Goal: Task Accomplishment & Management: Manage account settings

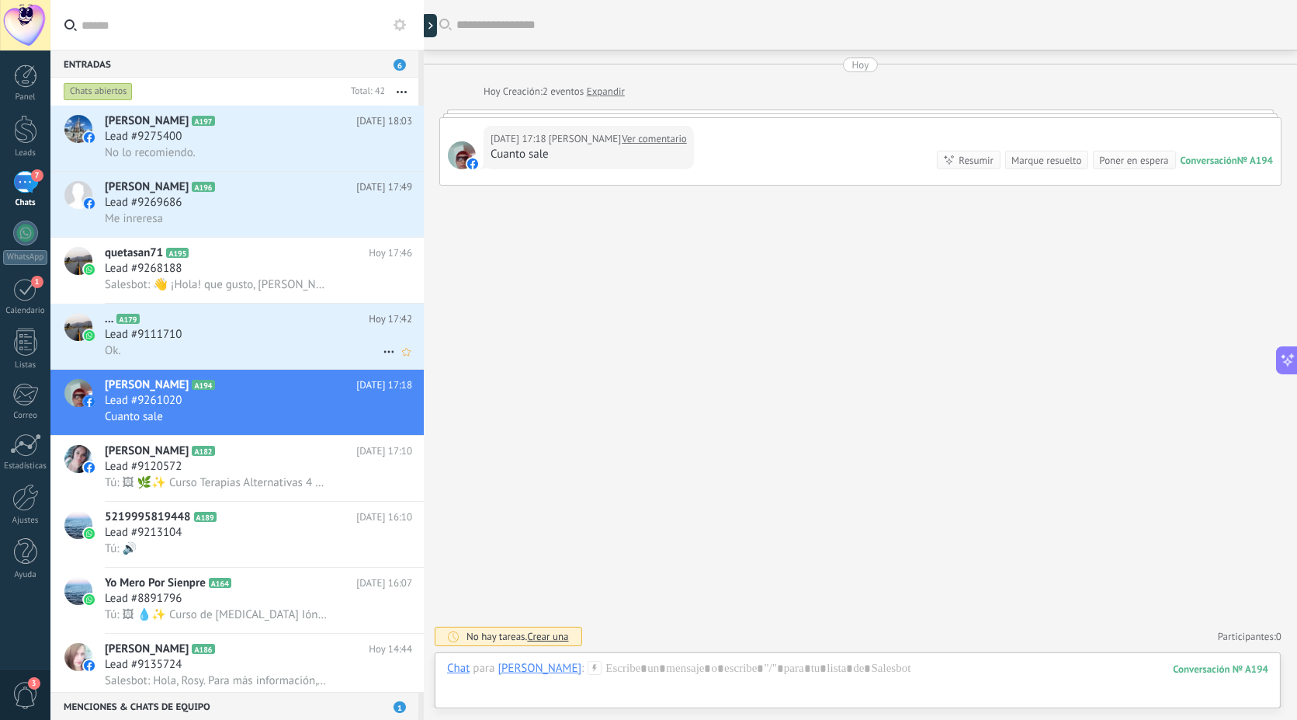
click at [198, 340] on div "Lead #9111710" at bounding box center [258, 335] width 307 height 16
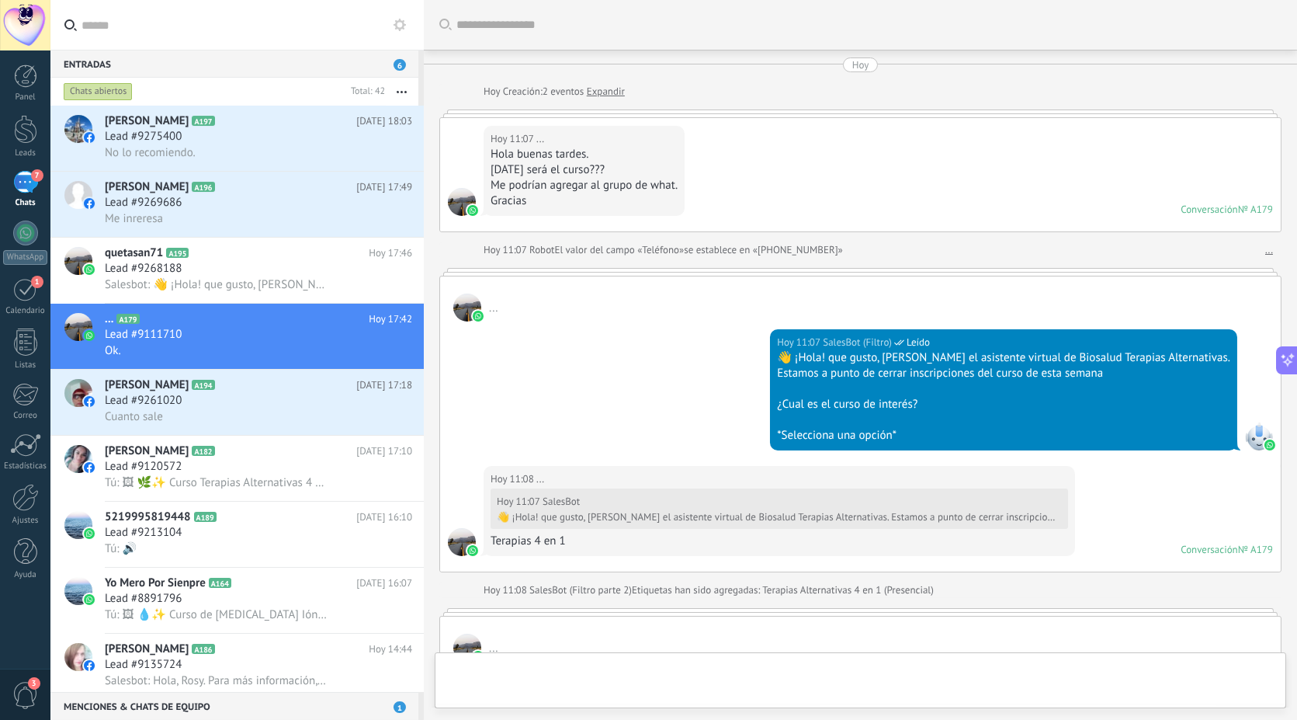
scroll to position [2334, 0]
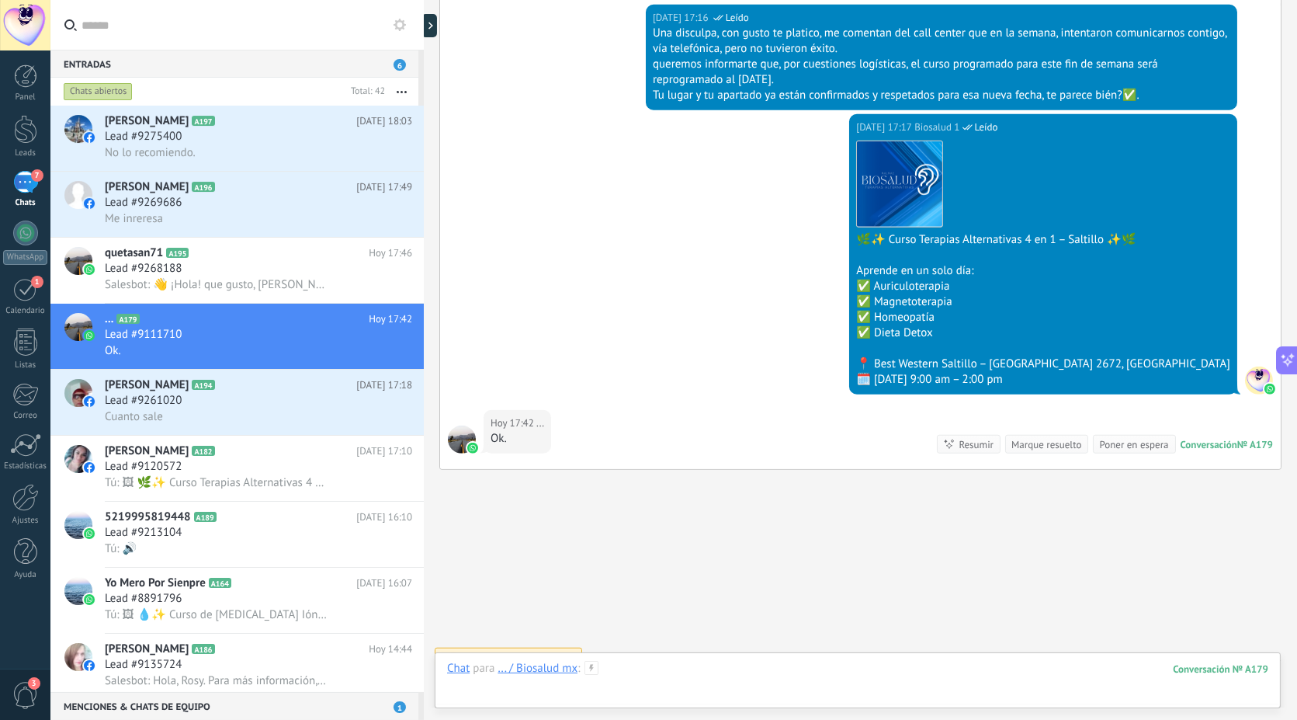
click at [663, 680] on div at bounding box center [857, 684] width 821 height 47
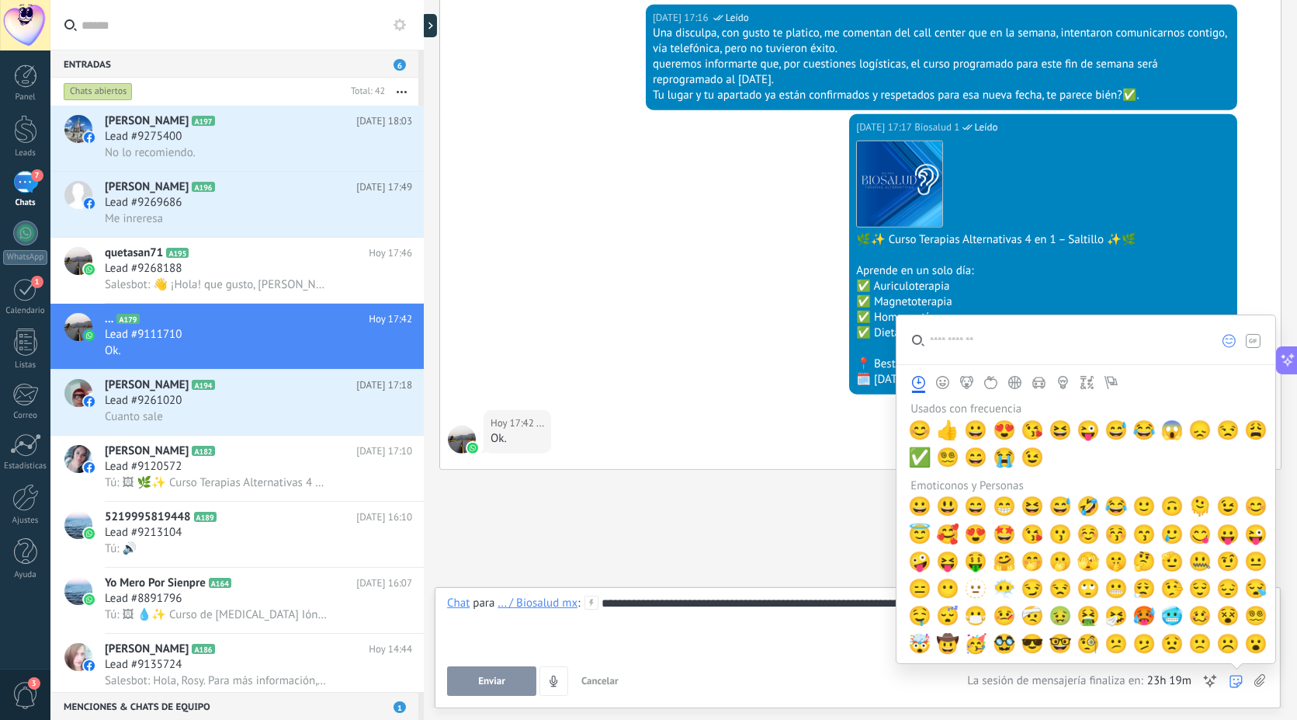
click at [1237, 677] on icon at bounding box center [1236, 681] width 13 height 13
click at [1225, 515] on span "😉" at bounding box center [1227, 506] width 23 height 22
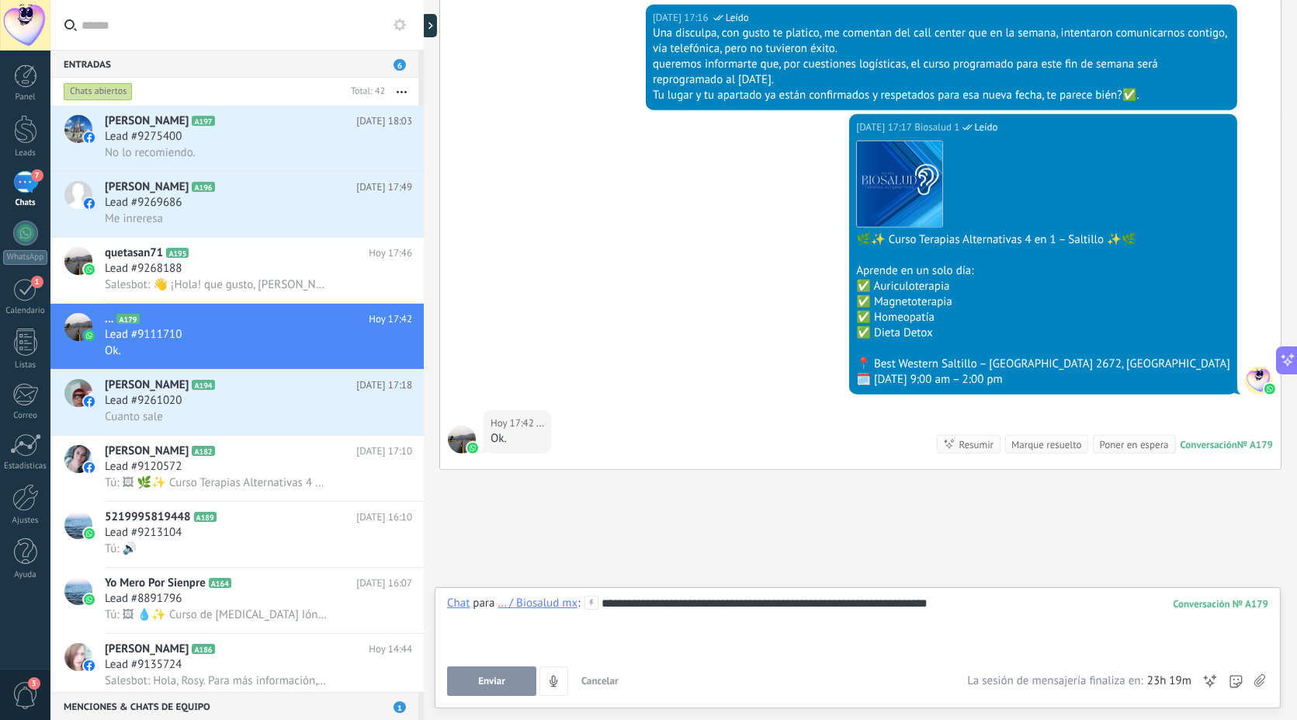
click at [666, 654] on div "**********" at bounding box center [857, 645] width 821 height 100
click at [486, 687] on button "Enviar" at bounding box center [491, 680] width 89 height 29
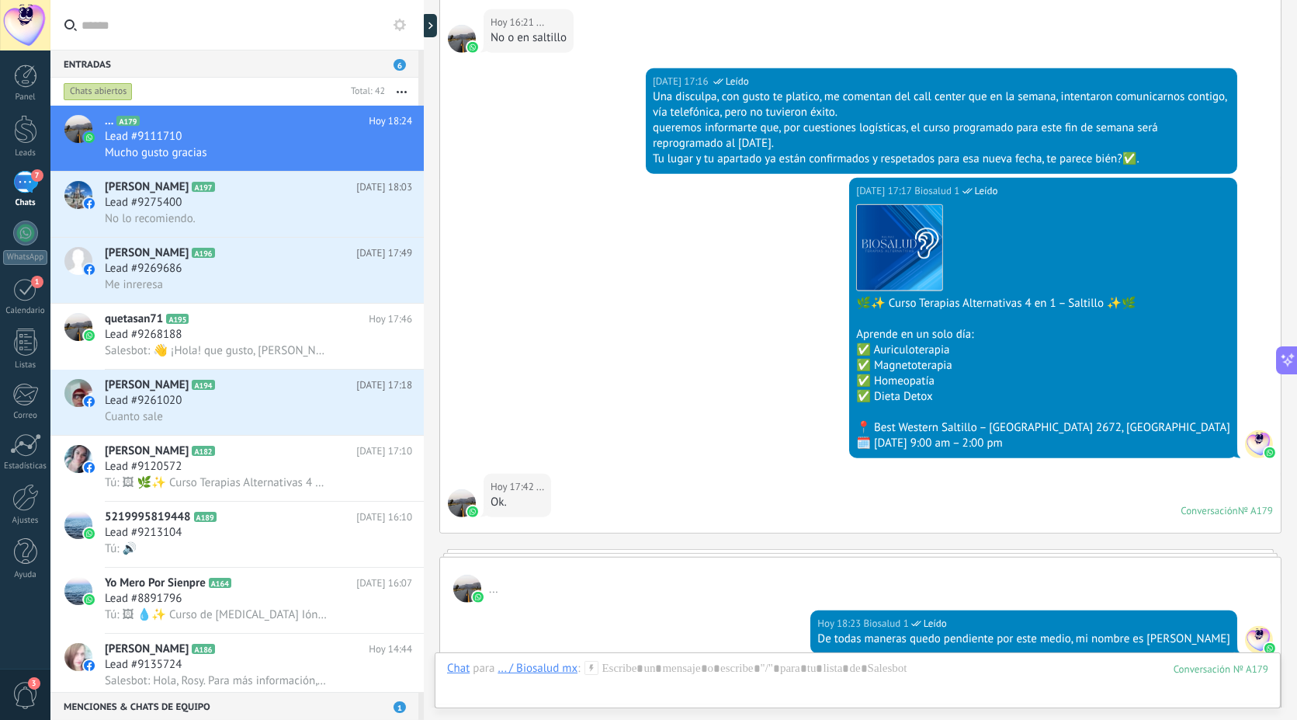
scroll to position [2529, 0]
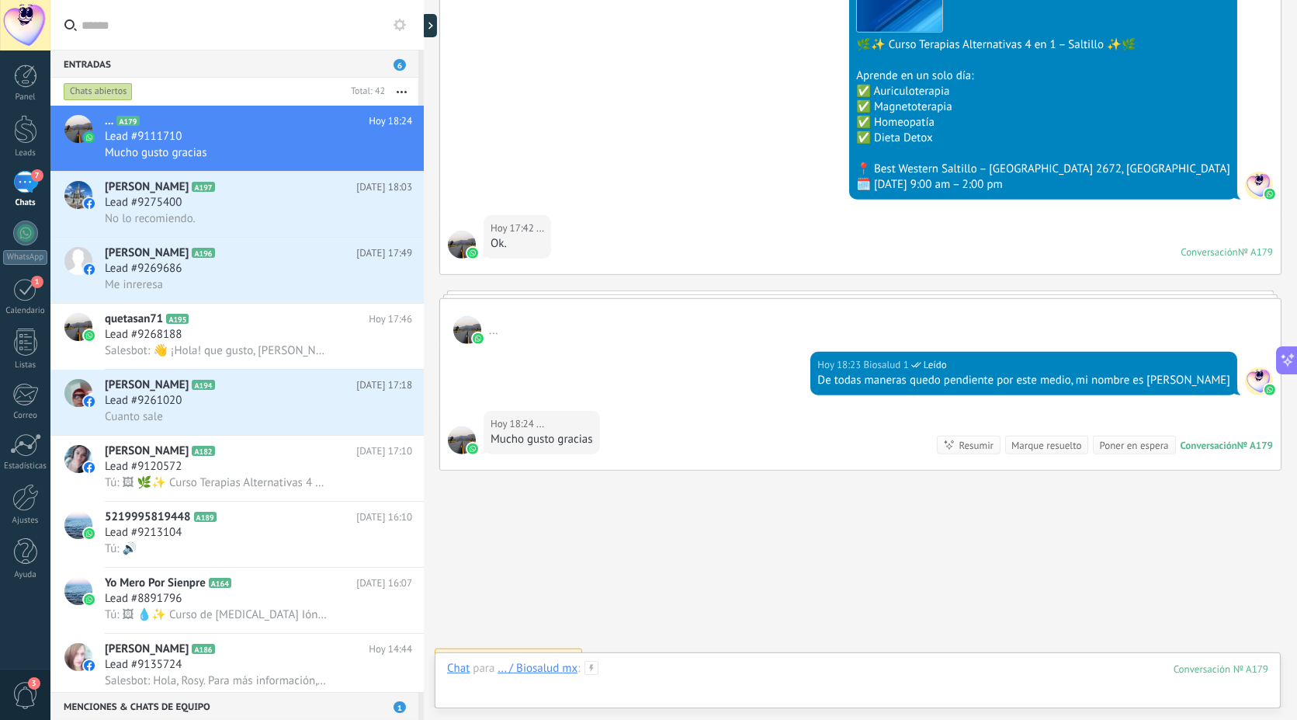
click at [725, 679] on div at bounding box center [857, 684] width 821 height 47
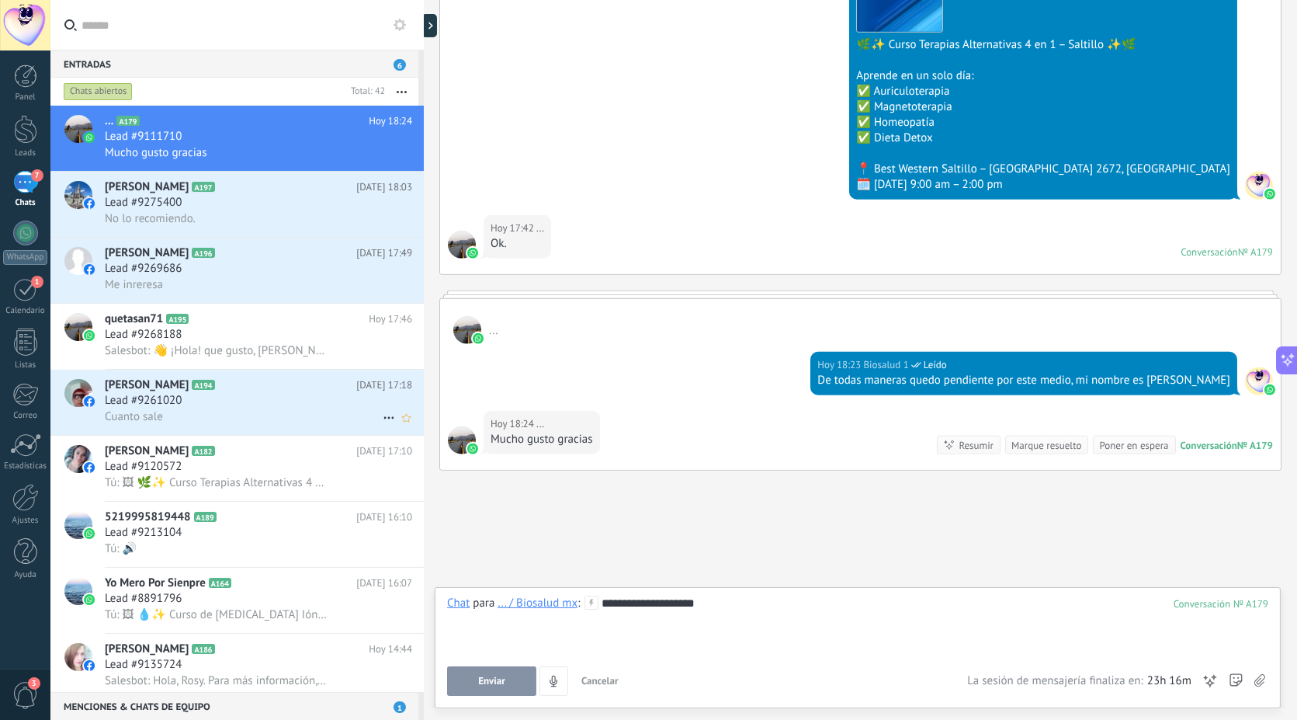
click at [228, 422] on div "Cuanto sale" at bounding box center [258, 416] width 307 height 16
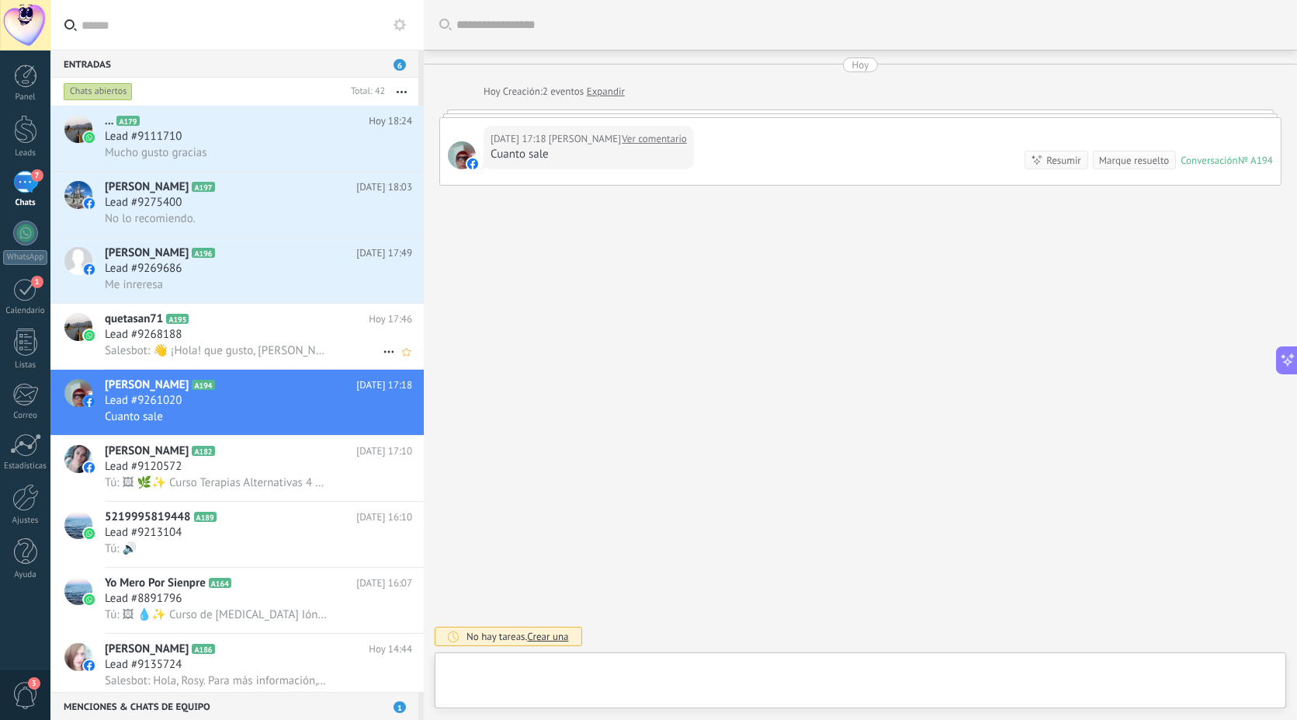
click at [261, 337] on div "Lead #9268188" at bounding box center [258, 335] width 307 height 16
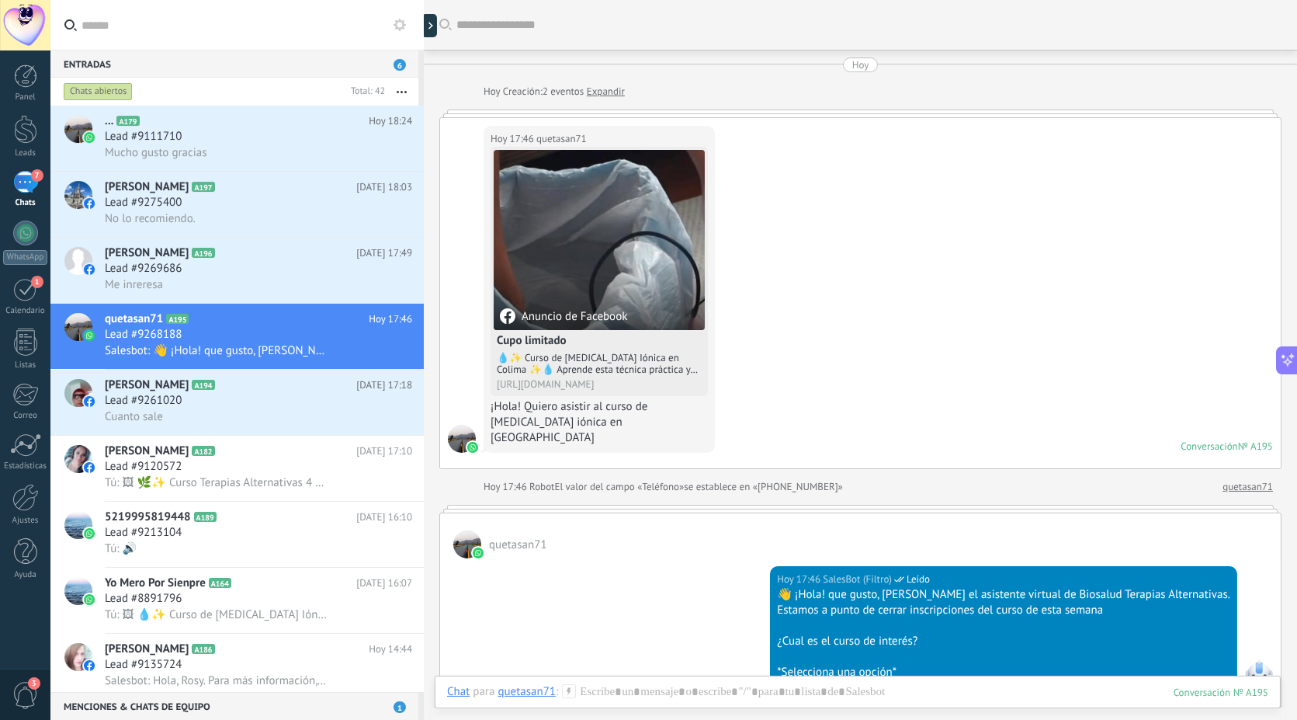
scroll to position [265, 0]
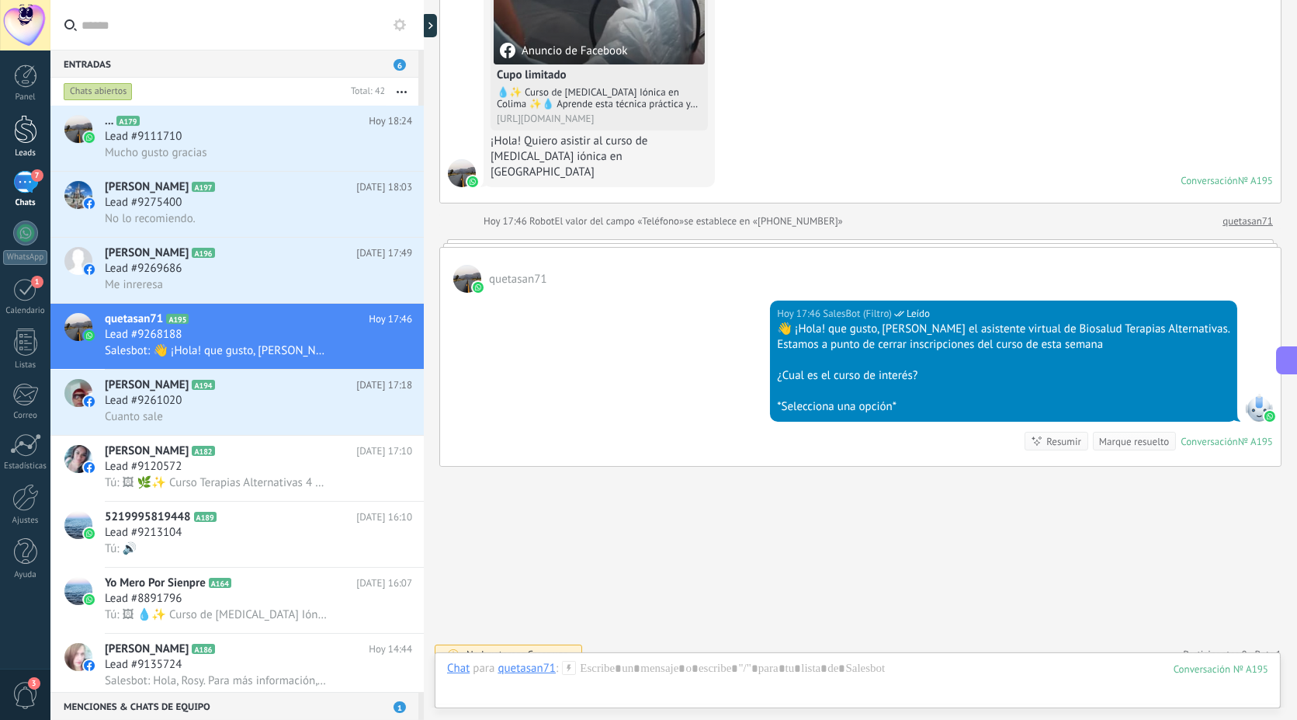
click at [25, 136] on div at bounding box center [25, 129] width 23 height 29
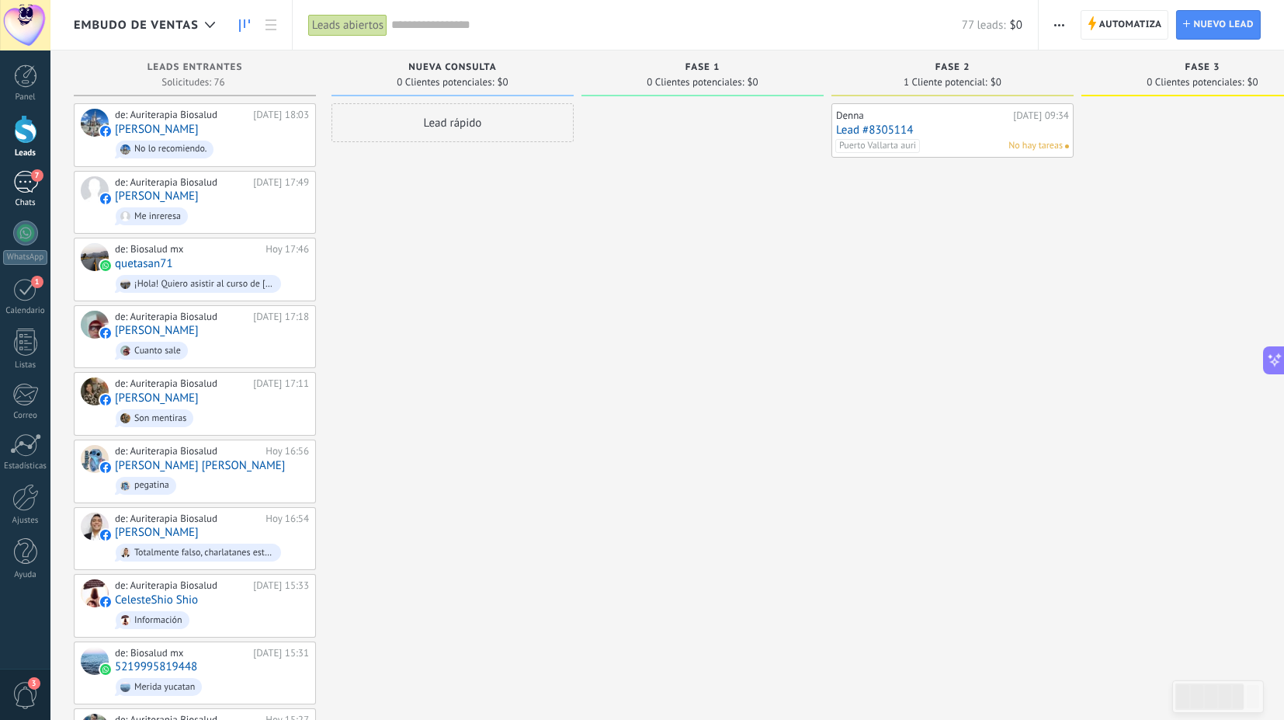
click at [22, 176] on div "7" at bounding box center [25, 182] width 25 height 23
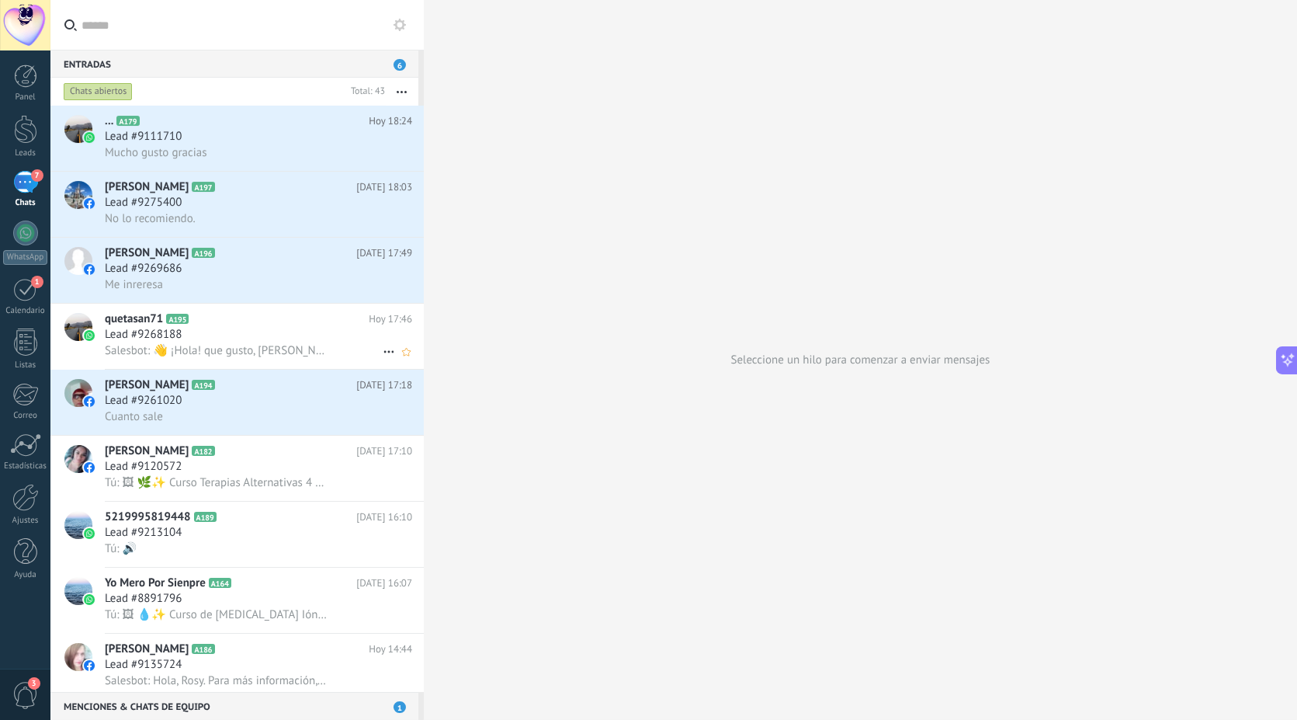
click at [186, 338] on h3 "Lead #9268188" at bounding box center [147, 335] width 85 height 16
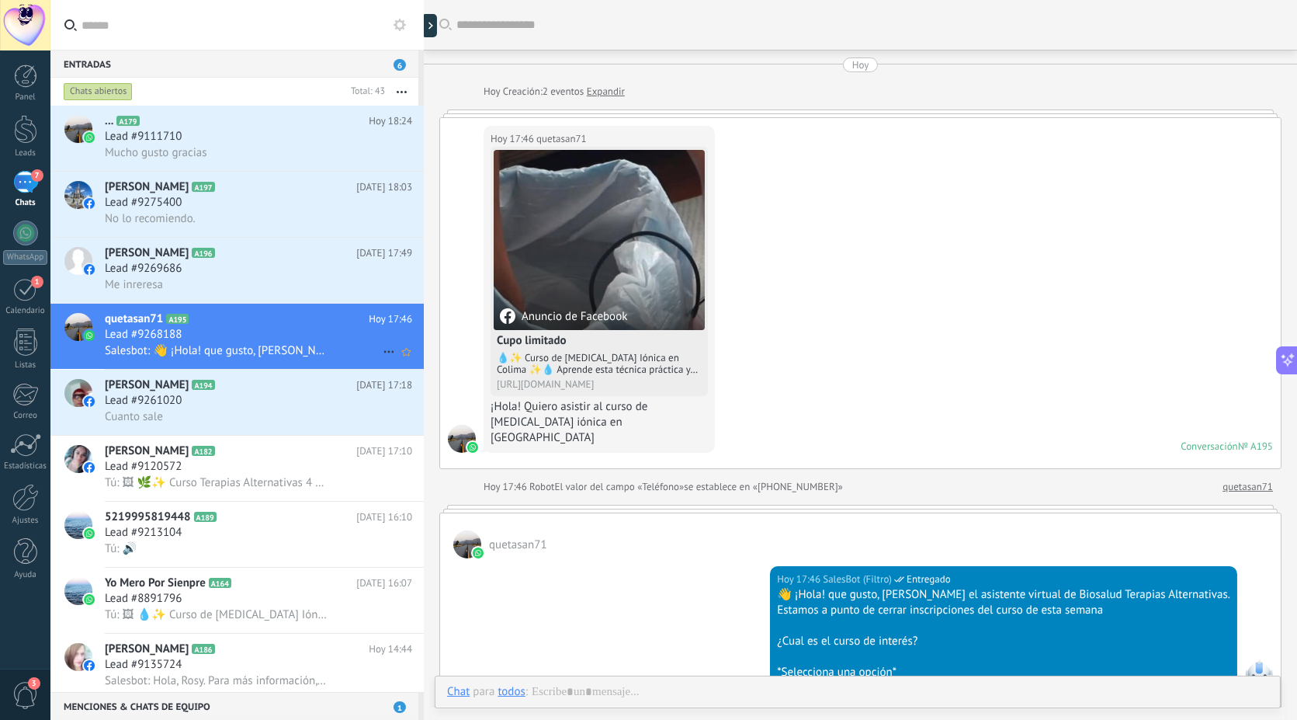
scroll to position [241, 0]
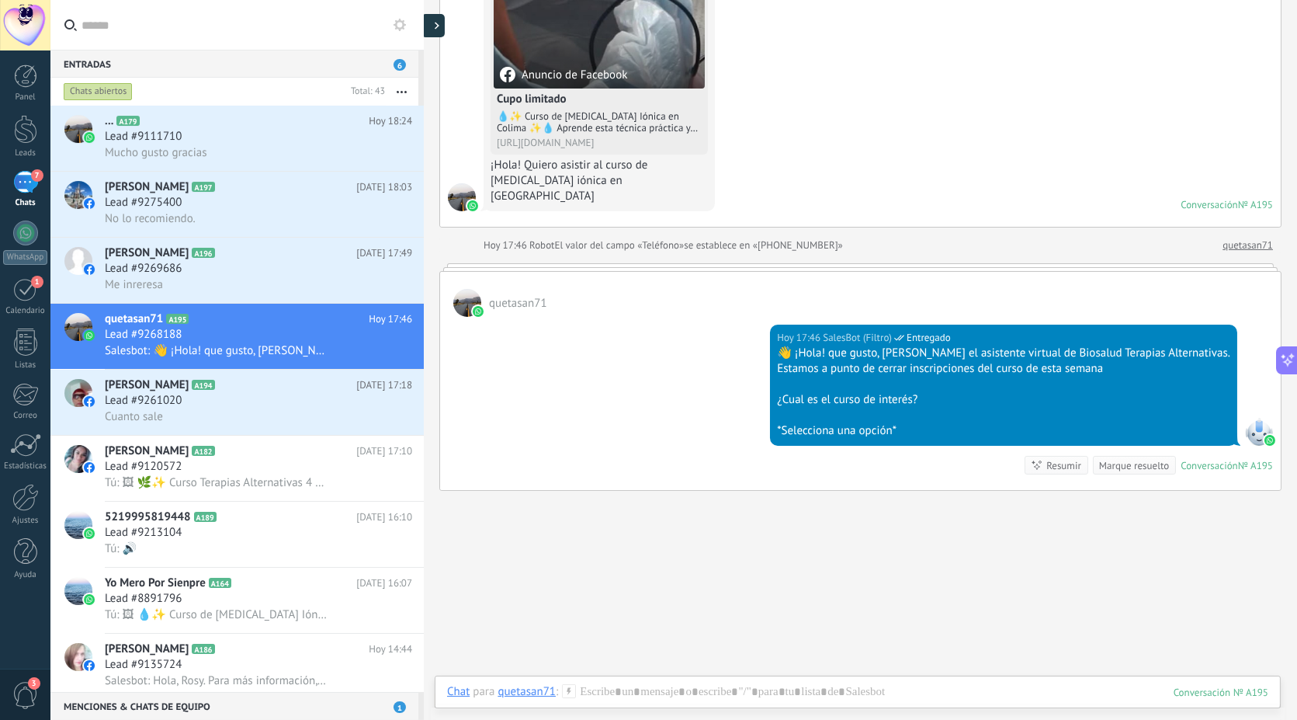
click at [432, 16] on div at bounding box center [433, 25] width 23 height 23
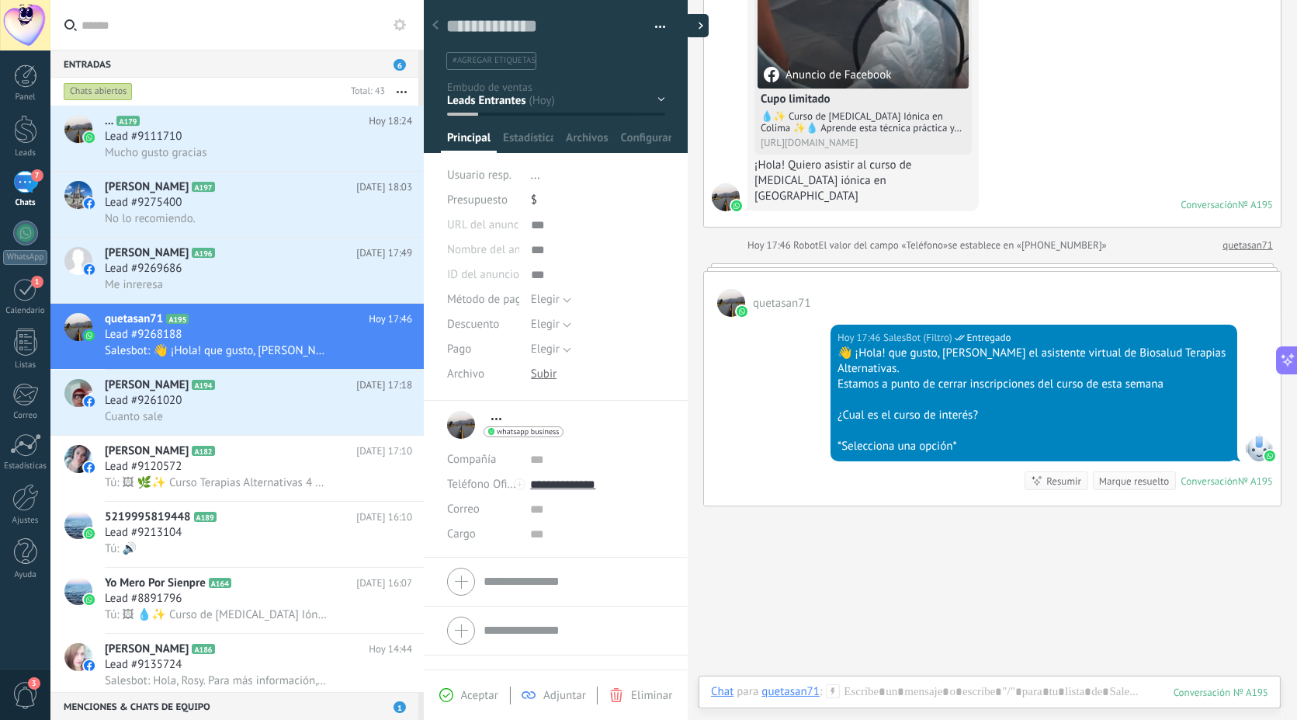
type textarea "**********"
click at [689, 28] on div at bounding box center [688, 25] width 23 height 23
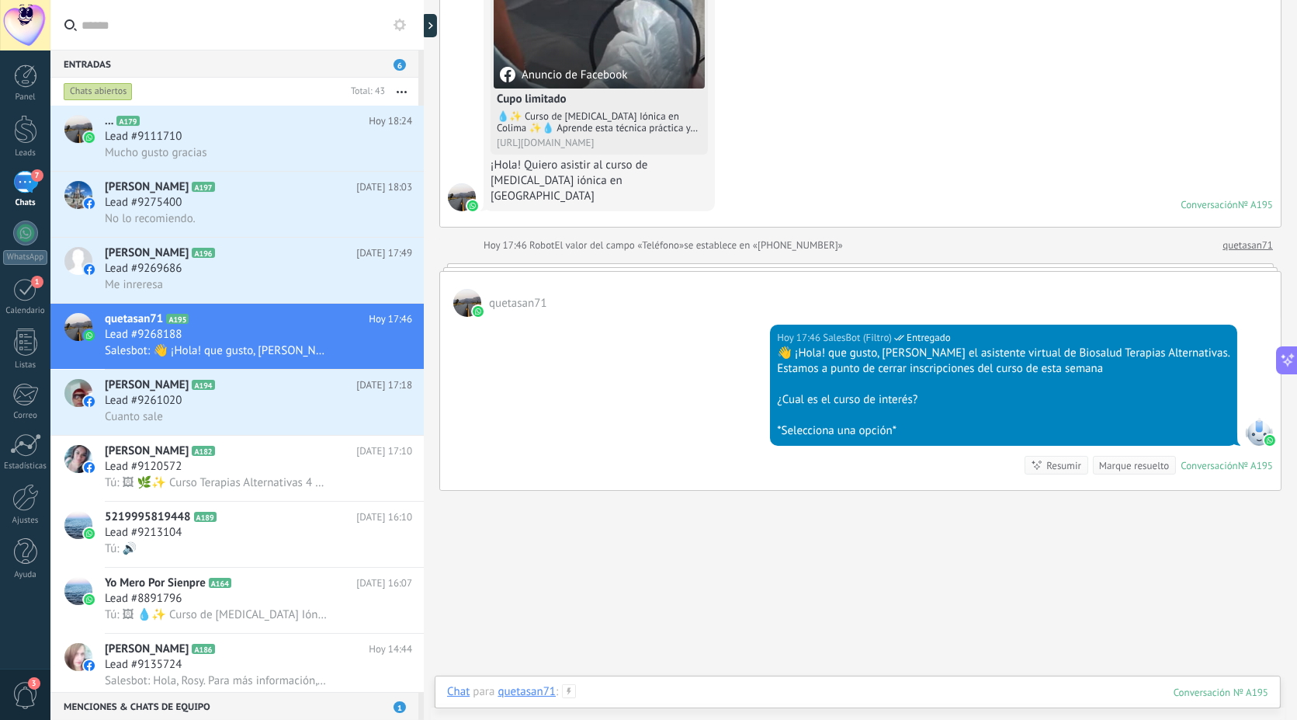
click at [597, 689] on div at bounding box center [857, 707] width 821 height 47
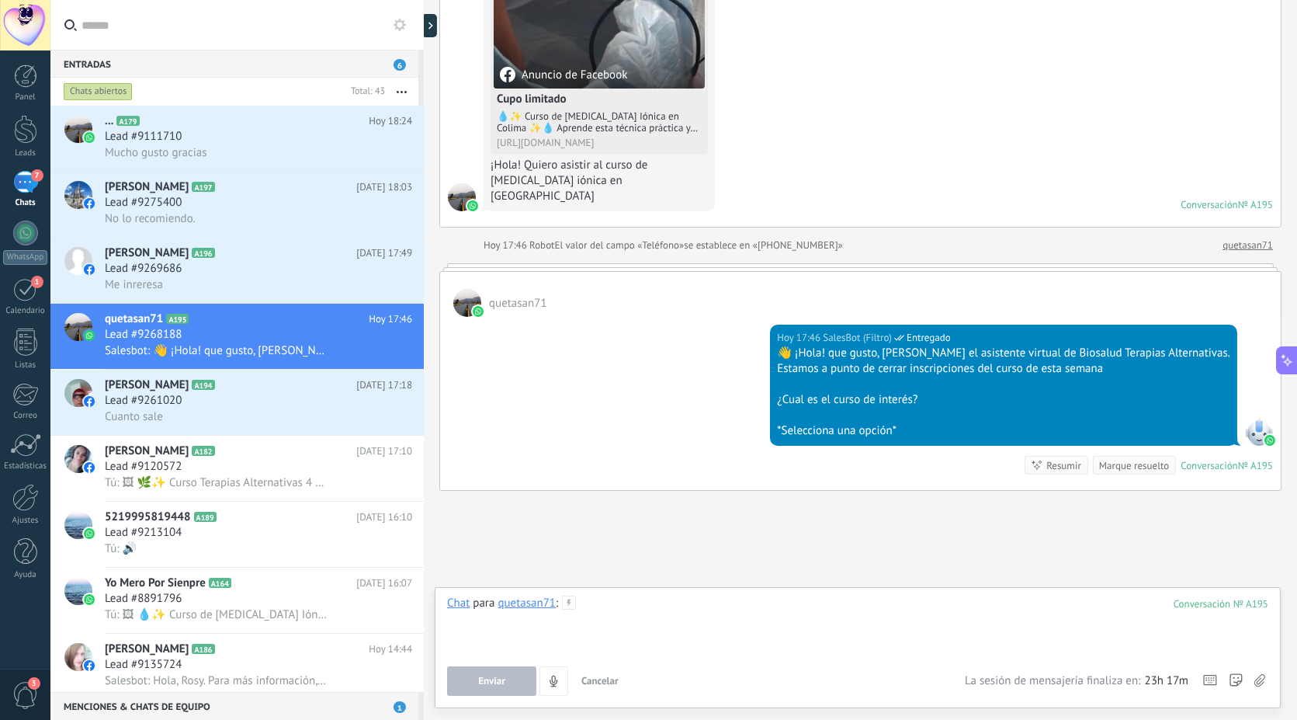
click at [658, 624] on div at bounding box center [857, 624] width 821 height 59
paste div
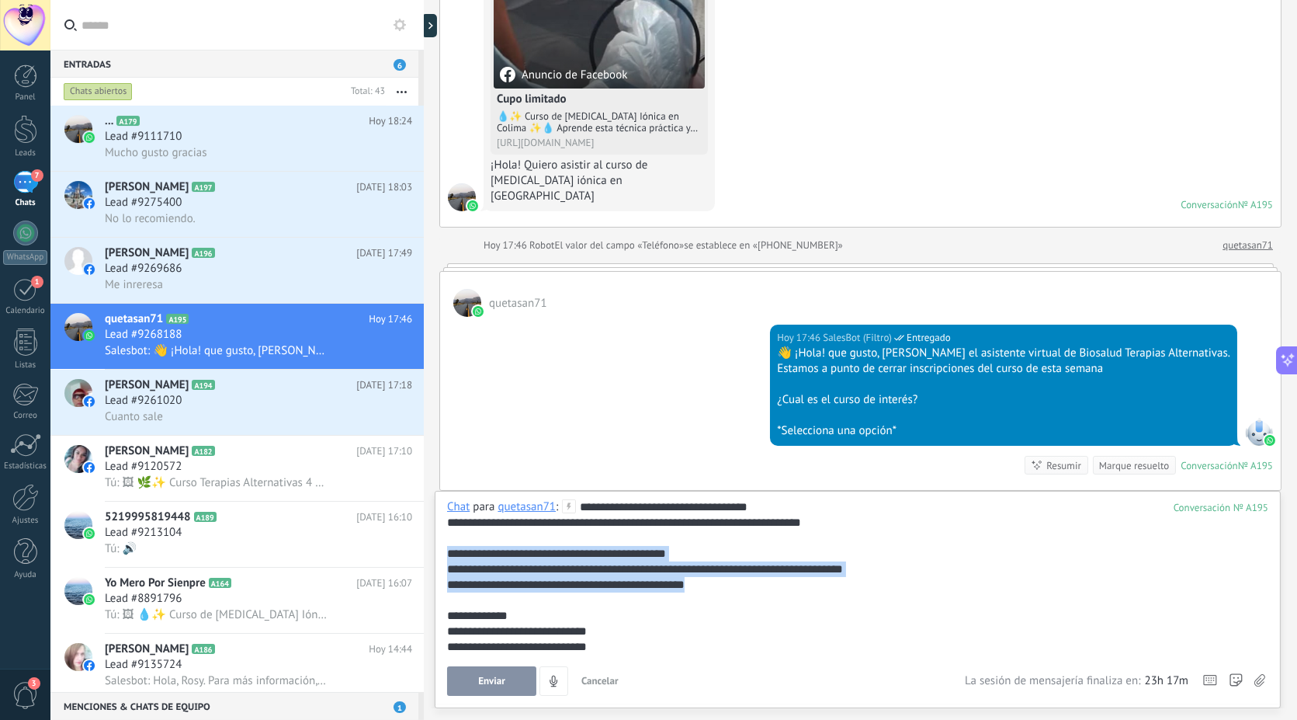
drag, startPoint x: 741, startPoint y: 592, endPoint x: 440, endPoint y: 551, distance: 303.1
click at [440, 551] on div "**********" at bounding box center [858, 599] width 846 height 217
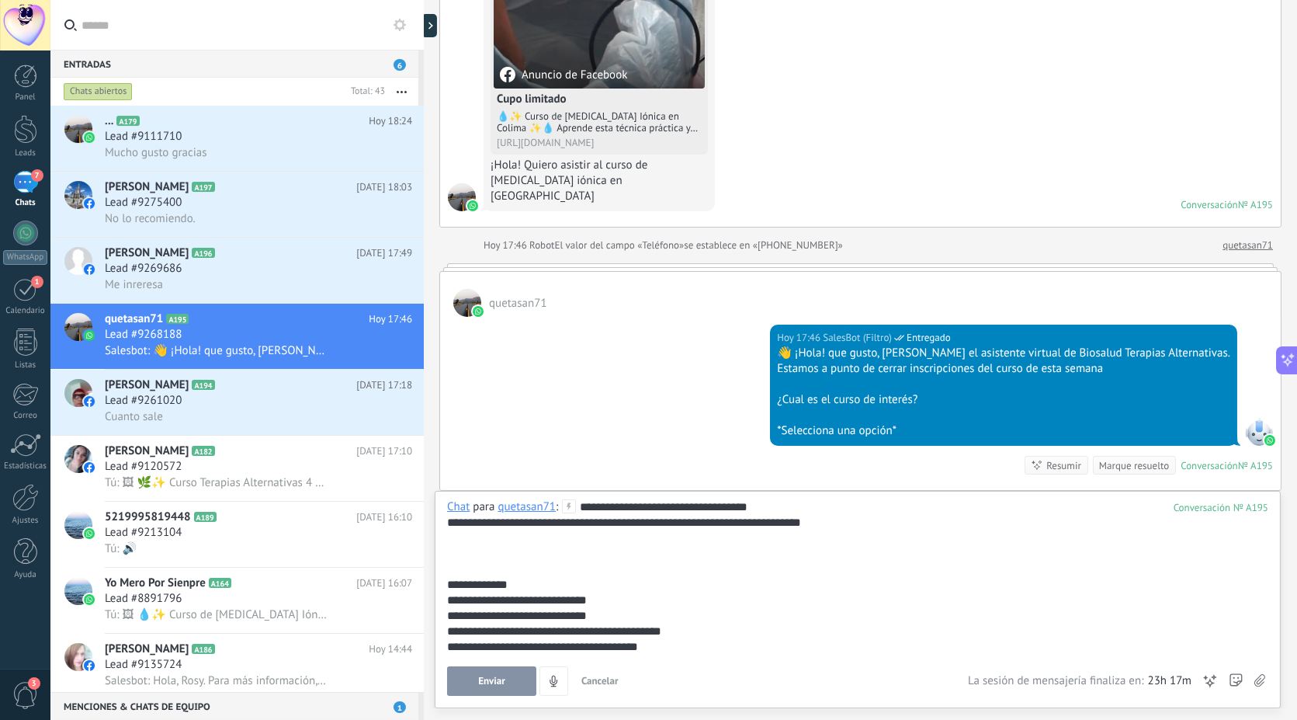
click at [492, 556] on div at bounding box center [858, 554] width 822 height 16
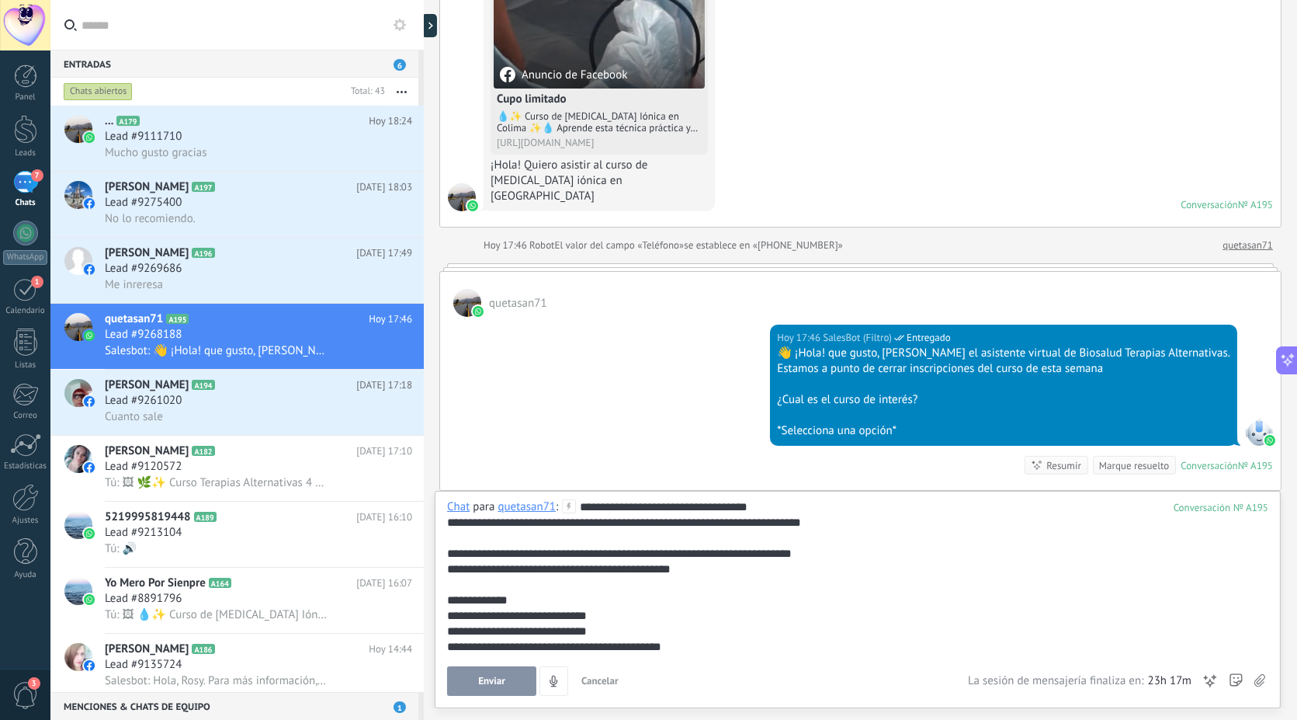
click at [801, 604] on div "**********" at bounding box center [855, 600] width 817 height 16
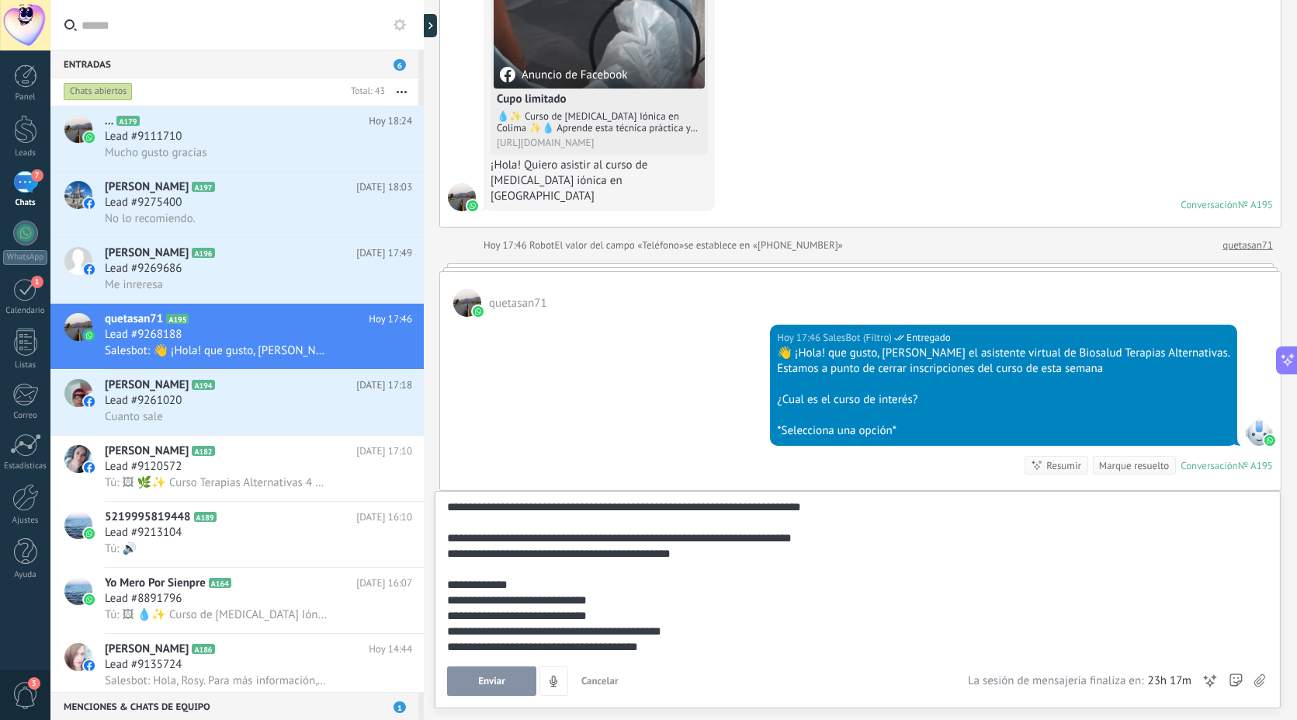
scroll to position [0, 0]
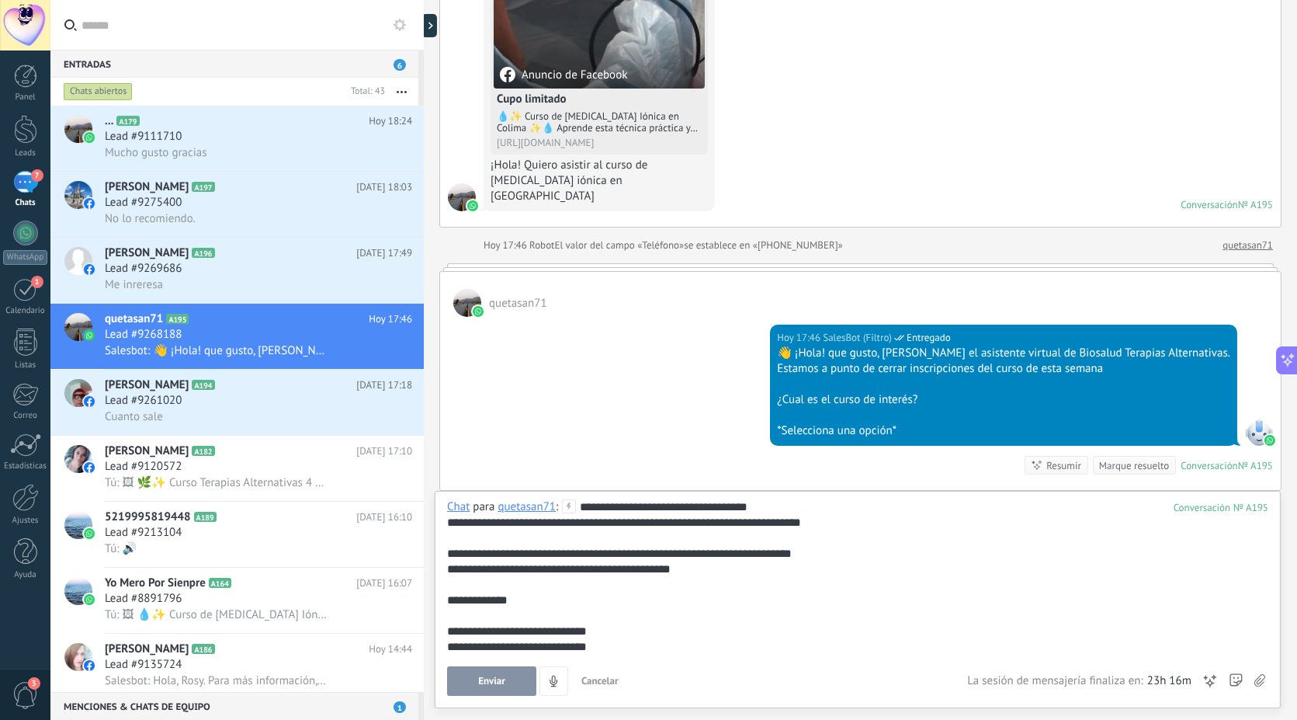
click at [1262, 682] on icon at bounding box center [1259, 680] width 11 height 13
click at [0, 0] on input "file" at bounding box center [0, 0] width 0 height 0
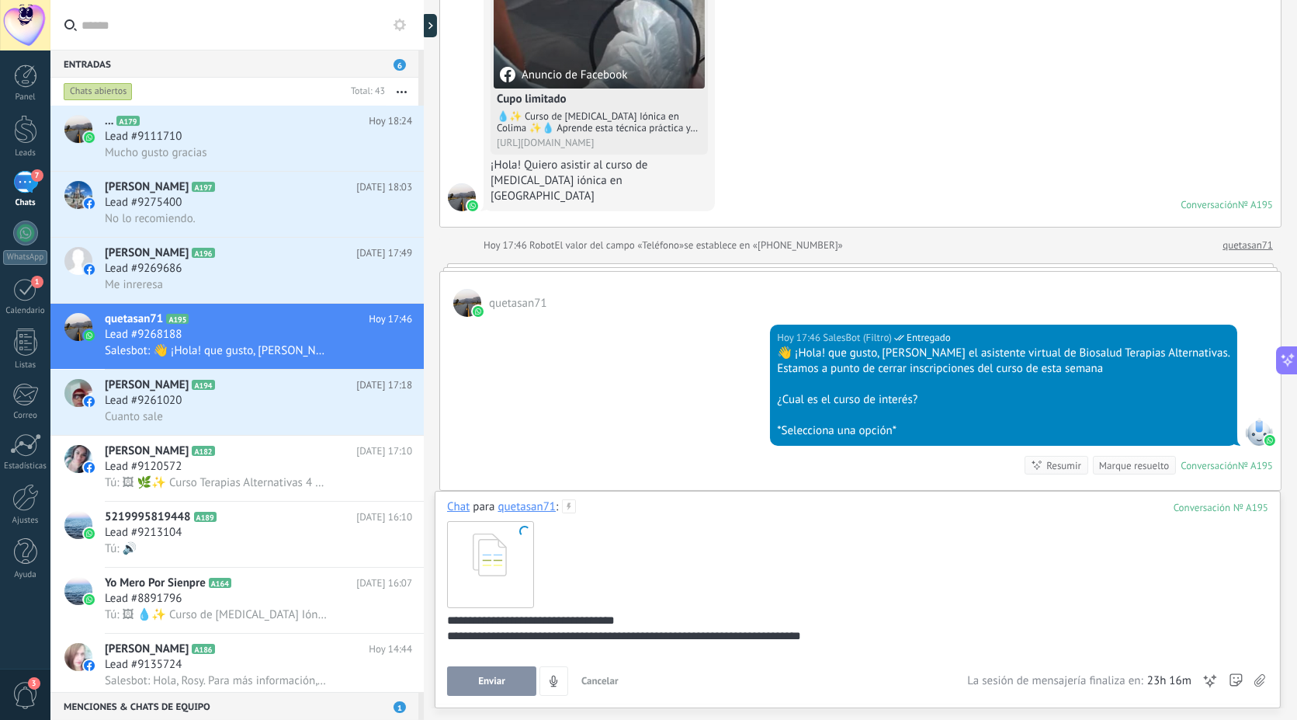
click at [576, 557] on div at bounding box center [857, 564] width 821 height 98
click at [500, 526] on div at bounding box center [489, 563] width 85 height 85
click at [521, 531] on span at bounding box center [525, 531] width 14 height 14
click at [523, 532] on span at bounding box center [525, 531] width 14 height 14
click at [523, 532] on span at bounding box center [524, 530] width 13 height 13
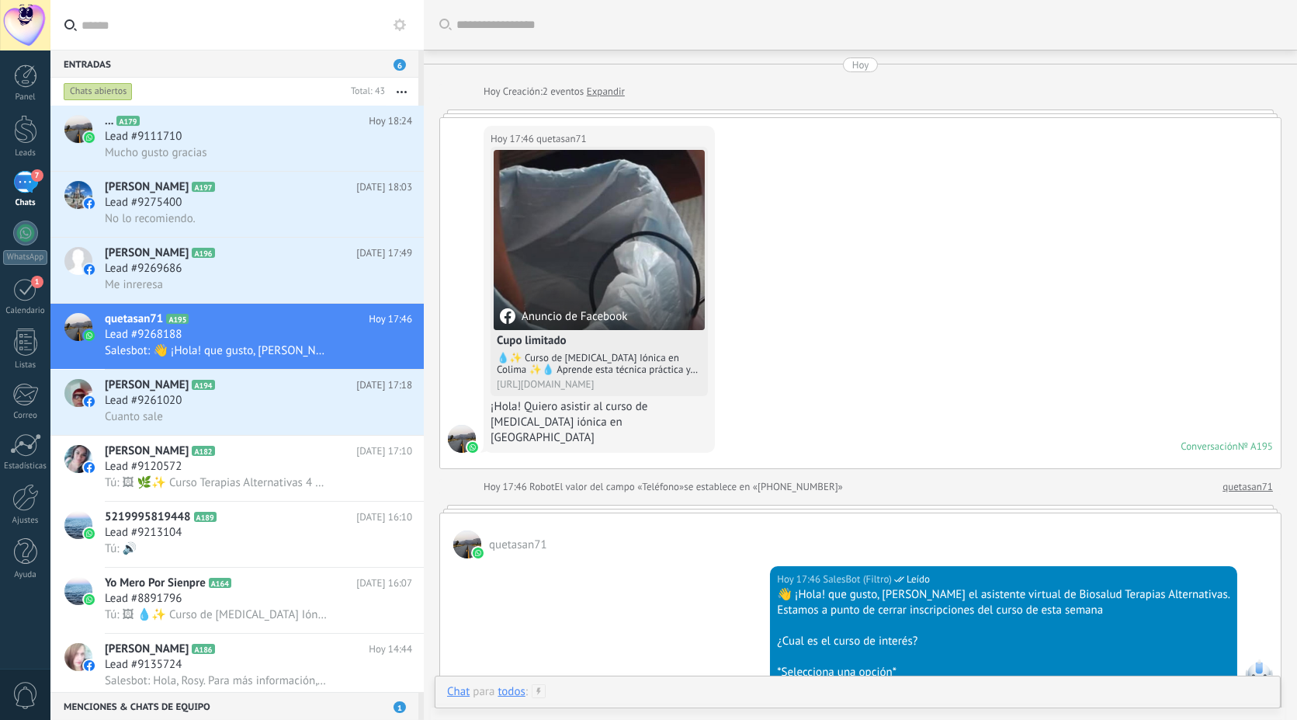
click at [645, 696] on div at bounding box center [857, 707] width 821 height 47
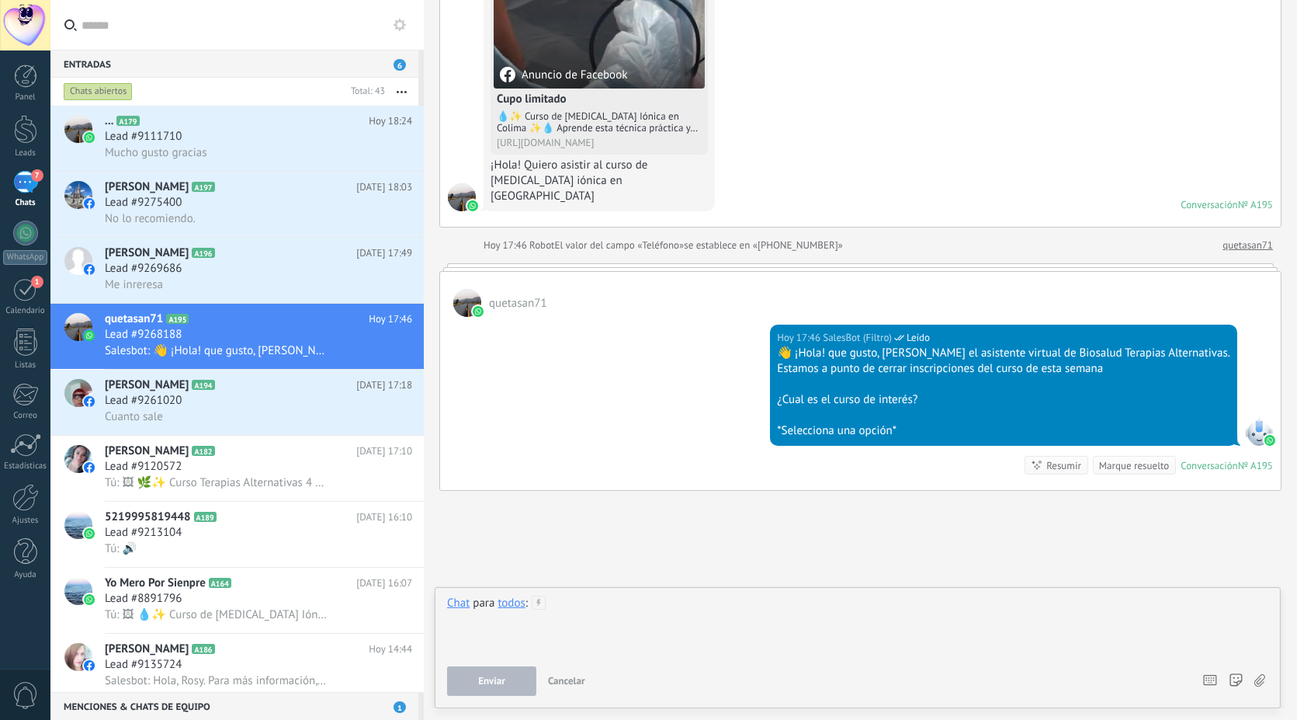
drag, startPoint x: 645, startPoint y: 696, endPoint x: 567, endPoint y: 606, distance: 118.9
click at [567, 606] on div at bounding box center [857, 624] width 821 height 59
paste div
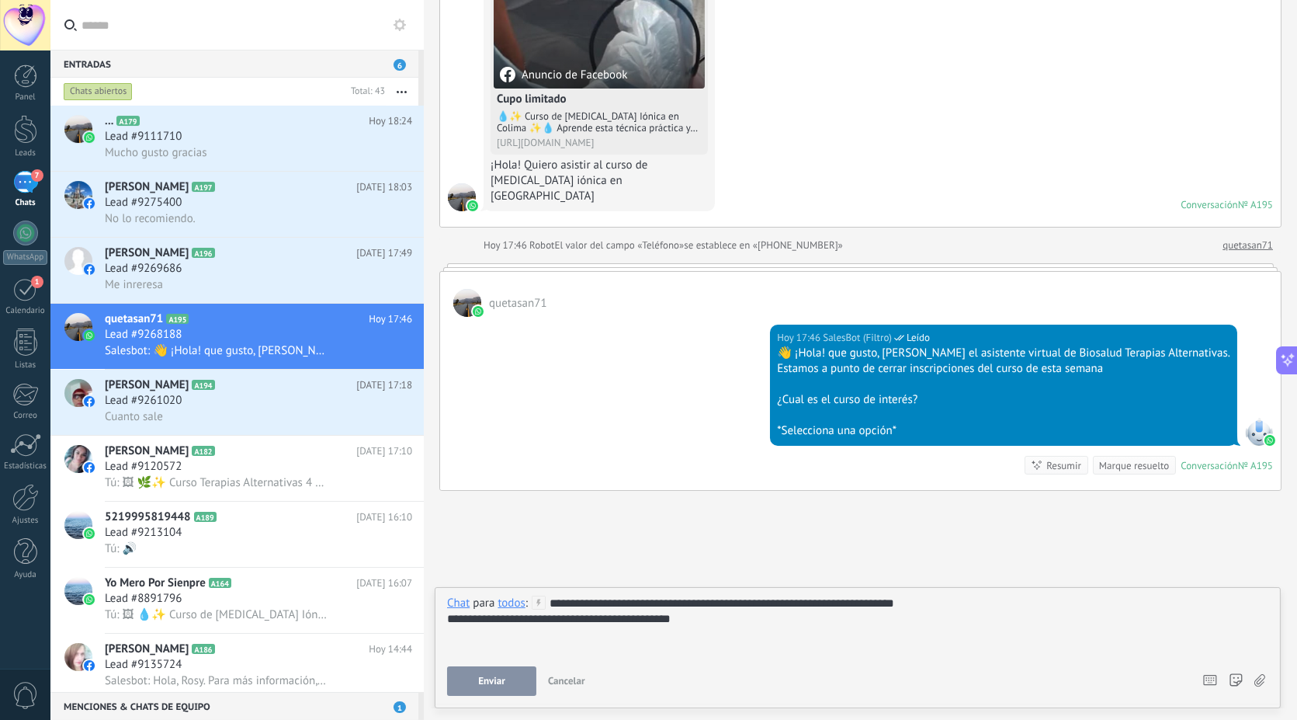
scroll to position [23, 0]
click at [553, 602] on div "**********" at bounding box center [858, 624] width 822 height 59
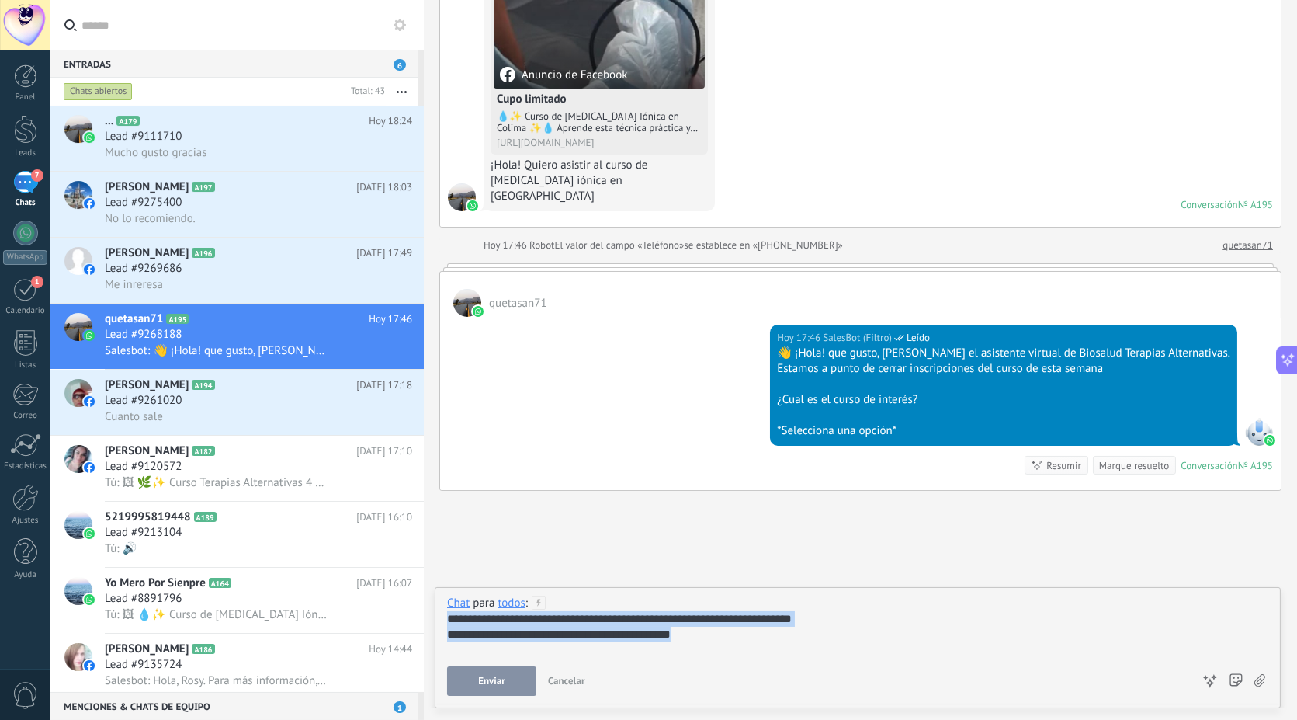
drag, startPoint x: 718, startPoint y: 646, endPoint x: 446, endPoint y: 615, distance: 274.2
click at [446, 615] on div "**********" at bounding box center [858, 647] width 846 height 121
copy div "**********"
click at [703, 599] on div "**********" at bounding box center [858, 624] width 822 height 59
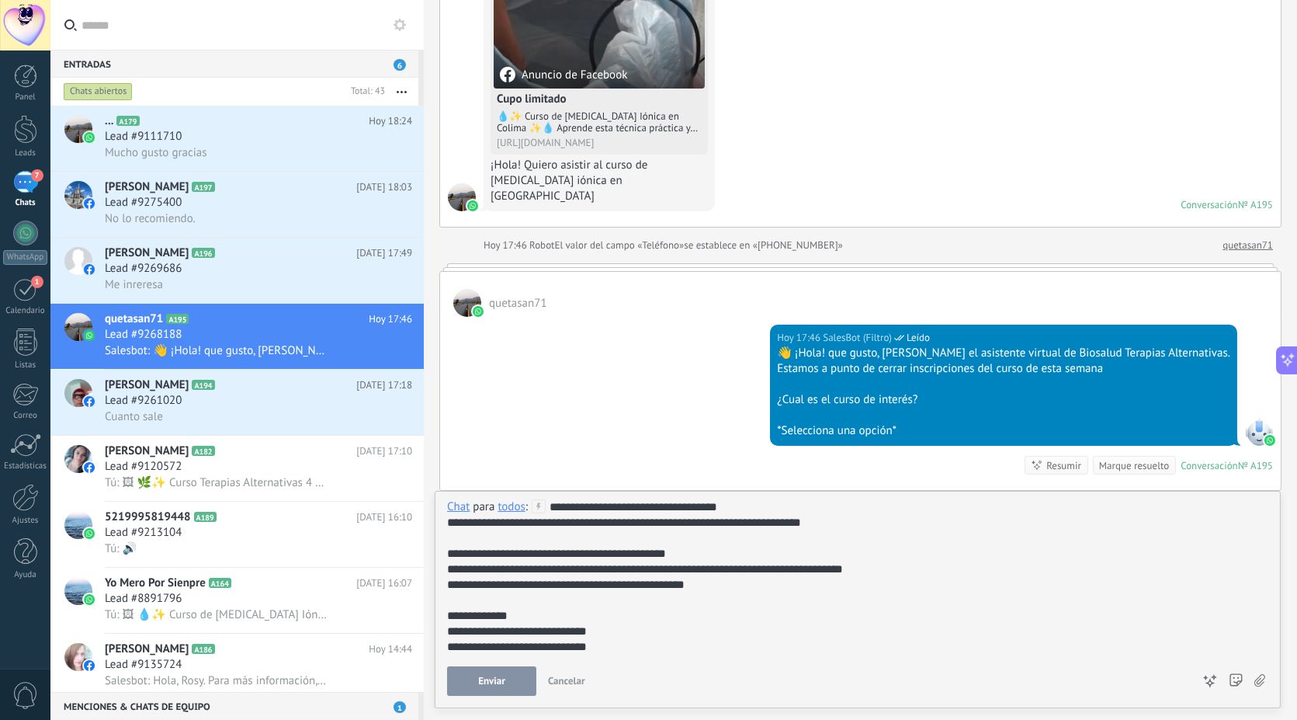
scroll to position [62, 0]
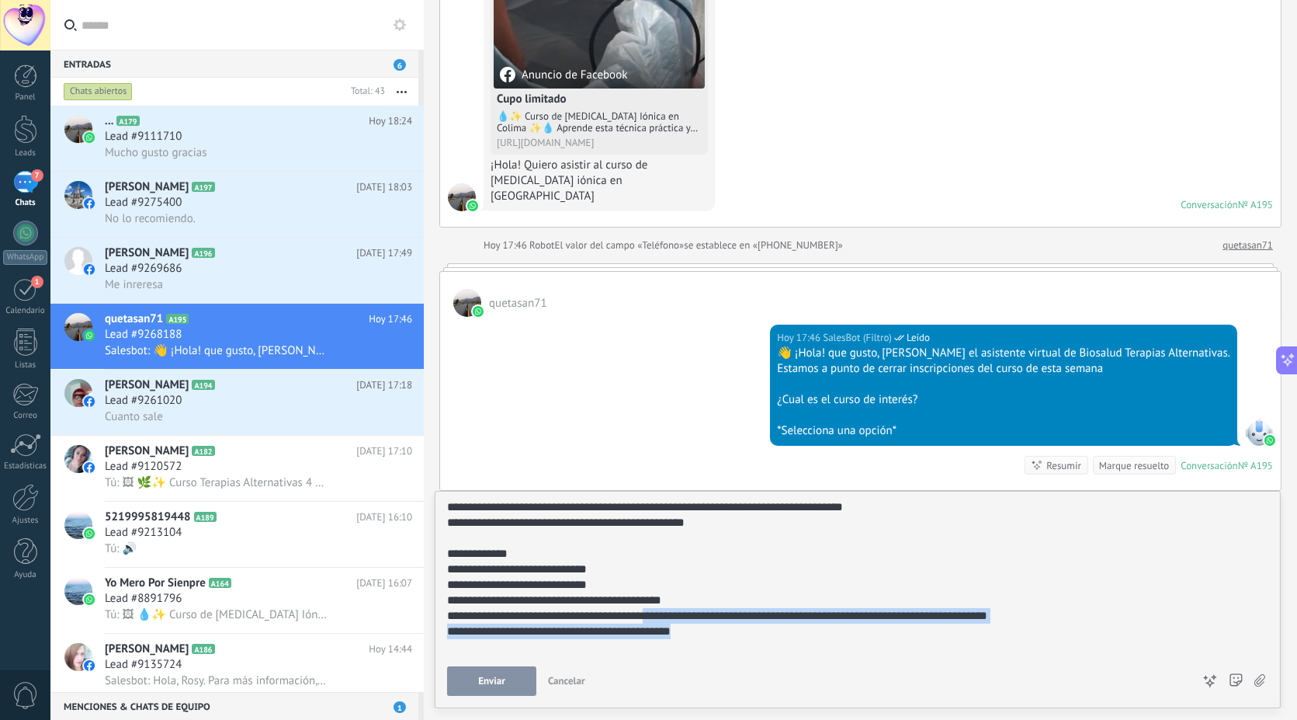
drag, startPoint x: 713, startPoint y: 651, endPoint x: 450, endPoint y: 633, distance: 263.8
click at [450, 633] on div "**********" at bounding box center [855, 631] width 817 height 47
copy div "**********"
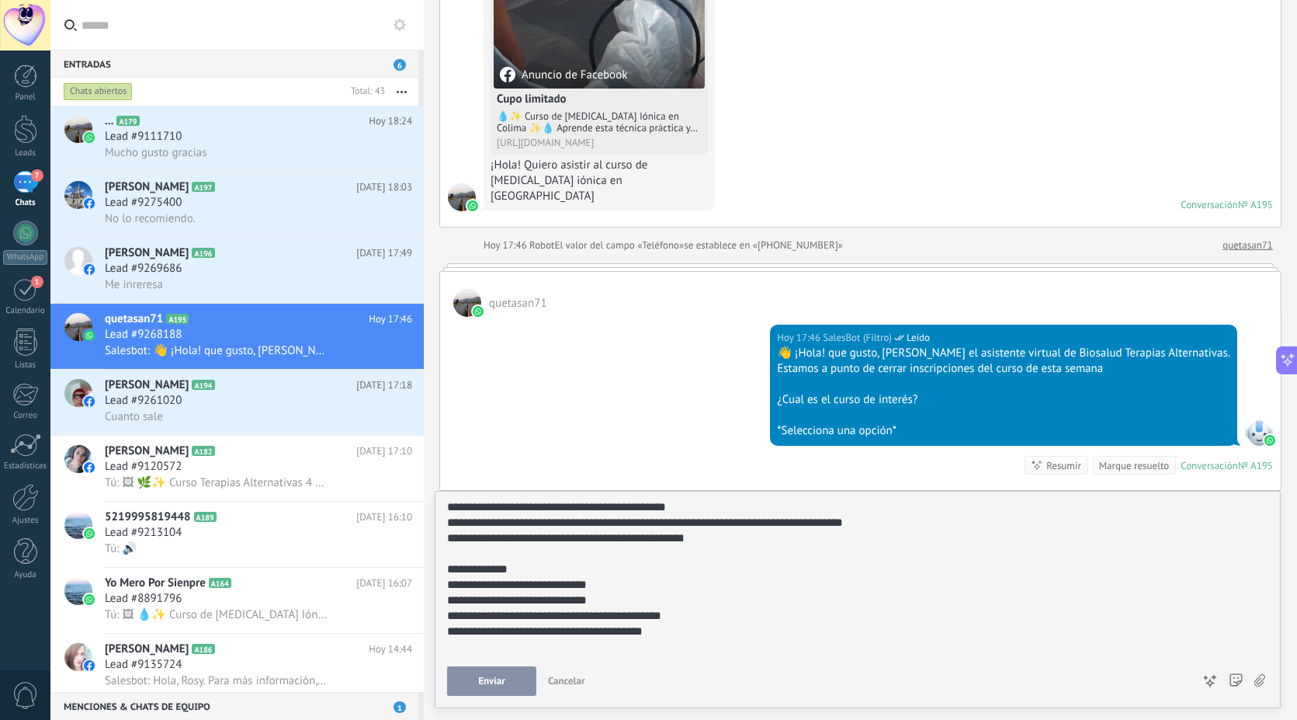
scroll to position [0, 0]
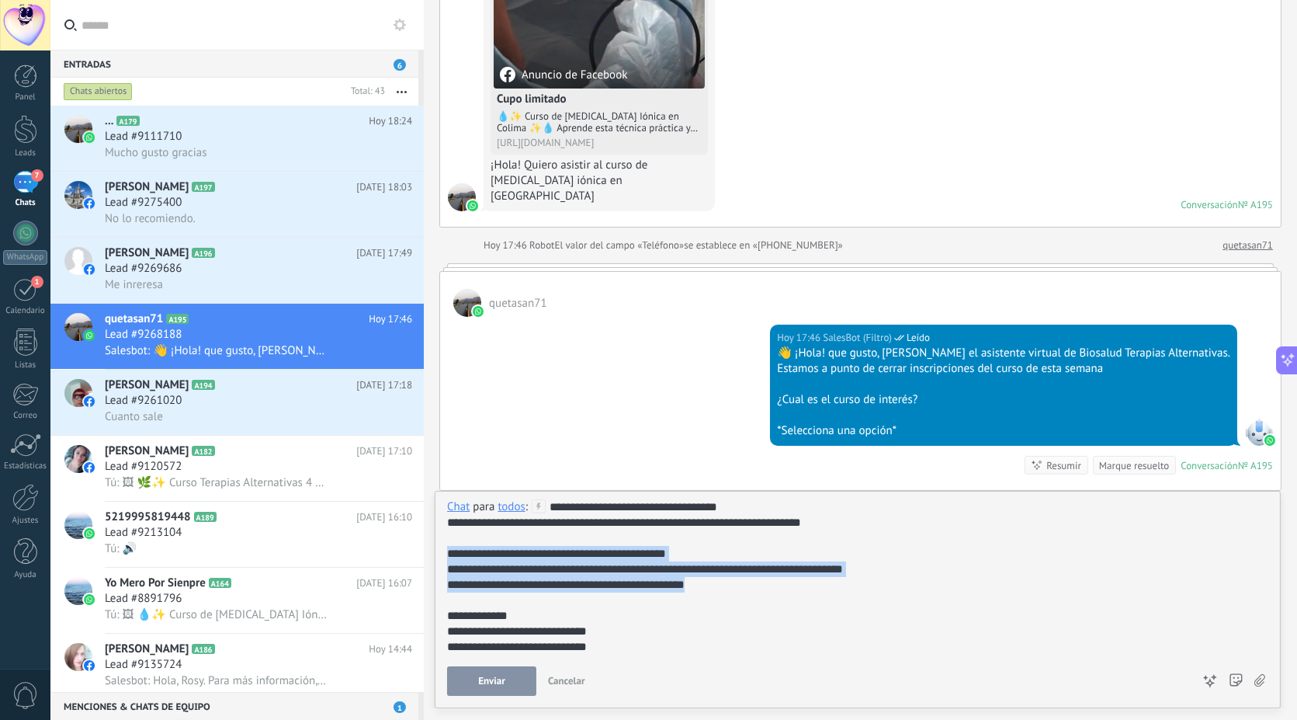
drag, startPoint x: 727, startPoint y: 591, endPoint x: 429, endPoint y: 551, distance: 300.7
click at [429, 551] on div "Entradas 6 Chats abiertos Total: 43 Silenciar Acciones múltiples" at bounding box center [648, 360] width 1297 height 720
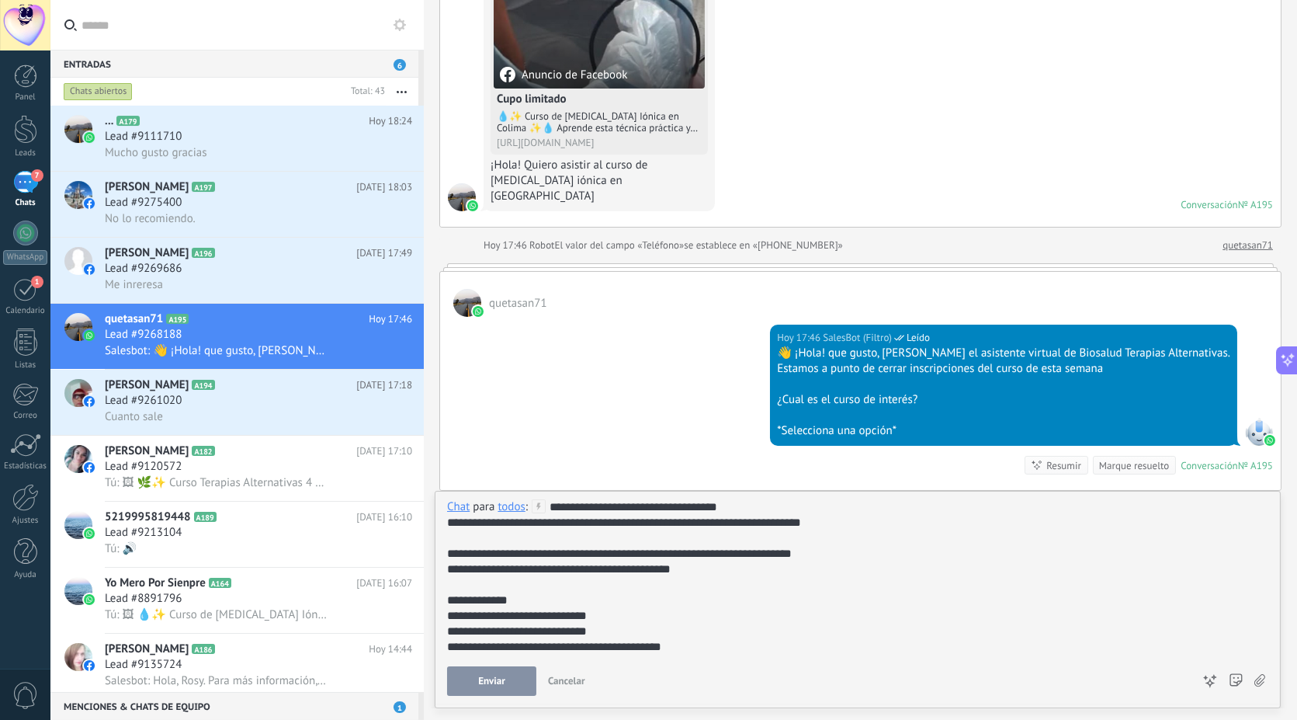
scroll to position [31, 0]
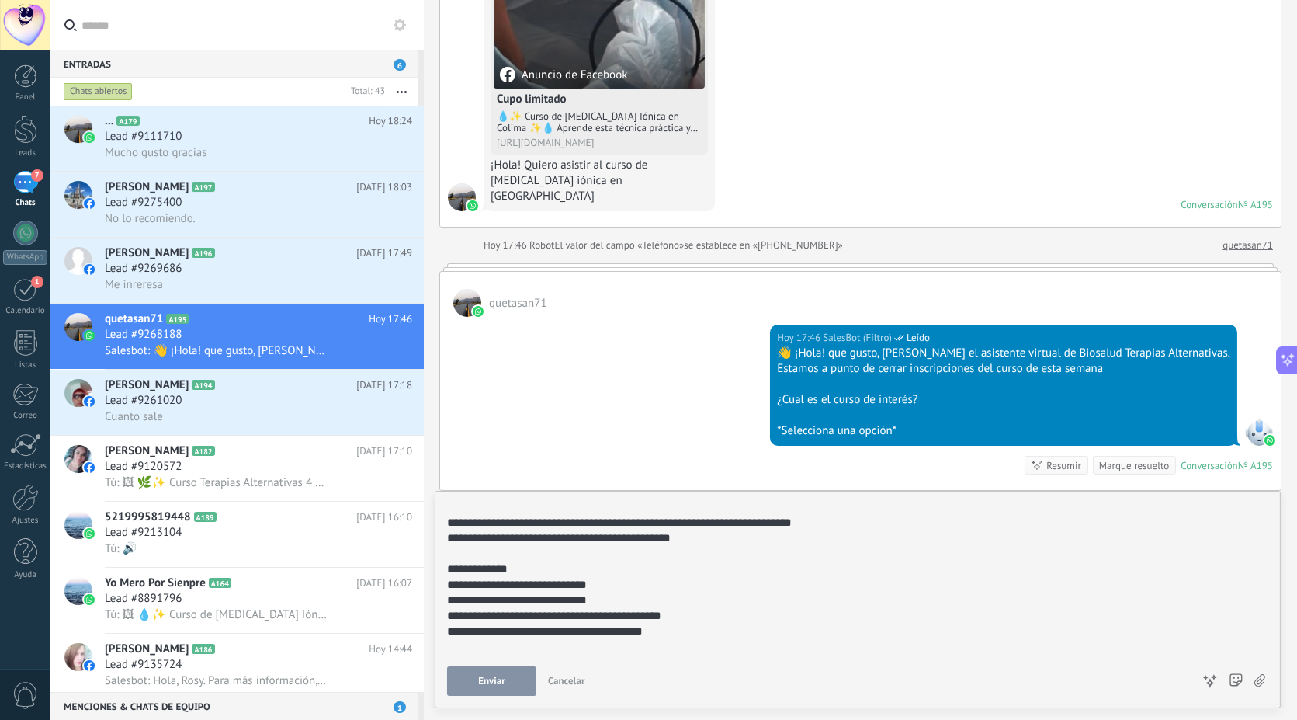
click at [687, 640] on div "**********" at bounding box center [855, 638] width 817 height 31
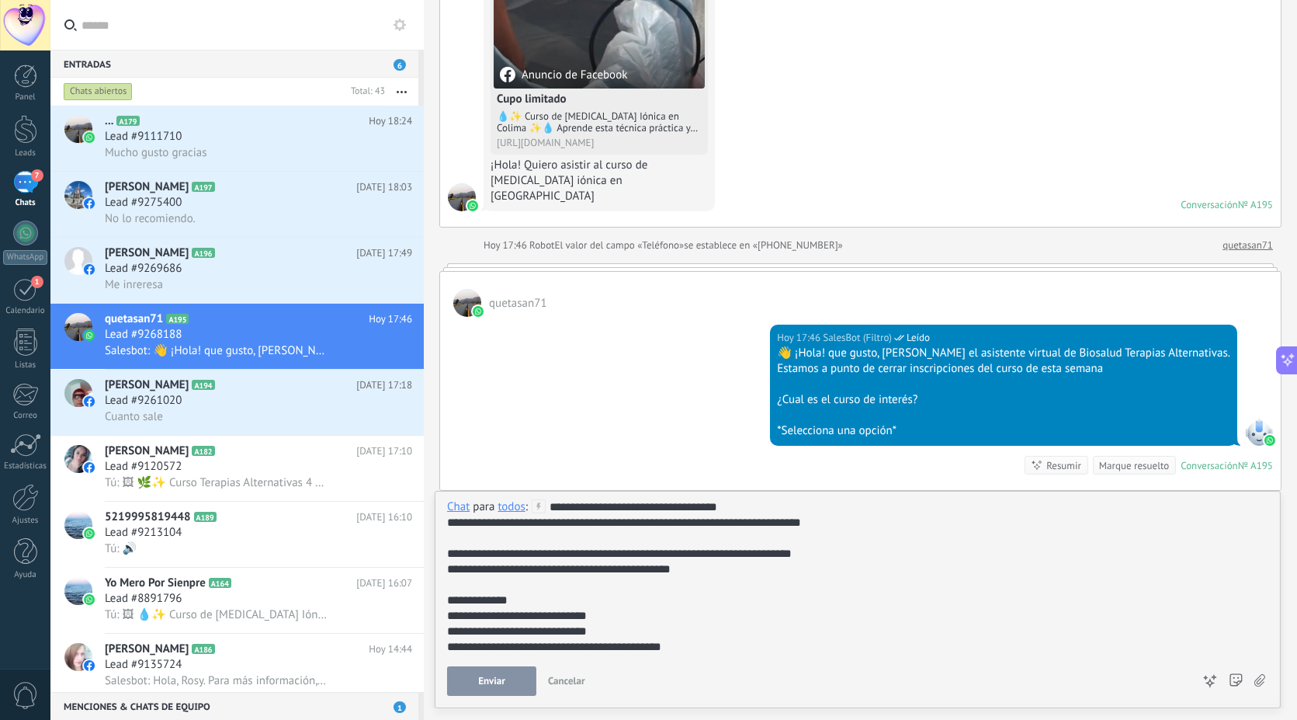
click at [1262, 681] on icon at bounding box center [1259, 680] width 11 height 13
click at [0, 0] on input "file" at bounding box center [0, 0] width 0 height 0
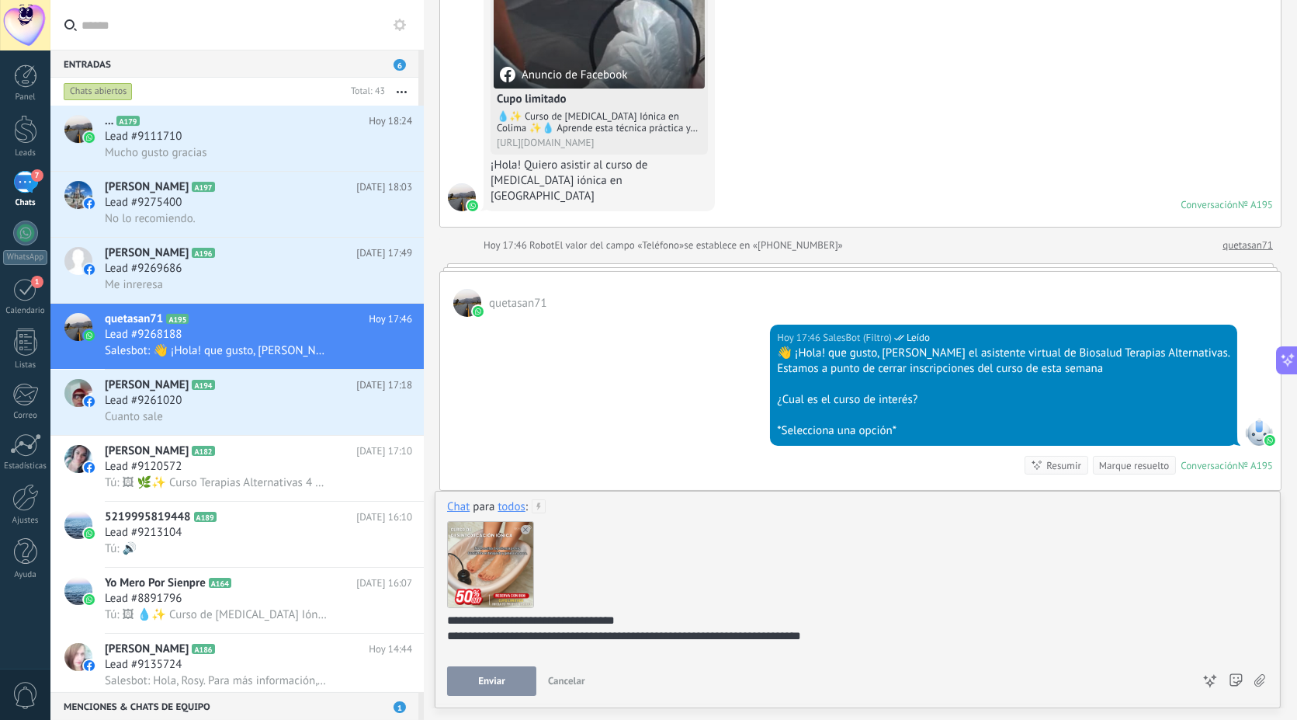
scroll to position [144, 0]
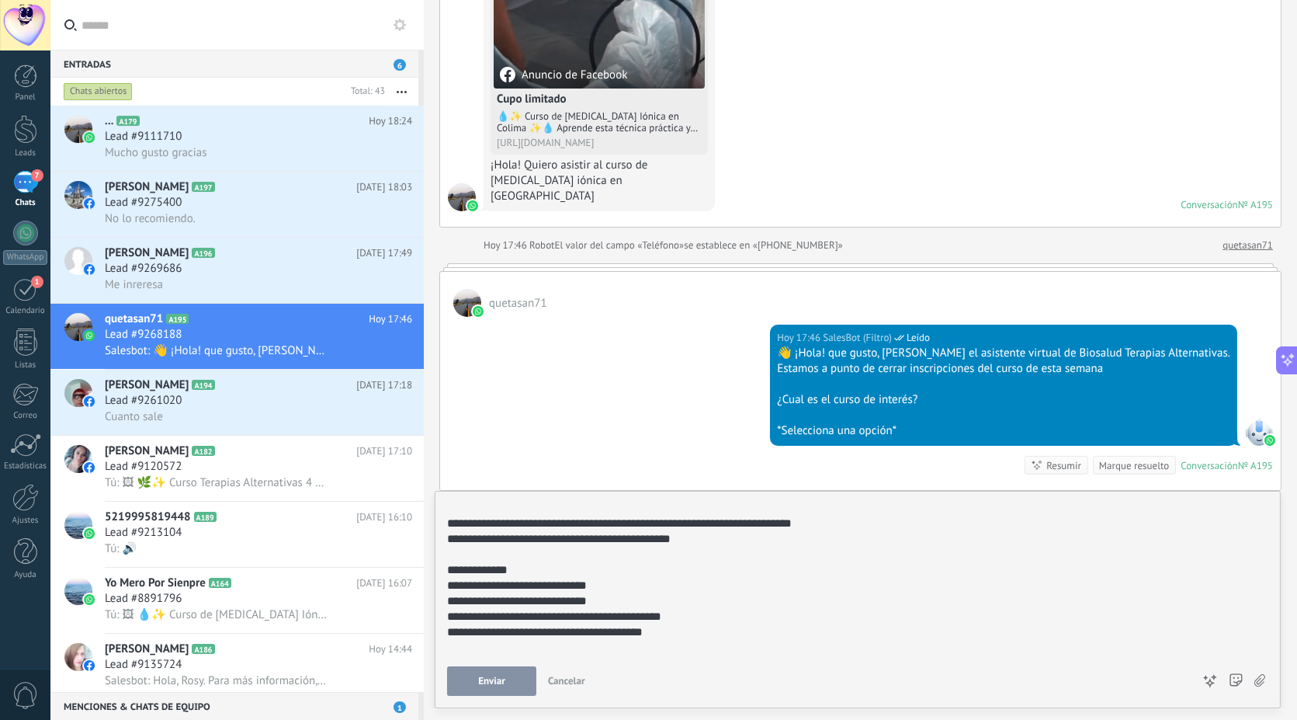
click at [507, 679] on button "Enviar" at bounding box center [491, 680] width 89 height 29
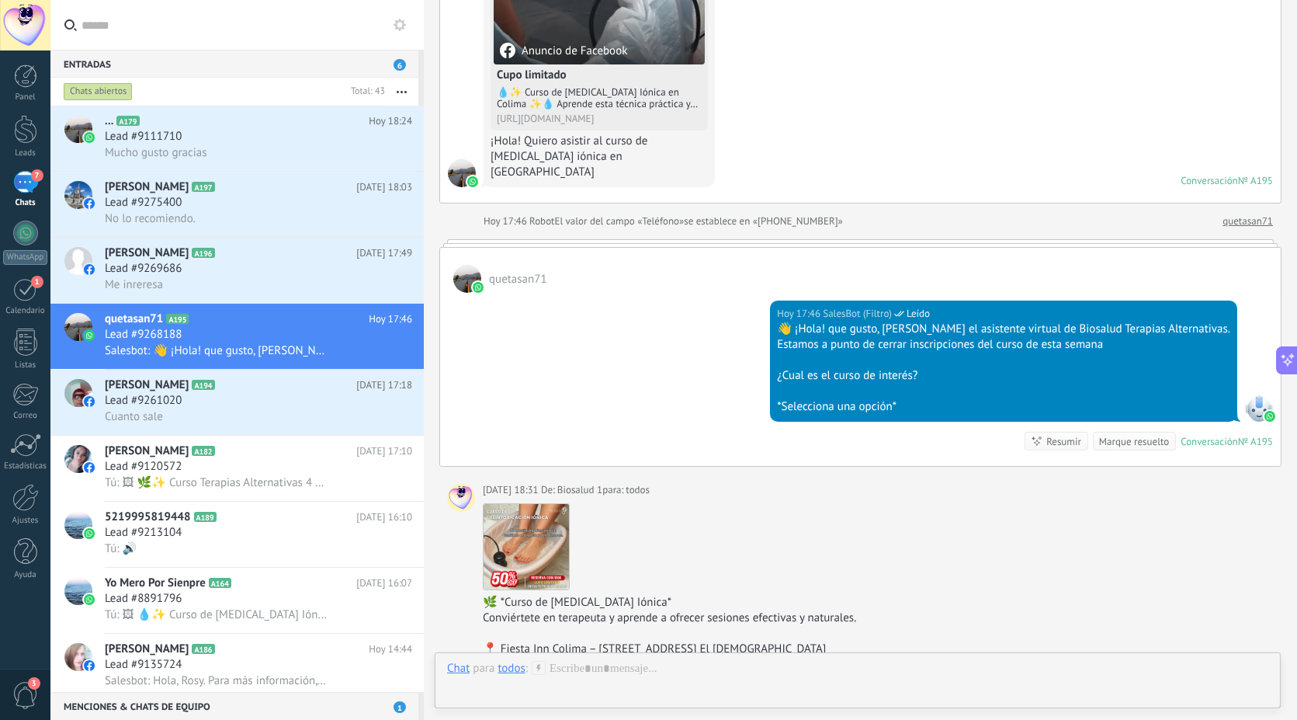
scroll to position [564, 0]
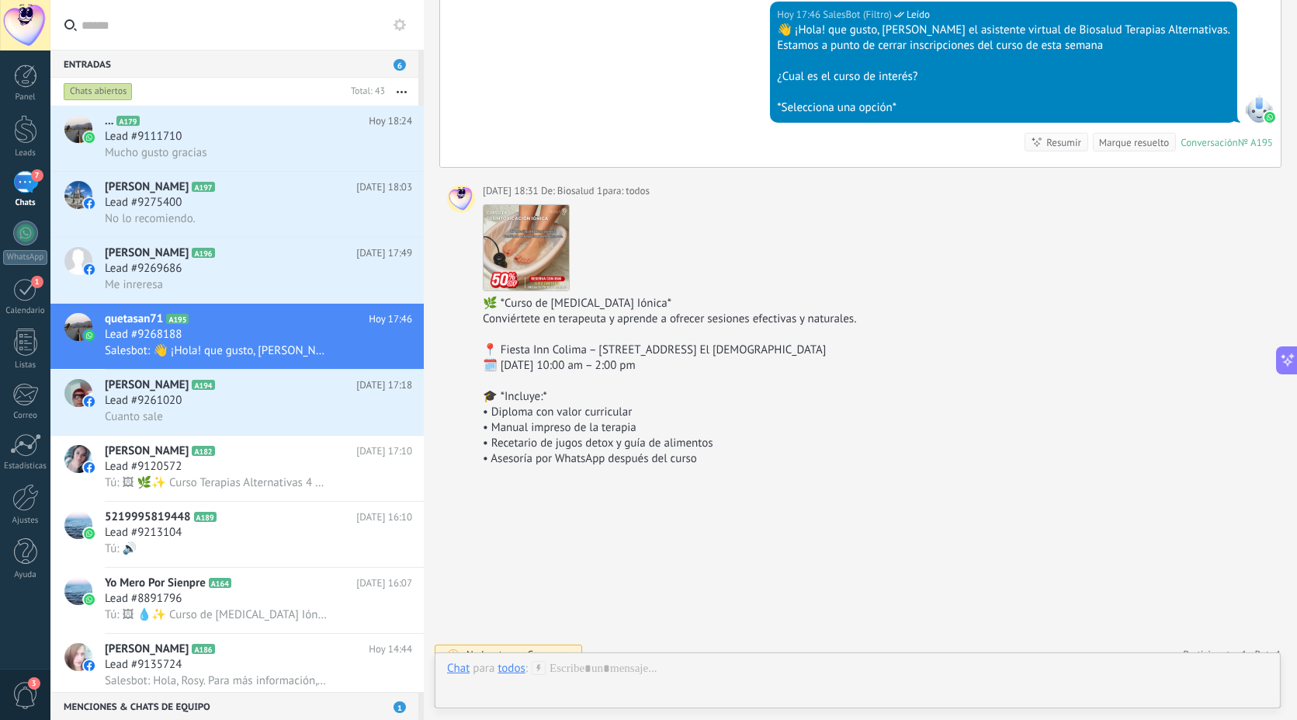
click at [522, 670] on div "todos" at bounding box center [511, 668] width 27 height 14
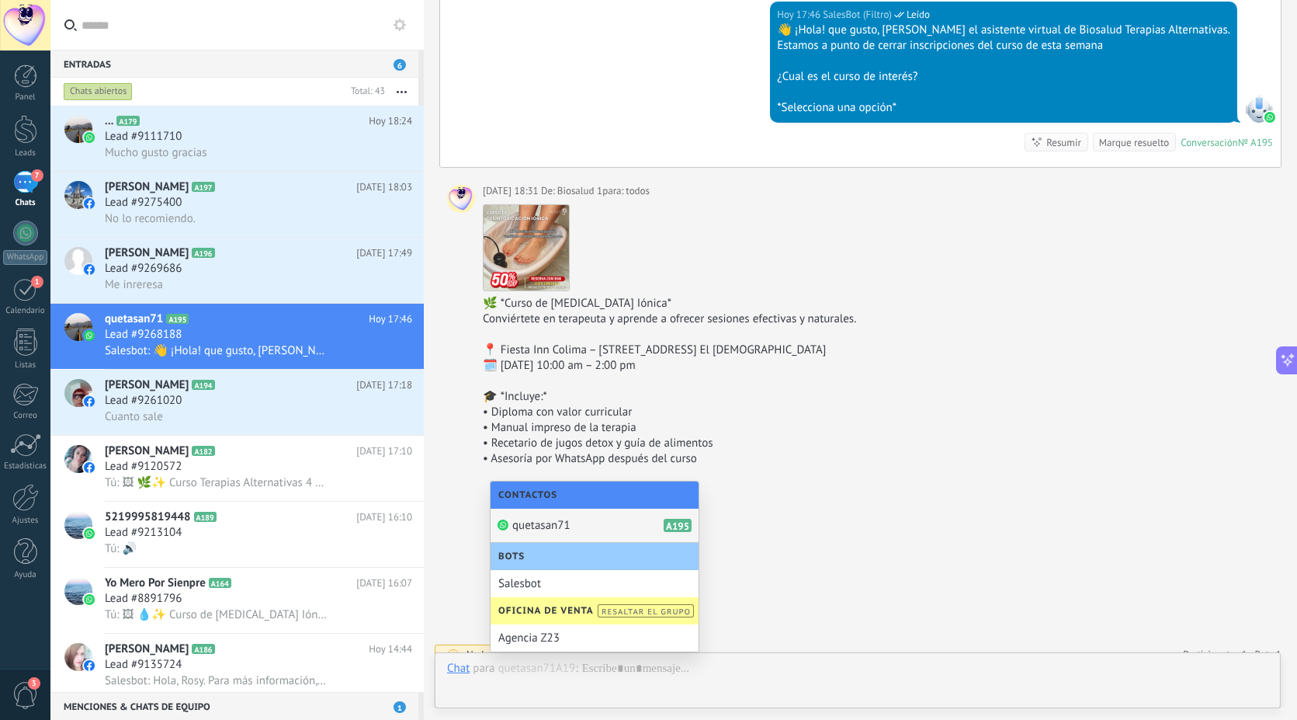
click at [570, 527] on div "quetasan71 A195" at bounding box center [595, 525] width 208 height 34
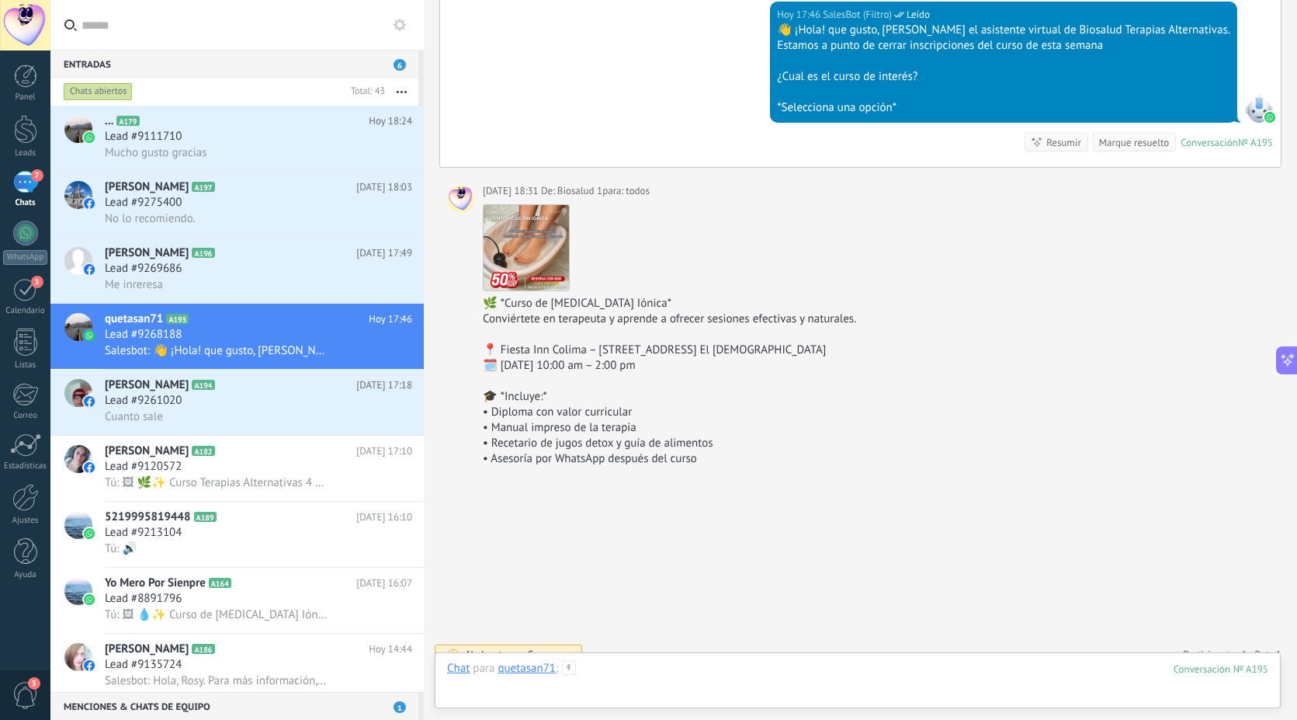
scroll to position [478, 0]
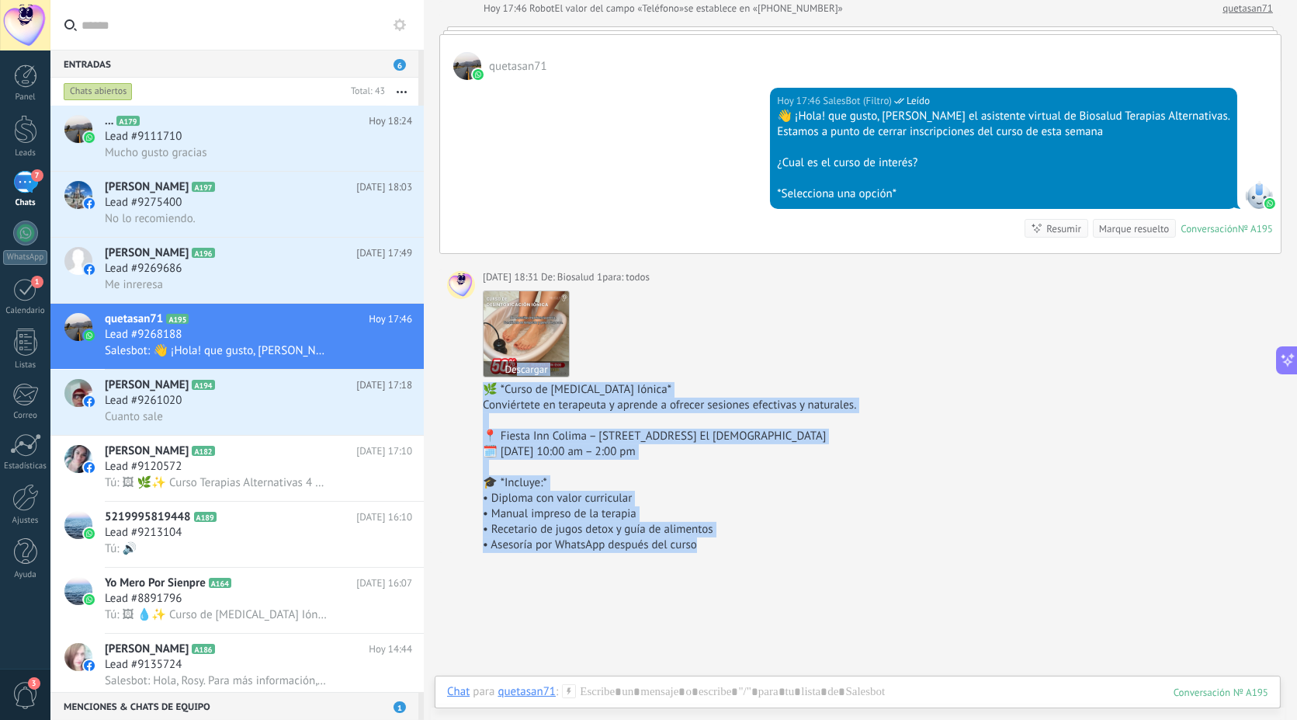
drag, startPoint x: 654, startPoint y: 517, endPoint x: 515, endPoint y: 349, distance: 218.9
click at [515, 349] on div "Descargar 🌿 *Curso de Desintoxicación Iónica* Conviértete en terapeuta y aprend…" at bounding box center [878, 419] width 791 height 268
click at [807, 506] on div "• Manual impreso de la terapia" at bounding box center [878, 514] width 791 height 16
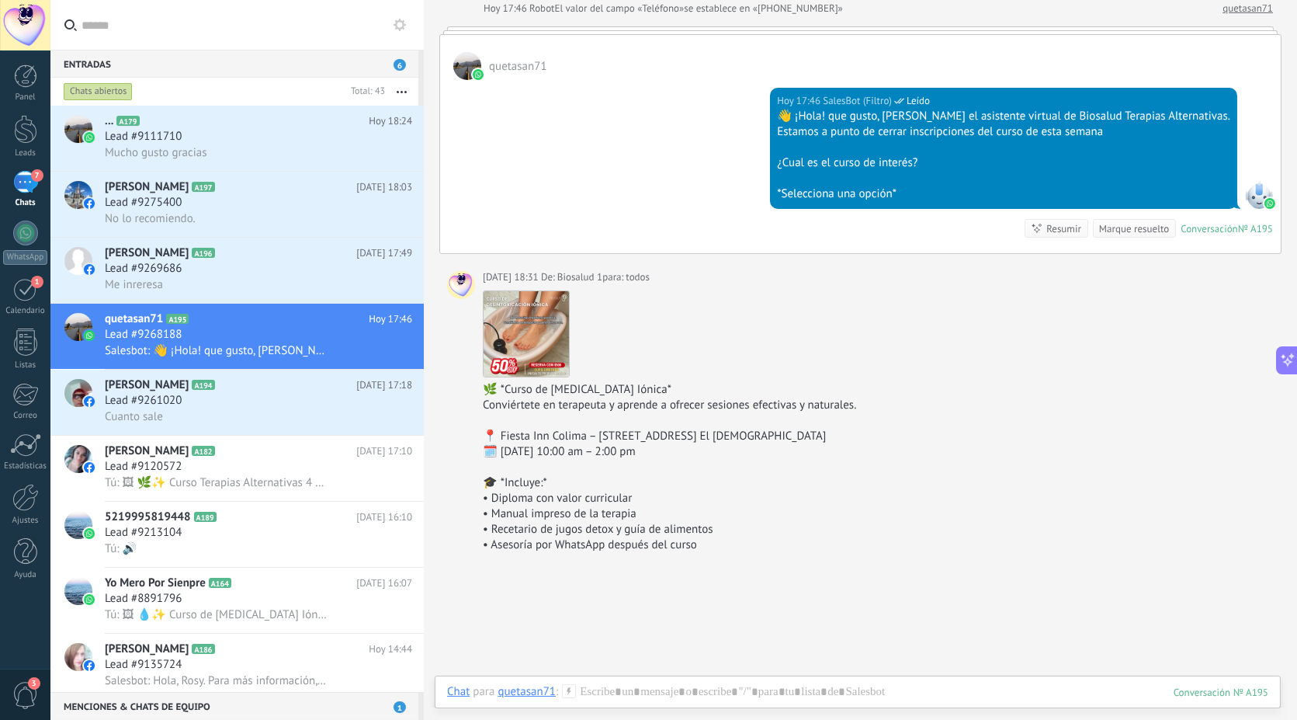
click at [767, 537] on div "• Asesoría por WhatsApp después del curso" at bounding box center [878, 545] width 791 height 16
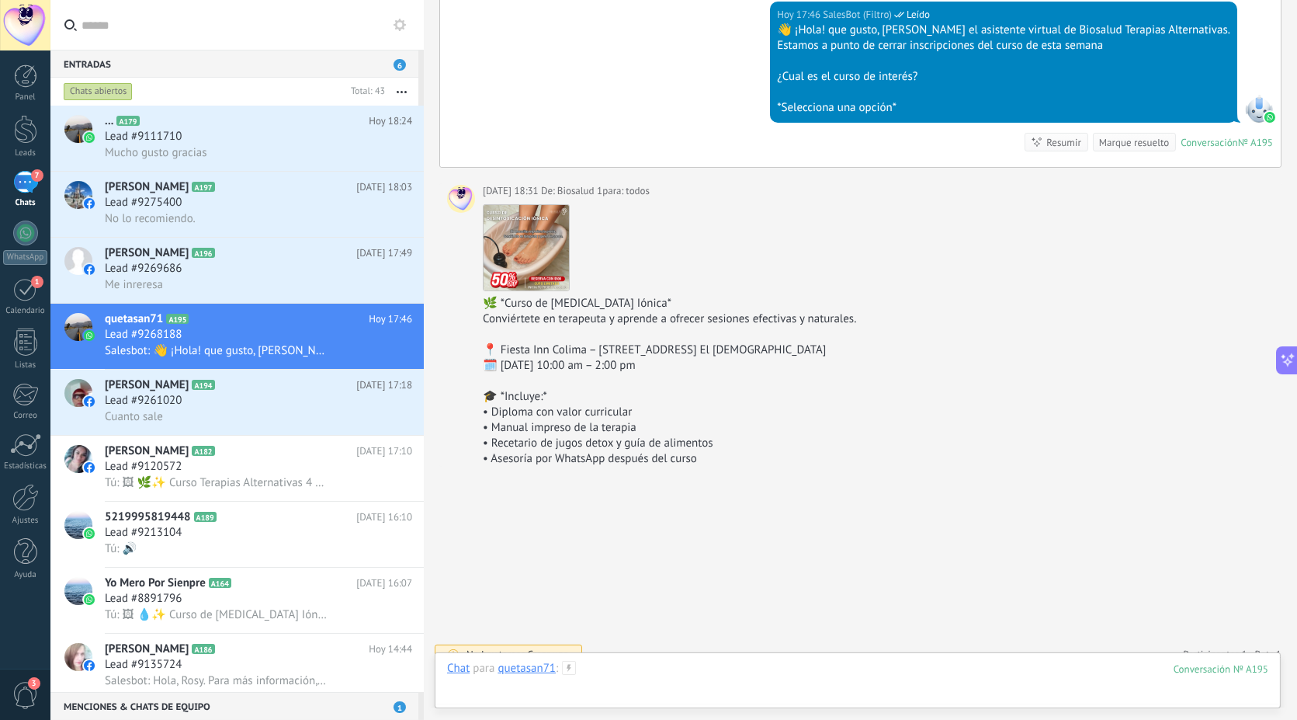
click at [789, 675] on div at bounding box center [858, 684] width 822 height 47
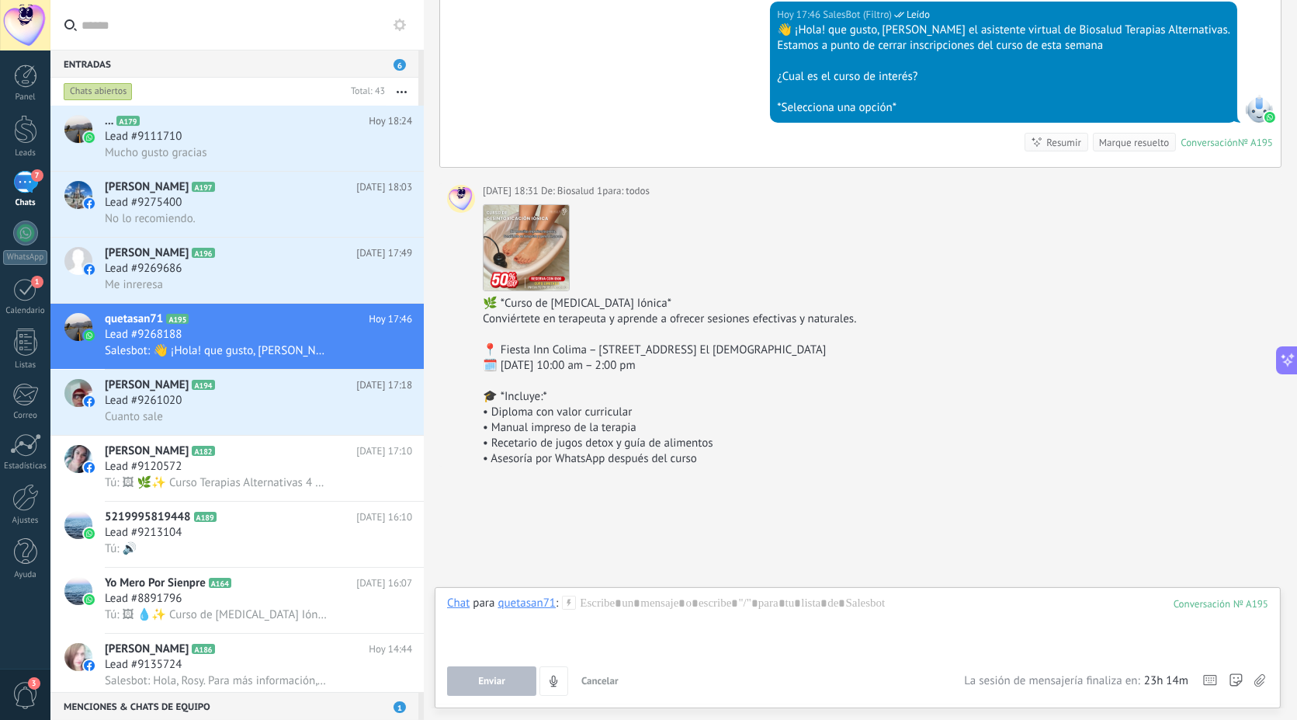
click at [1261, 675] on icon at bounding box center [1259, 680] width 11 height 13
click at [0, 0] on input "file" at bounding box center [0, 0] width 0 height 0
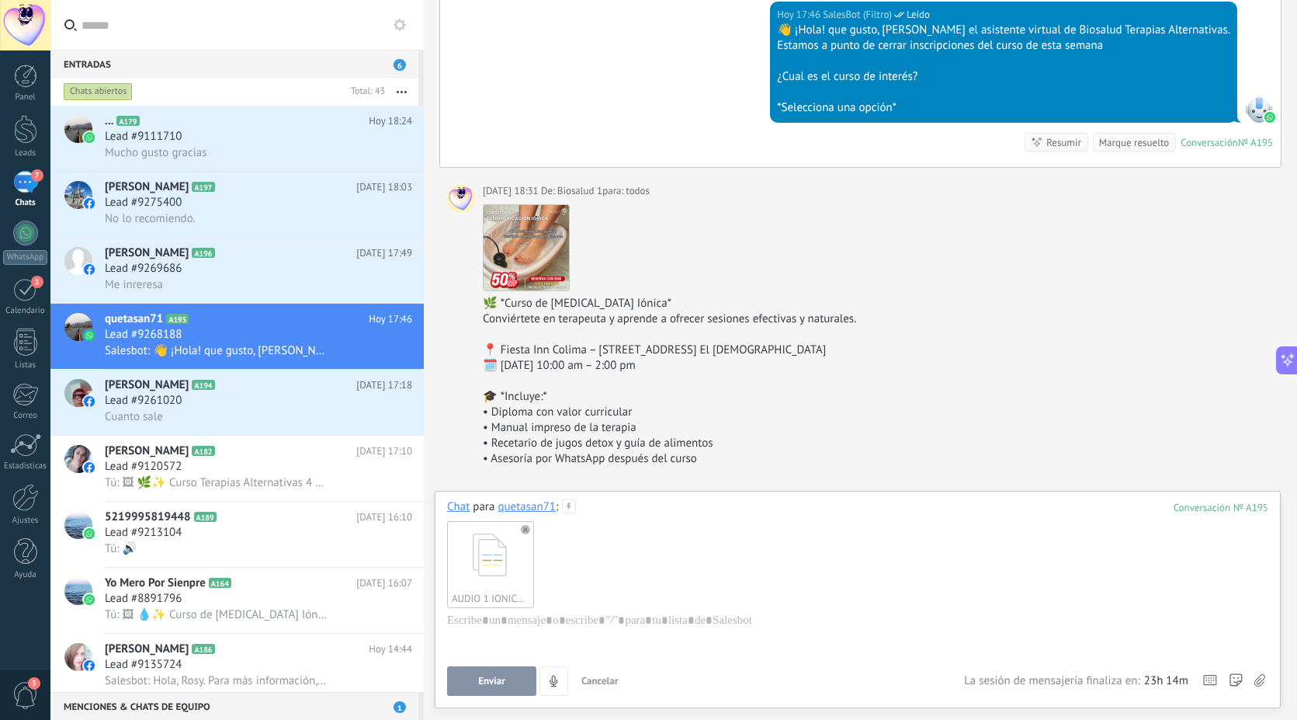
click at [508, 678] on button "Enviar" at bounding box center [491, 680] width 89 height 29
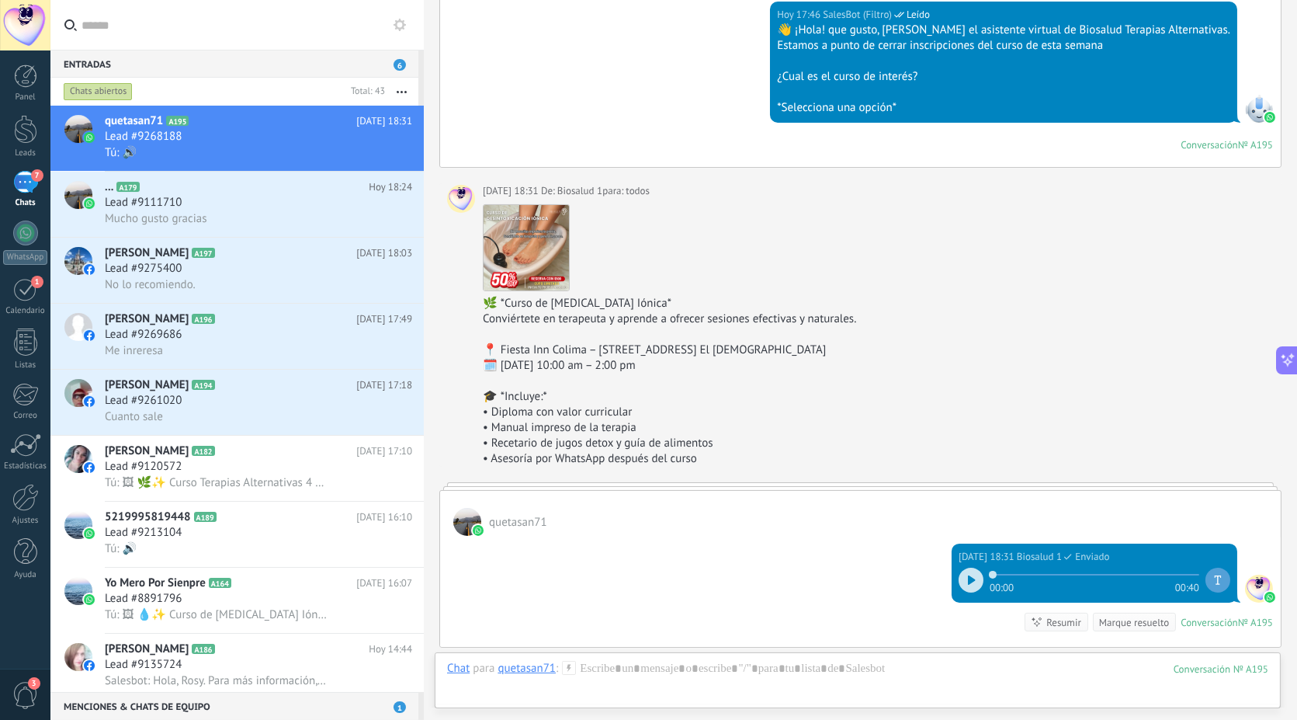
scroll to position [744, 0]
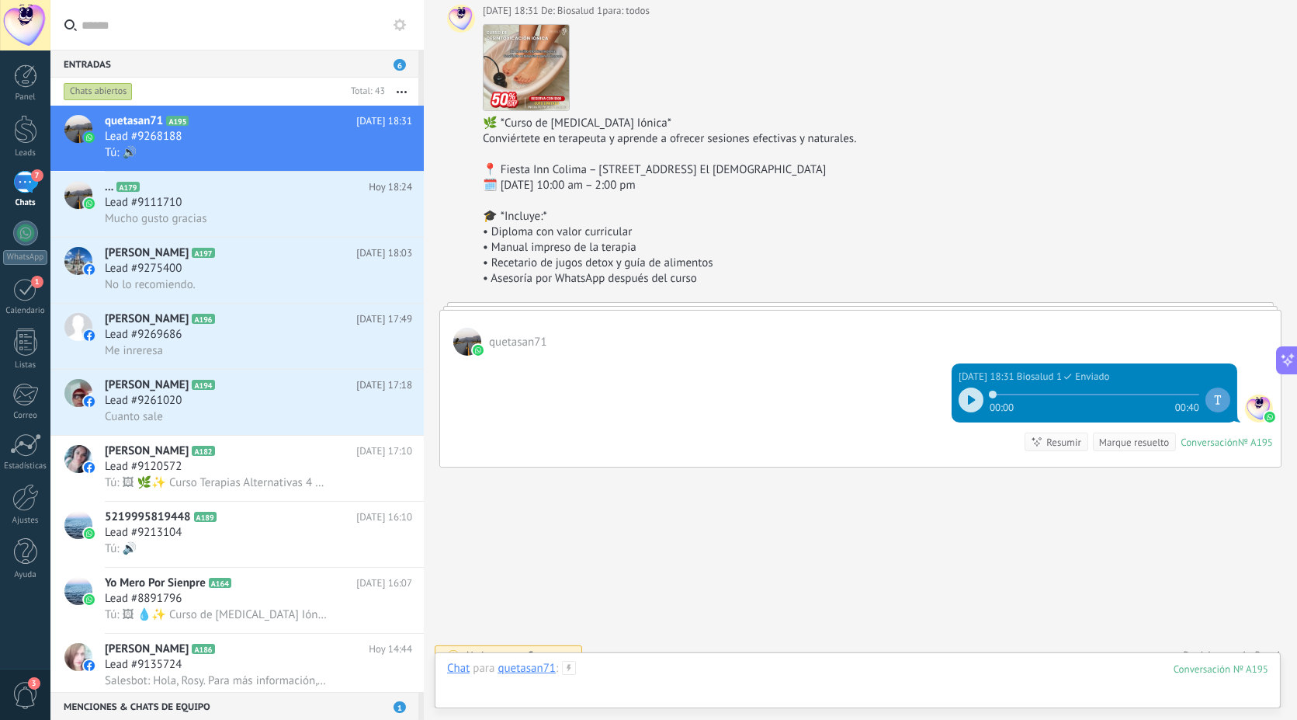
click at [998, 679] on div at bounding box center [857, 684] width 821 height 47
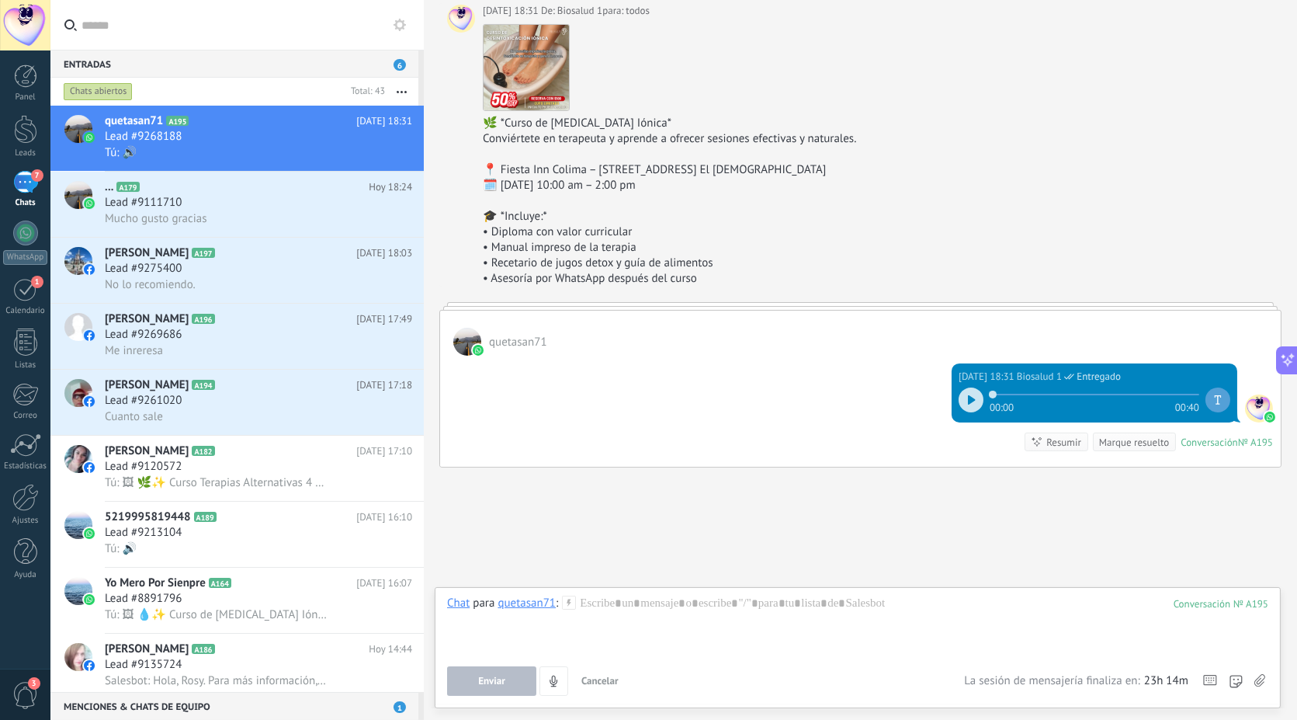
click at [1261, 687] on label at bounding box center [1259, 680] width 11 height 29
click at [0, 0] on input "file" at bounding box center [0, 0] width 0 height 0
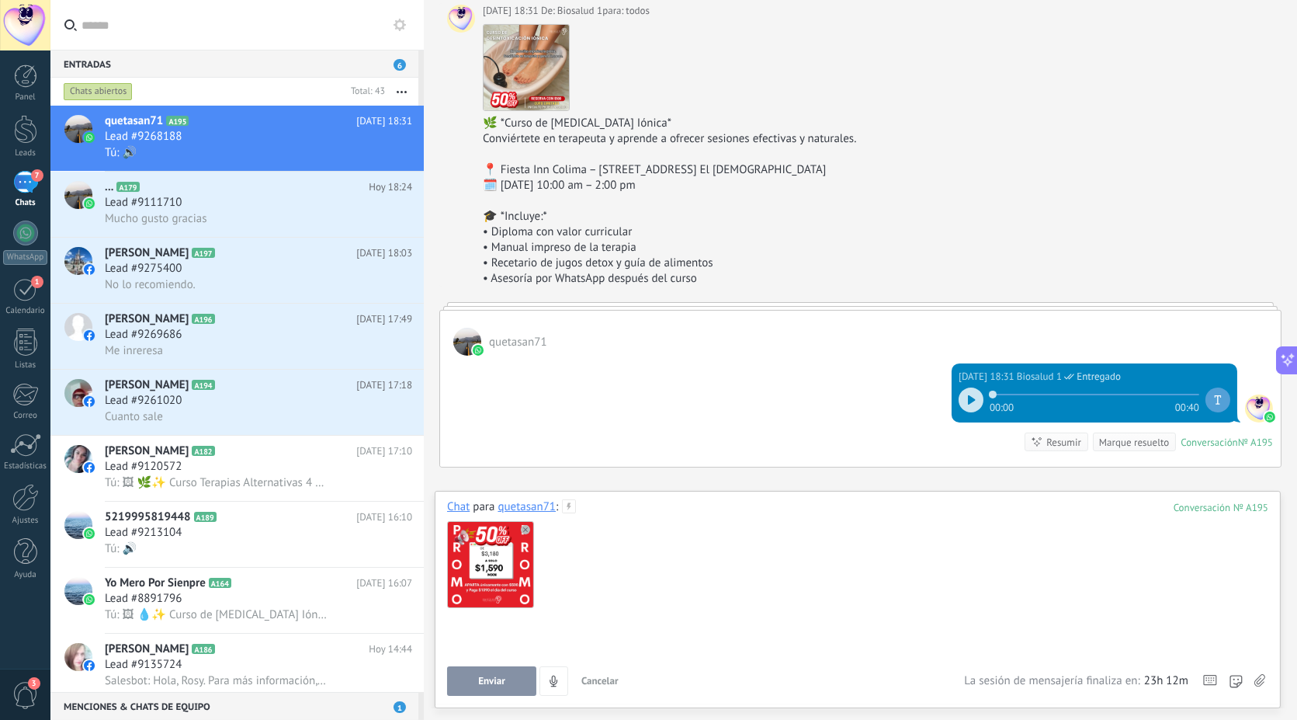
paste div
click at [490, 678] on span "Enviar" at bounding box center [491, 680] width 27 height 11
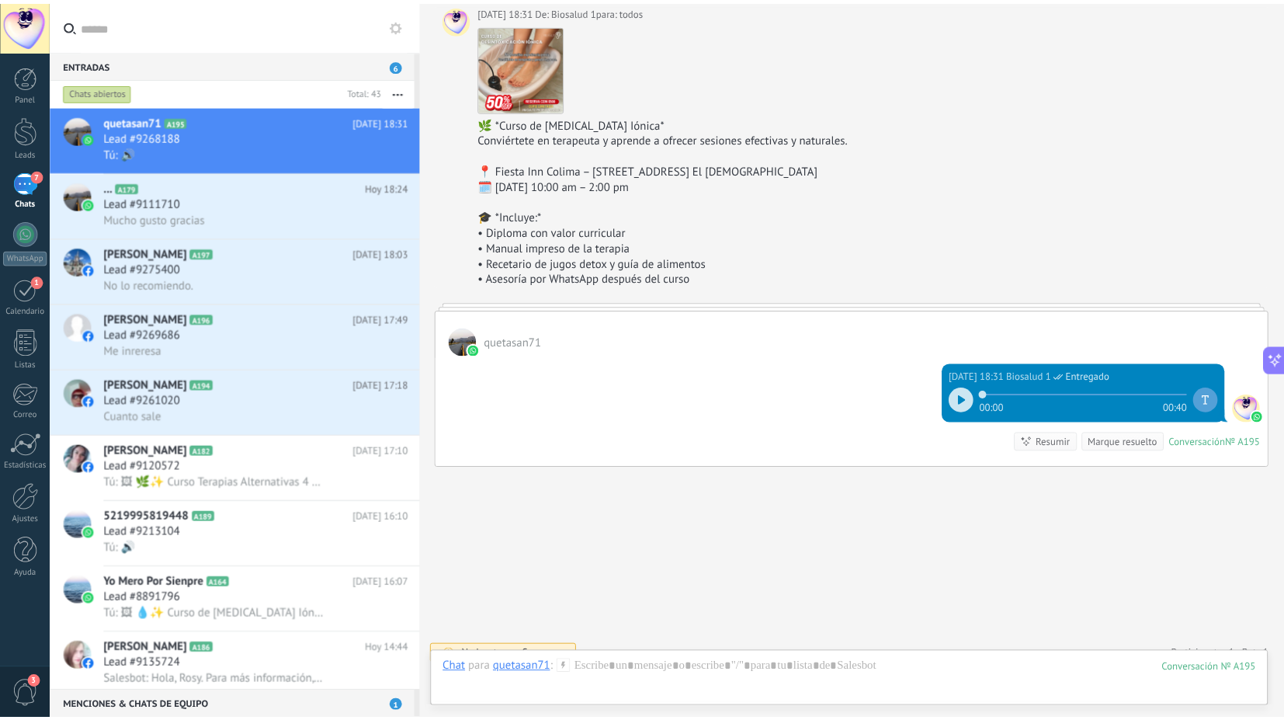
scroll to position [864, 0]
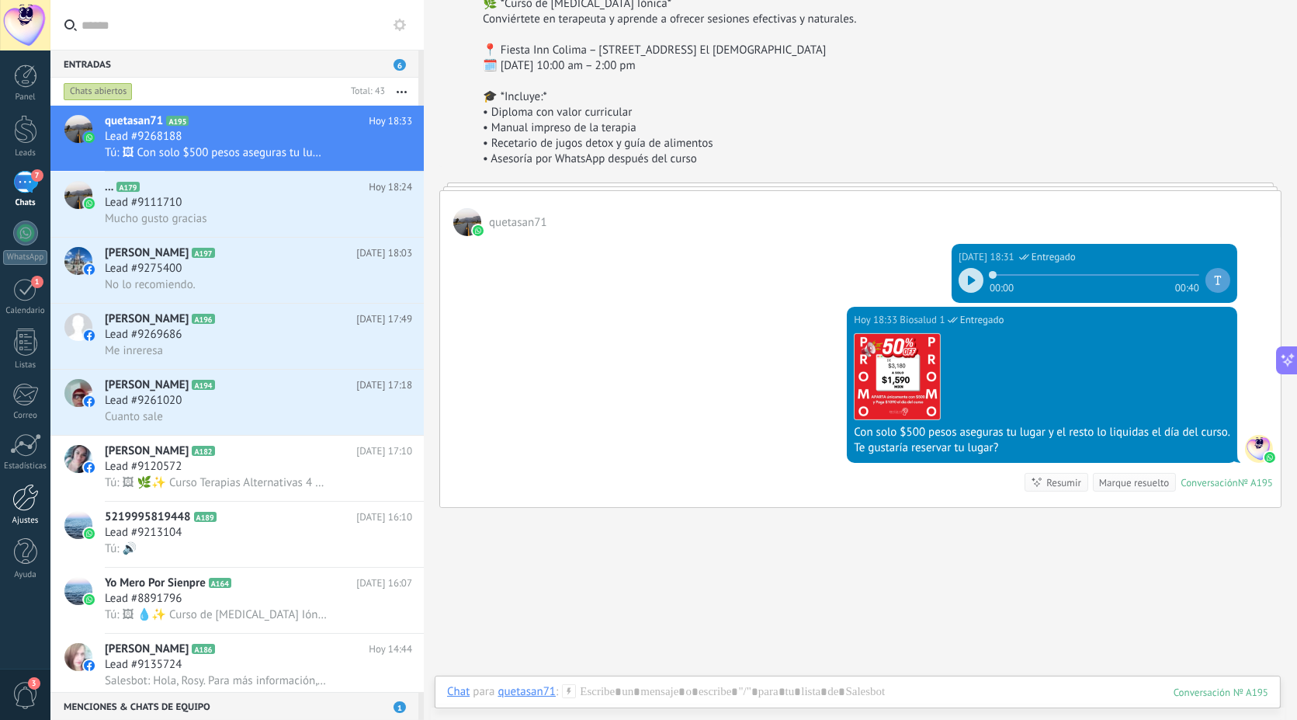
click at [19, 505] on div at bounding box center [25, 497] width 26 height 27
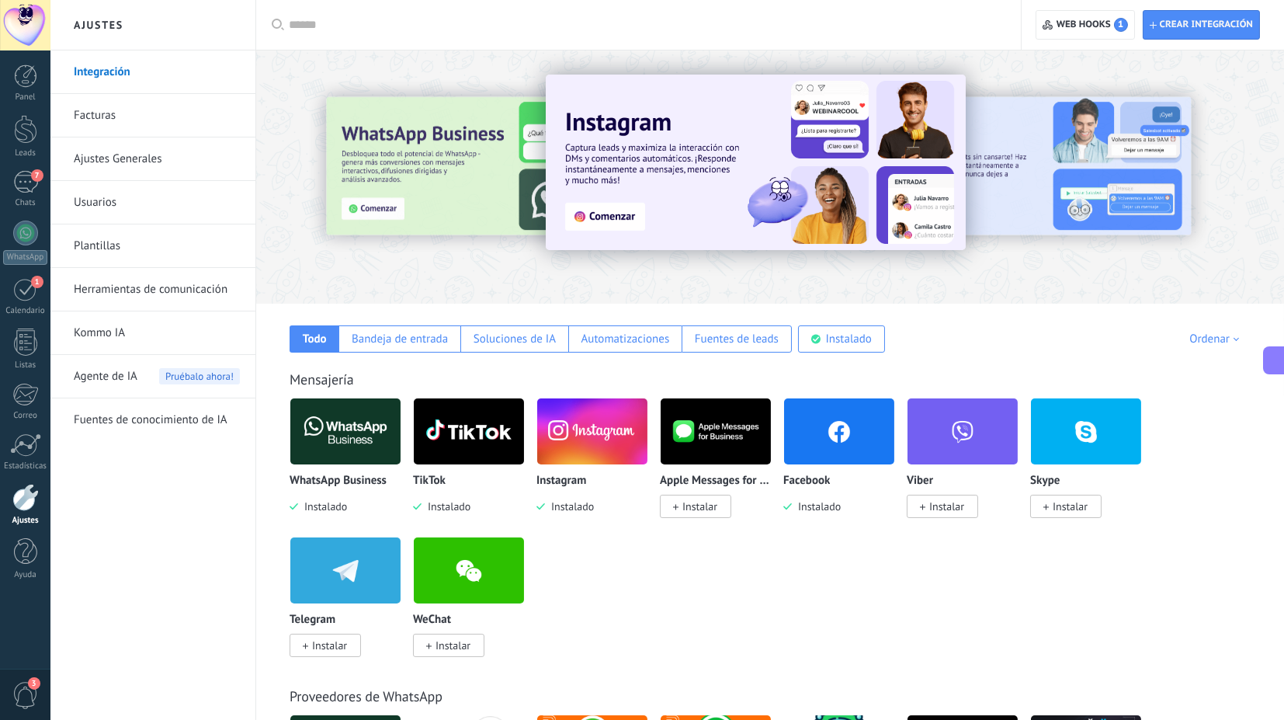
click at [161, 291] on link "Herramientas de comunicación" at bounding box center [157, 289] width 166 height 43
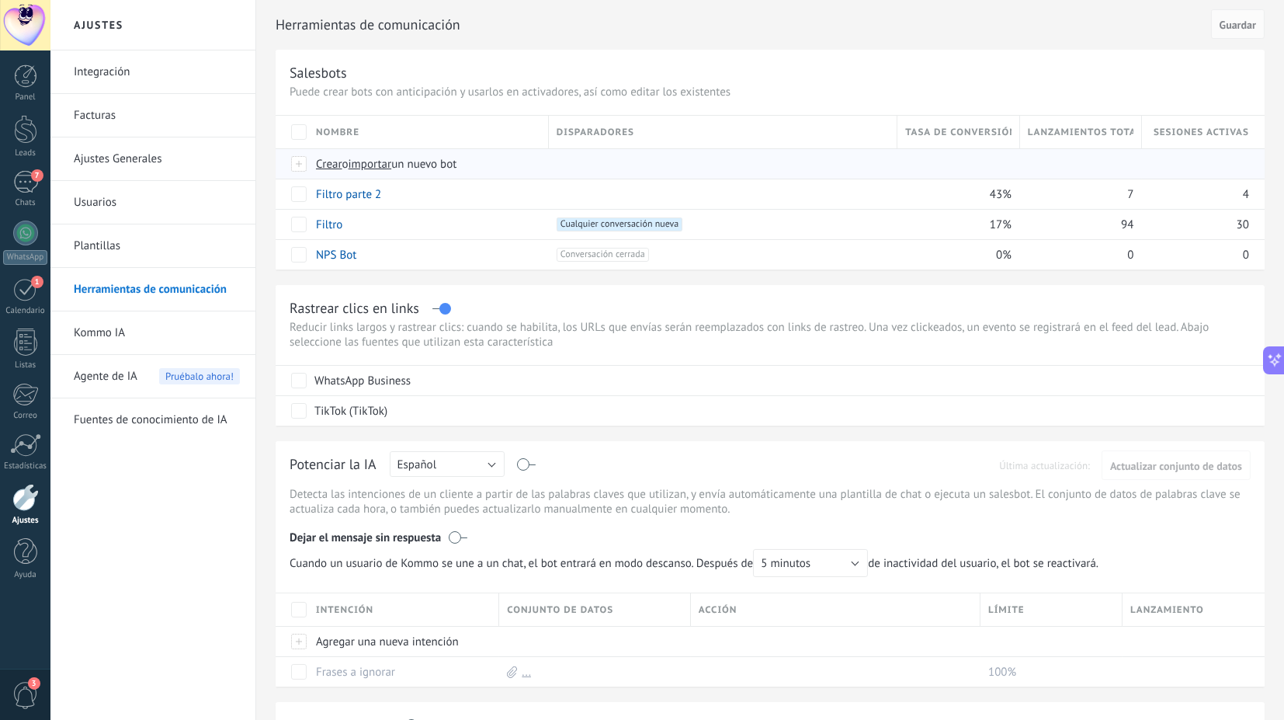
click at [327, 168] on span "Crear" at bounding box center [329, 164] width 26 height 15
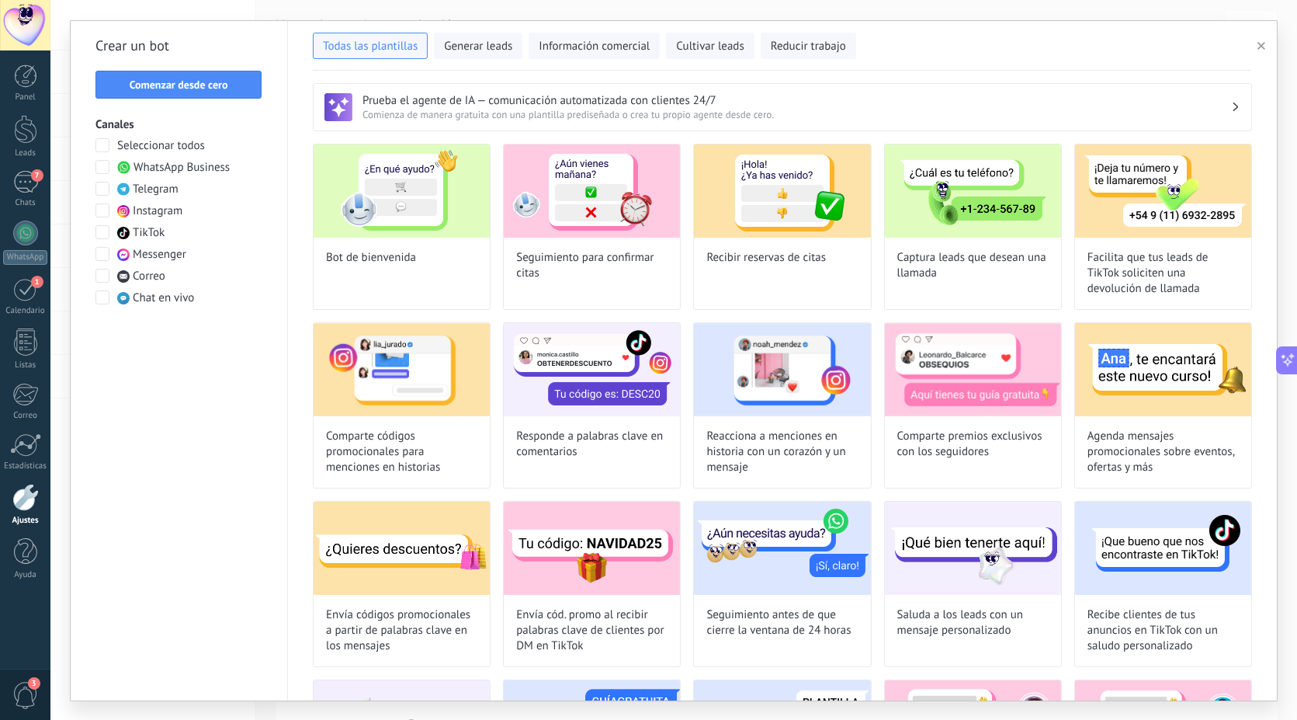
click at [103, 168] on span at bounding box center [102, 167] width 14 height 14
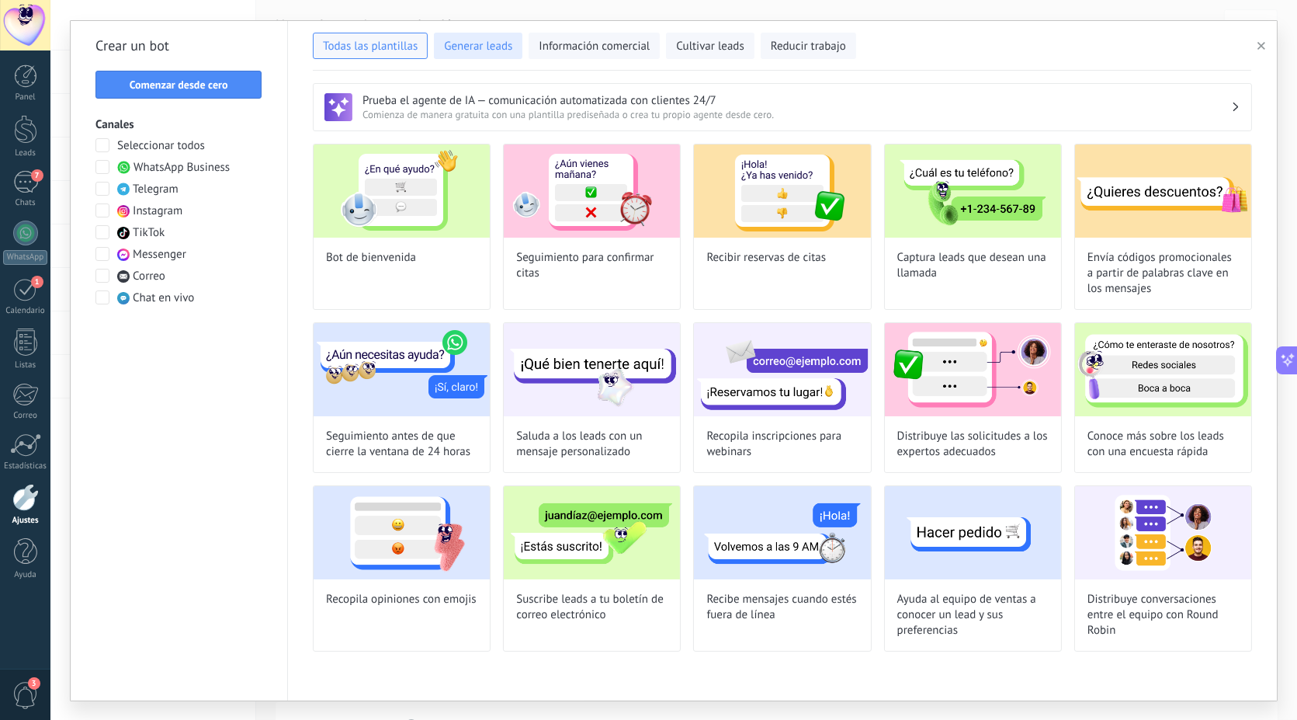
click at [472, 50] on span "Generar leads" at bounding box center [478, 47] width 68 height 16
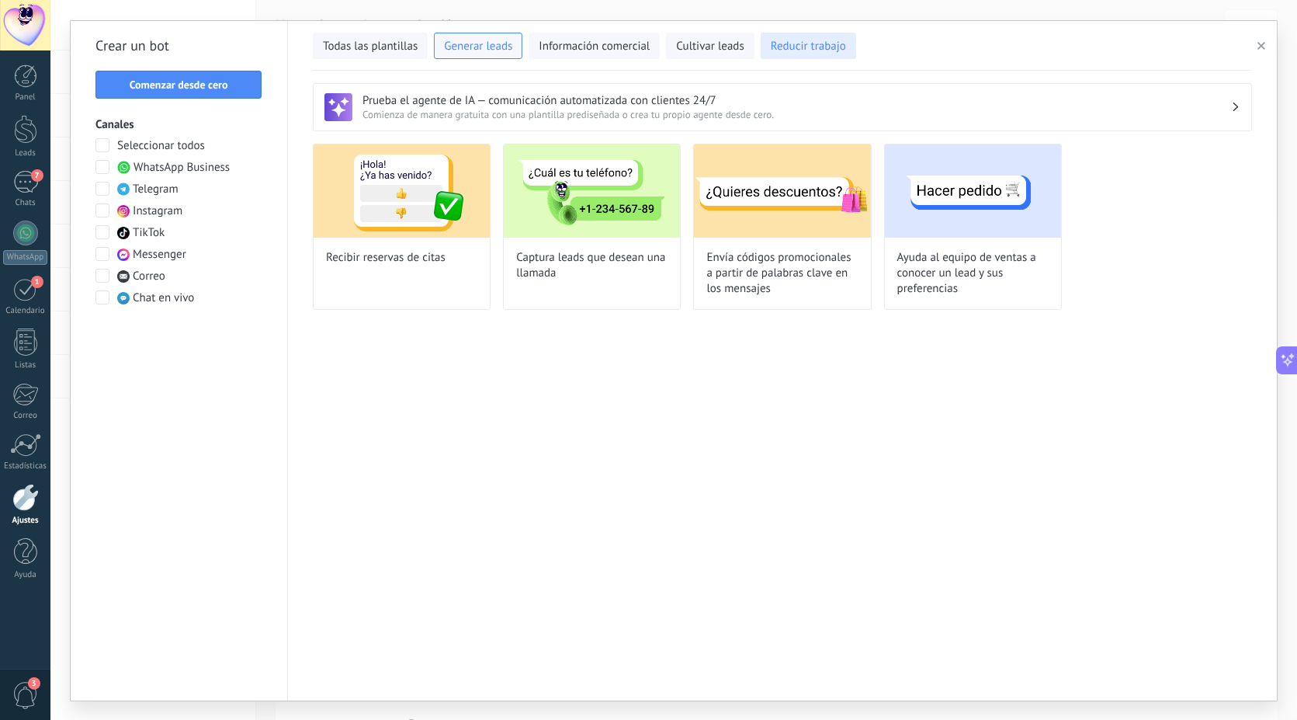
click at [780, 50] on span "Reducir trabajo" at bounding box center [808, 47] width 75 height 16
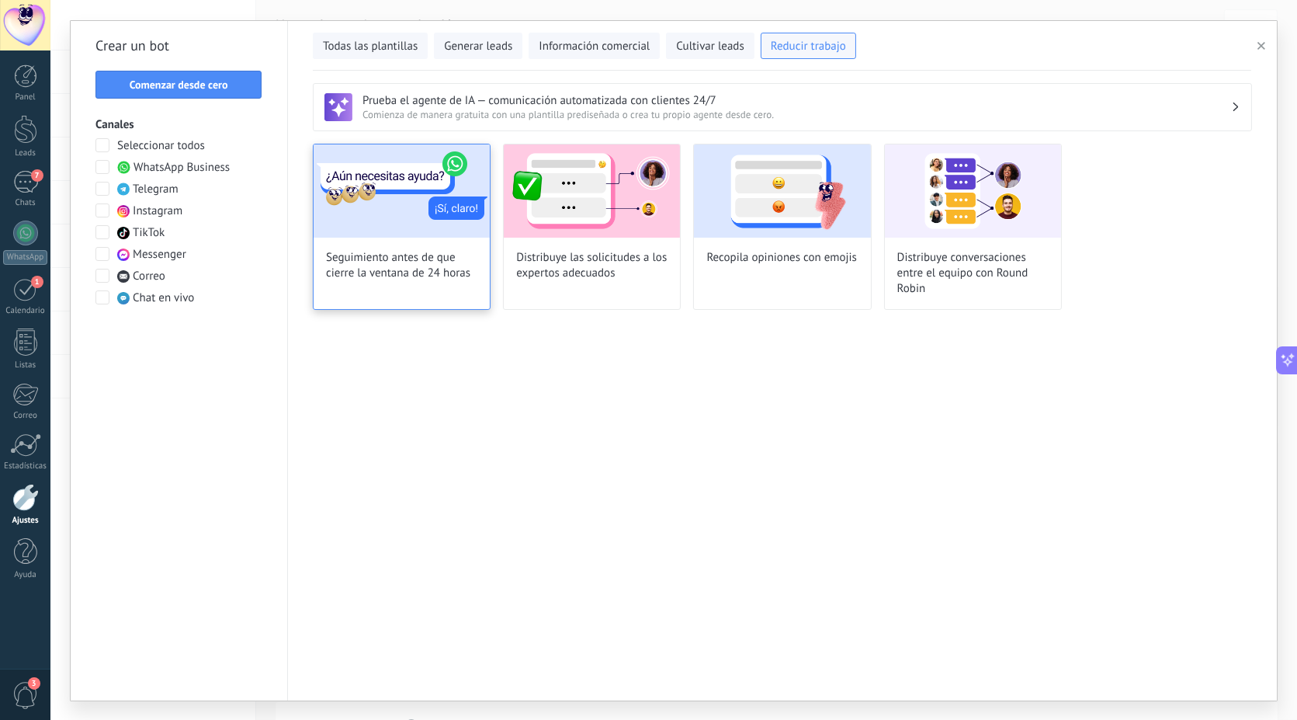
click at [359, 206] on img at bounding box center [402, 190] width 176 height 93
type input "**********"
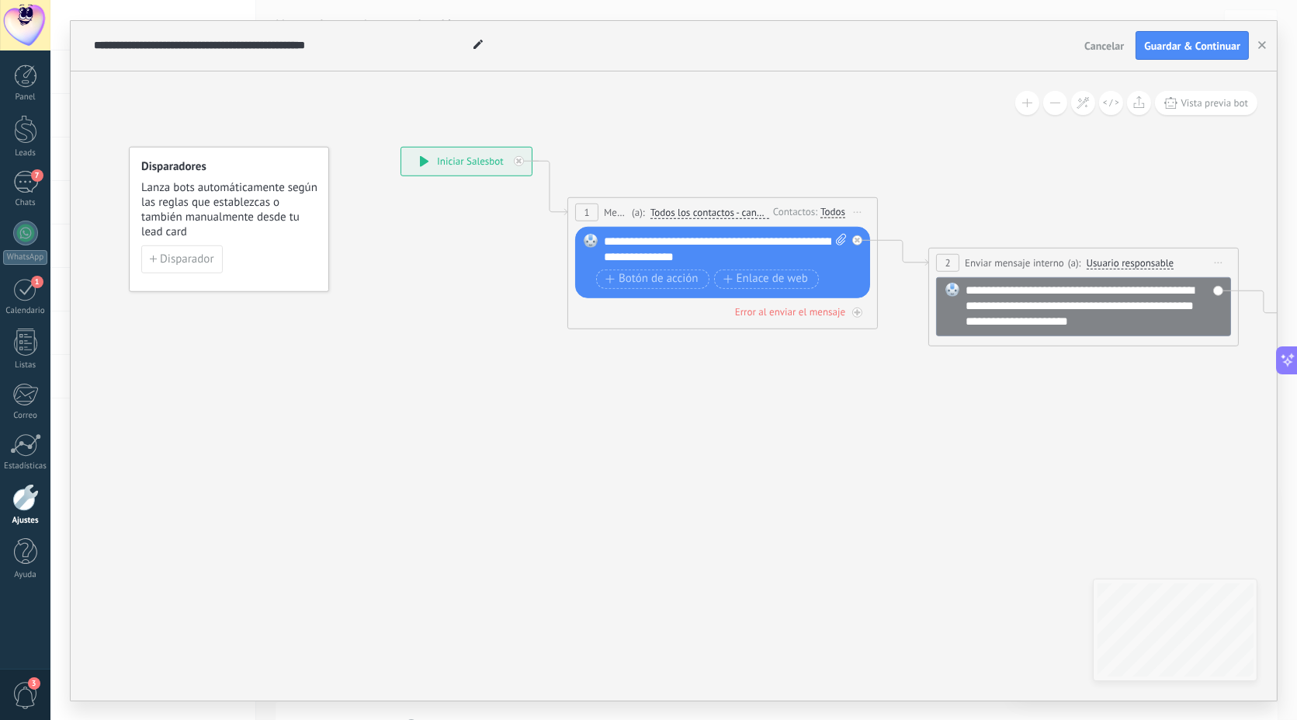
click at [1119, 35] on button "Cancelar" at bounding box center [1104, 45] width 52 height 23
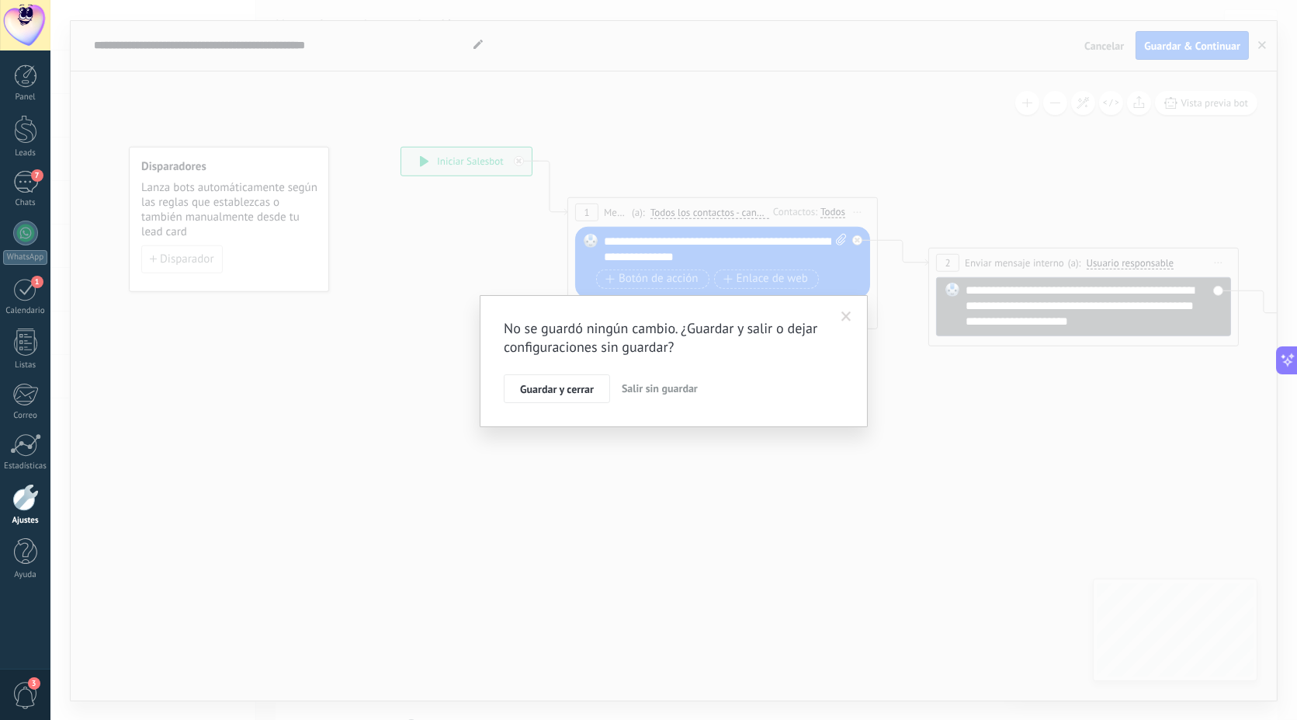
click at [641, 385] on span "Salir sin guardar" at bounding box center [660, 388] width 76 height 14
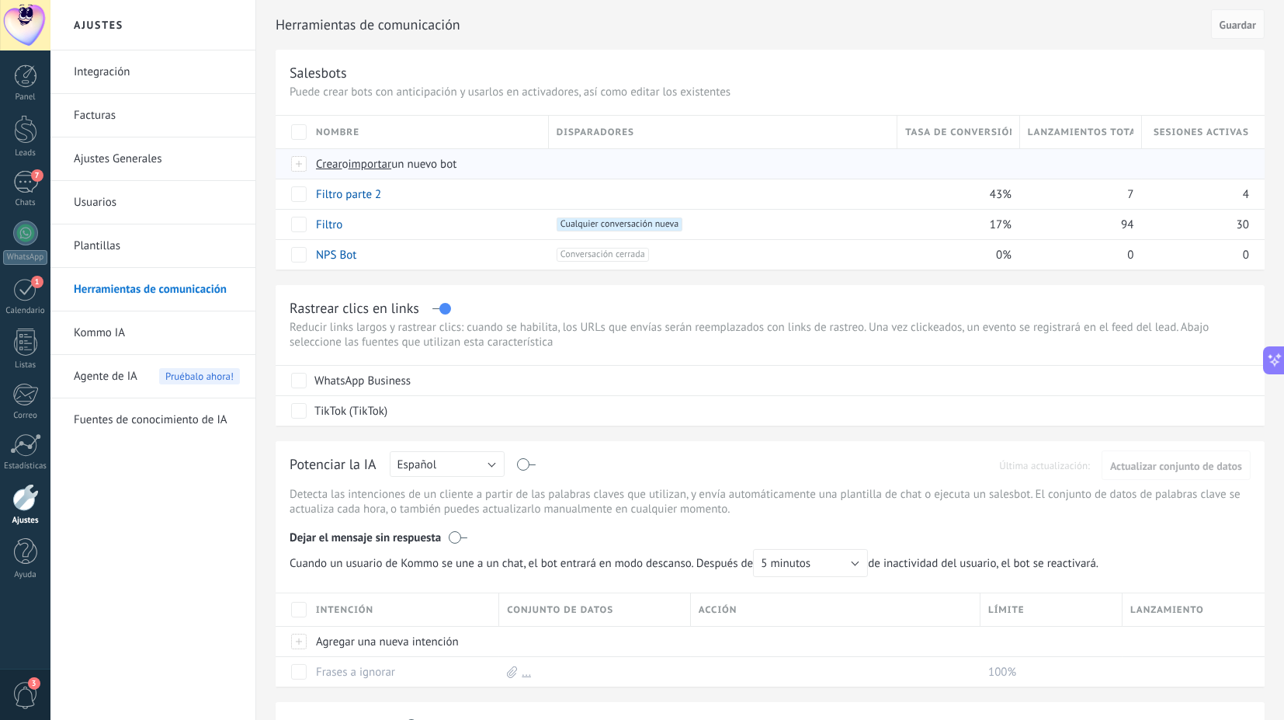
click at [301, 164] on div at bounding box center [299, 164] width 17 height 14
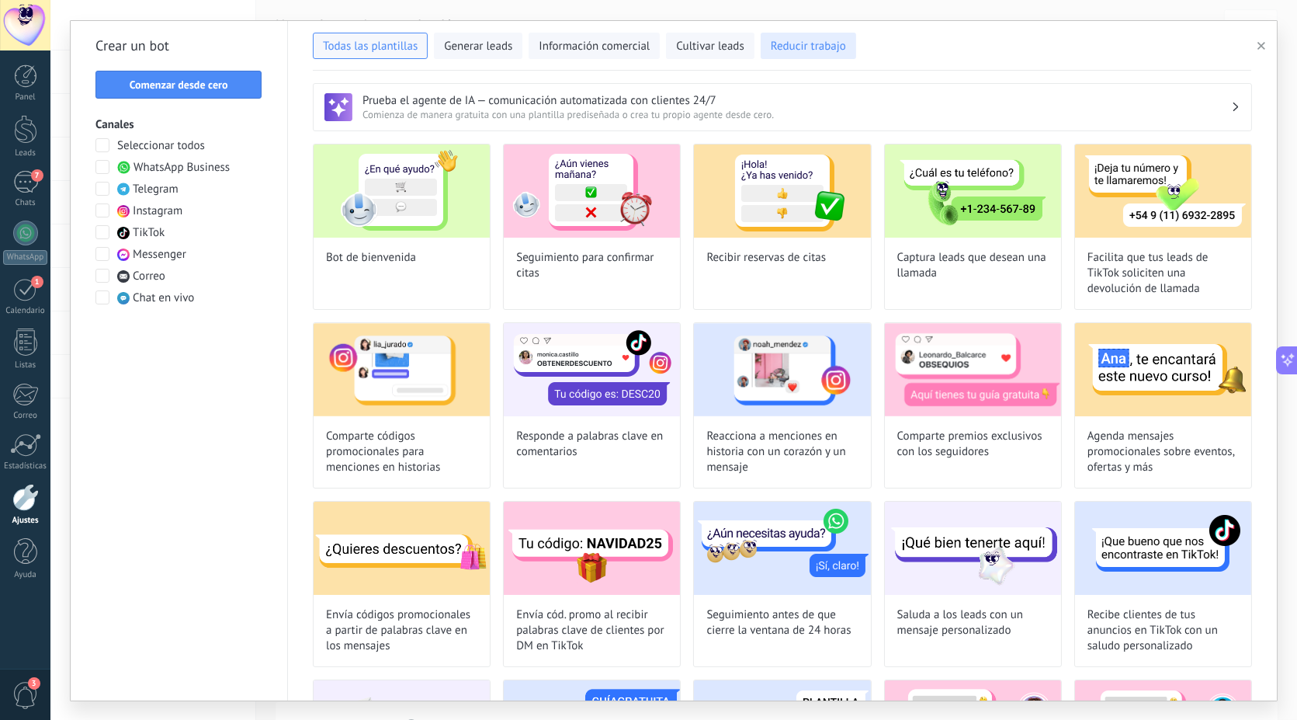
click at [786, 41] on span "Reducir trabajo" at bounding box center [808, 47] width 75 height 16
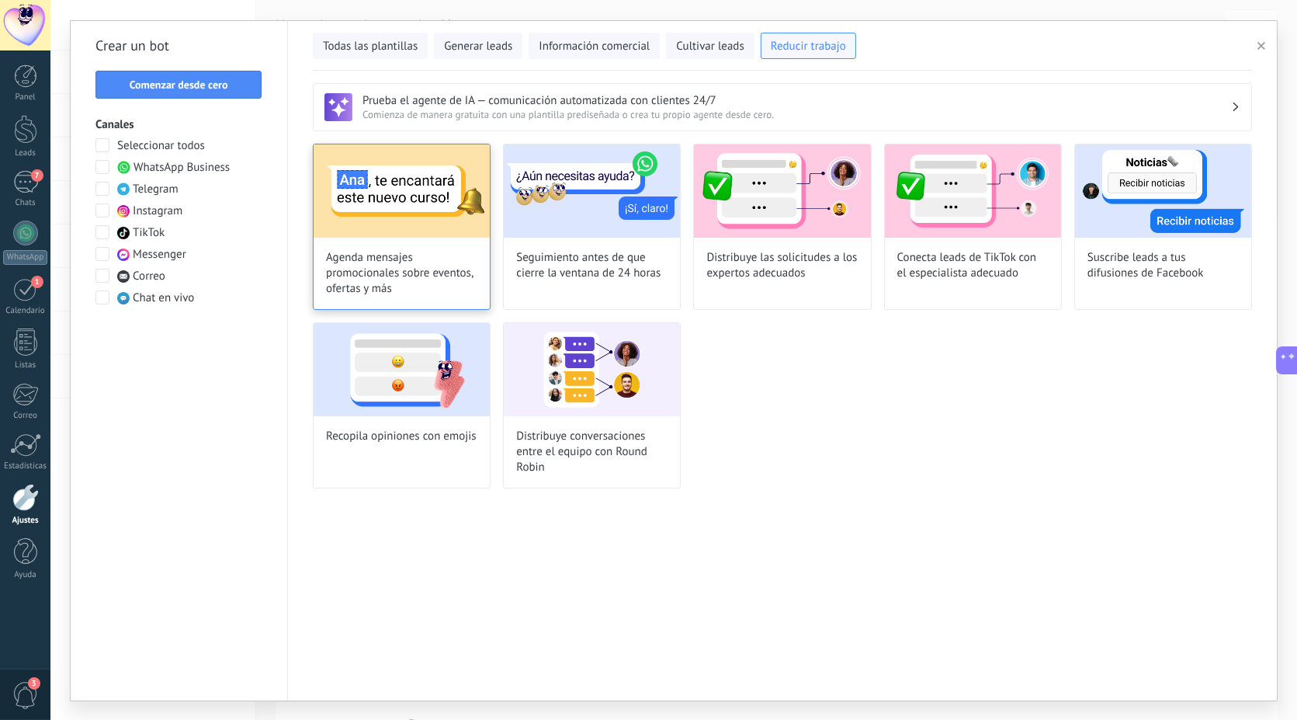
click at [399, 219] on img at bounding box center [402, 190] width 176 height 93
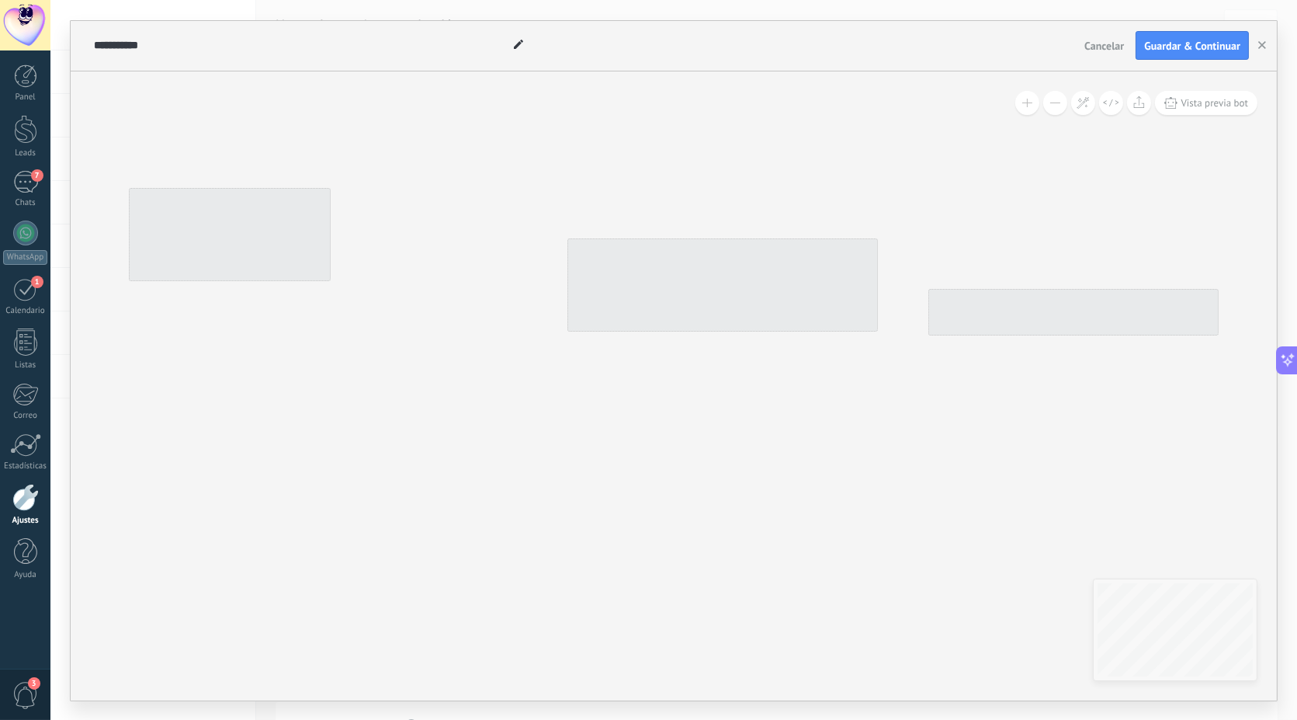
type input "**********"
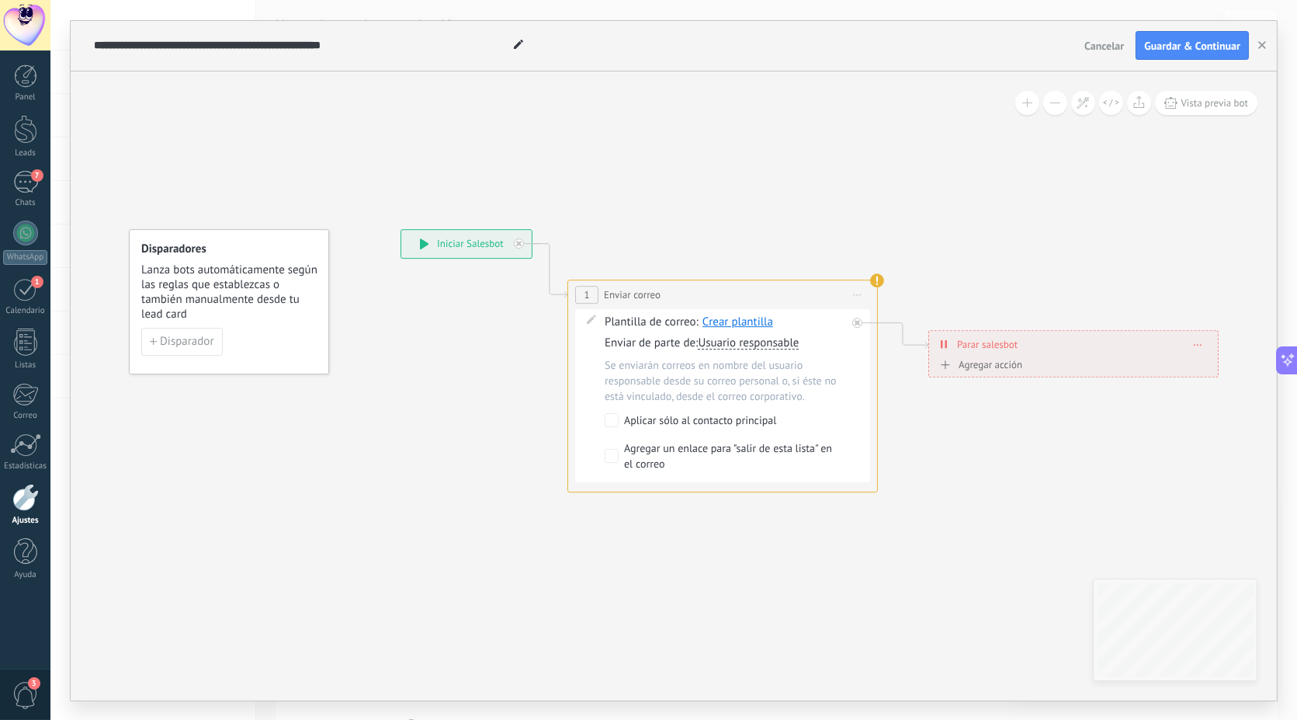
click at [432, 236] on div "**********" at bounding box center [466, 244] width 130 height 28
click at [1104, 47] on span "Cancelar" at bounding box center [1104, 46] width 40 height 14
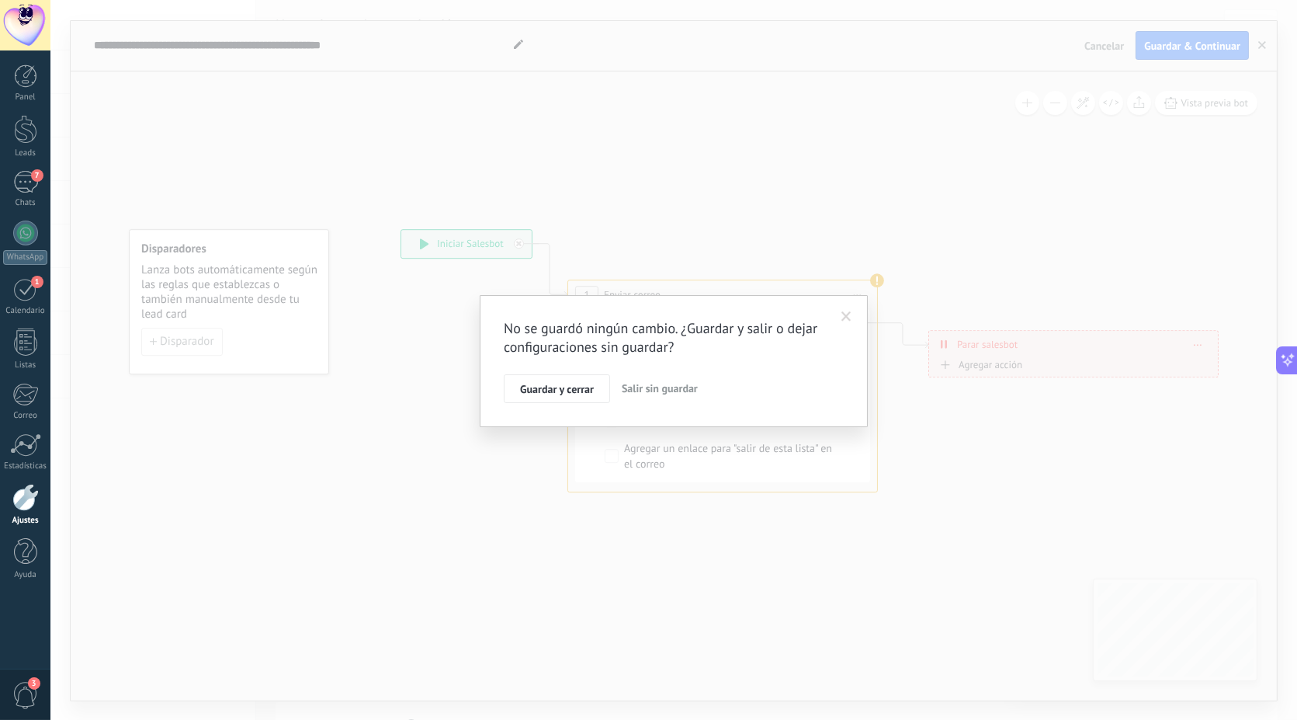
click at [644, 385] on span "Salir sin guardar" at bounding box center [660, 388] width 76 height 14
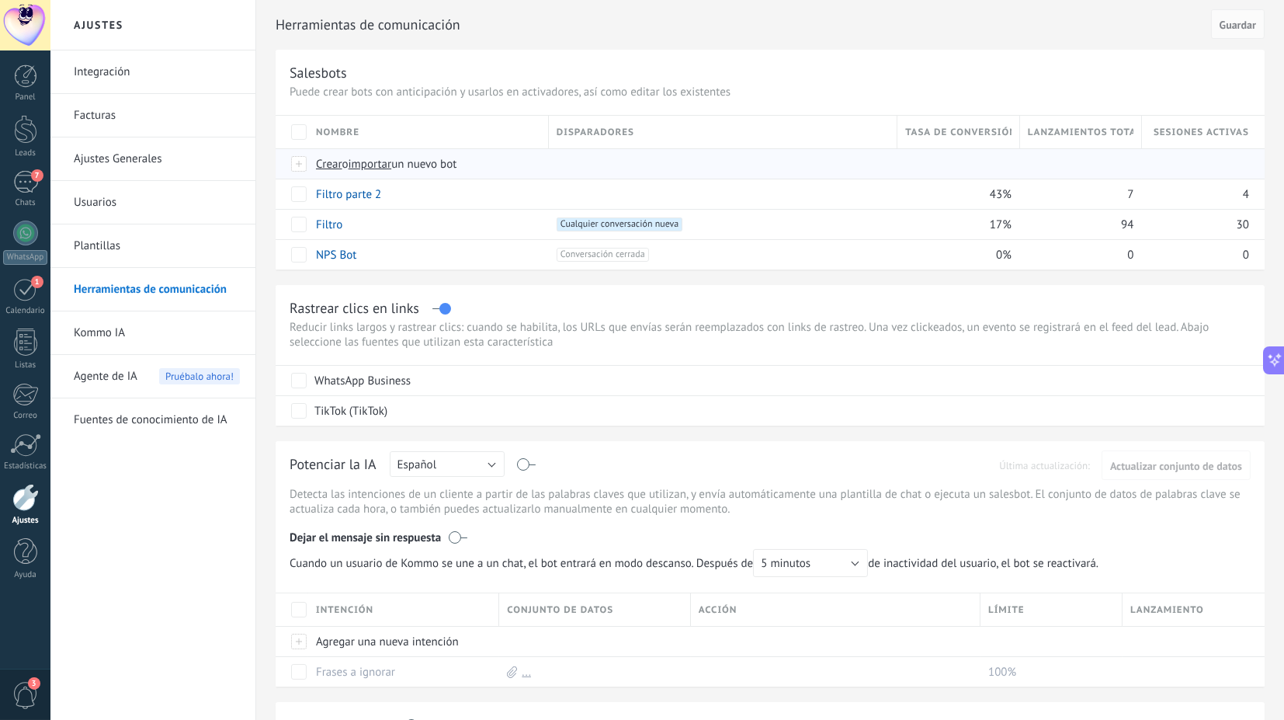
click at [318, 165] on span "Crear" at bounding box center [329, 164] width 26 height 15
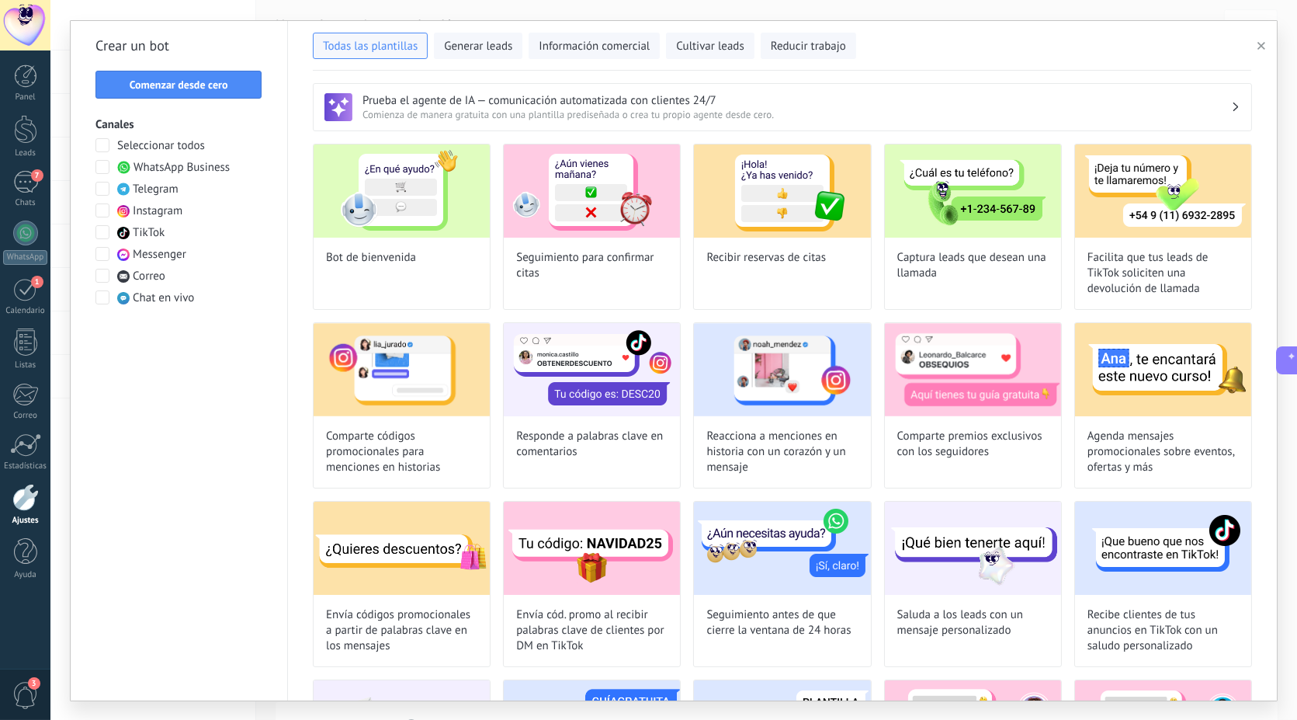
click at [109, 168] on span at bounding box center [102, 167] width 14 height 14
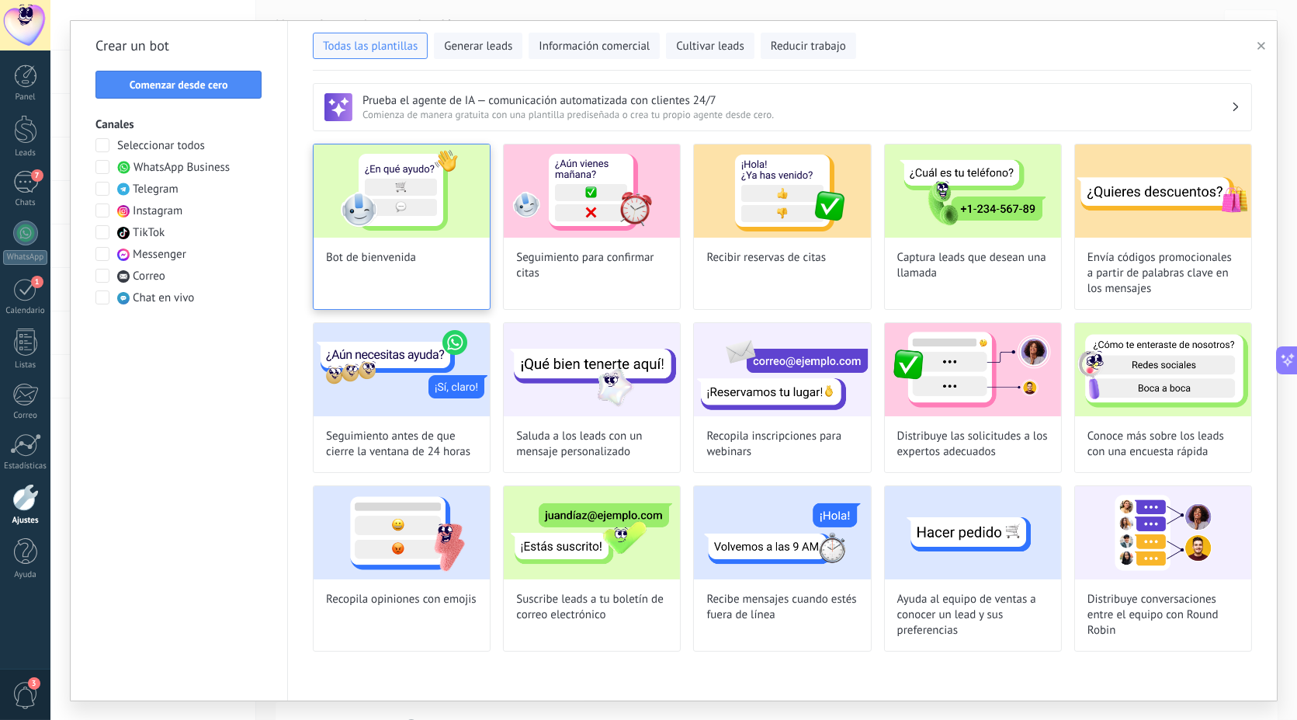
click at [380, 213] on img at bounding box center [402, 190] width 176 height 93
type input "**********"
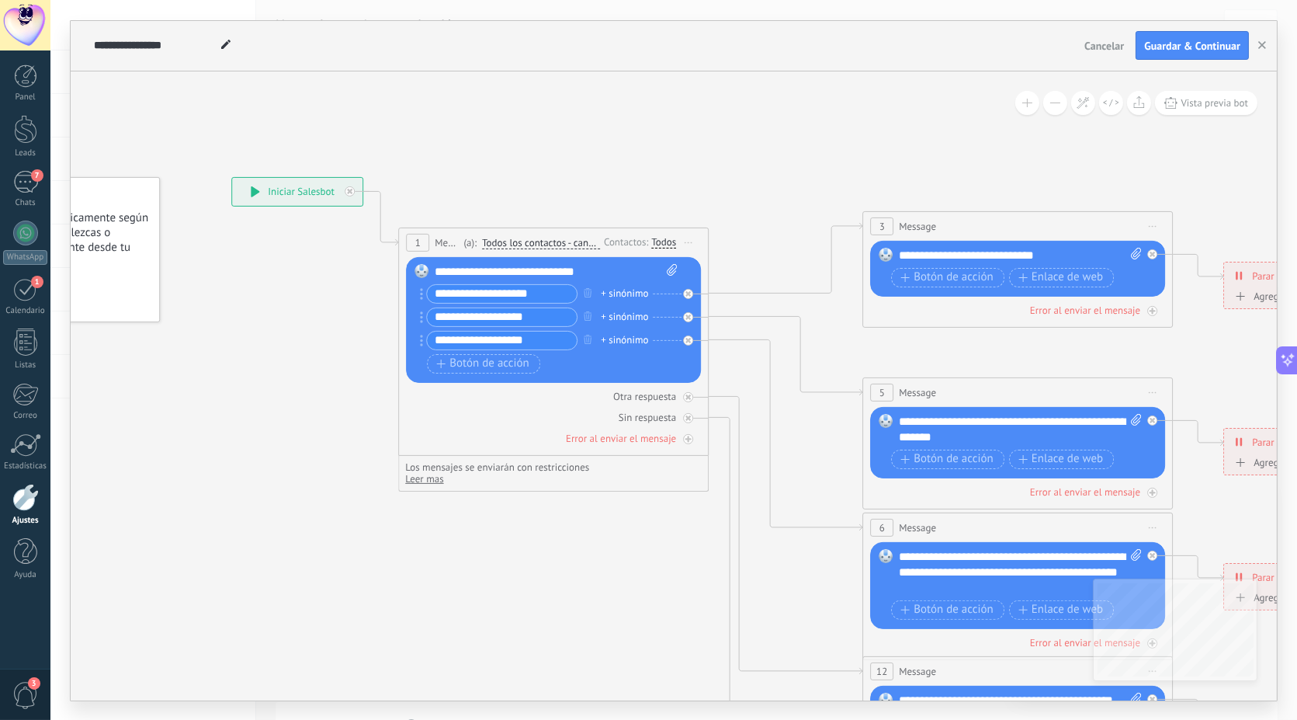
drag, startPoint x: 428, startPoint y: 429, endPoint x: 296, endPoint y: 413, distance: 132.9
click at [296, 413] on icon at bounding box center [1053, 572] width 2420 height 1567
click at [484, 363] on span "Botón de acción" at bounding box center [483, 363] width 93 height 12
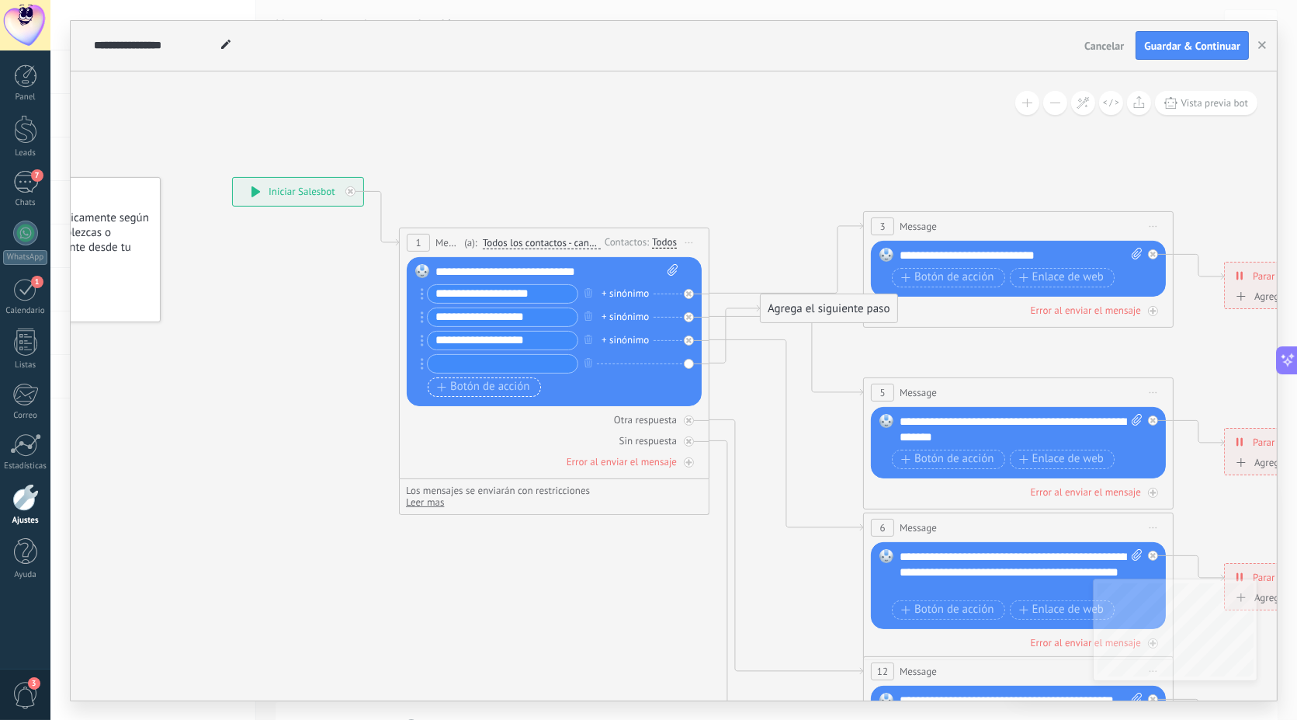
click at [507, 383] on span "Botón de acción" at bounding box center [483, 386] width 93 height 12
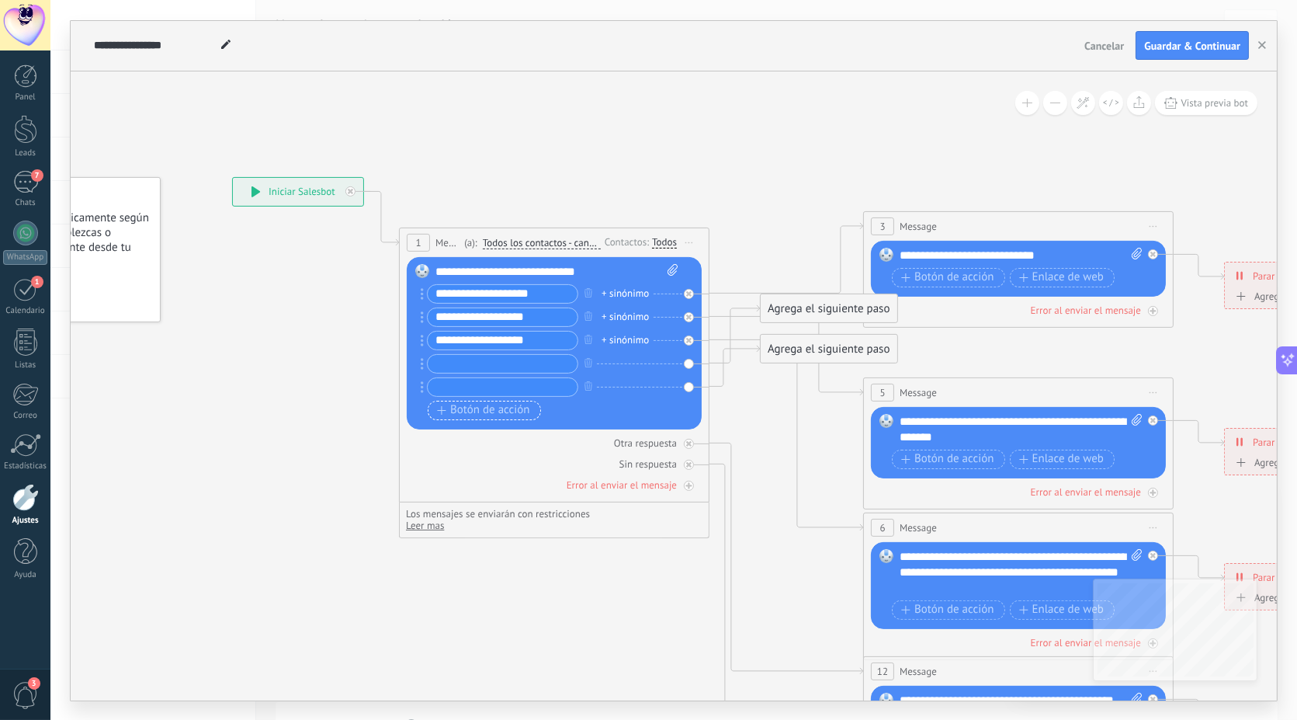
click at [494, 412] on span "Botón de acción" at bounding box center [483, 410] width 93 height 12
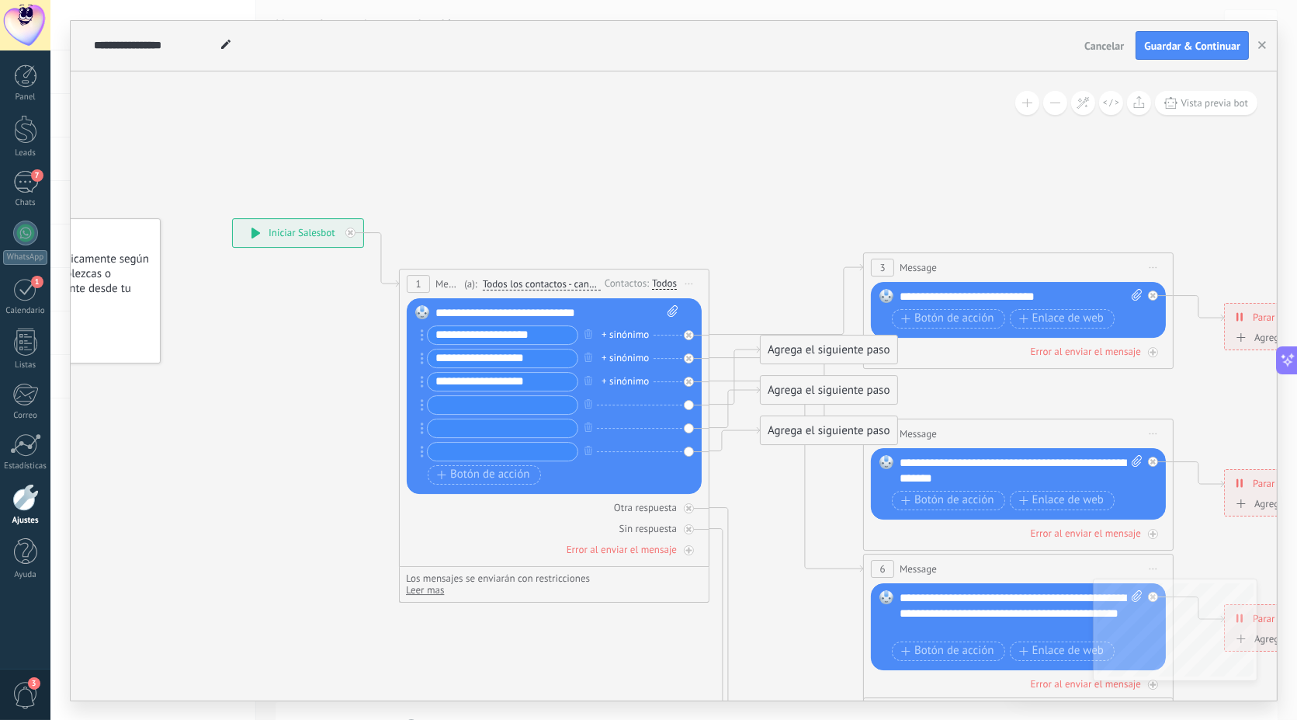
click at [561, 280] on span "Todos los contactos - canales seleccionados" at bounding box center [542, 284] width 118 height 12
click at [561, 280] on button "Todos los contactos - canales seleccionados" at bounding box center [572, 284] width 194 height 28
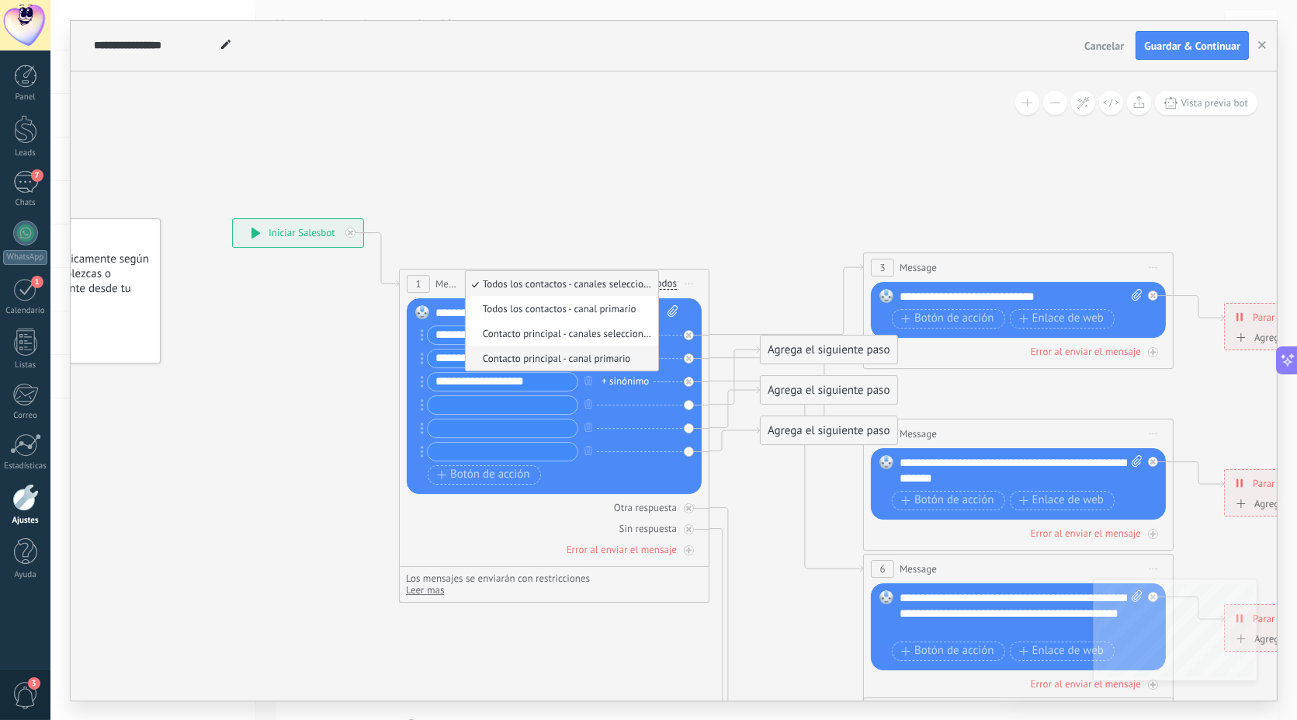
click at [581, 349] on li "Contacto principal - canal primario" at bounding box center [562, 357] width 193 height 25
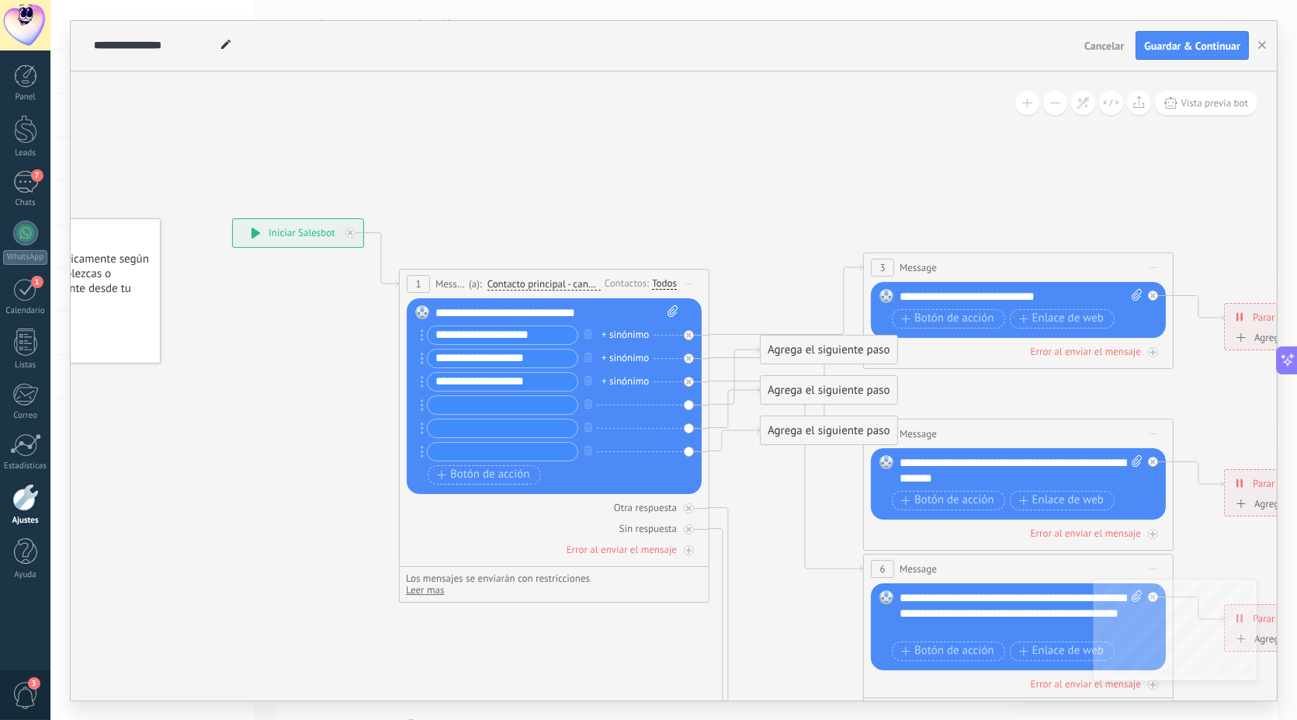
click at [654, 280] on div "Todos" at bounding box center [664, 283] width 25 height 12
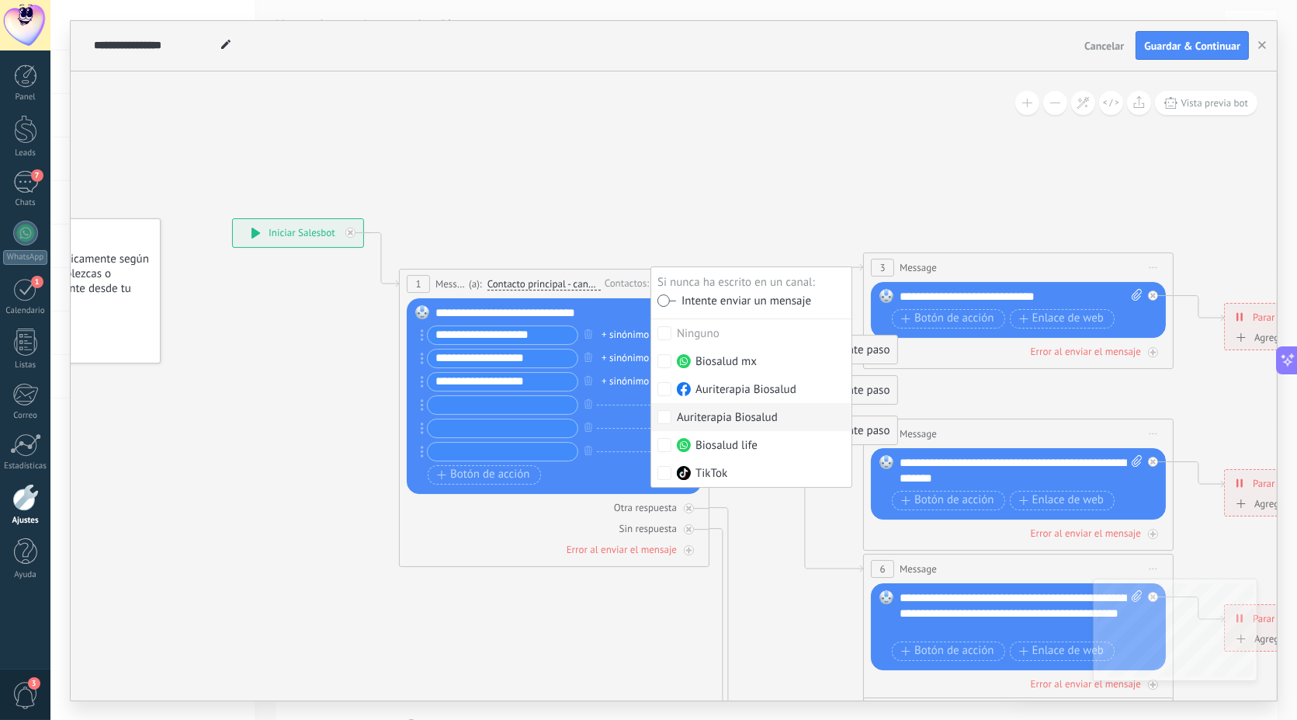
click at [433, 645] on icon at bounding box center [1054, 613] width 2420 height 1567
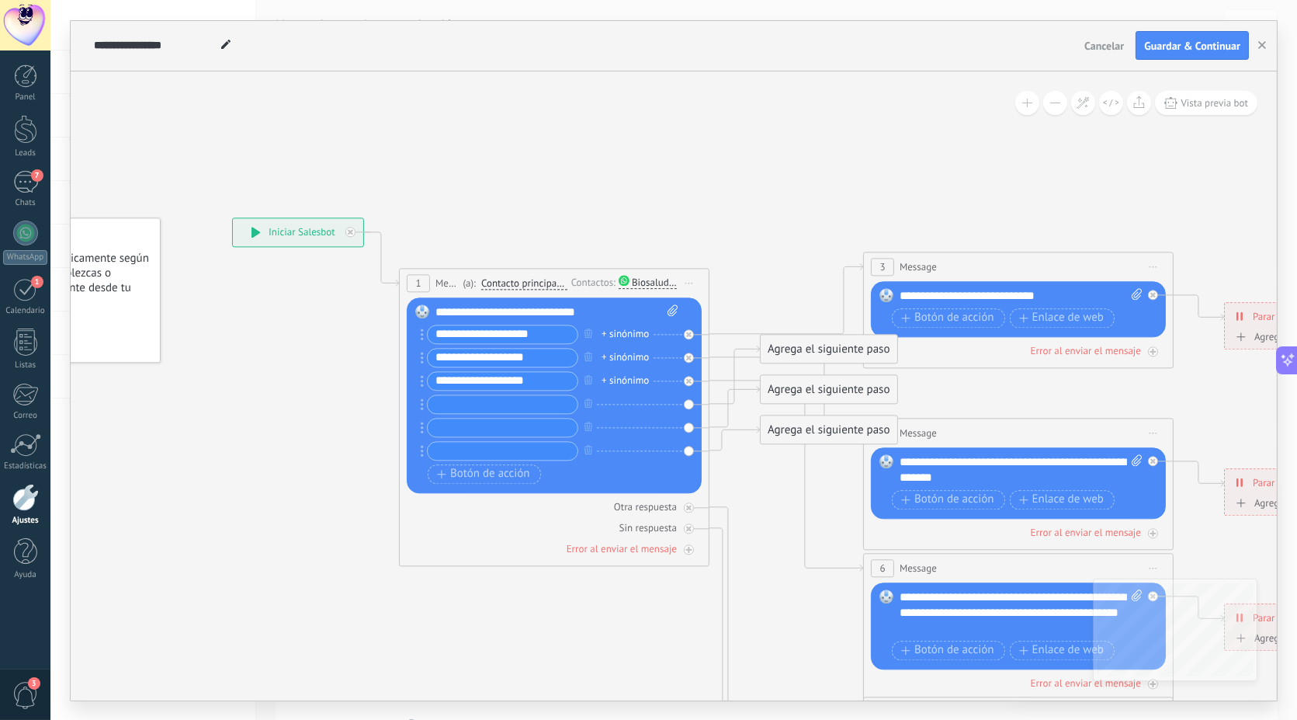
click at [519, 334] on input "**********" at bounding box center [503, 334] width 150 height 18
drag, startPoint x: 536, startPoint y: 336, endPoint x: 414, endPoint y: 336, distance: 122.7
click at [414, 336] on div "Reemplazar Quitar Convertir a mensaje de voz Arrastre la imagen aquí para adjun…" at bounding box center [554, 395] width 295 height 196
click at [544, 340] on input "**********" at bounding box center [503, 334] width 150 height 18
drag, startPoint x: 549, startPoint y: 336, endPoint x: 432, endPoint y: 324, distance: 117.0
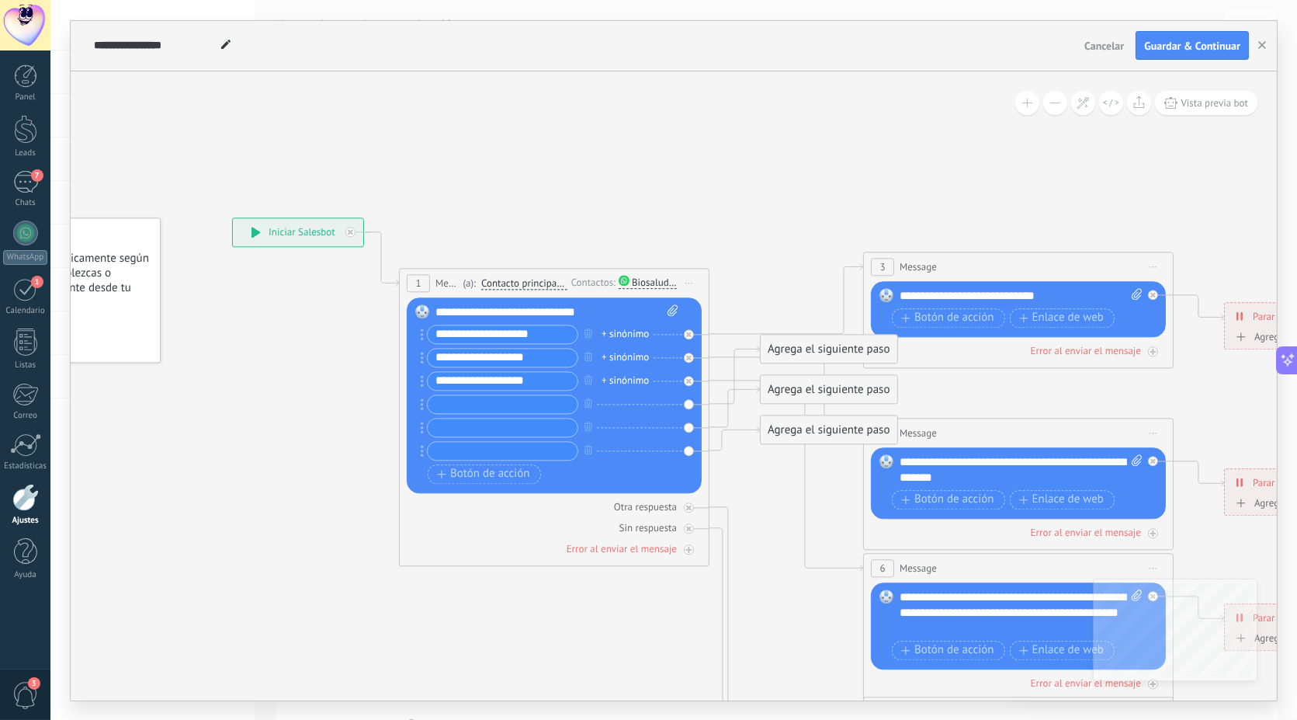
click at [432, 325] on input "**********" at bounding box center [503, 334] width 150 height 18
click at [560, 335] on input "**********" at bounding box center [503, 334] width 150 height 18
drag, startPoint x: 560, startPoint y: 335, endPoint x: 412, endPoint y: 319, distance: 148.4
click at [412, 319] on div "Reemplazar Quitar Convertir a mensaje de voz Arrastre la imagen aquí para adjun…" at bounding box center [554, 395] width 295 height 196
click at [557, 311] on div "**********" at bounding box center [557, 312] width 244 height 16
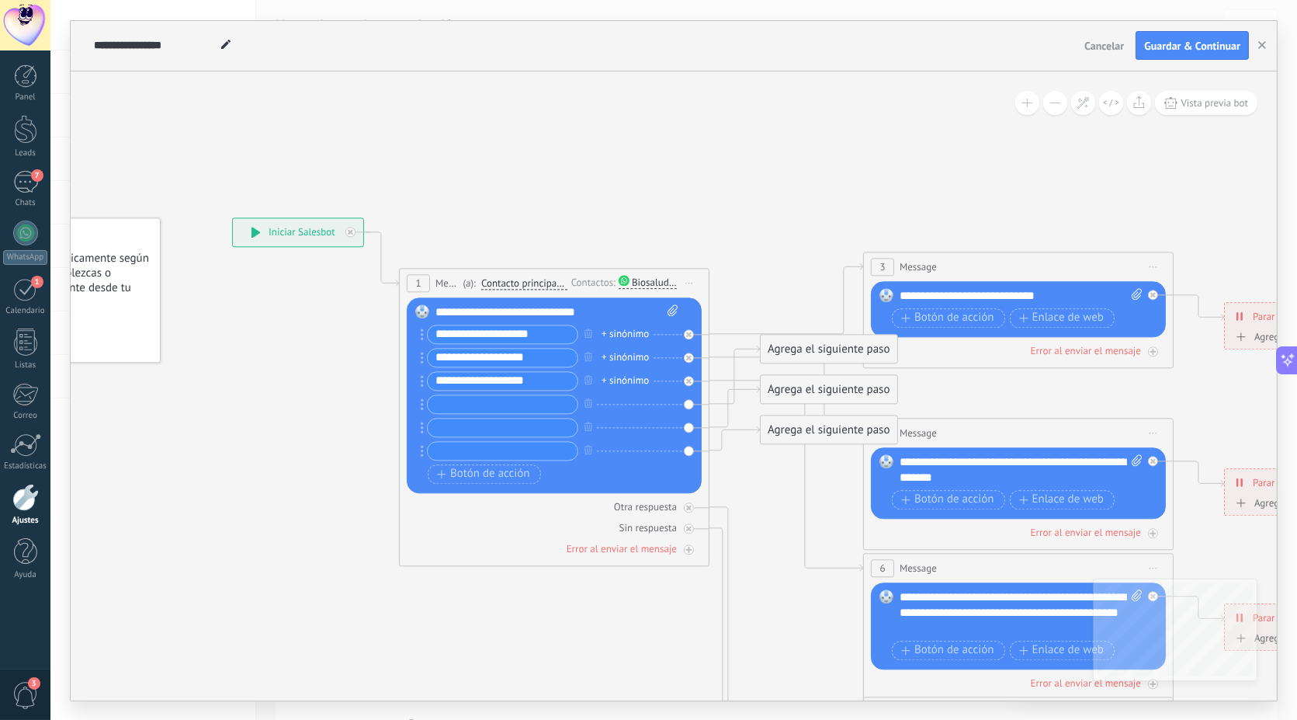
click at [592, 311] on div "**********" at bounding box center [557, 312] width 244 height 16
drag, startPoint x: 594, startPoint y: 312, endPoint x: 475, endPoint y: 314, distance: 118.8
click at [475, 314] on div "**********" at bounding box center [557, 312] width 244 height 16
click at [696, 180] on icon at bounding box center [1054, 612] width 2420 height 1567
drag, startPoint x: 607, startPoint y: 313, endPoint x: 467, endPoint y: 309, distance: 139.8
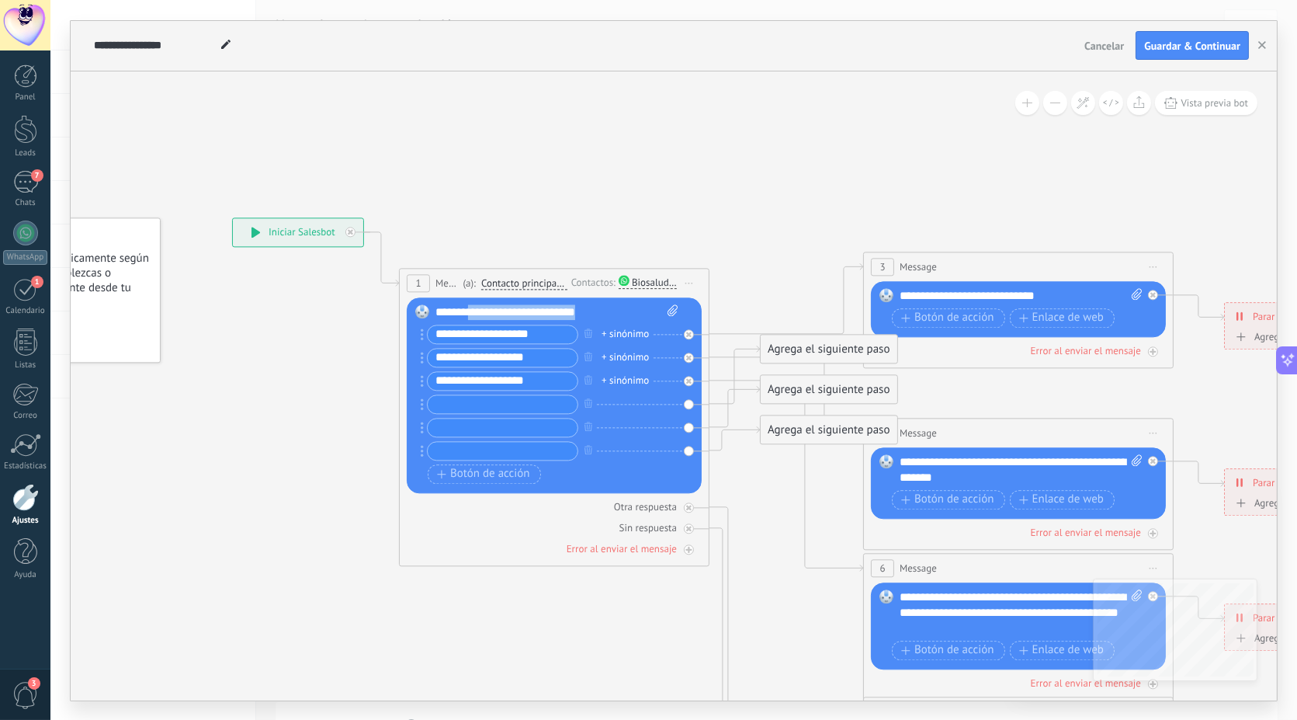
click at [467, 309] on div "**********" at bounding box center [557, 312] width 244 height 16
click at [590, 329] on icon "button" at bounding box center [589, 333] width 8 height 9
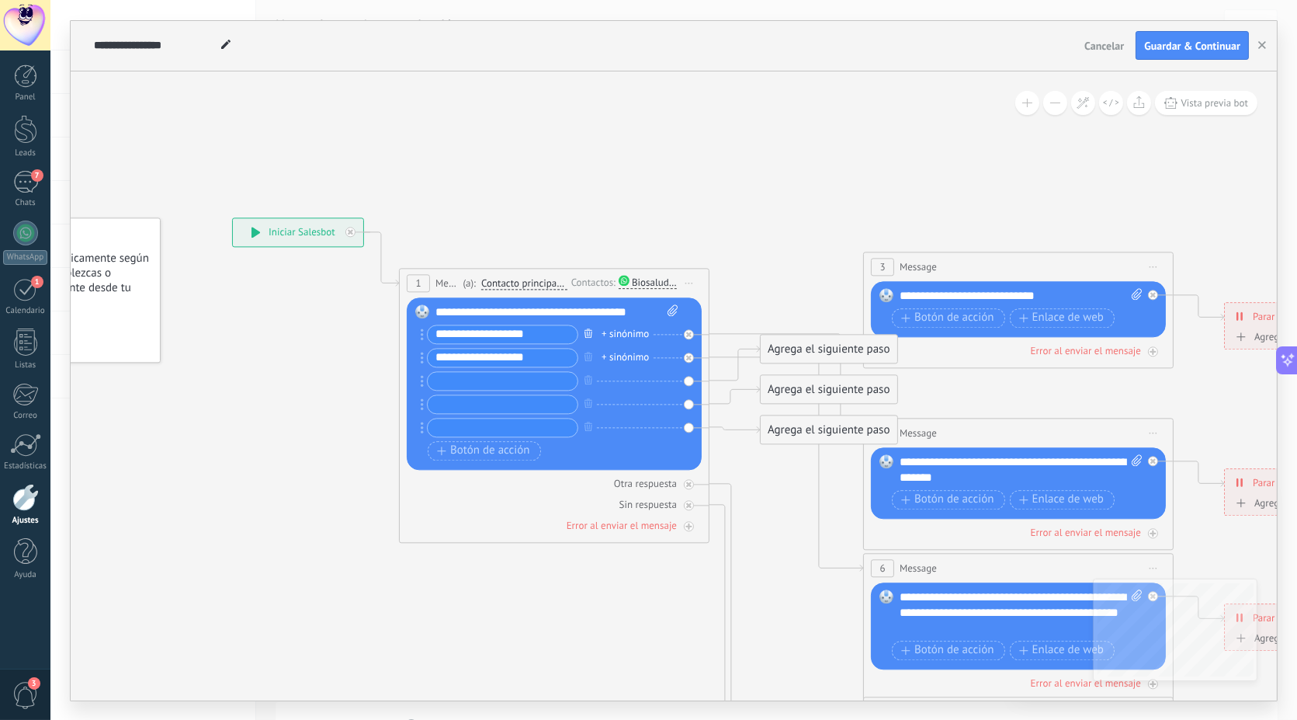
click at [590, 329] on icon "button" at bounding box center [589, 333] width 8 height 9
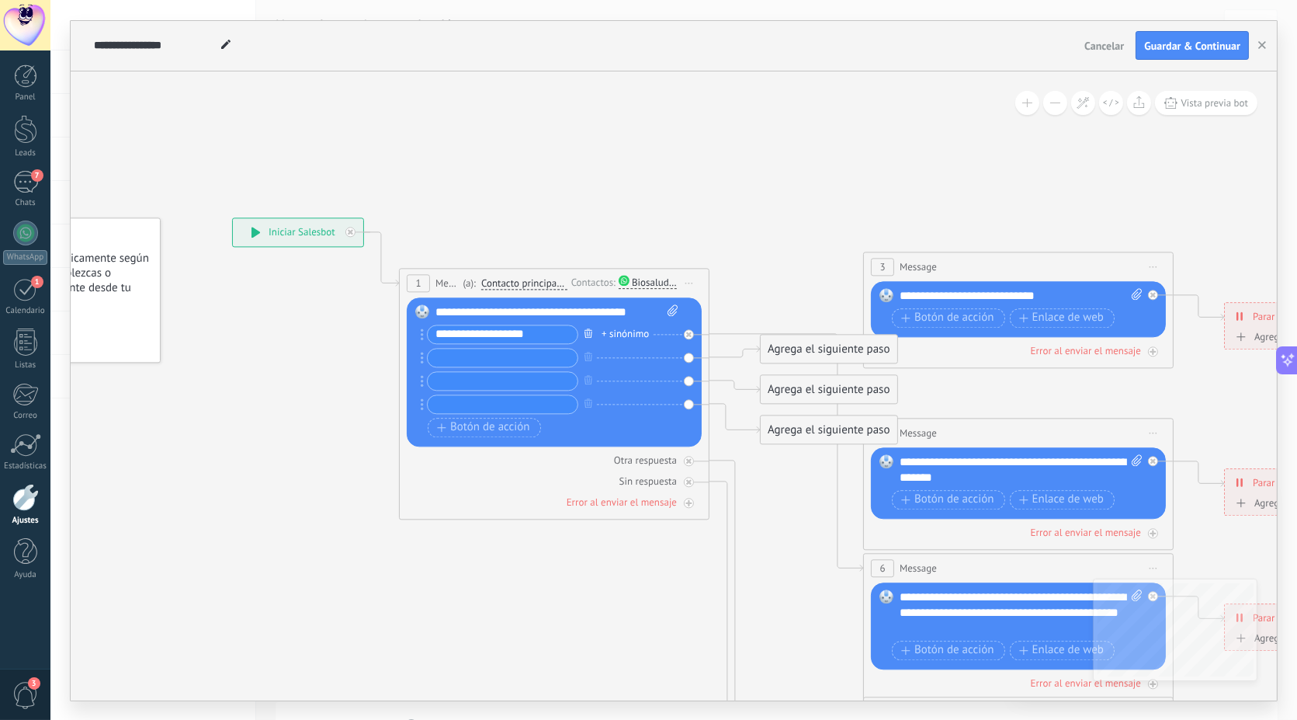
click at [590, 329] on icon "button" at bounding box center [589, 333] width 8 height 9
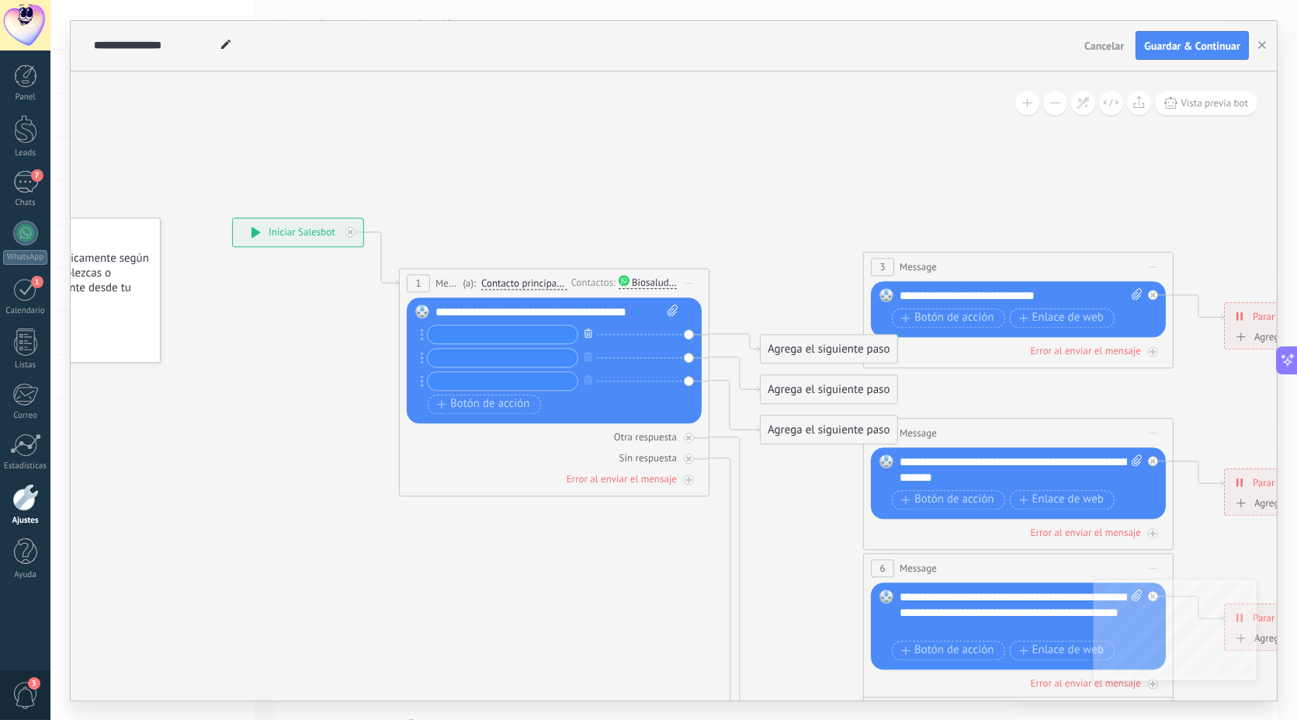
click at [590, 329] on icon "button" at bounding box center [589, 333] width 8 height 9
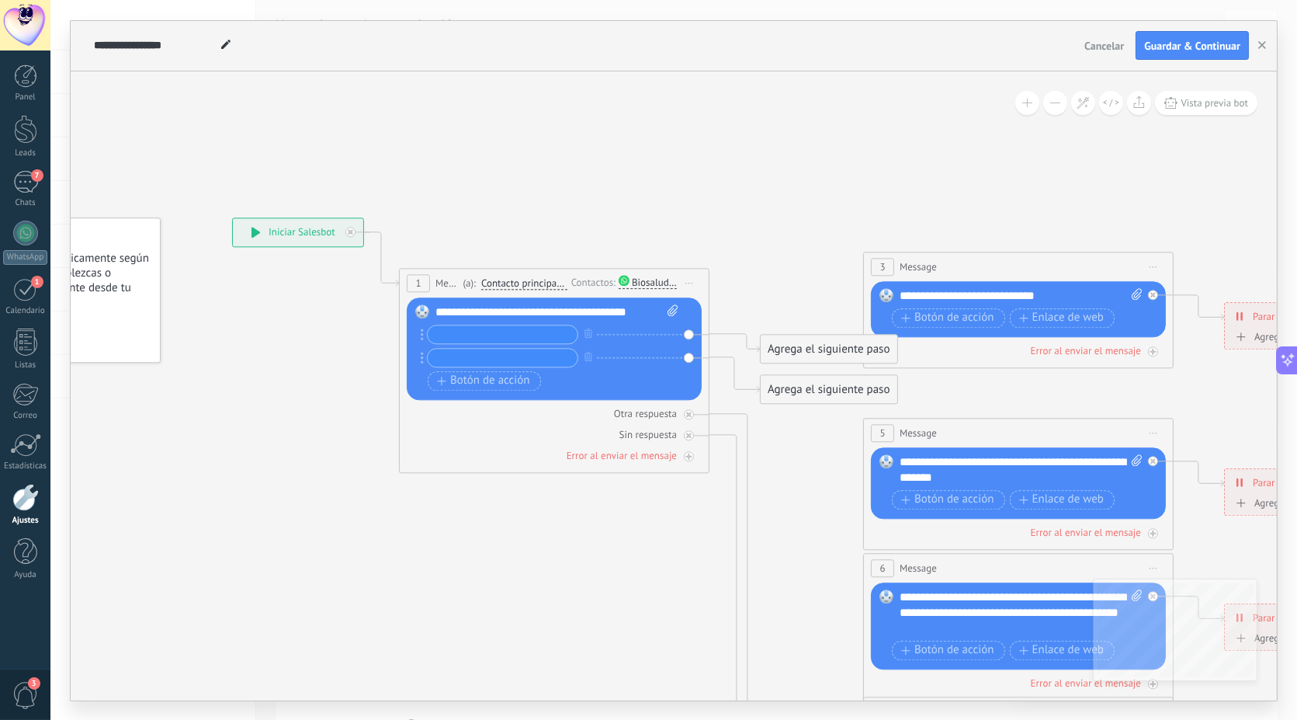
click at [484, 335] on input "text" at bounding box center [503, 334] width 150 height 18
click at [645, 308] on div "**********" at bounding box center [557, 312] width 244 height 16
click at [511, 286] on span "Contacto principal - canal primario" at bounding box center [524, 283] width 86 height 12
click at [511, 286] on button "Contacto principal - canal primario" at bounding box center [571, 283] width 194 height 28
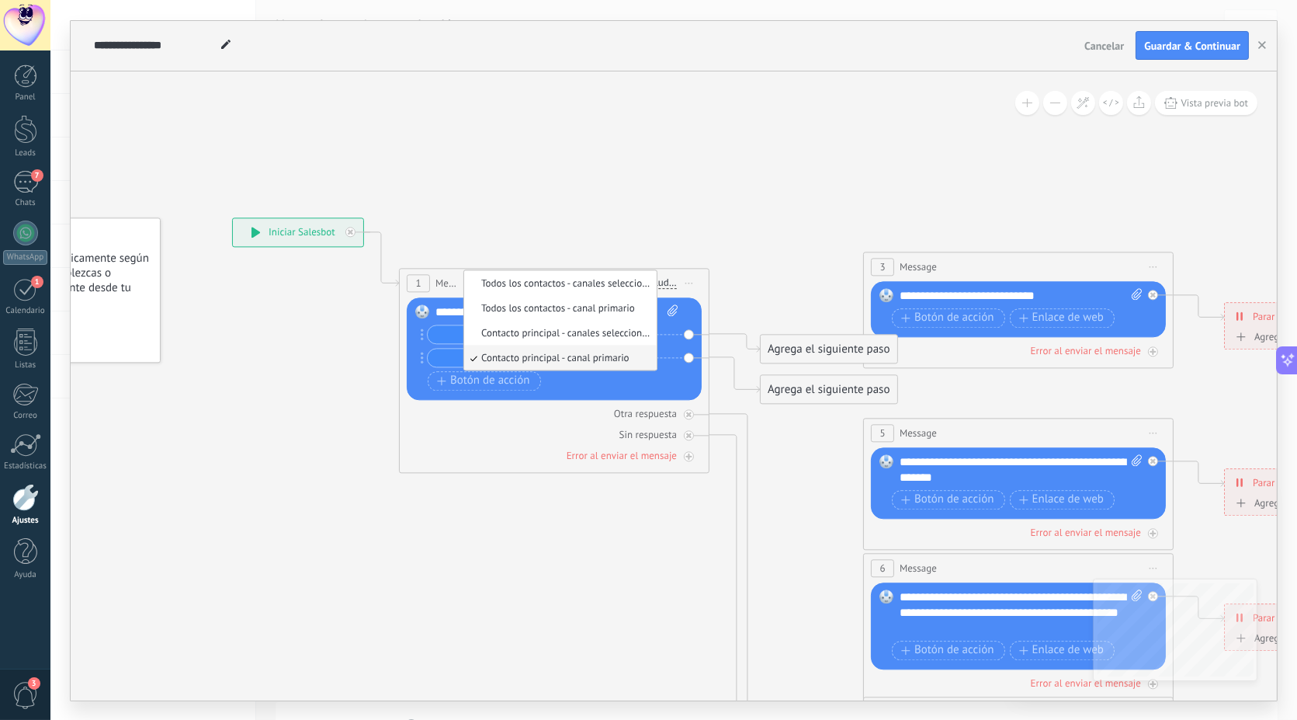
click at [562, 229] on icon at bounding box center [1054, 612] width 2420 height 1567
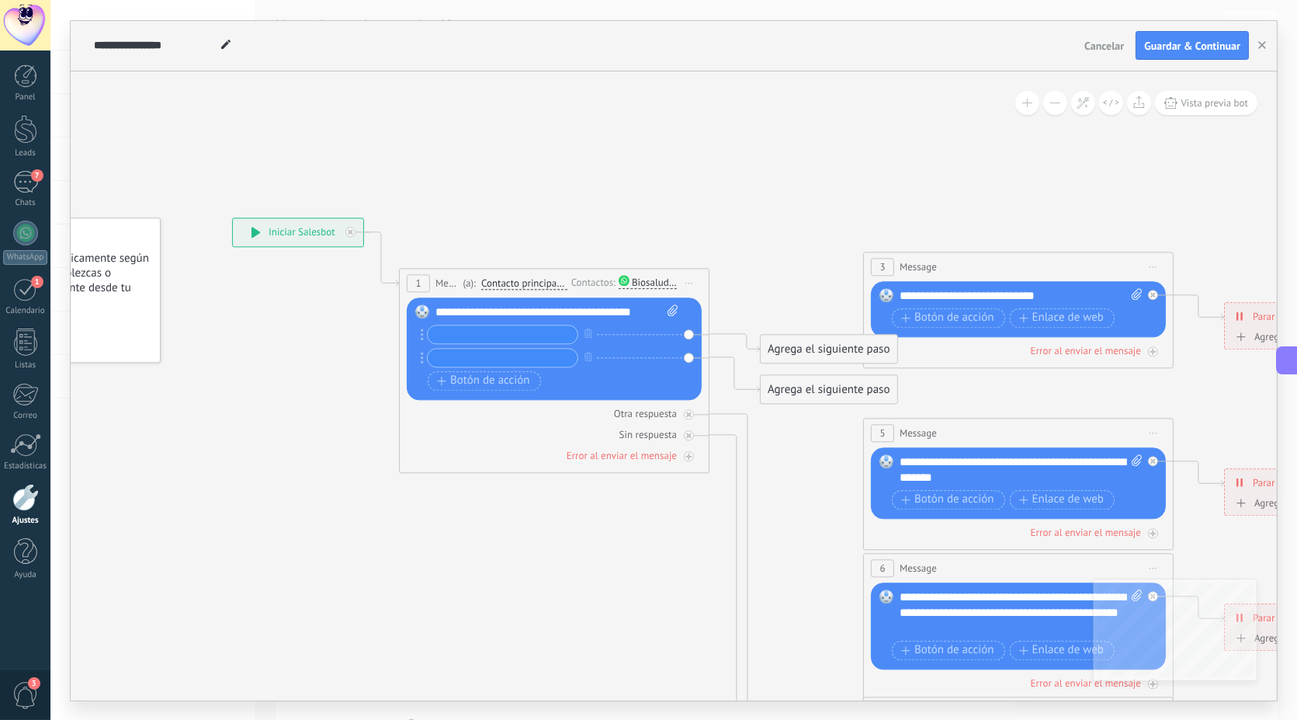
click at [637, 280] on div "Biosalud life" at bounding box center [654, 283] width 45 height 12
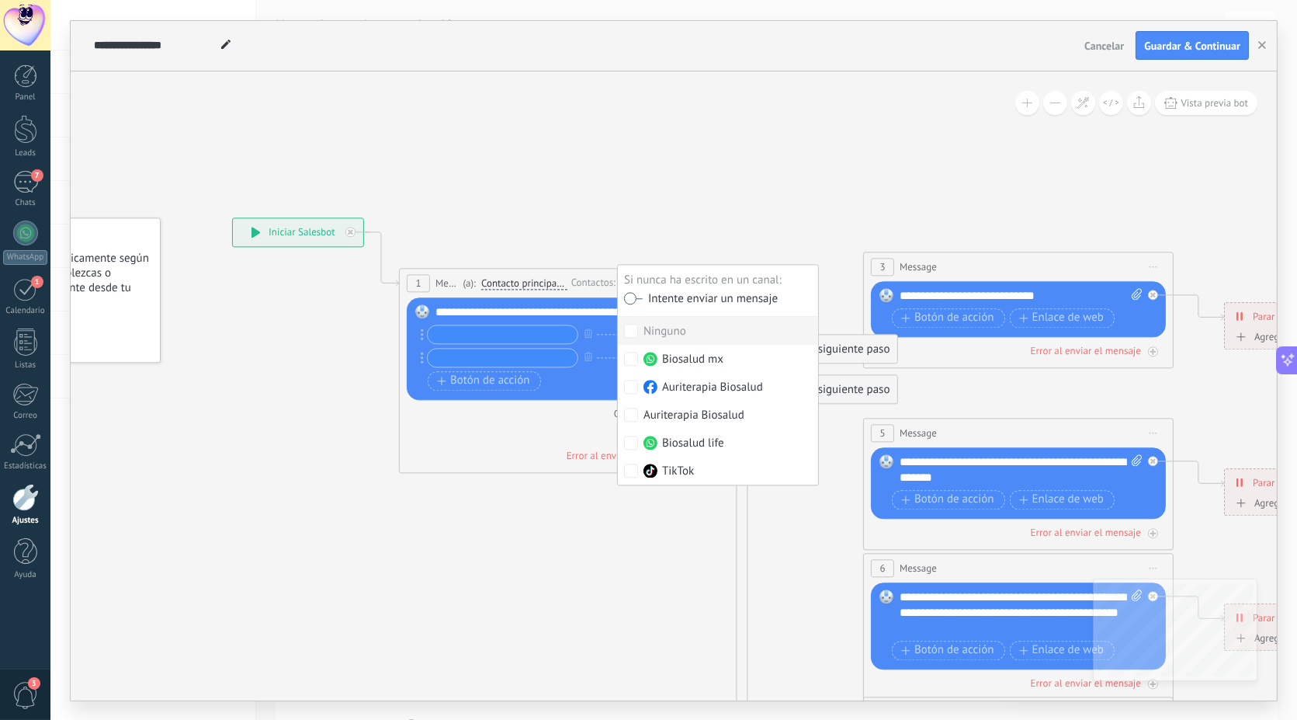
click at [671, 196] on icon at bounding box center [1054, 612] width 2420 height 1567
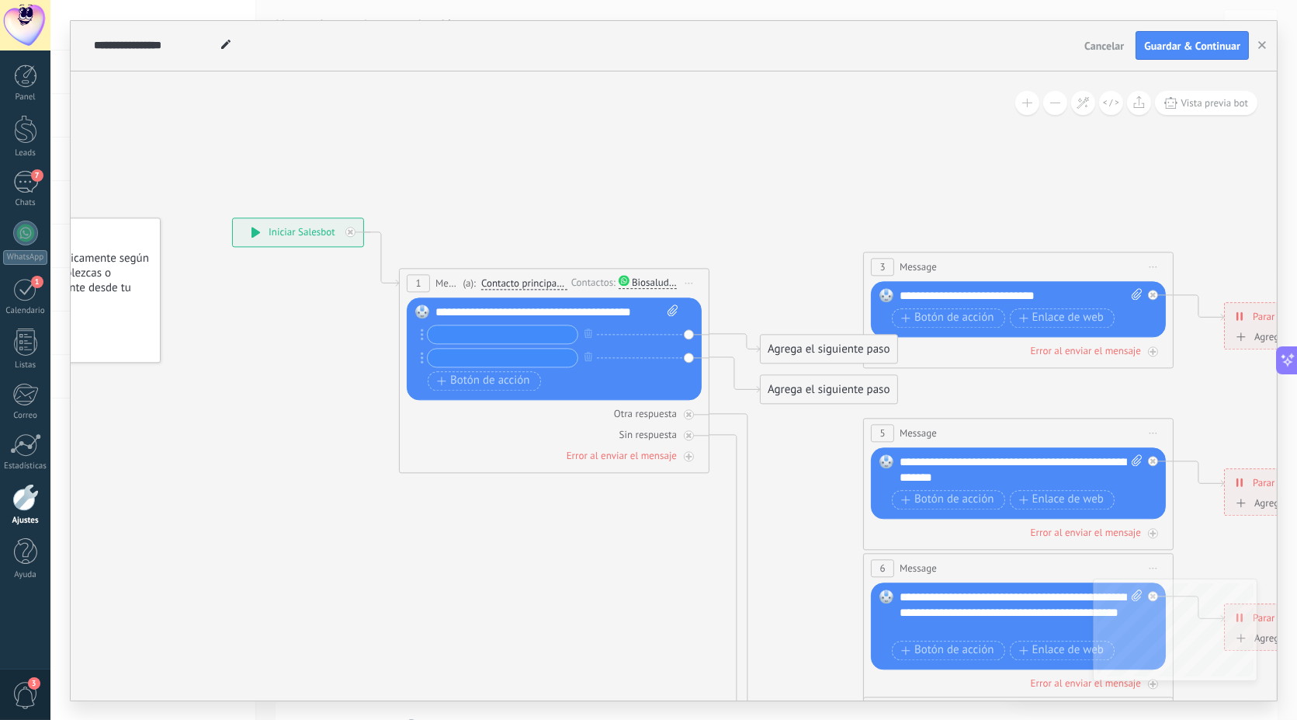
click at [514, 329] on input "text" at bounding box center [503, 334] width 150 height 18
click at [666, 413] on div "Otra respuesta" at bounding box center [645, 413] width 63 height 13
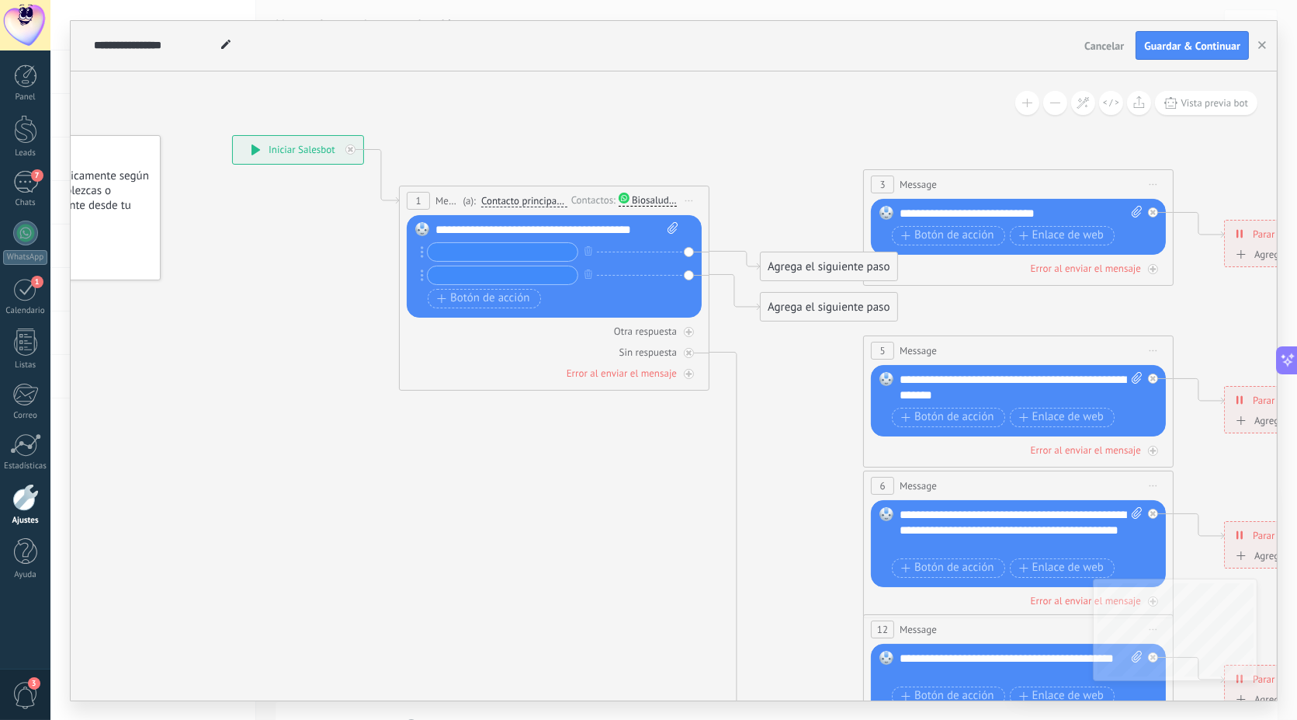
click at [534, 258] on input "text" at bounding box center [503, 252] width 150 height 18
click at [649, 225] on div "**********" at bounding box center [557, 230] width 244 height 16
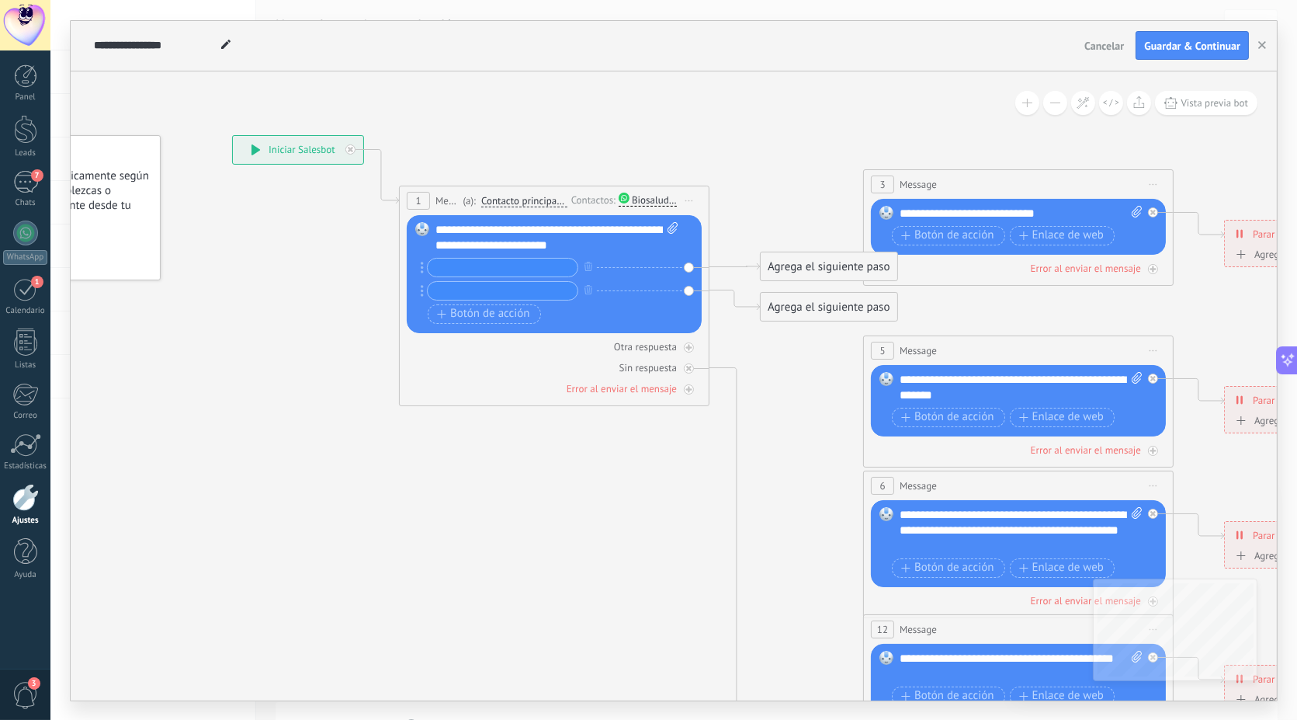
click at [469, 272] on input "text" at bounding box center [503, 268] width 150 height 18
click at [487, 268] on input "text" at bounding box center [503, 268] width 150 height 18
paste input "**********"
drag, startPoint x: 525, startPoint y: 262, endPoint x: 619, endPoint y: 267, distance: 94.0
click at [619, 267] on div "**********" at bounding box center [546, 267] width 250 height 19
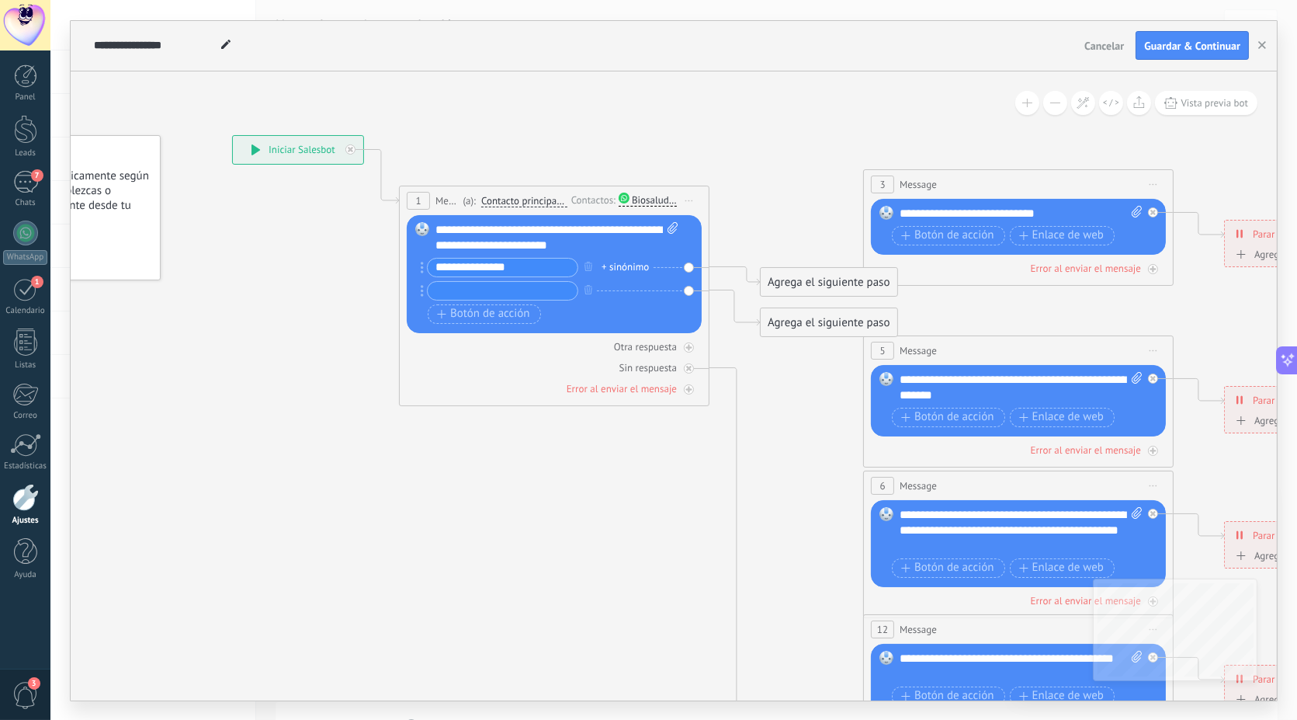
click at [449, 265] on input "**********" at bounding box center [503, 268] width 150 height 18
type input "**********"
click at [512, 309] on span "Botón de acción" at bounding box center [483, 313] width 93 height 12
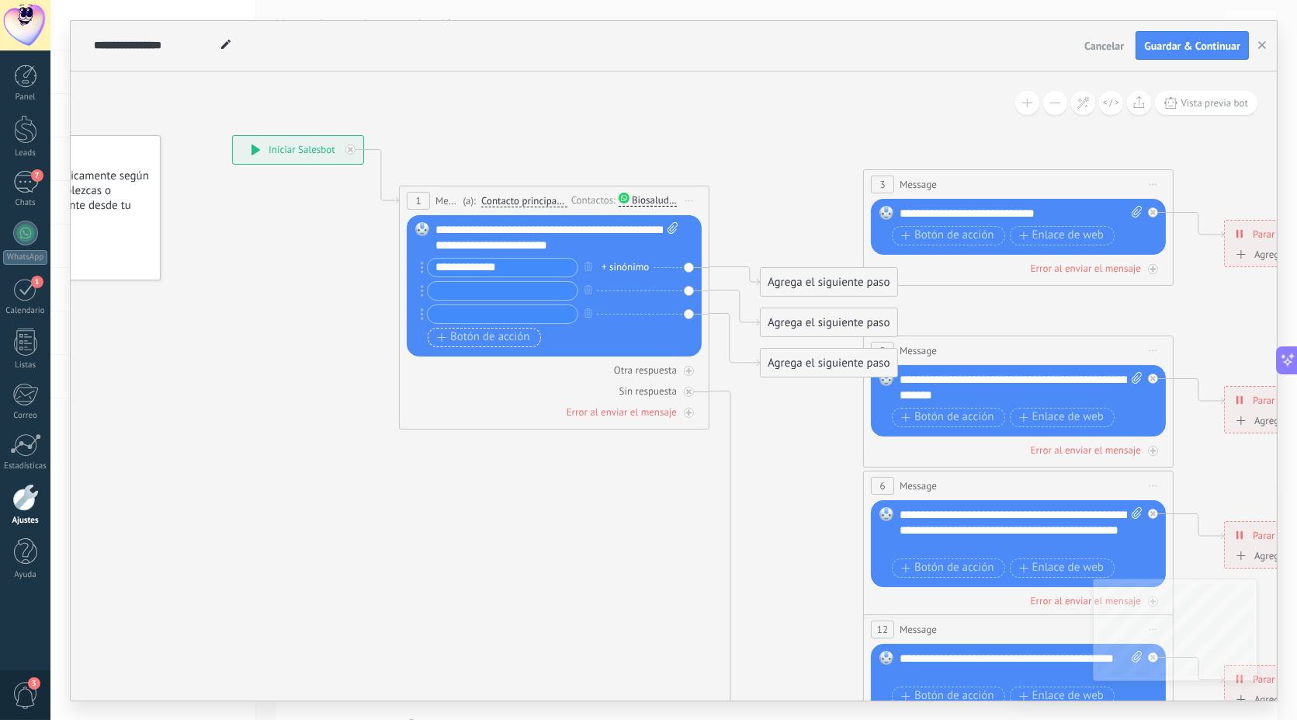
click at [501, 335] on span "Botón de acción" at bounding box center [483, 337] width 93 height 12
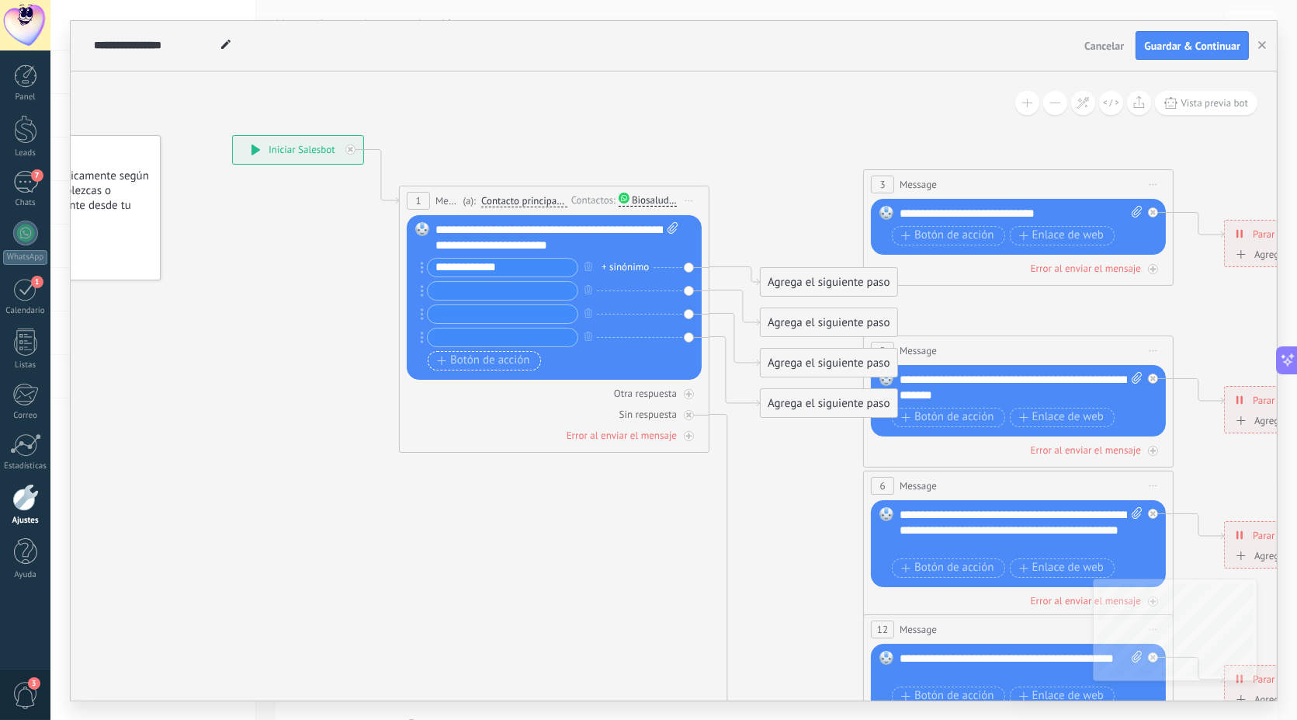
click at [501, 335] on input "text" at bounding box center [503, 337] width 150 height 18
click at [501, 365] on span "Botón de acción" at bounding box center [483, 360] width 93 height 12
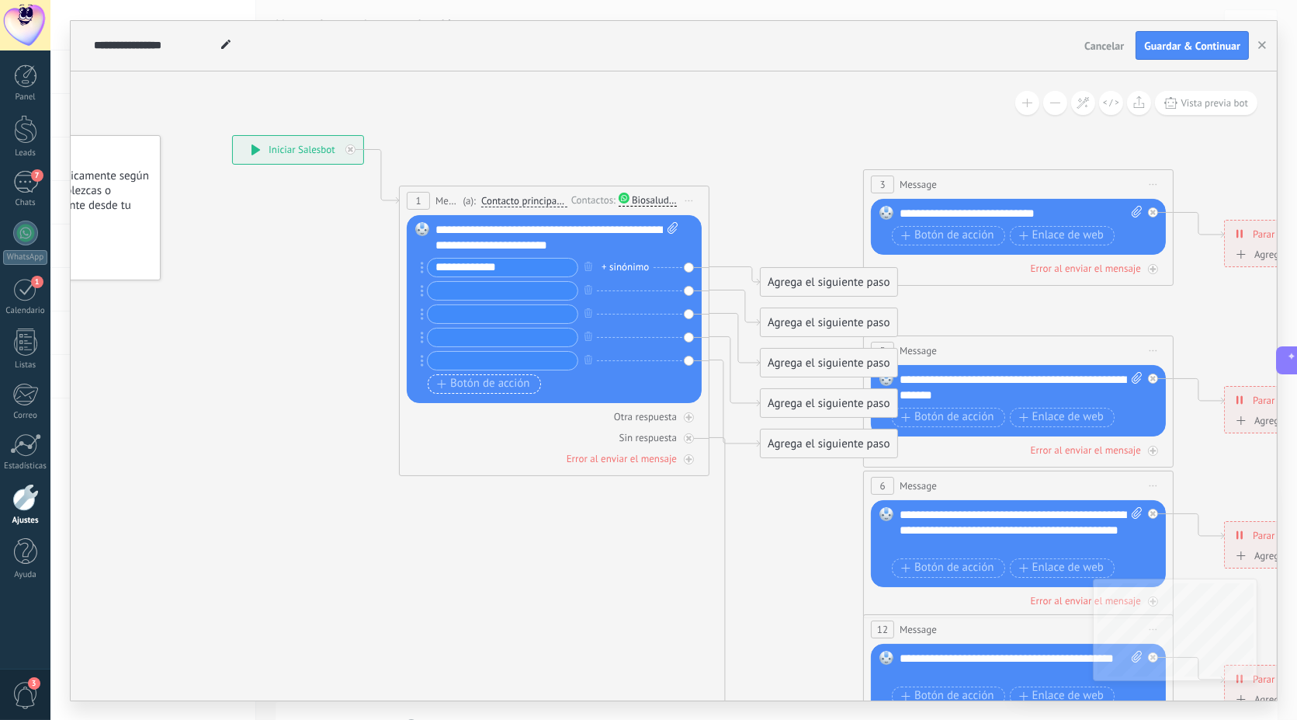
click at [493, 387] on span "Botón de acción" at bounding box center [483, 383] width 93 height 12
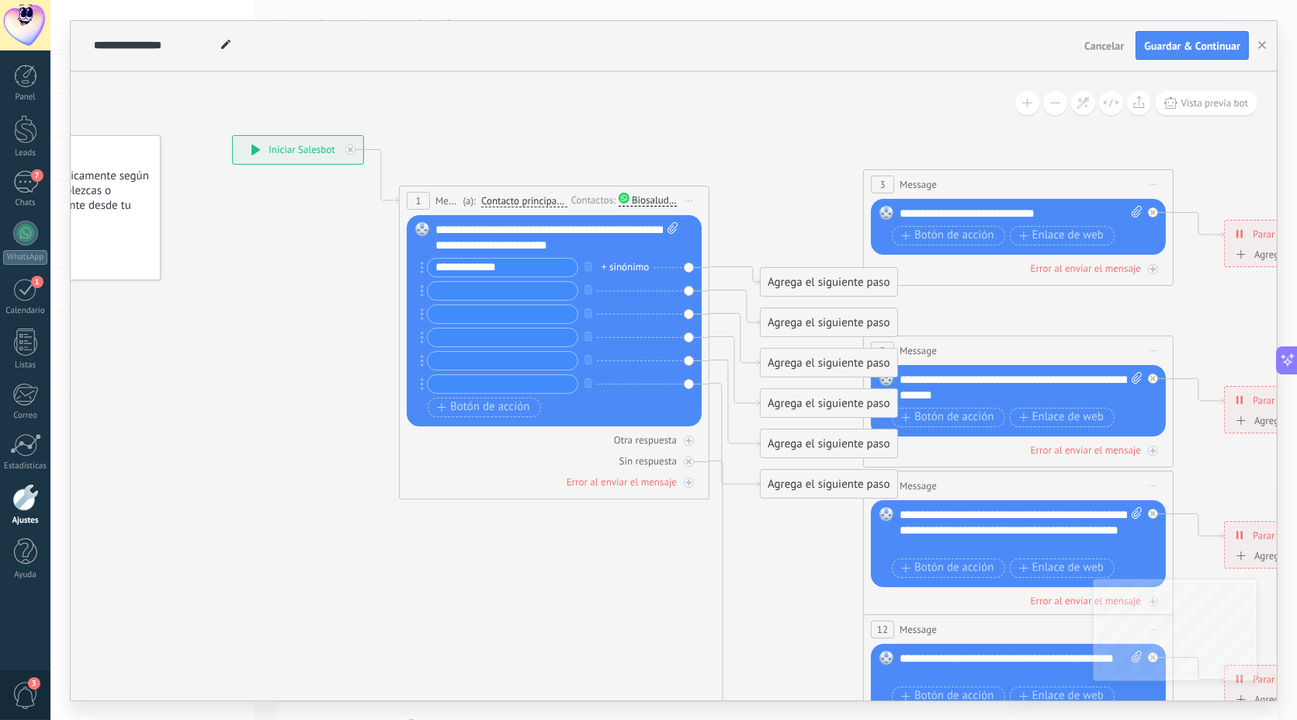
click at [461, 294] on input "text" at bounding box center [503, 291] width 150 height 18
click at [630, 266] on div "+ sinónimo" at bounding box center [625, 267] width 47 height 16
click at [808, 232] on icon at bounding box center [1054, 530] width 2420 height 1567
click at [496, 293] on input "text" at bounding box center [503, 291] width 150 height 18
click at [657, 224] on div "**********" at bounding box center [557, 237] width 244 height 31
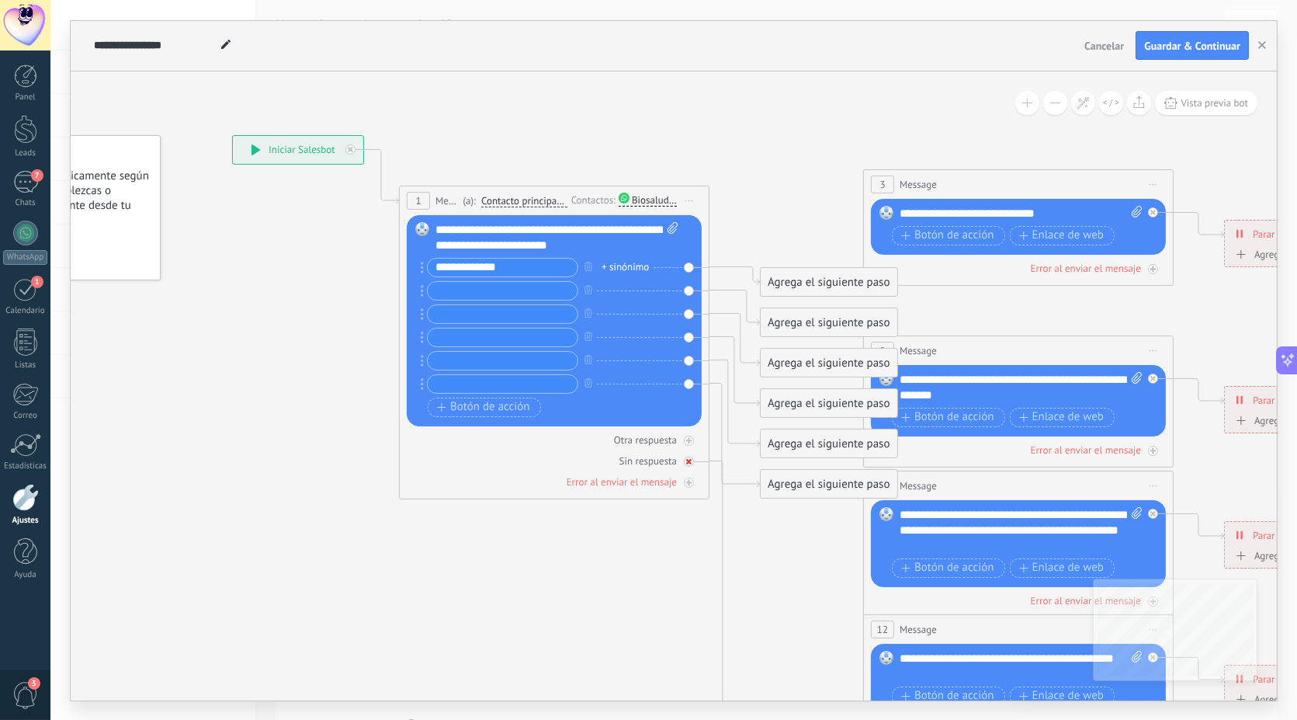
click at [645, 460] on div "Sin respuesta" at bounding box center [647, 460] width 57 height 13
click at [588, 285] on icon "button" at bounding box center [589, 289] width 8 height 9
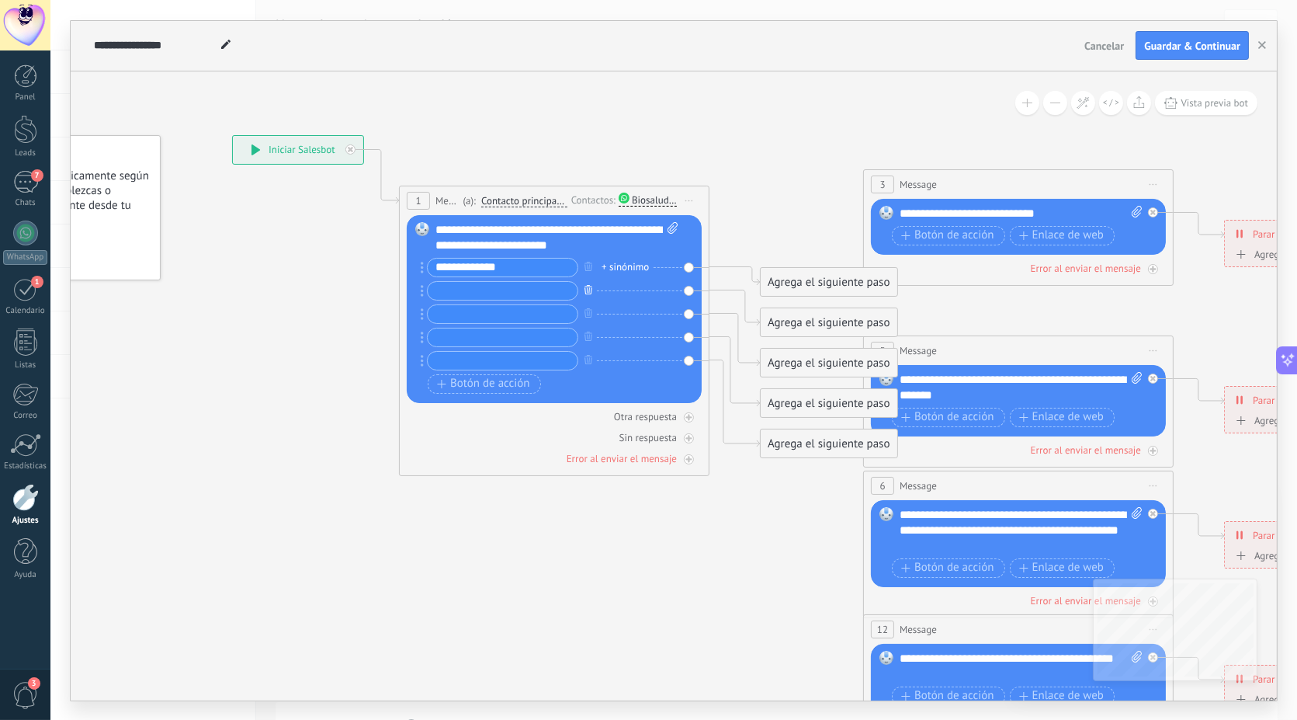
click at [588, 285] on icon "button" at bounding box center [589, 289] width 8 height 9
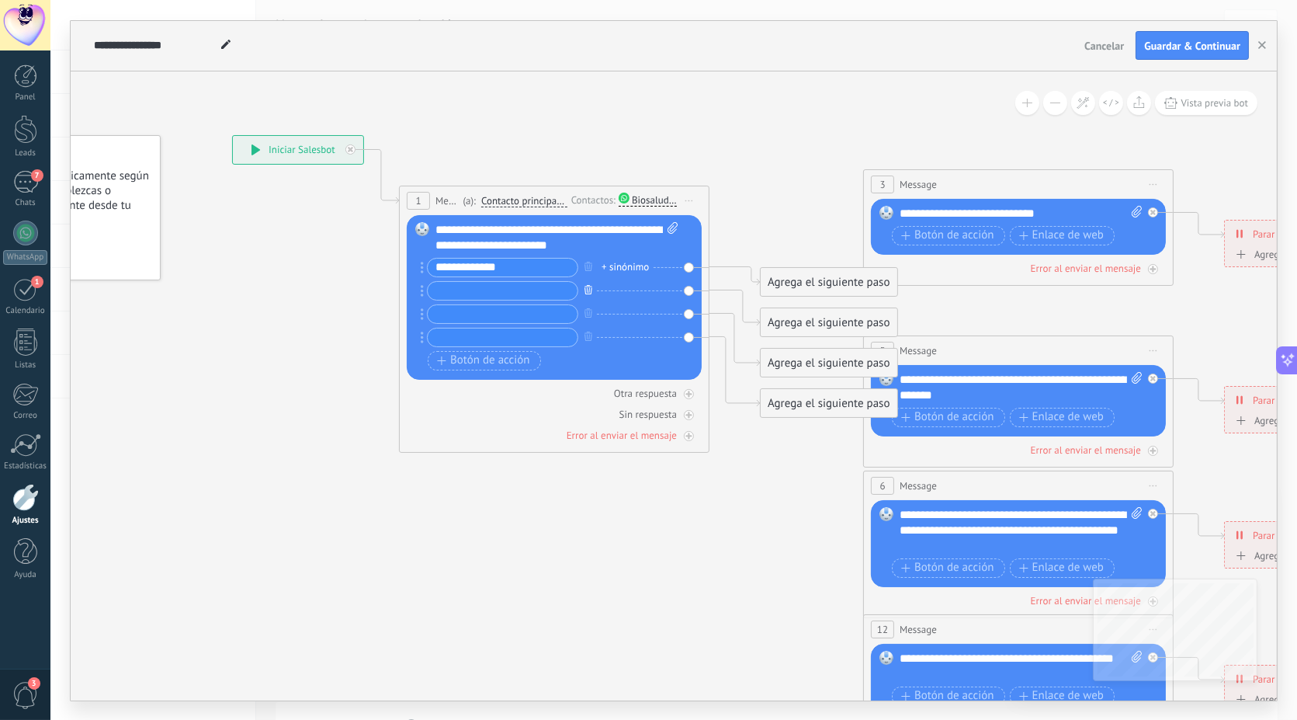
click at [588, 285] on icon "button" at bounding box center [589, 289] width 8 height 9
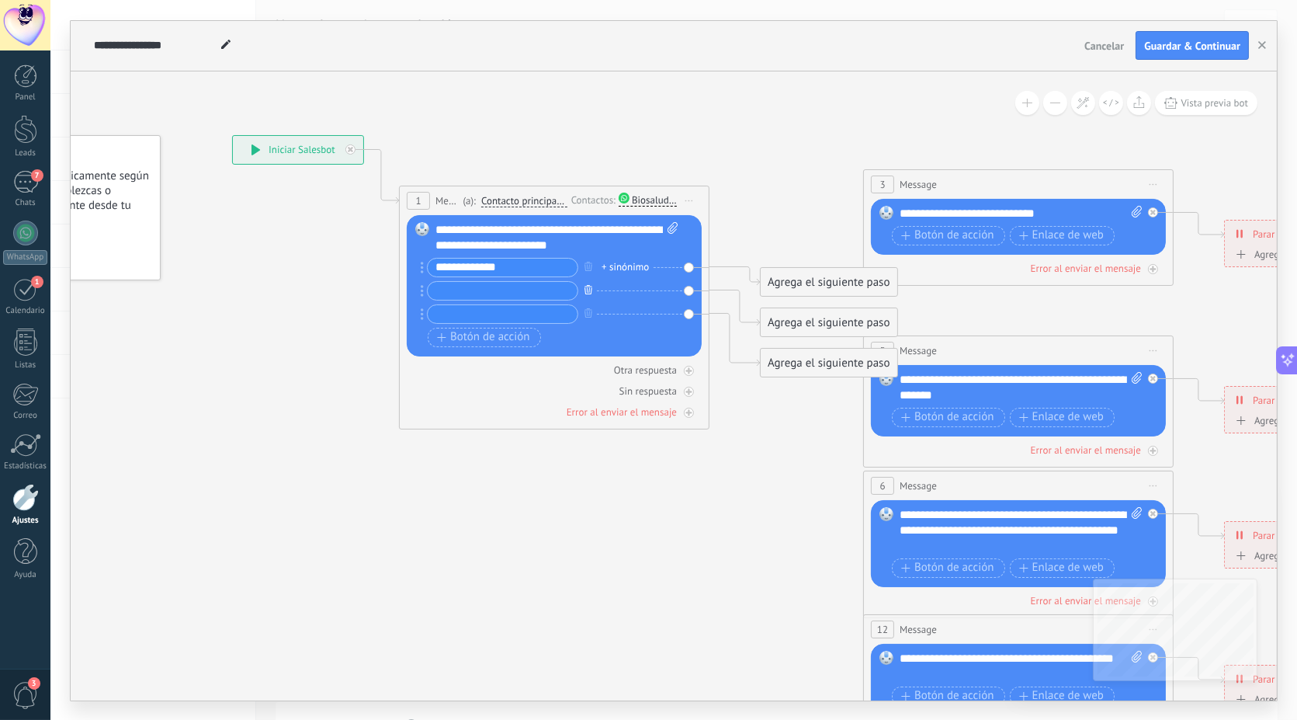
click at [588, 285] on icon "button" at bounding box center [589, 289] width 8 height 9
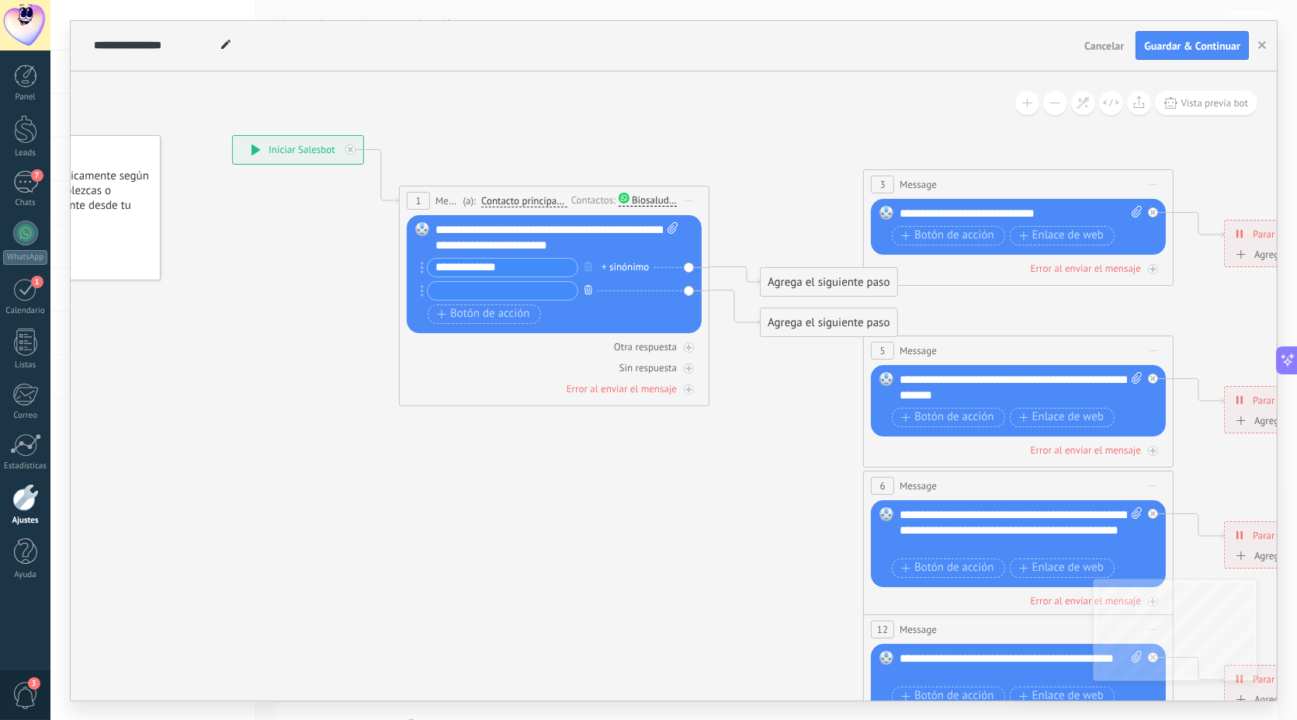
click at [588, 285] on icon "button" at bounding box center [589, 289] width 8 height 9
click at [588, 304] on div "Botón de acción Enlace de web" at bounding box center [553, 313] width 250 height 19
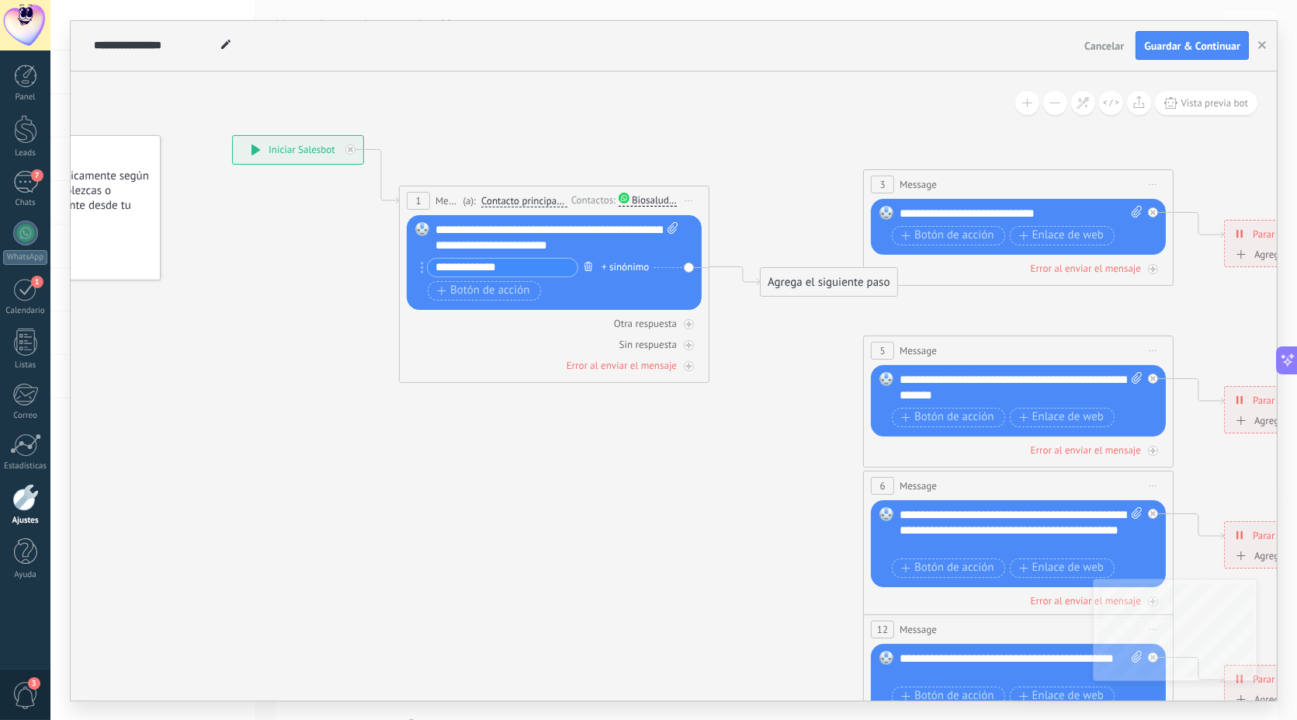
click at [588, 257] on button "button" at bounding box center [588, 266] width 17 height 19
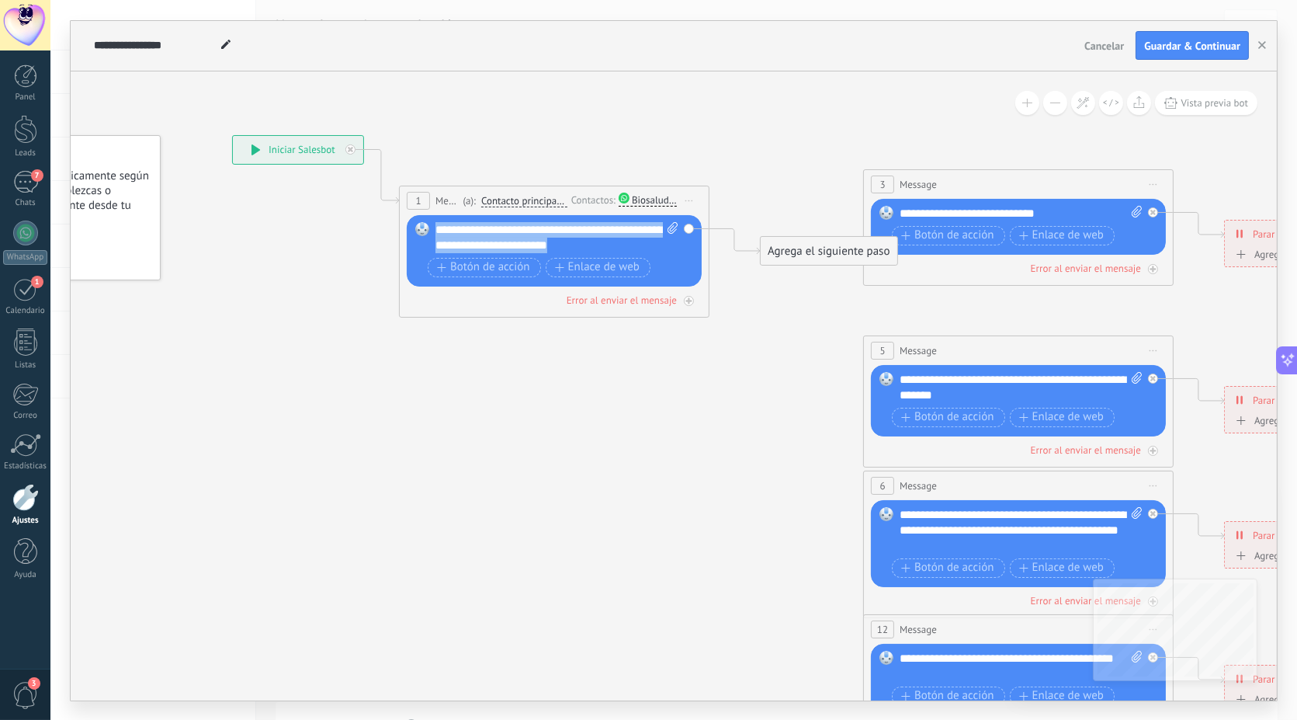
drag, startPoint x: 589, startPoint y: 242, endPoint x: 423, endPoint y: 229, distance: 166.6
click at [423, 229] on div "Reemplazar Quitar Convertir a mensaje de voz Arrastre la imagen aquí para adjun…" at bounding box center [554, 250] width 295 height 71
drag, startPoint x: 443, startPoint y: 236, endPoint x: 510, endPoint y: 237, distance: 66.8
click at [510, 237] on div "Reemplazar Quitar Convertir a mensaje de voz Arrastre la imagen aquí para adjun…" at bounding box center [554, 250] width 295 height 71
click at [582, 245] on div "**********" at bounding box center [557, 237] width 244 height 31
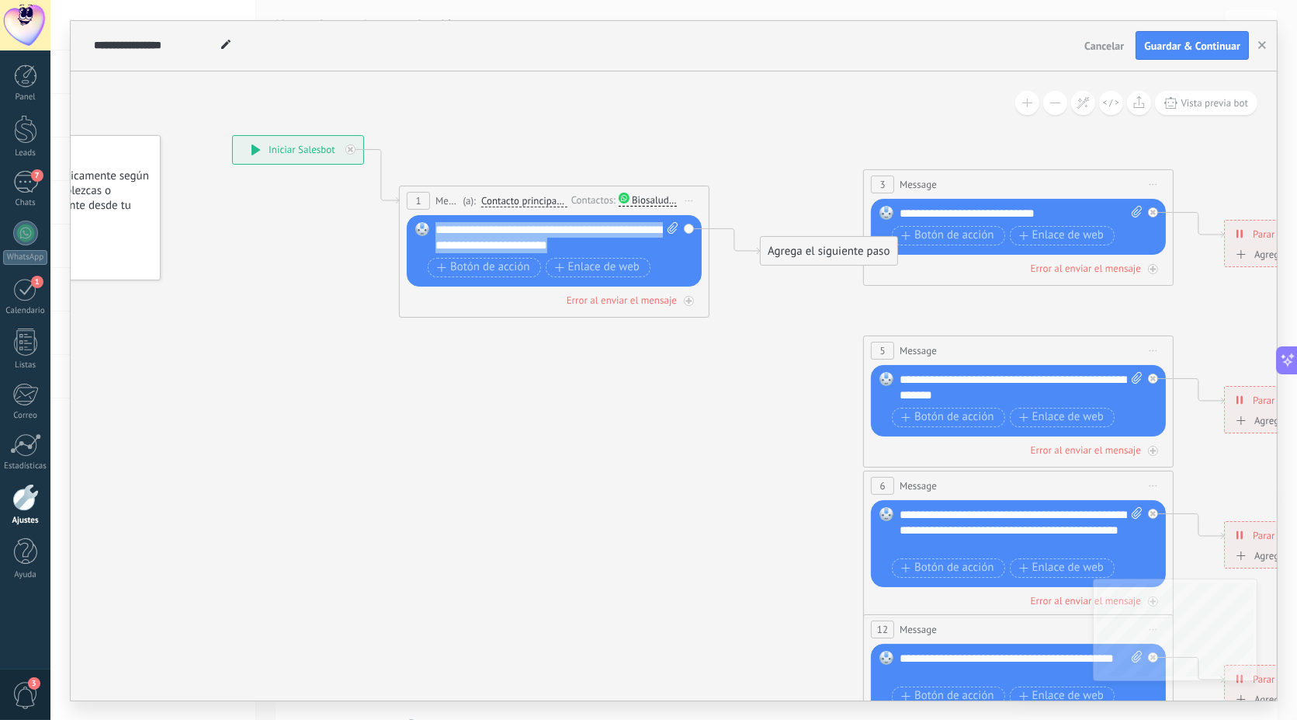
click at [603, 245] on div "**********" at bounding box center [557, 237] width 244 height 31
click at [605, 250] on div "**********" at bounding box center [557, 237] width 244 height 31
click at [645, 228] on div "**********" at bounding box center [557, 237] width 244 height 31
drag, startPoint x: 552, startPoint y: 245, endPoint x: 456, endPoint y: 245, distance: 95.5
click at [456, 245] on div "**********" at bounding box center [557, 237] width 244 height 31
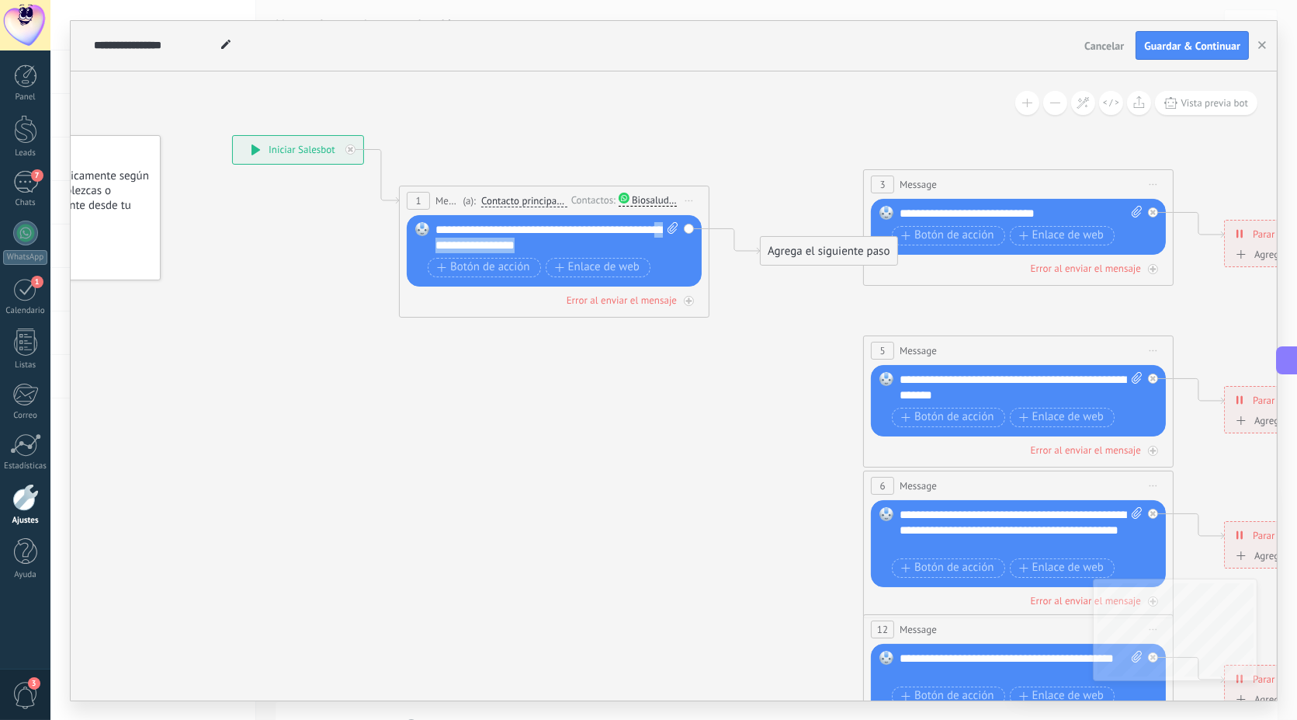
click at [594, 239] on div "**********" at bounding box center [557, 237] width 244 height 31
click at [543, 245] on div "**********" at bounding box center [557, 237] width 244 height 31
click at [577, 235] on div "**********" at bounding box center [557, 237] width 244 height 31
click at [529, 369] on icon at bounding box center [1054, 530] width 2420 height 1567
drag, startPoint x: 560, startPoint y: 246, endPoint x: 436, endPoint y: 255, distance: 123.7
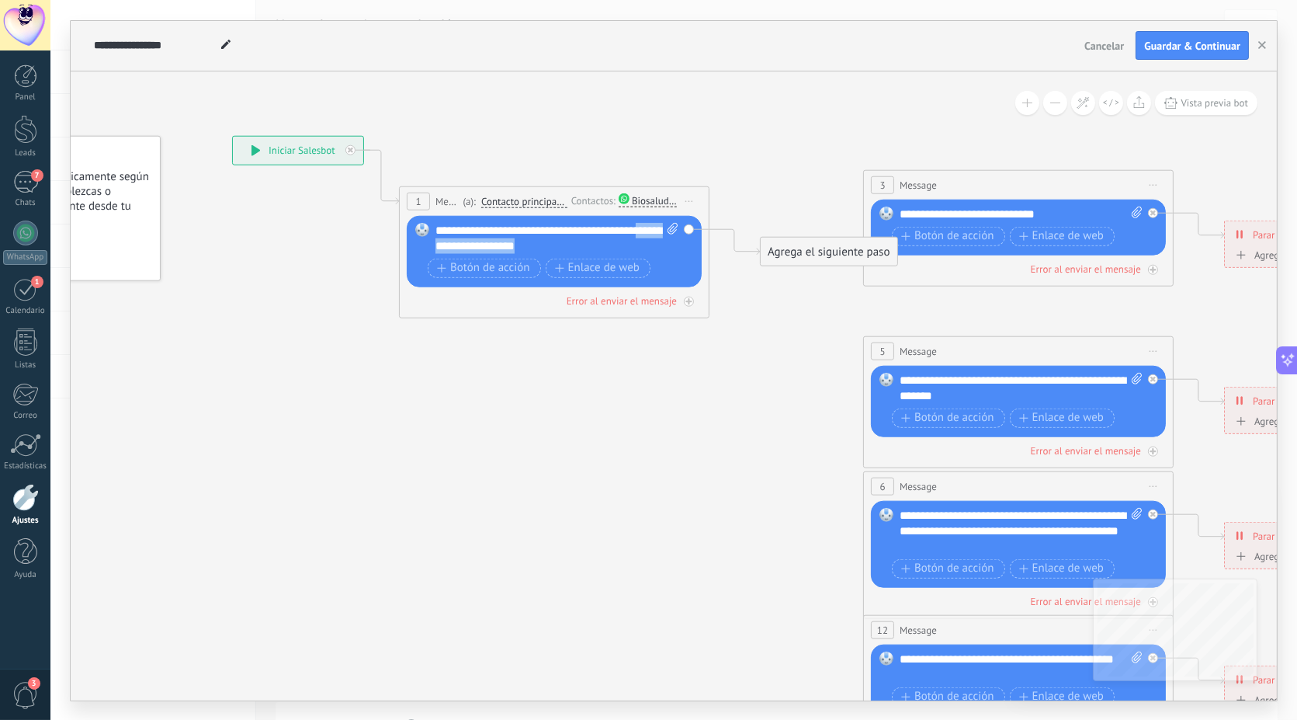
click at [436, 255] on div "**********" at bounding box center [556, 251] width 242 height 59
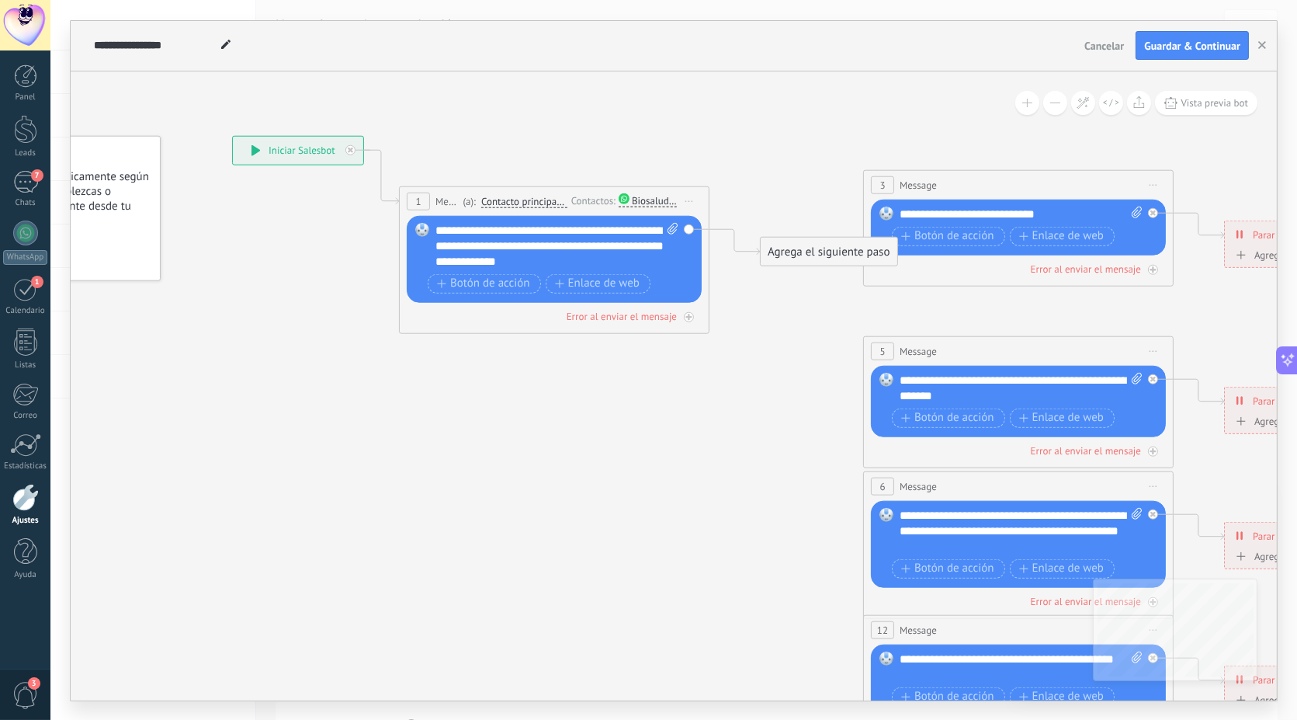
click at [488, 446] on icon at bounding box center [1054, 530] width 2420 height 1567
click at [503, 287] on span "Botón de acción" at bounding box center [483, 283] width 93 height 12
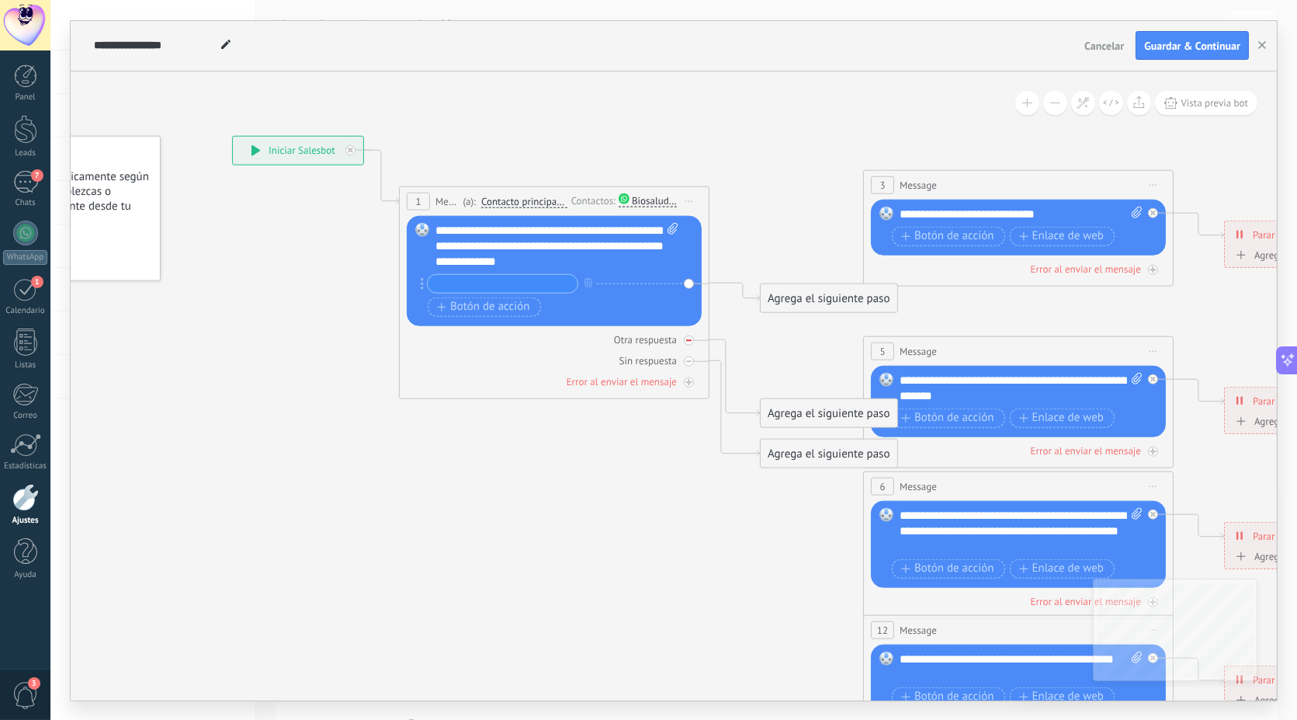
click at [686, 340] on icon at bounding box center [688, 339] width 5 height 5
click at [688, 360] on icon at bounding box center [688, 361] width 5 height 2
click at [793, 293] on div "Agrega el siguiente paso" at bounding box center [829, 298] width 136 height 26
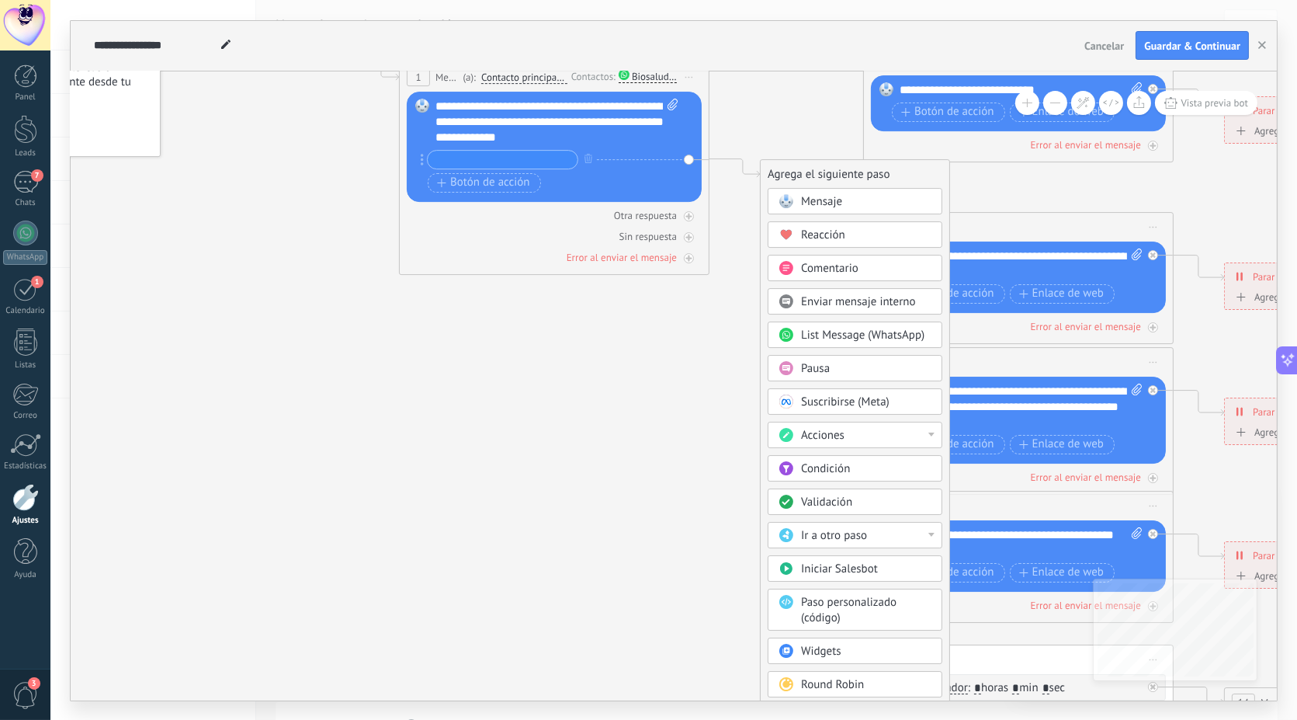
click at [861, 536] on span "Ir a otro paso" at bounding box center [834, 535] width 66 height 15
click at [727, 409] on icon at bounding box center [1054, 407] width 2420 height 1567
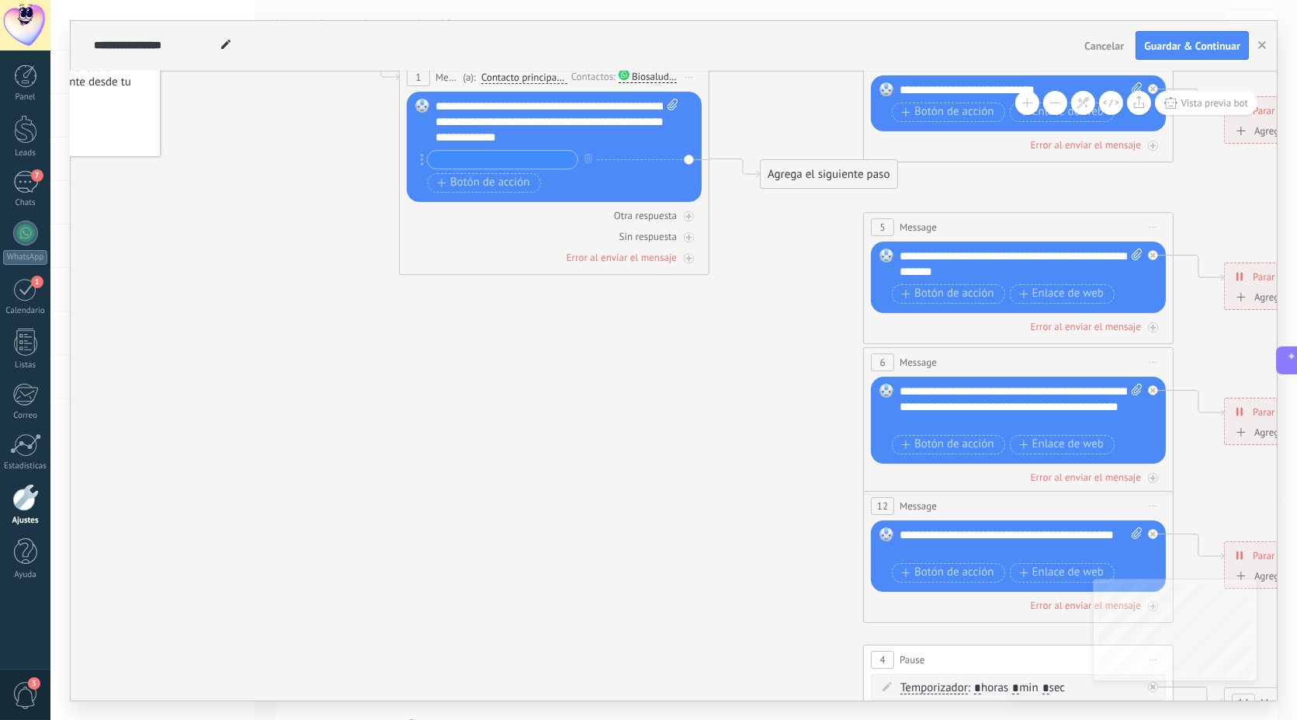
click at [841, 168] on div "Agrega el siguiente paso" at bounding box center [829, 174] width 136 height 26
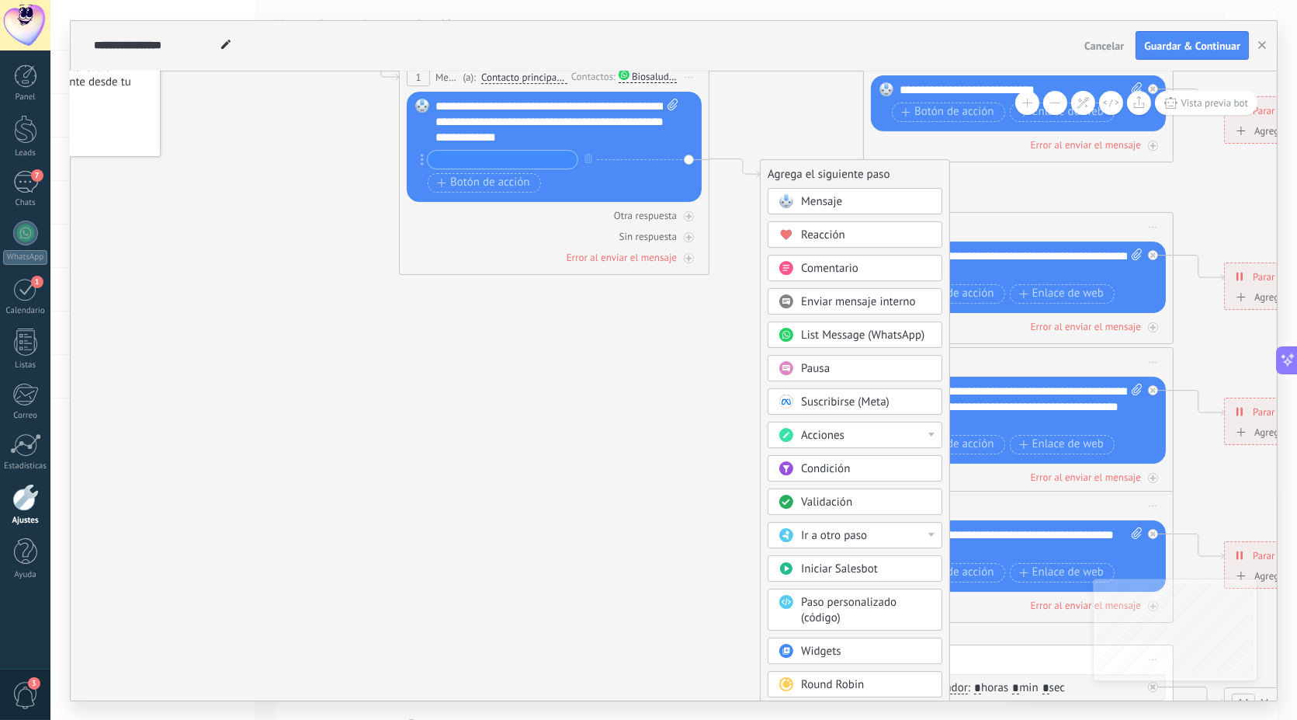
click at [869, 197] on div "Mensaje" at bounding box center [866, 202] width 130 height 16
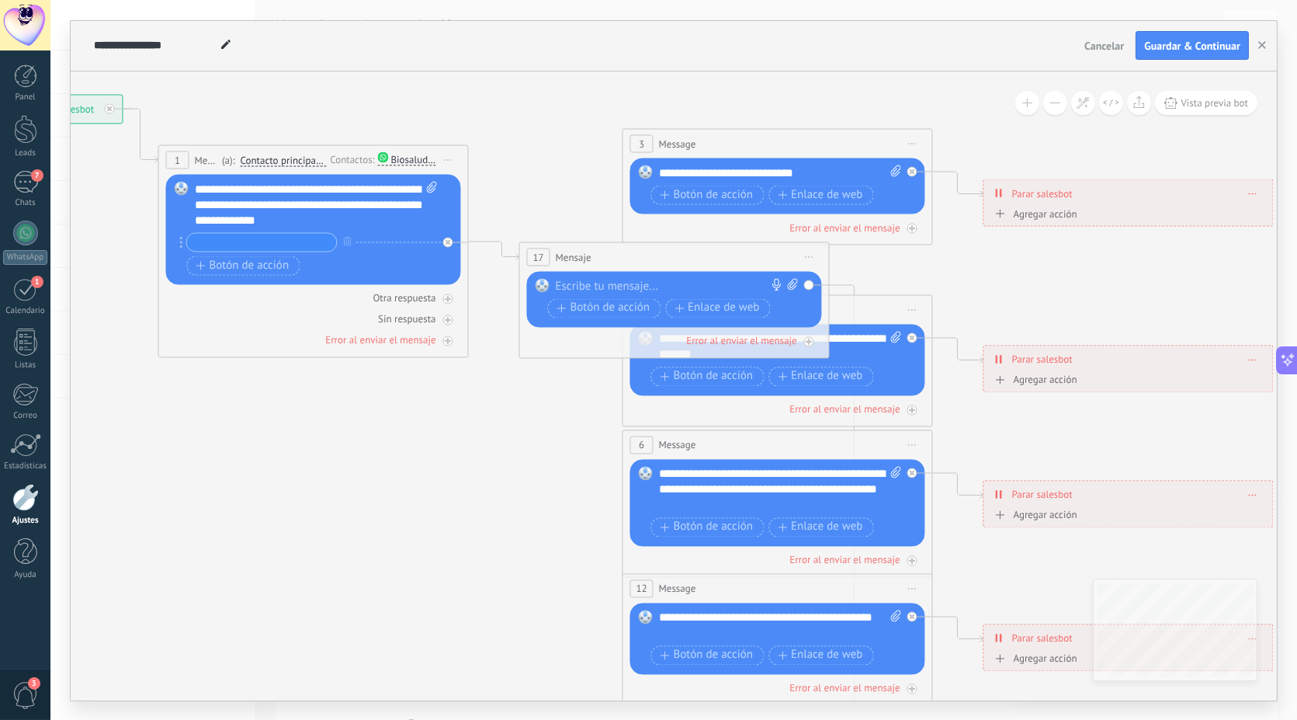
click at [1122, 38] on button "Cancelar" at bounding box center [1104, 45] width 52 height 23
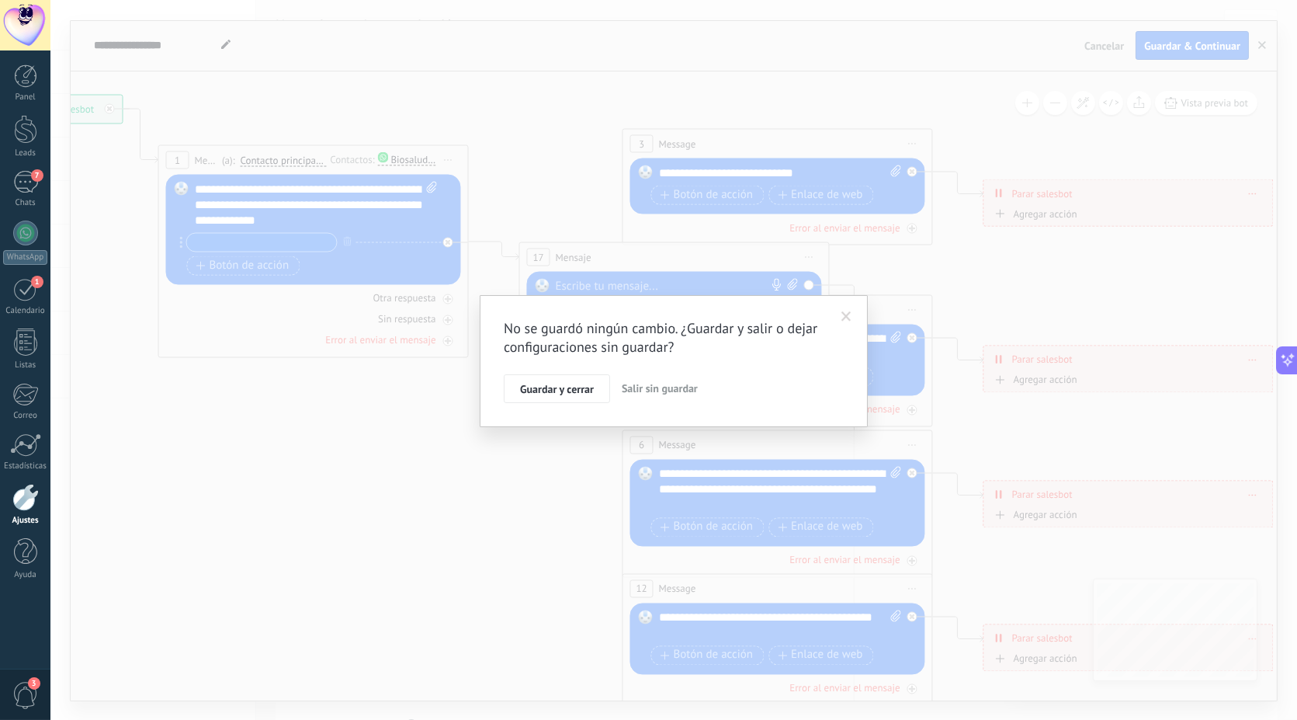
click at [634, 391] on span "Salir sin guardar" at bounding box center [660, 388] width 76 height 14
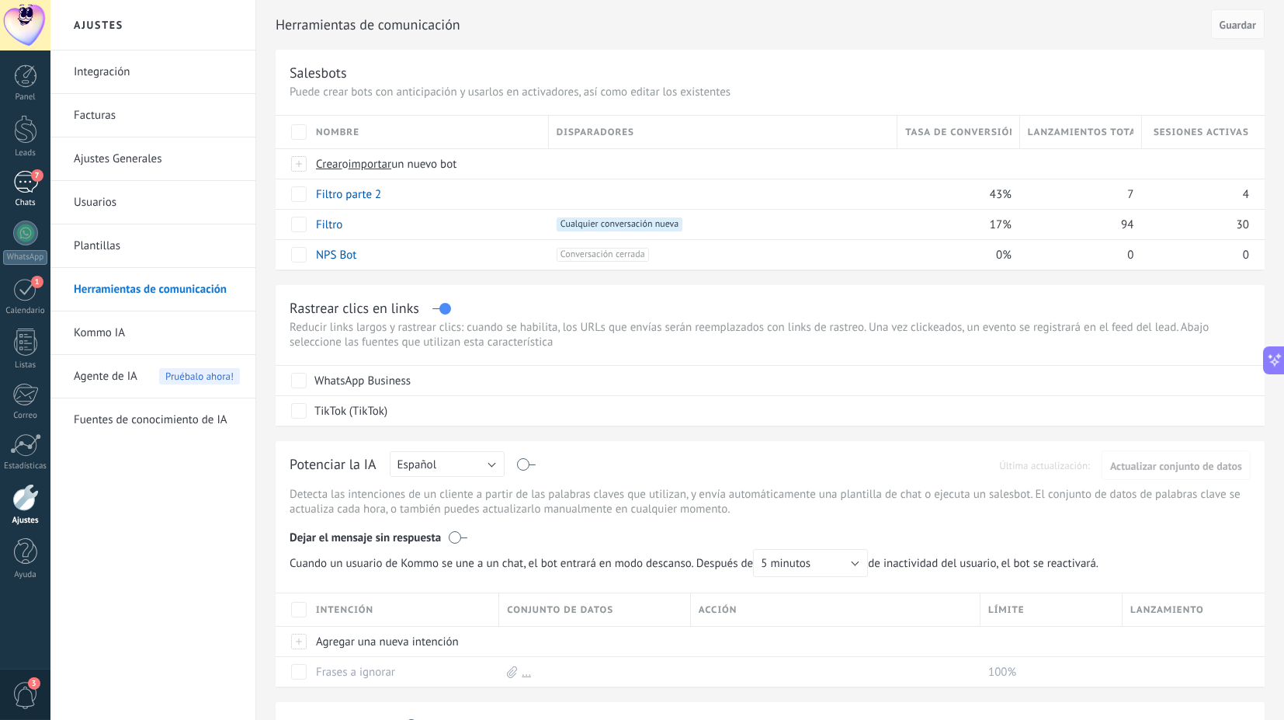
click at [15, 178] on div "7" at bounding box center [25, 182] width 25 height 23
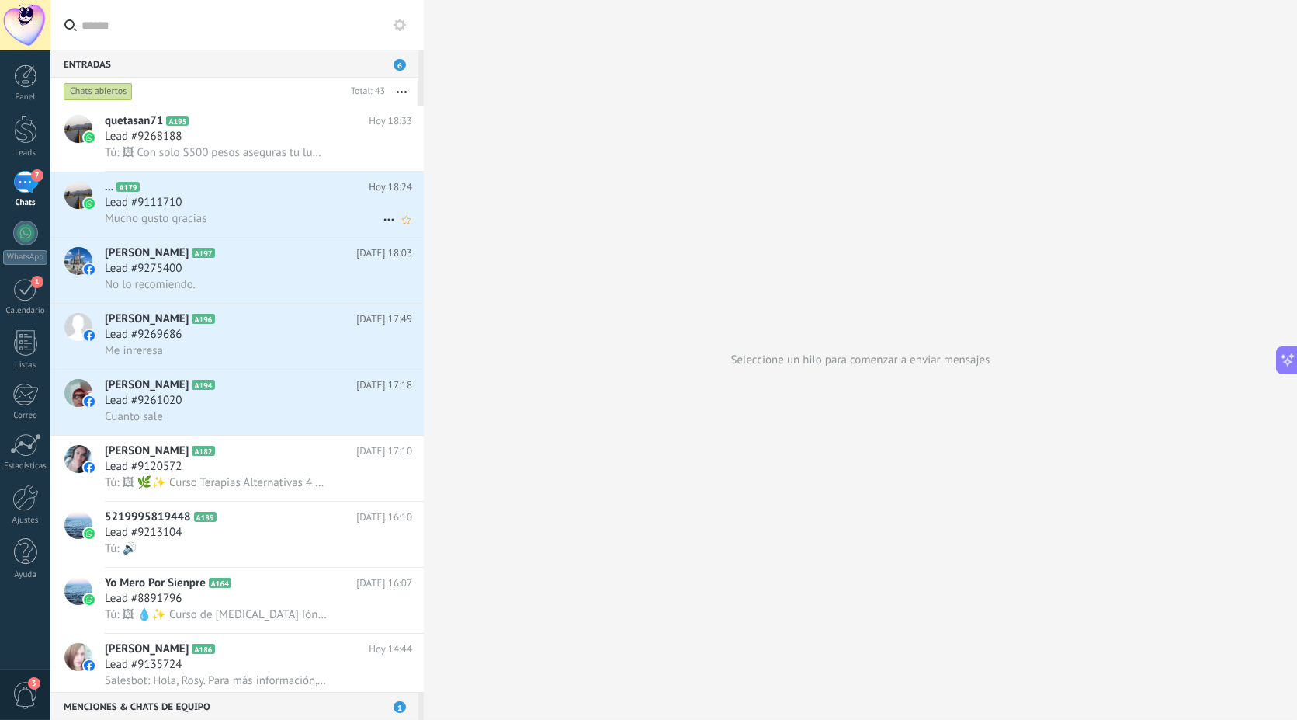
click at [165, 192] on h2 "... A179" at bounding box center [237, 187] width 264 height 16
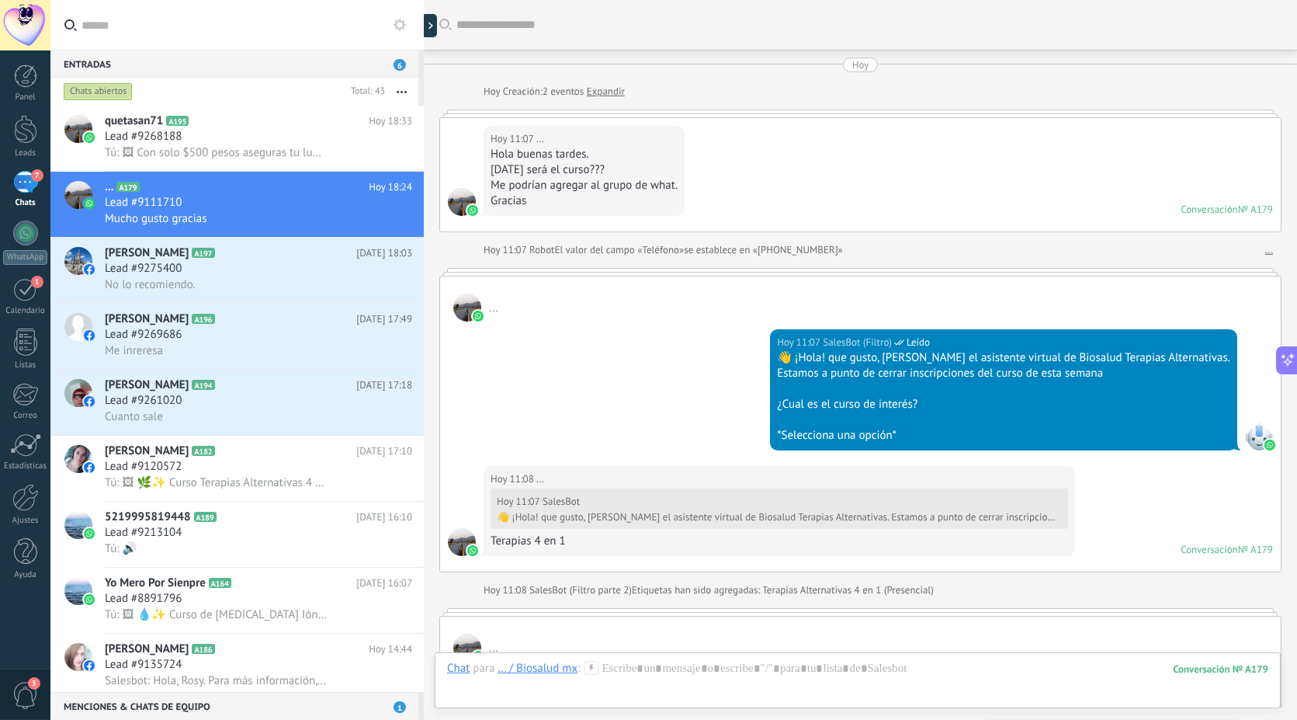
scroll to position [2529, 0]
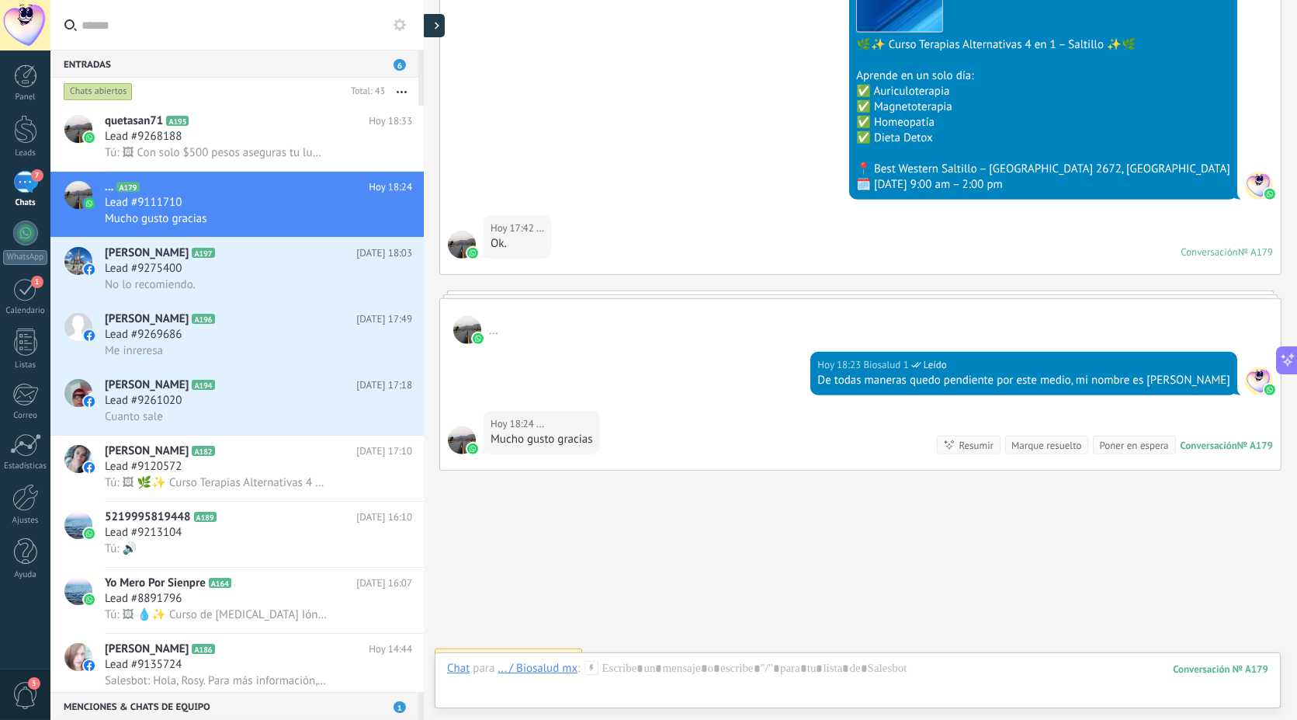
click at [439, 29] on div at bounding box center [433, 25] width 23 height 23
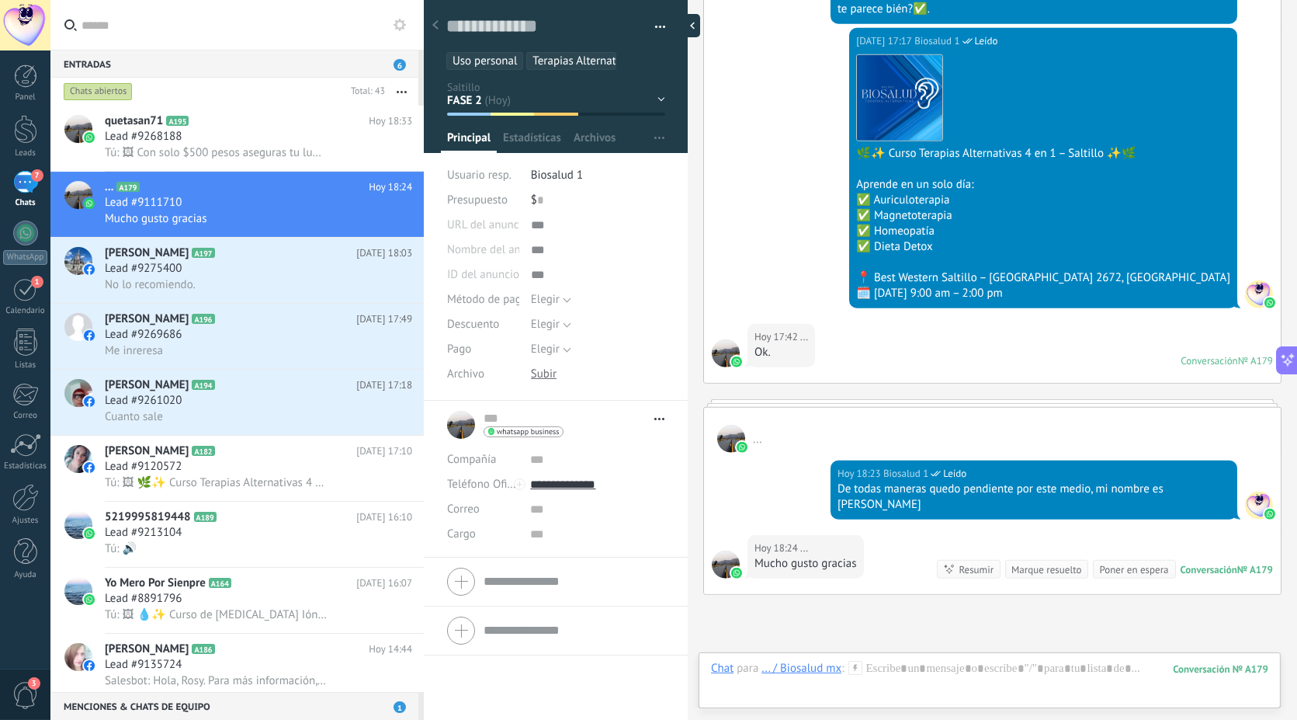
scroll to position [23, 0]
click at [0, 0] on div "Contacto inicial FASE 1 FASE 2 FASE 3 Logrado con éxito Ventas Perdidos" at bounding box center [0, 0] width 0 height 0
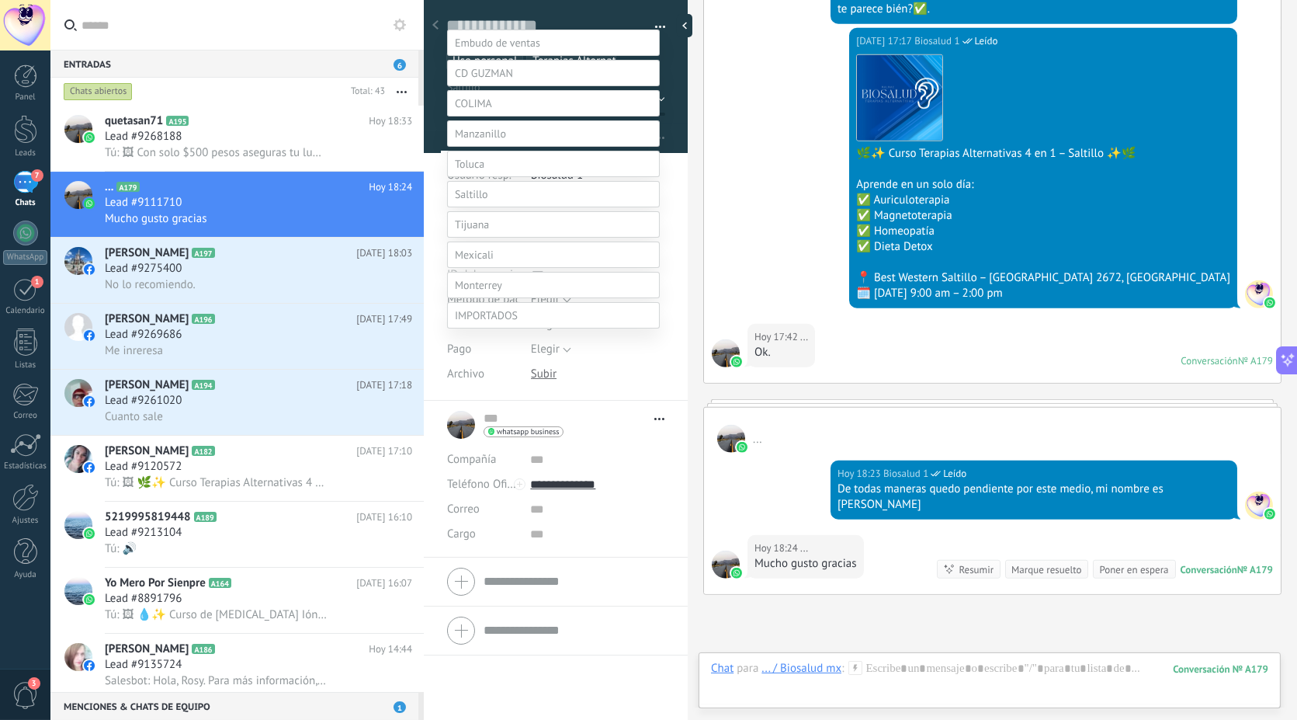
scroll to position [0, 0]
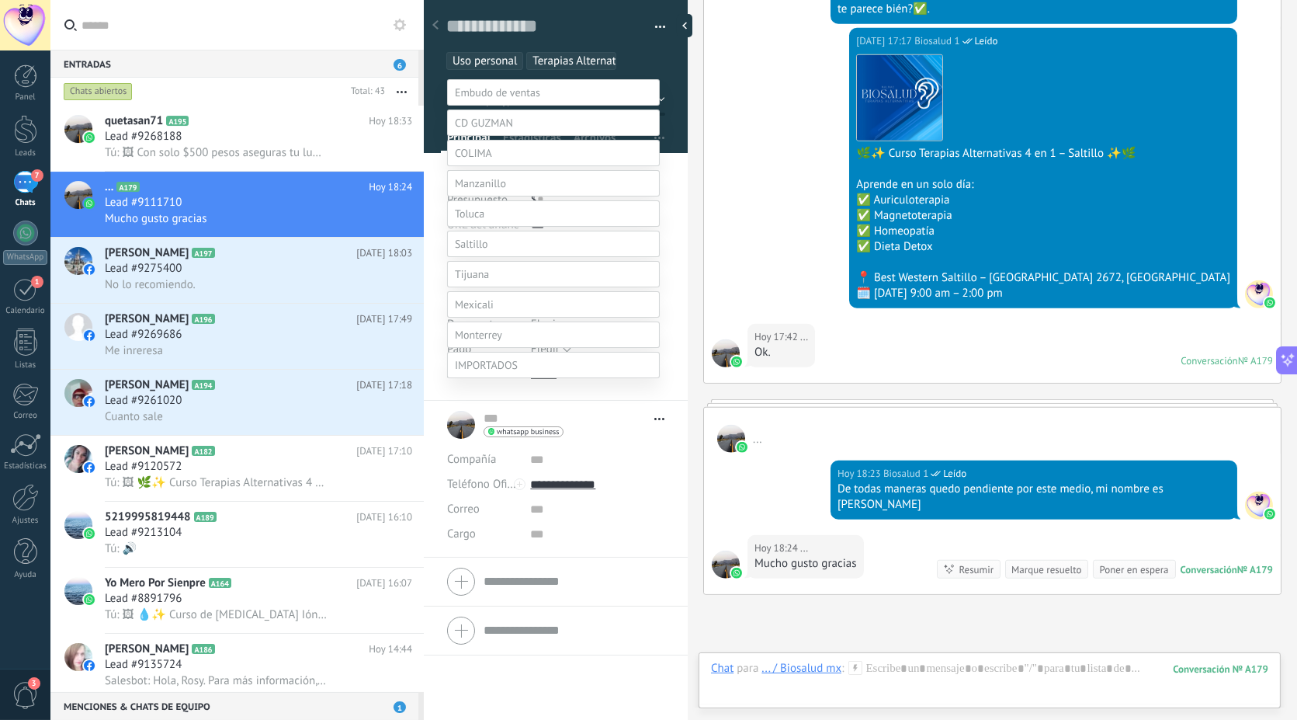
click at [0, 0] on label "Logrado con éxito" at bounding box center [0, 0] width 0 height 0
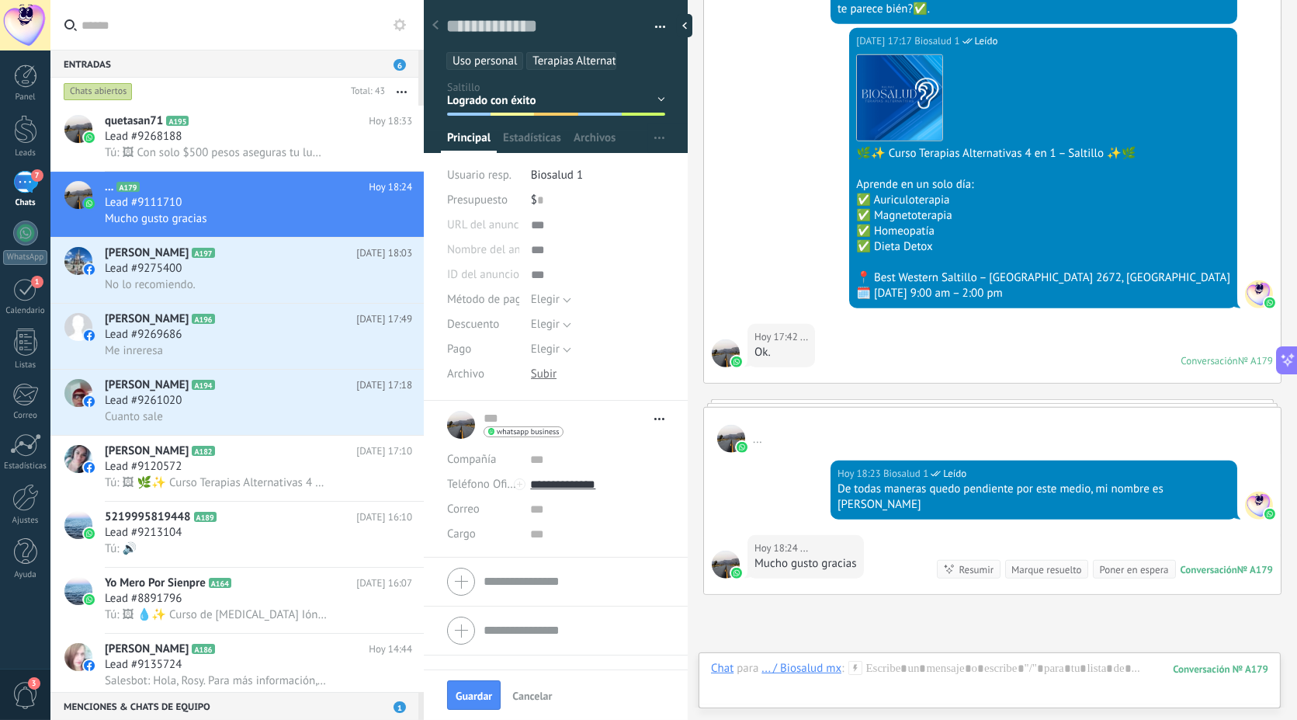
click at [567, 64] on span "Terapias Alternativas 4 en 1 (Presencial)" at bounding box center [631, 61] width 197 height 15
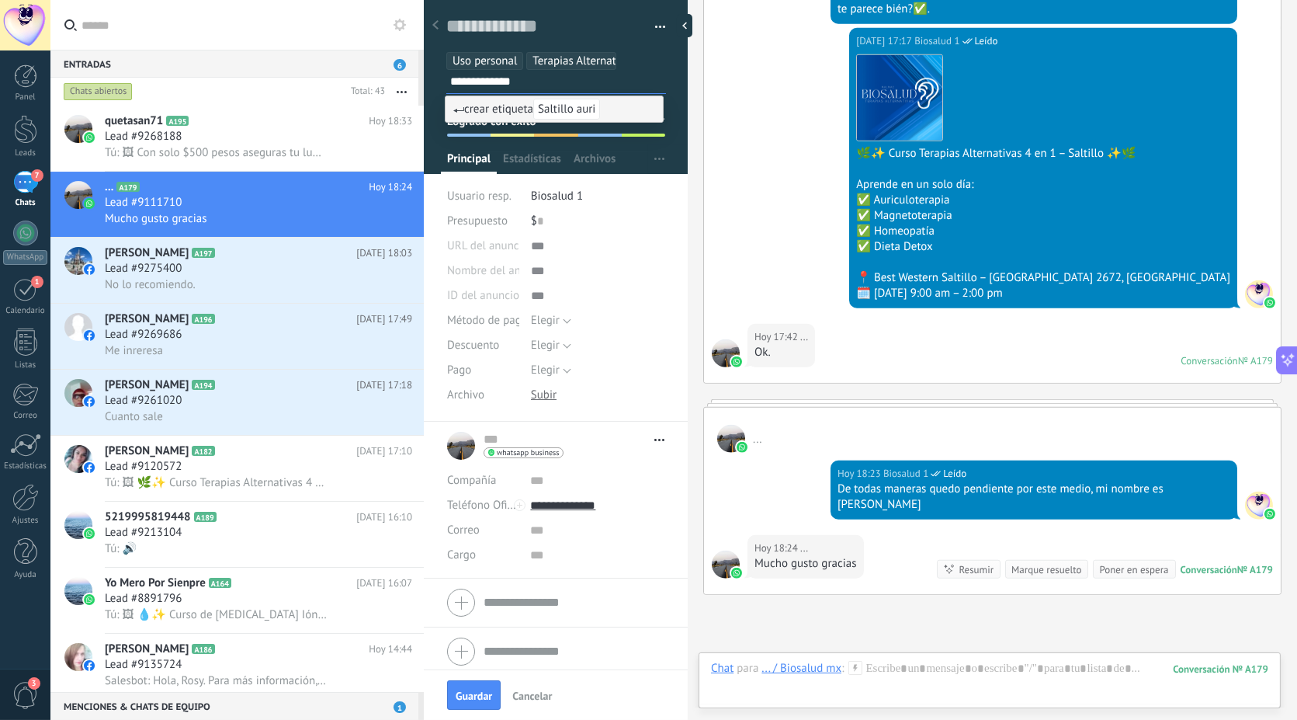
type input "**********"
click at [499, 105] on span "crear etiqueta Saltillo auri" at bounding box center [526, 109] width 147 height 15
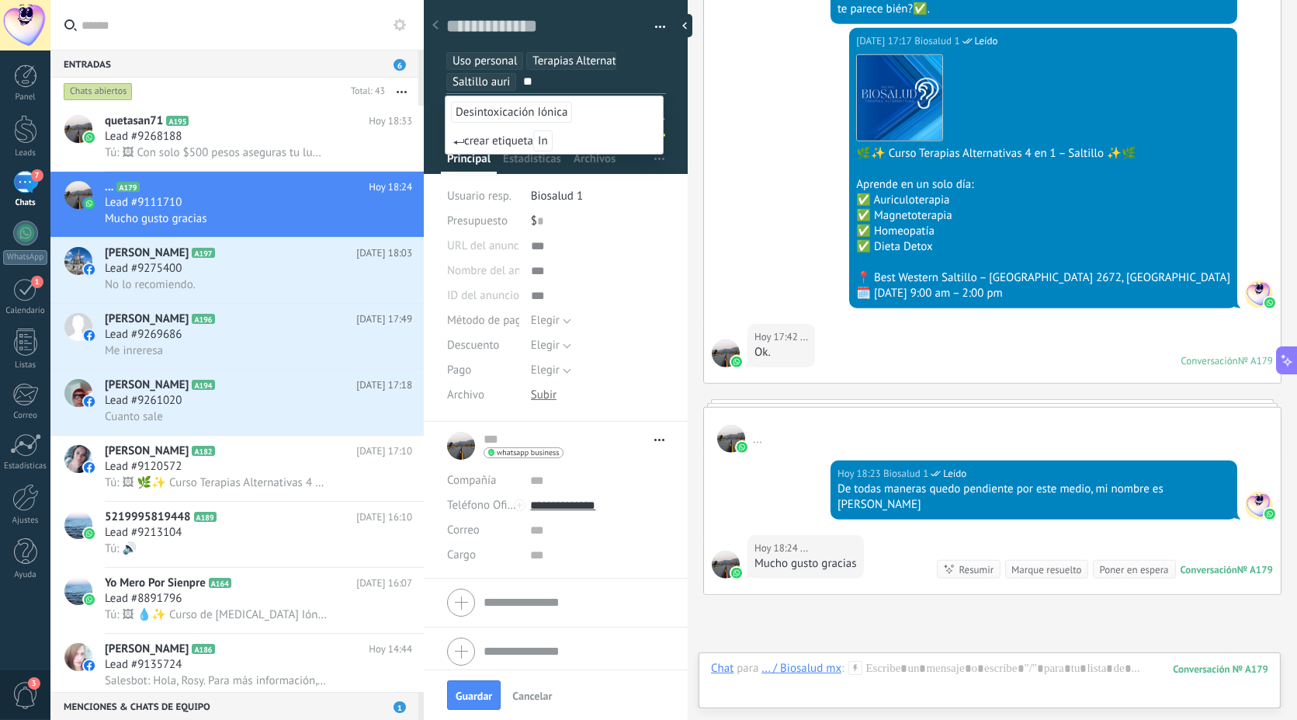
type input "*"
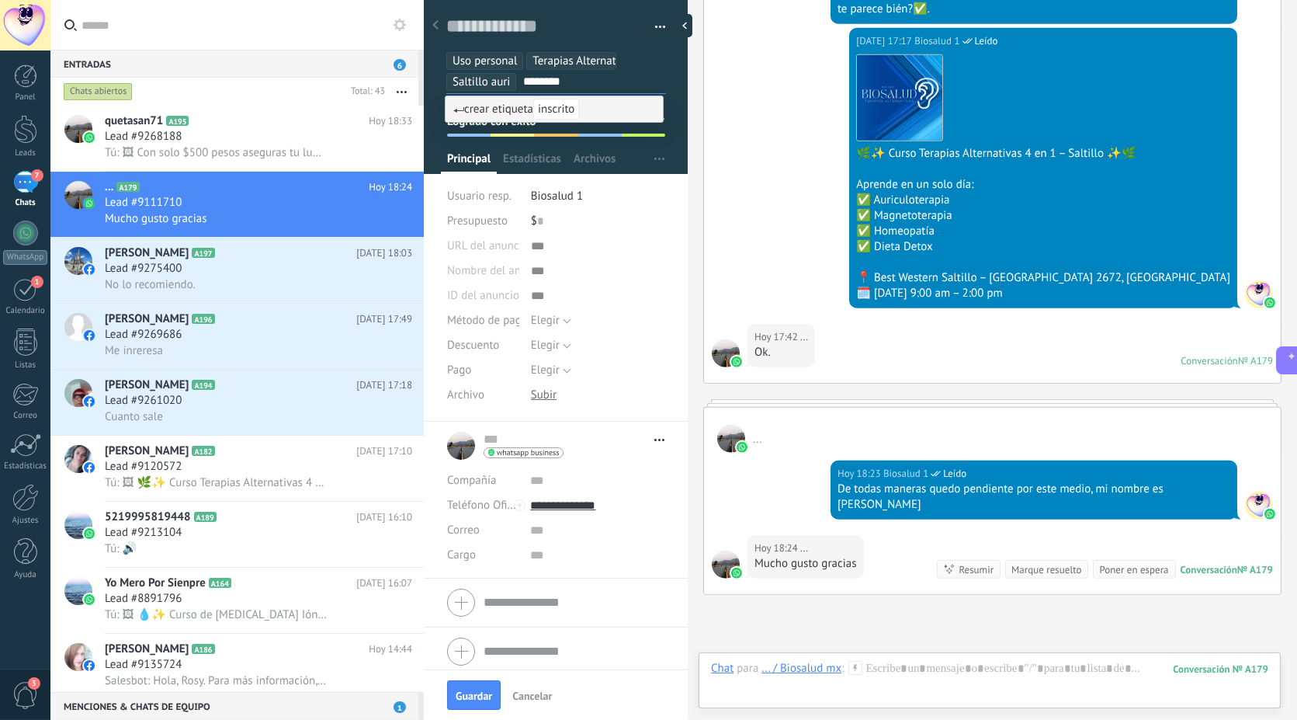
type input "********"
click at [564, 112] on span "inscrito" at bounding box center [556, 109] width 46 height 21
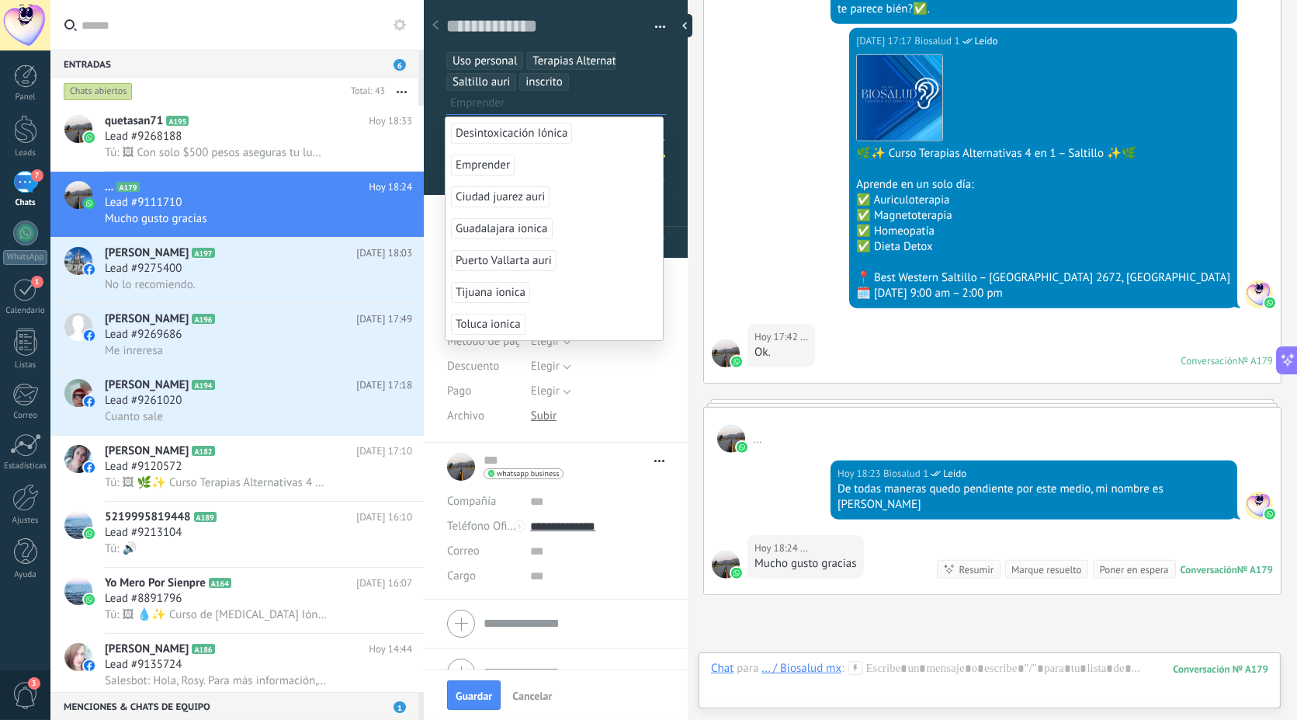
click at [669, 165] on div "Productos Configurar" at bounding box center [668, 179] width 40 height 29
click at [704, 125] on div "Hoy 17:17 Biosalud 1 Leído Descargar 🌿✨ Curso Terapias Alternativas 4 en 1 – Sa…" at bounding box center [992, 176] width 577 height 296
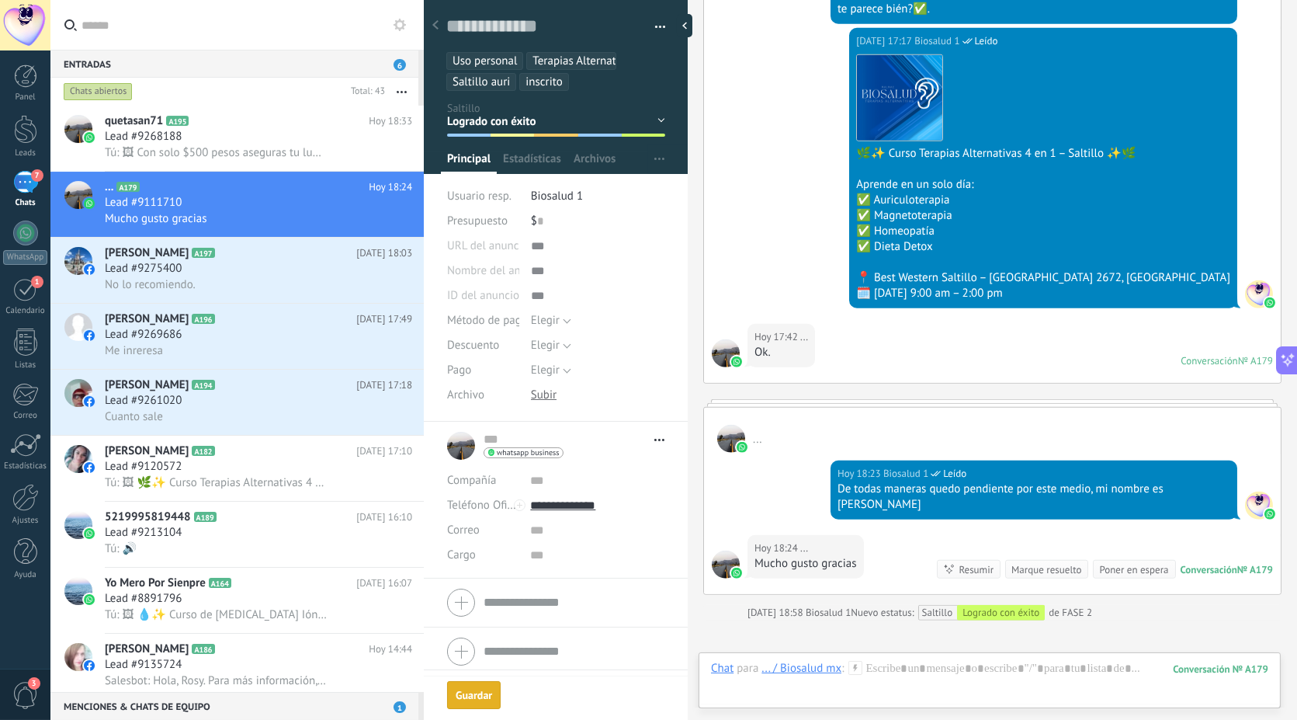
scroll to position [2619, 0]
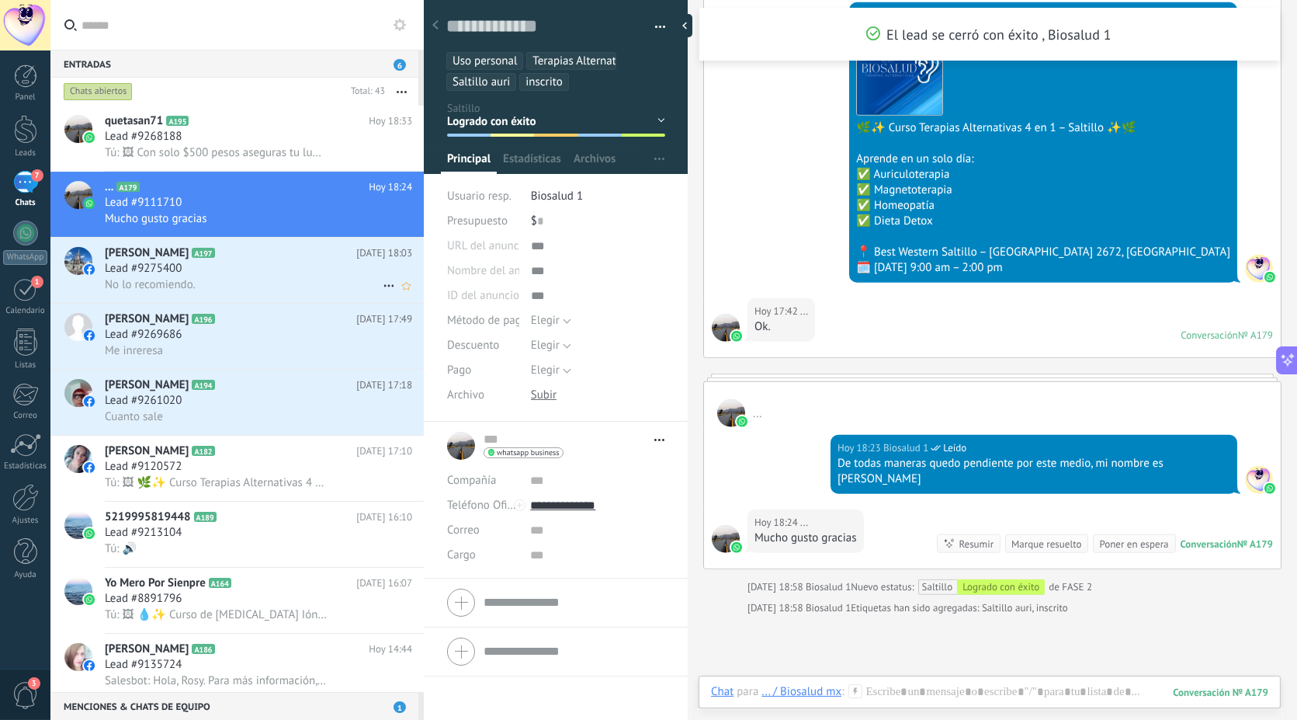
click at [237, 265] on div "Lead #9275400" at bounding box center [258, 269] width 307 height 16
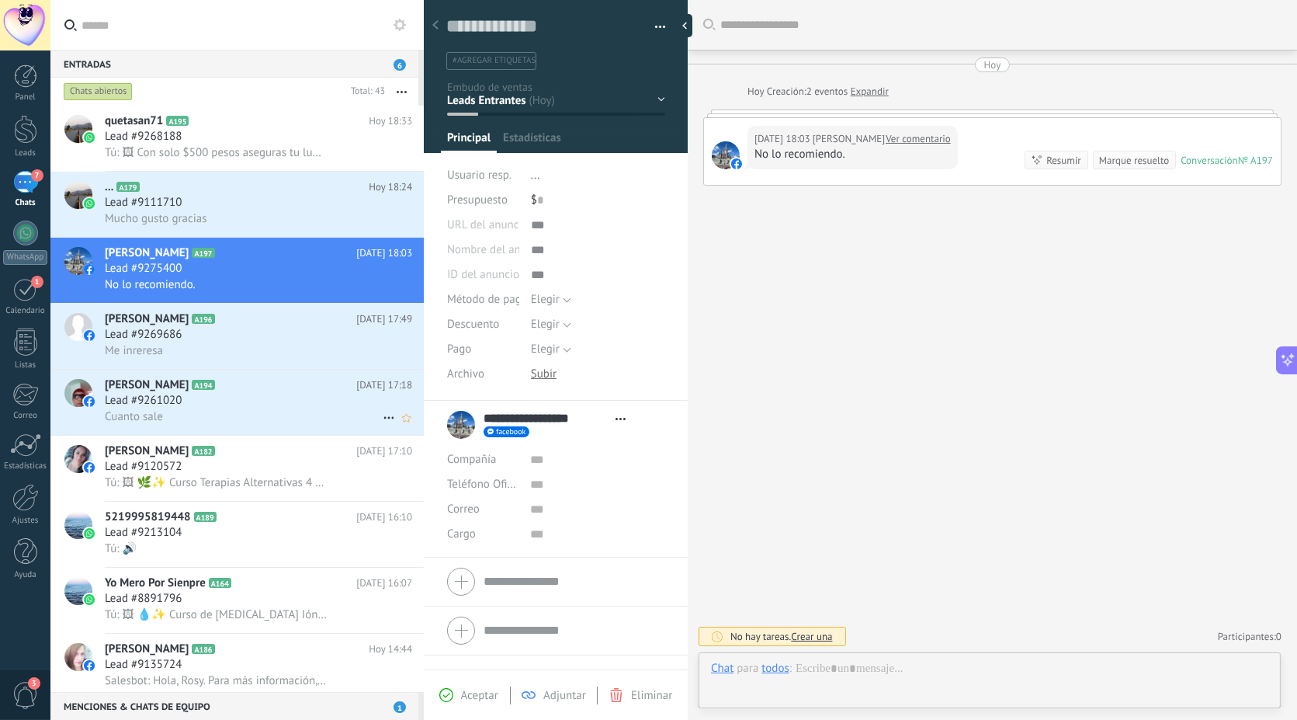
scroll to position [23, 0]
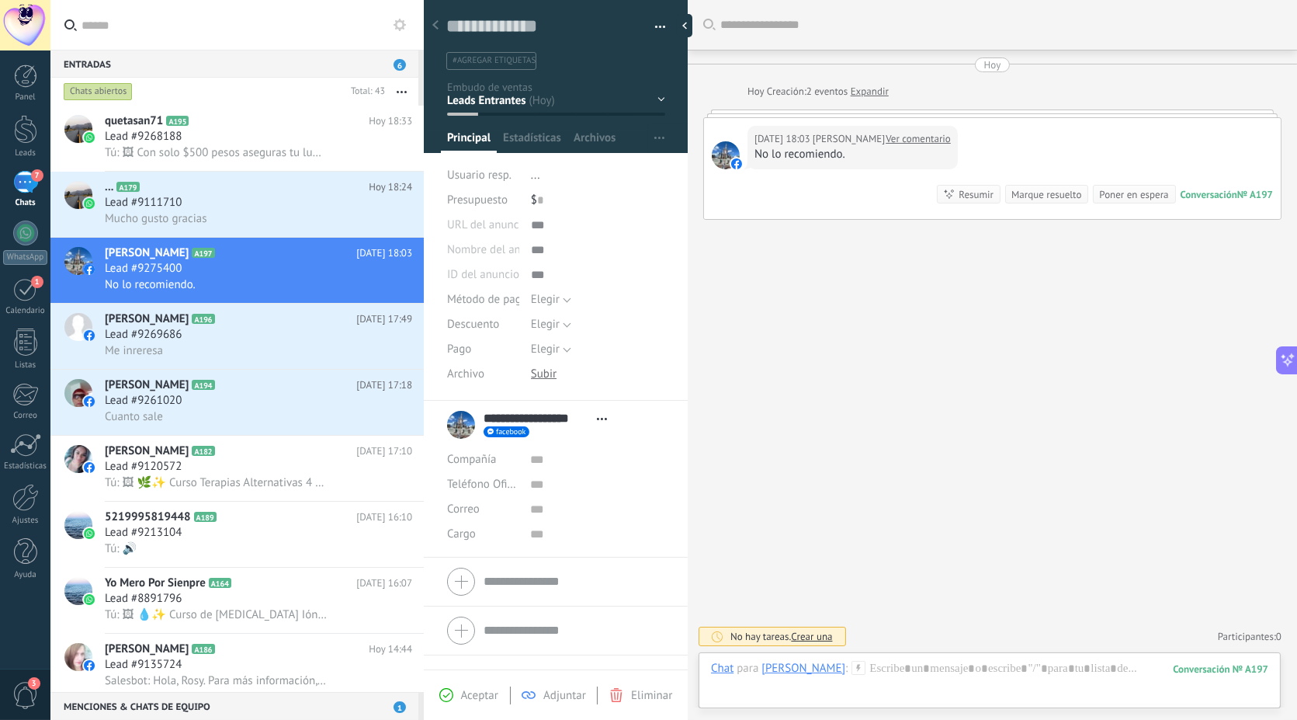
click at [919, 141] on link "Ver comentario" at bounding box center [918, 139] width 65 height 16
click at [210, 195] on h2 "... A179" at bounding box center [237, 187] width 264 height 16
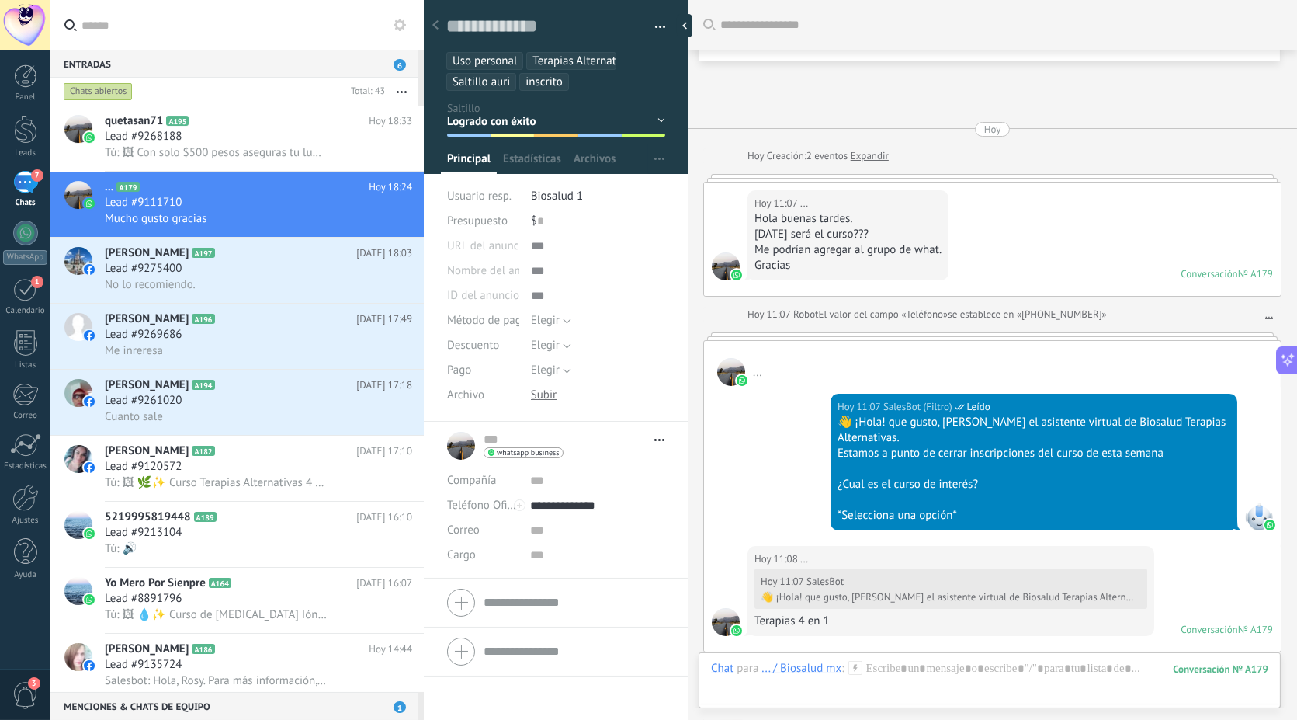
scroll to position [2733, 0]
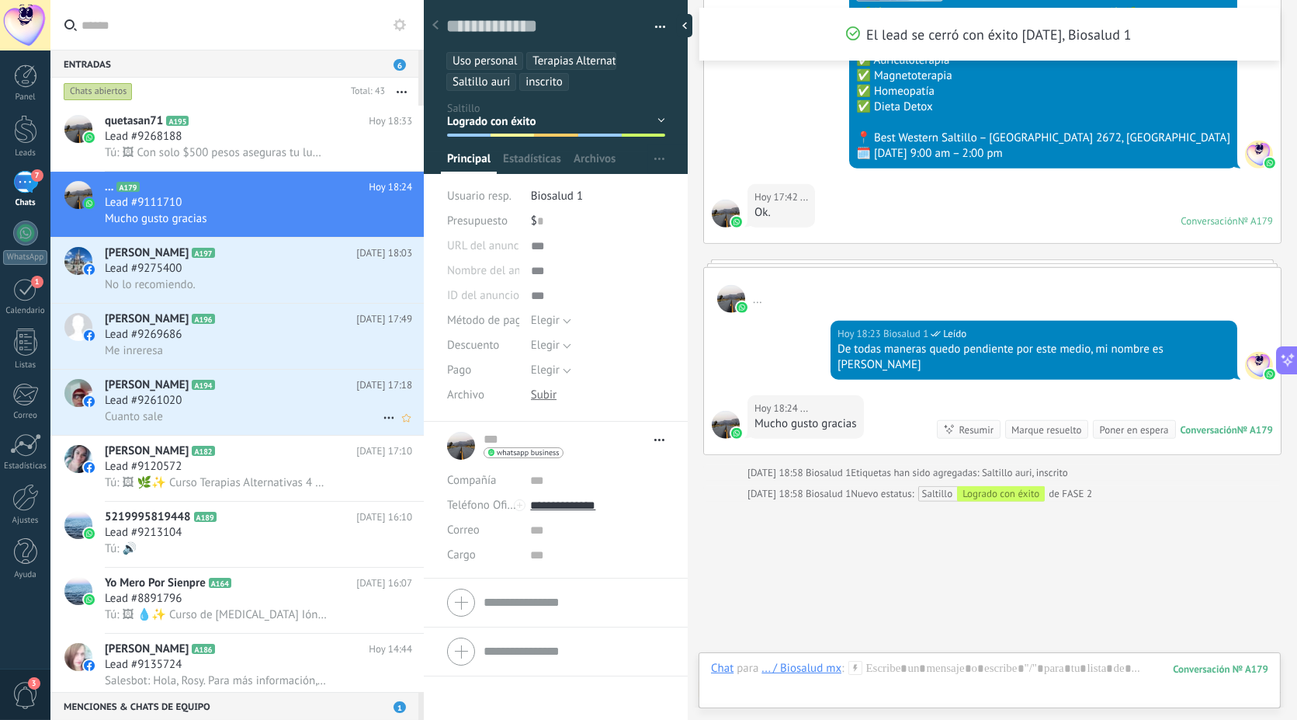
click at [167, 402] on span "Lead #9261020" at bounding box center [143, 401] width 77 height 16
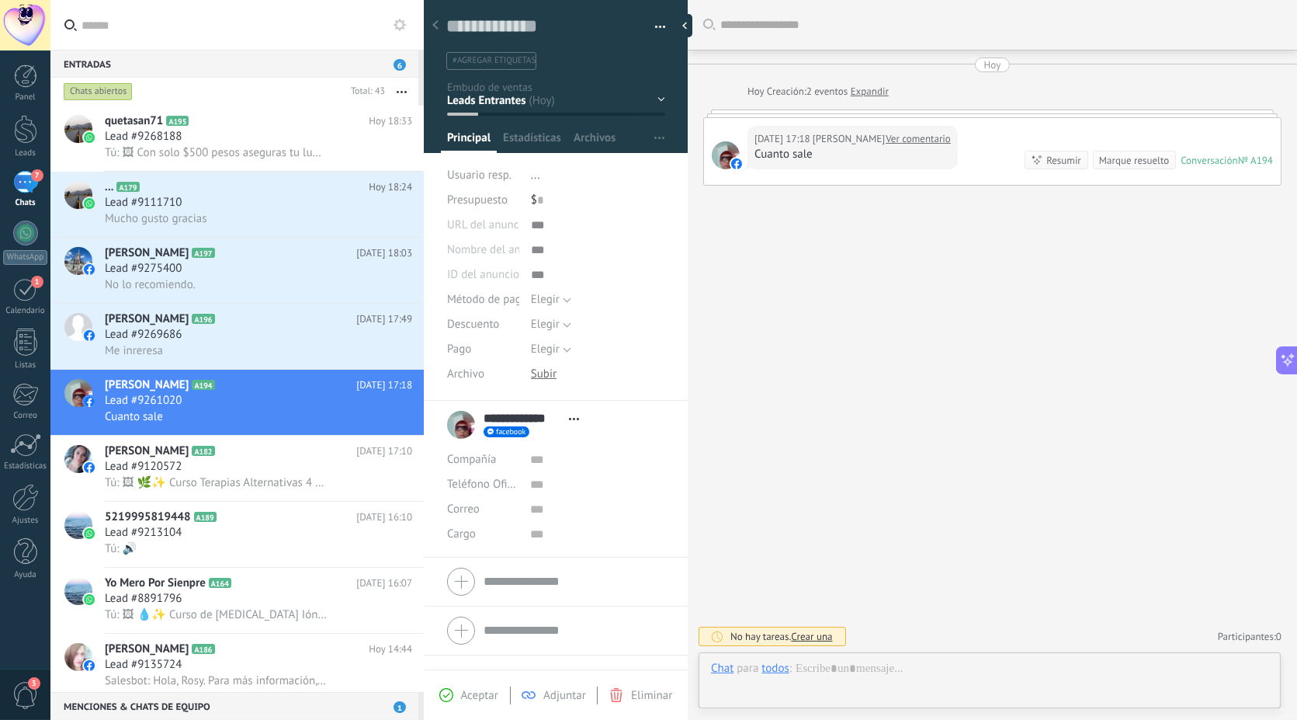
scroll to position [23, 0]
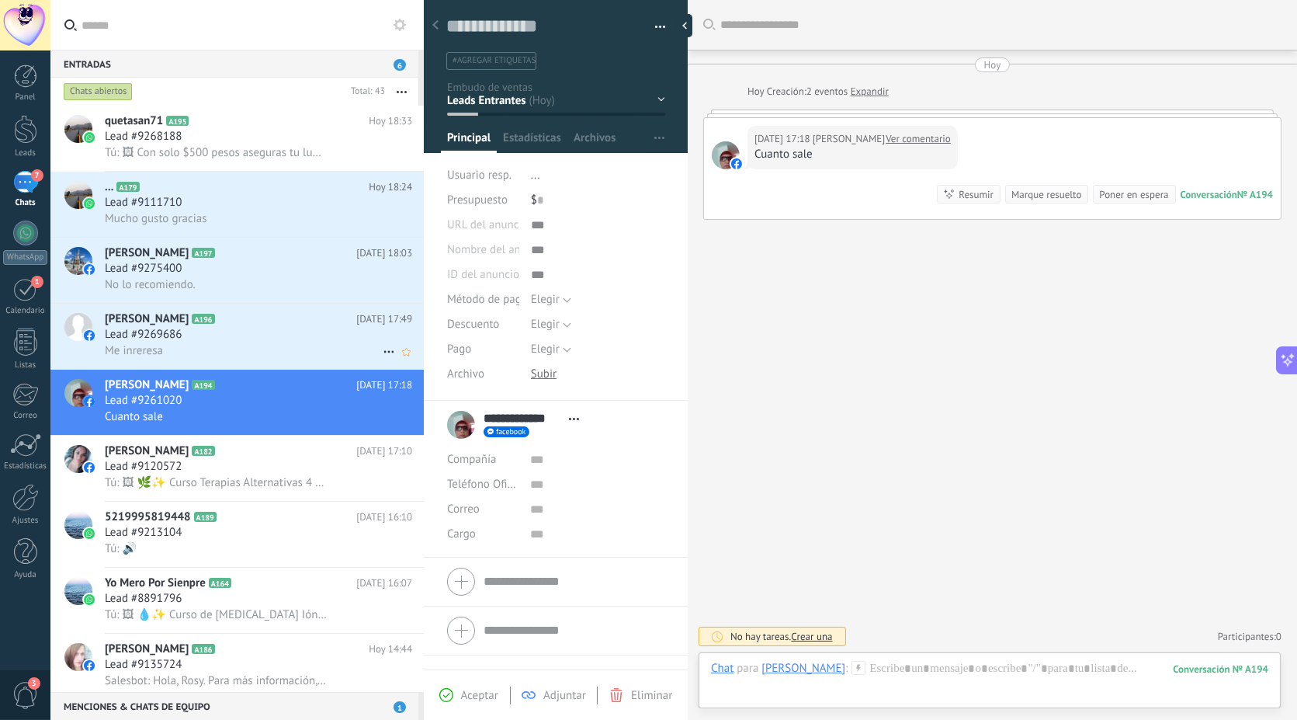
click at [203, 327] on h2 "Guadalupe Carrillo A196" at bounding box center [231, 319] width 252 height 16
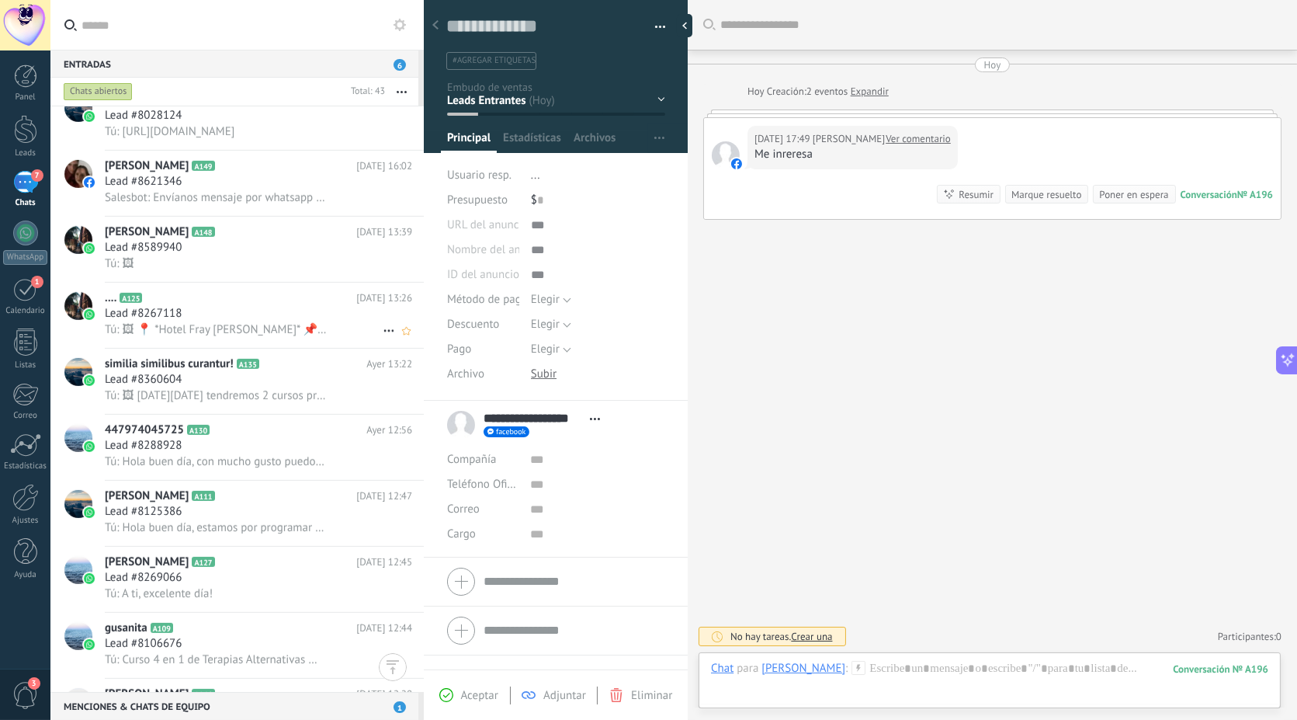
scroll to position [1807, 0]
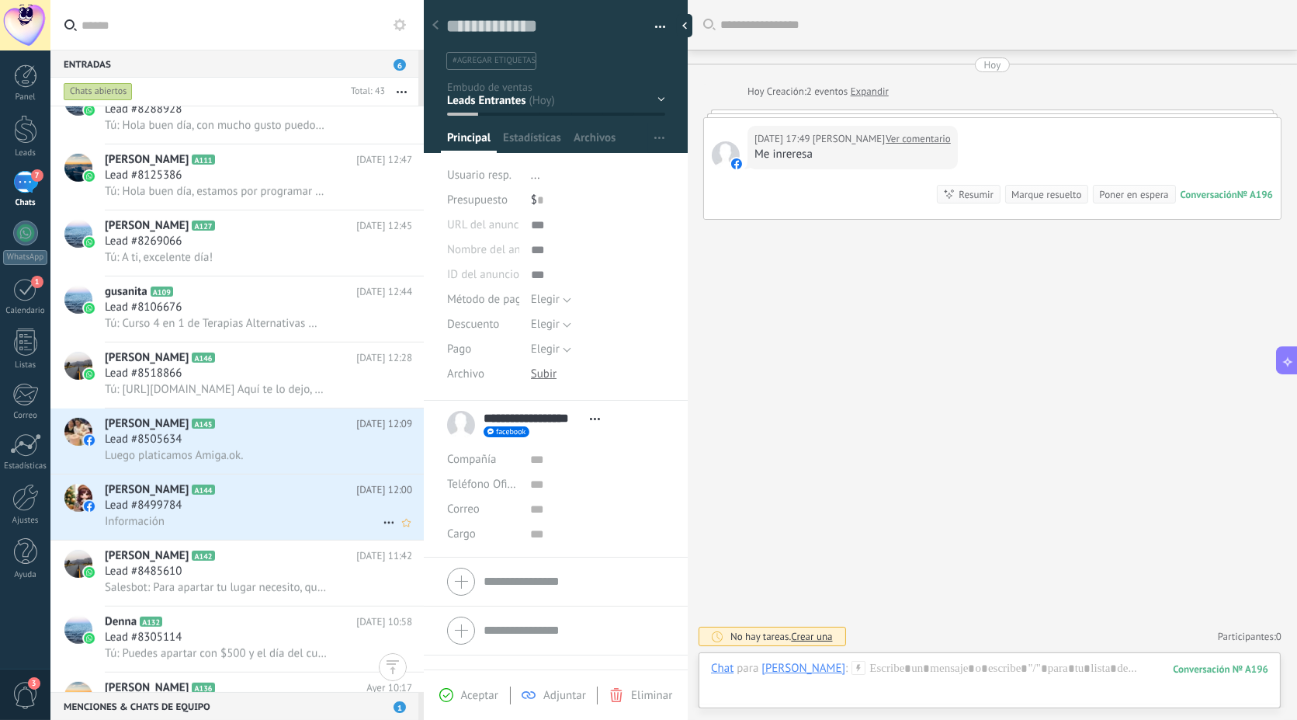
click at [212, 564] on div "Lead #8485610" at bounding box center [258, 572] width 307 height 16
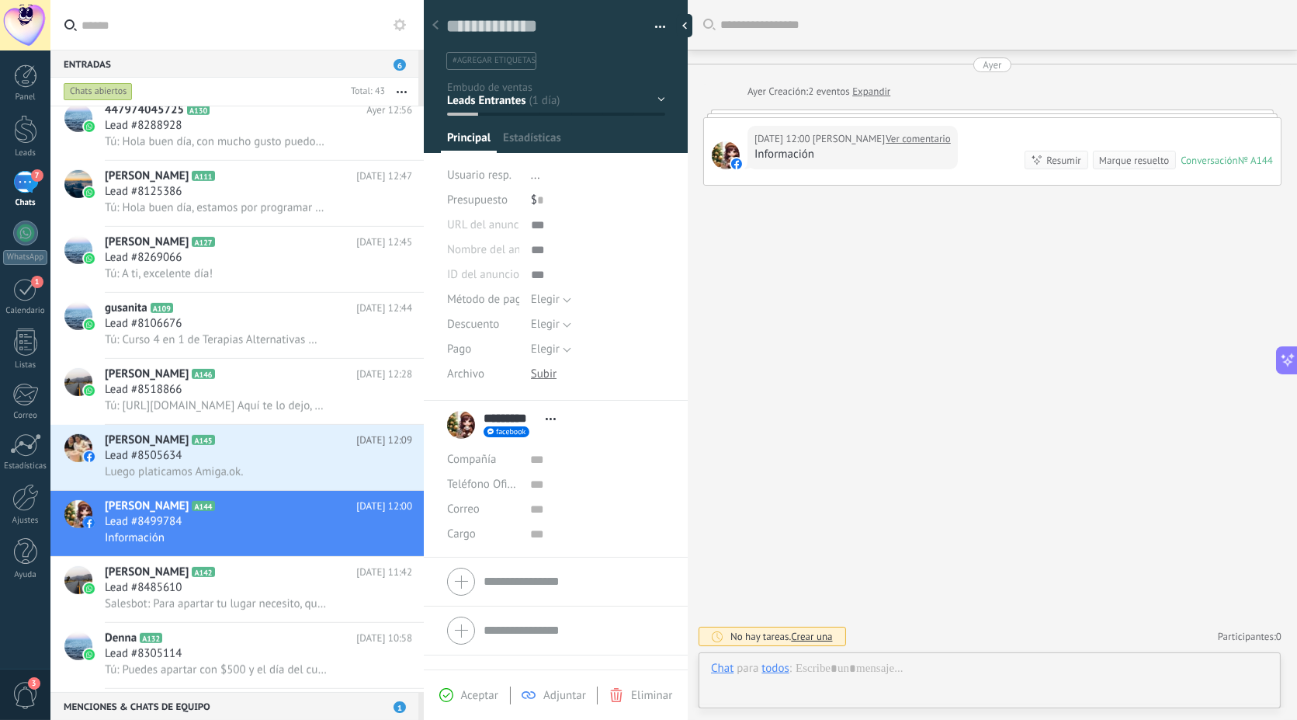
scroll to position [23, 0]
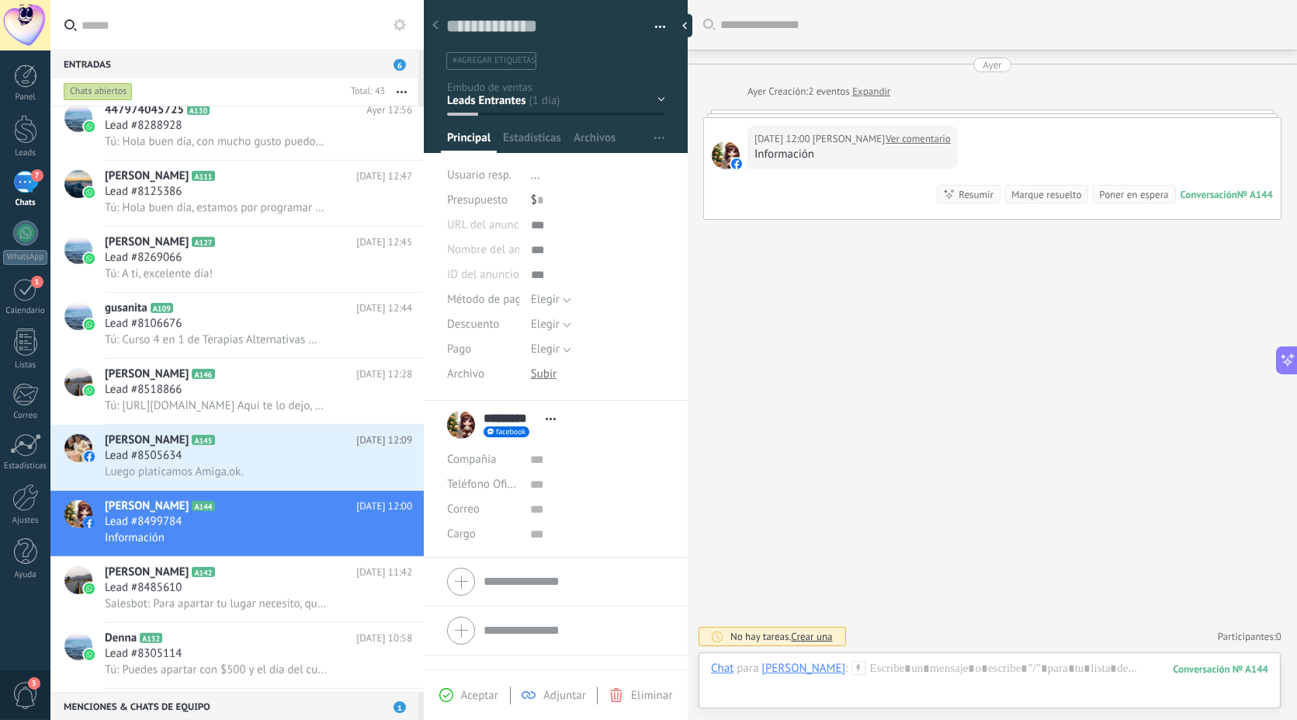
click at [1054, 187] on div "Marque resuelto" at bounding box center [1046, 194] width 70 height 15
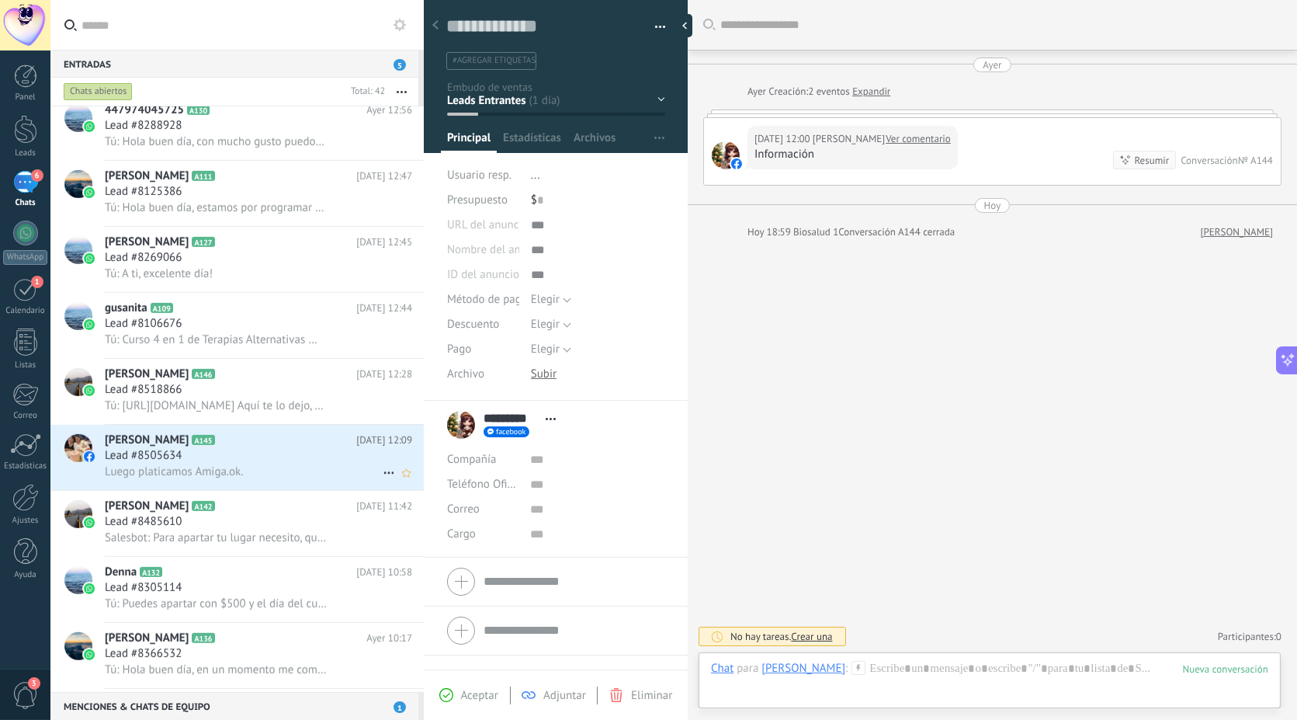
click at [175, 439] on div "Julia Rios A145 Ayer 12:09 Lead #8505634 Luego platicamos Amiga.ok." at bounding box center [264, 457] width 319 height 65
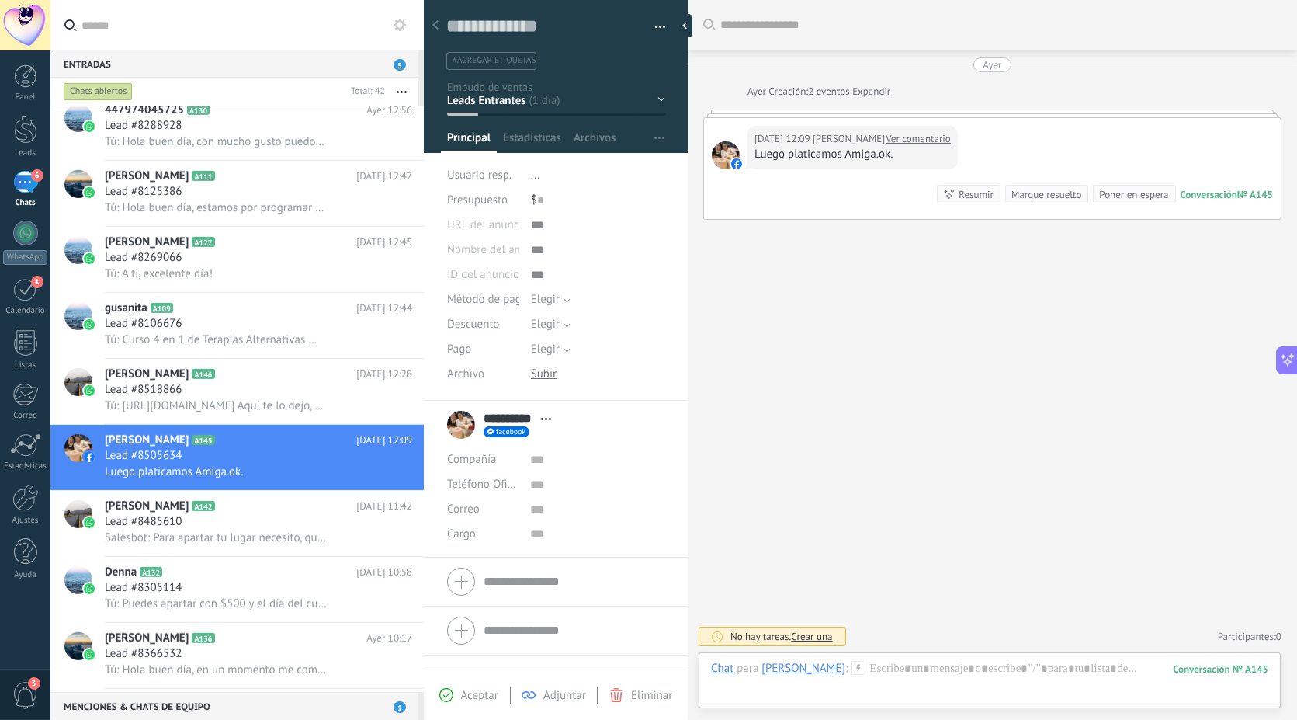
scroll to position [23, 0]
click at [886, 136] on link "Ver comentario" at bounding box center [918, 139] width 65 height 16
click at [1045, 187] on div "Marque resuelto" at bounding box center [1046, 194] width 70 height 15
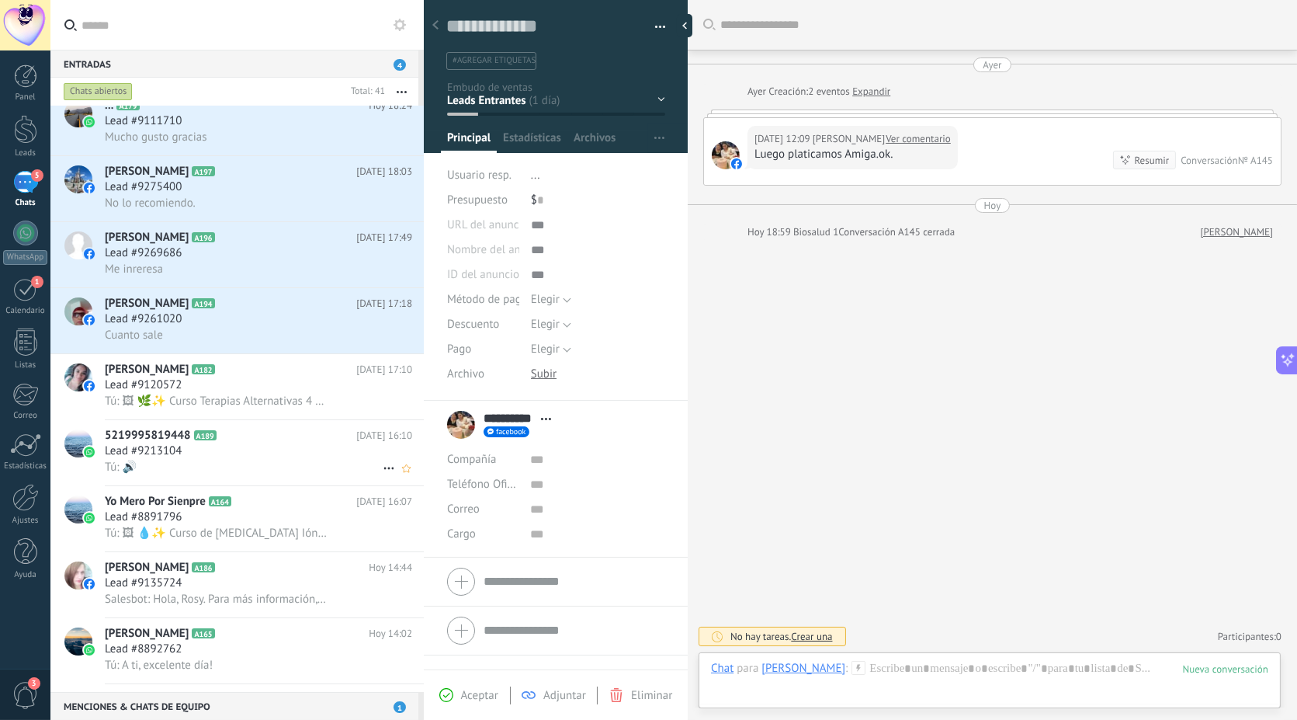
scroll to position [0, 0]
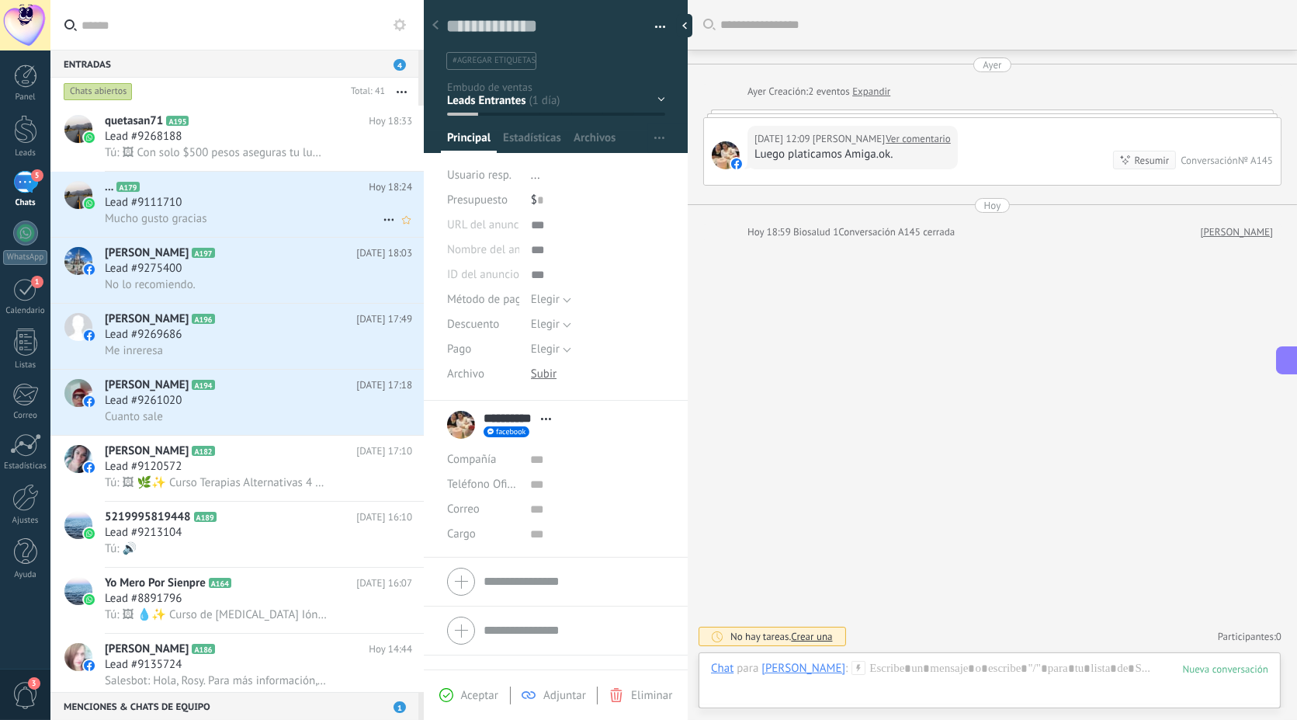
click at [224, 201] on div "Lead #9111710" at bounding box center [258, 203] width 307 height 16
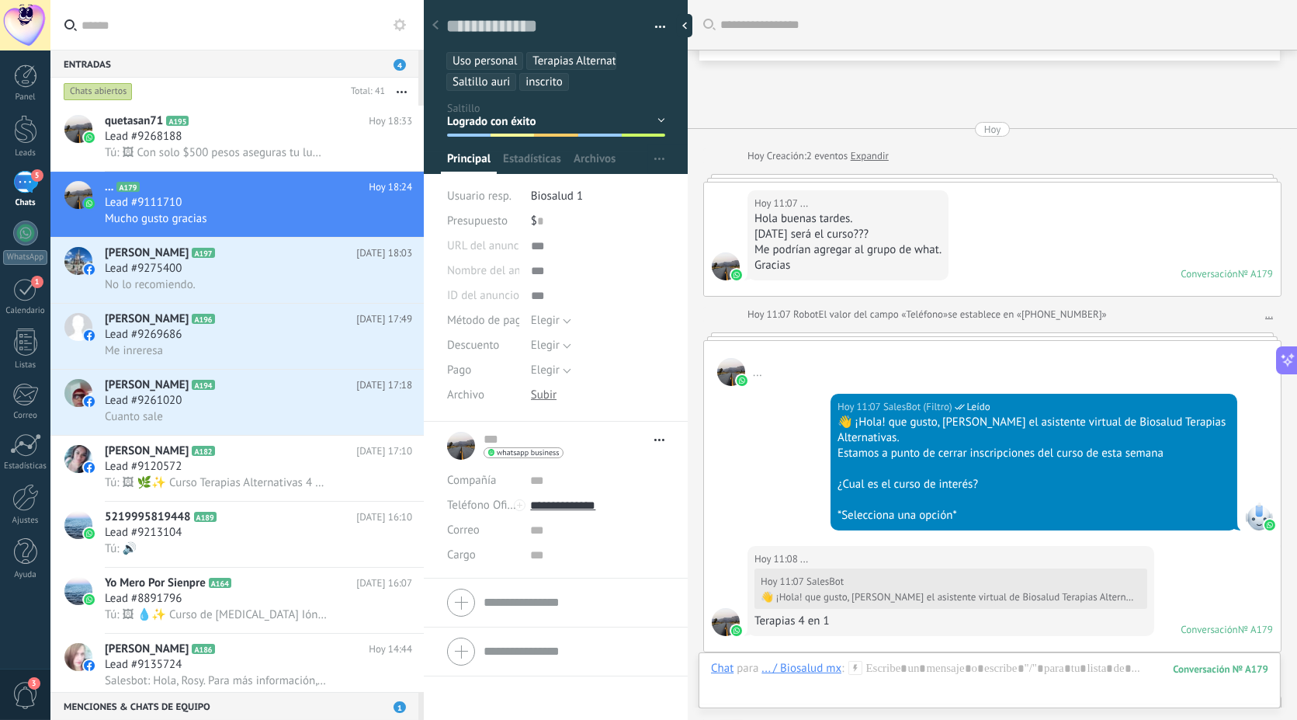
scroll to position [2733, 0]
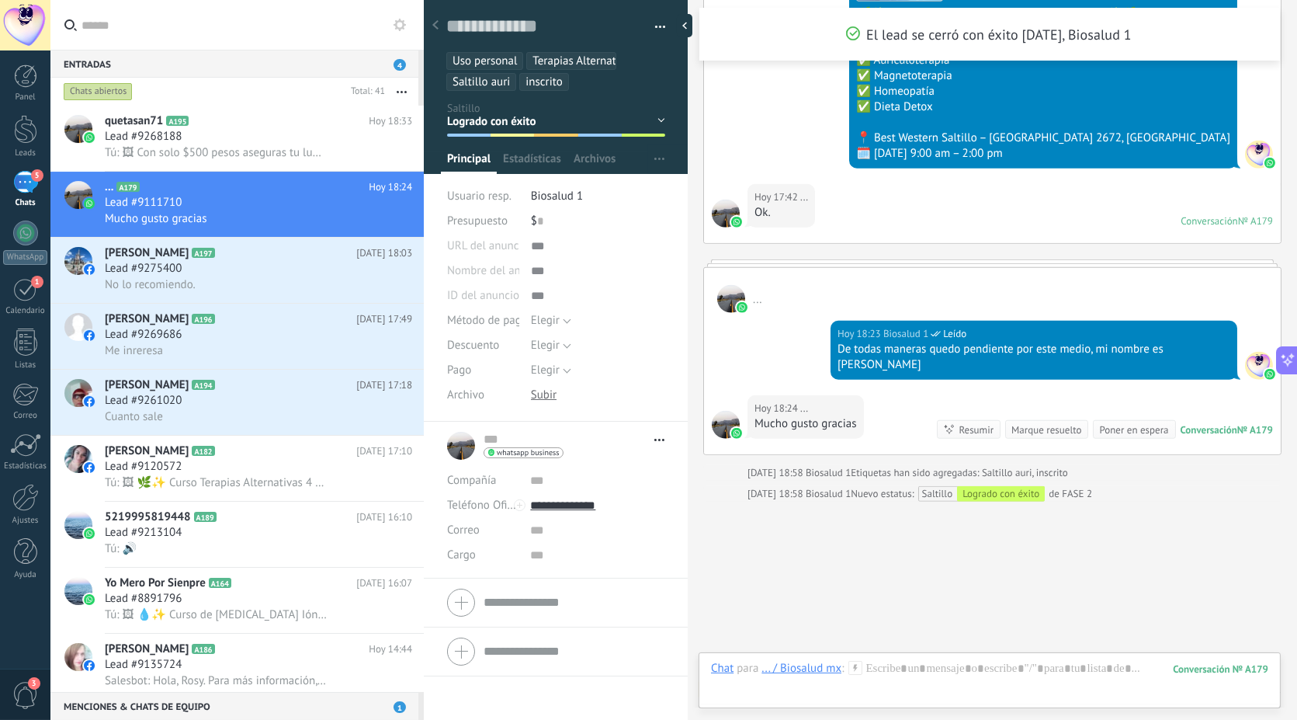
click at [1052, 422] on div "Marque resuelto" at bounding box center [1046, 429] width 70 height 15
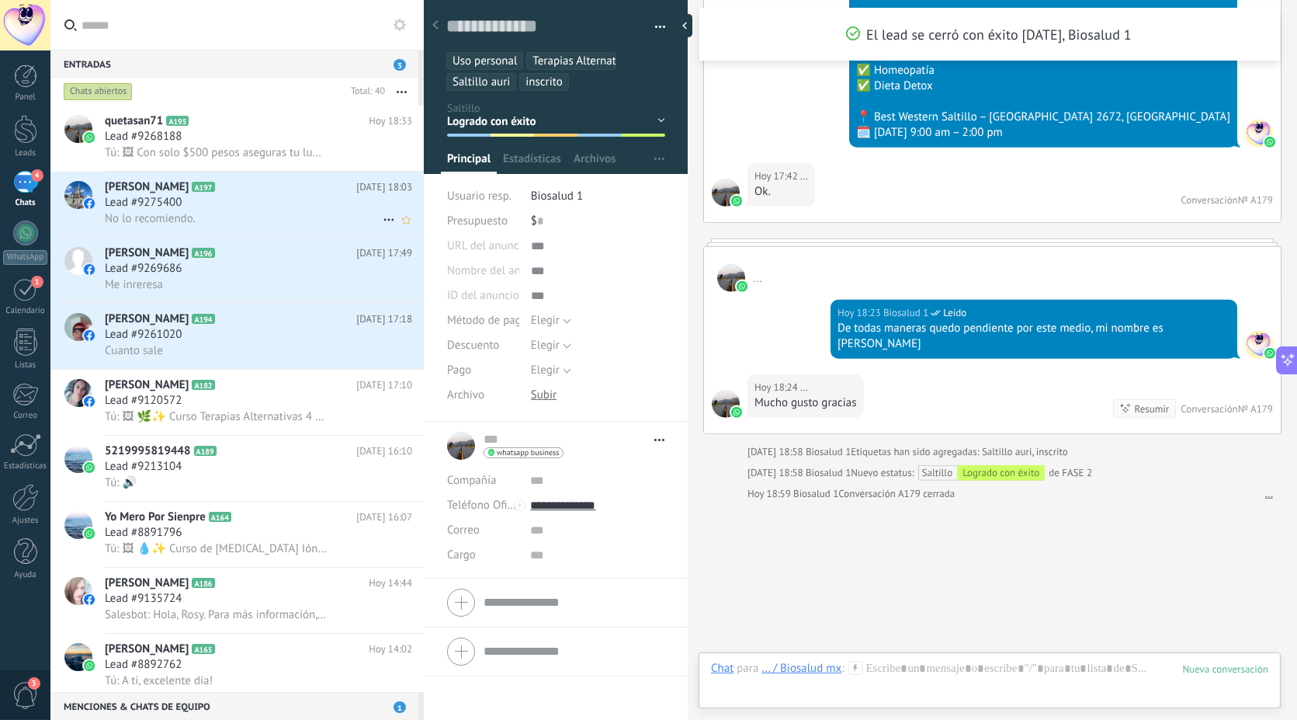
click at [147, 210] on span "Lead #9275400" at bounding box center [143, 203] width 77 height 16
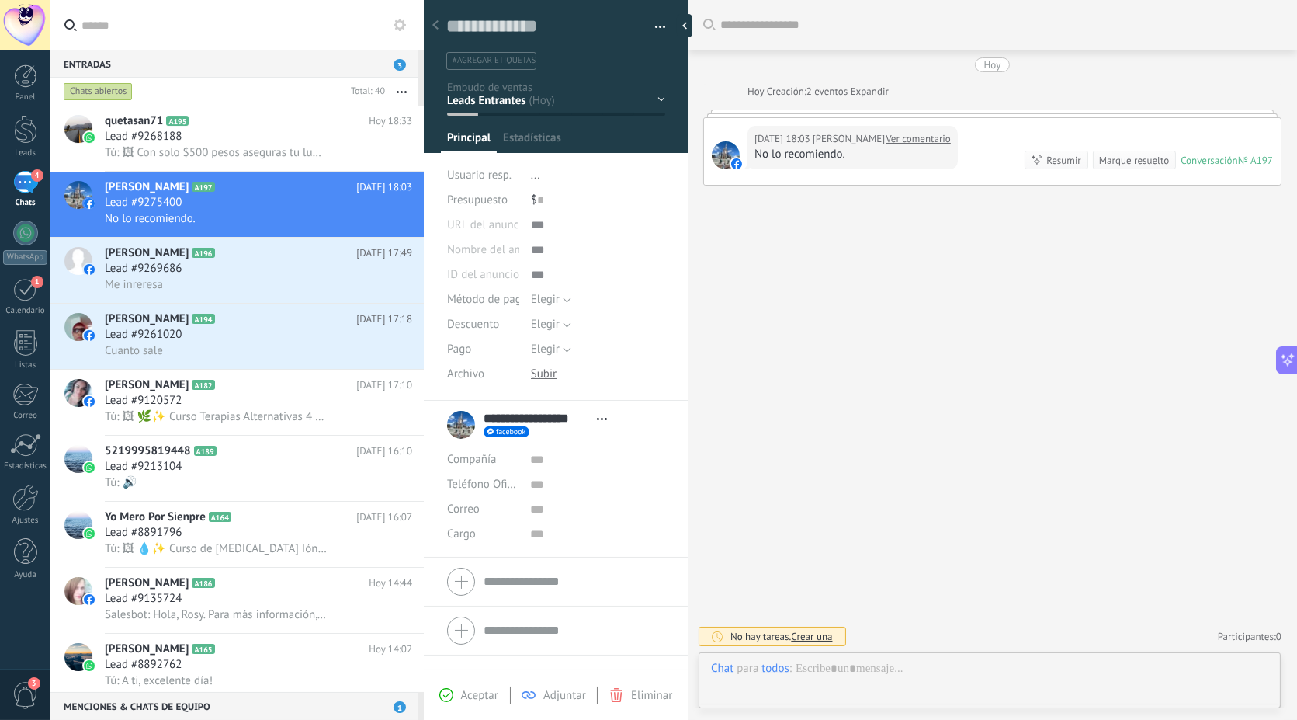
scroll to position [23, 0]
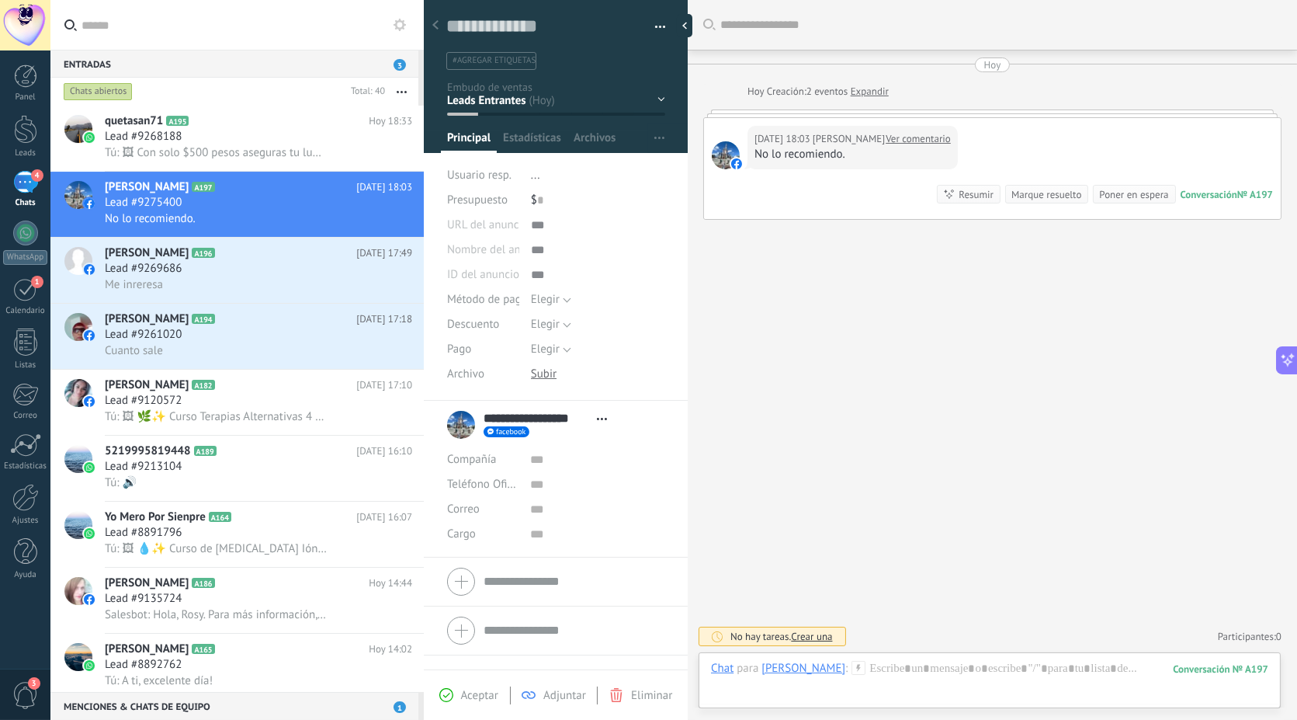
click at [933, 140] on link "Ver comentario" at bounding box center [918, 139] width 65 height 16
click at [1046, 194] on div "Marque resuelto" at bounding box center [1046, 194] width 70 height 15
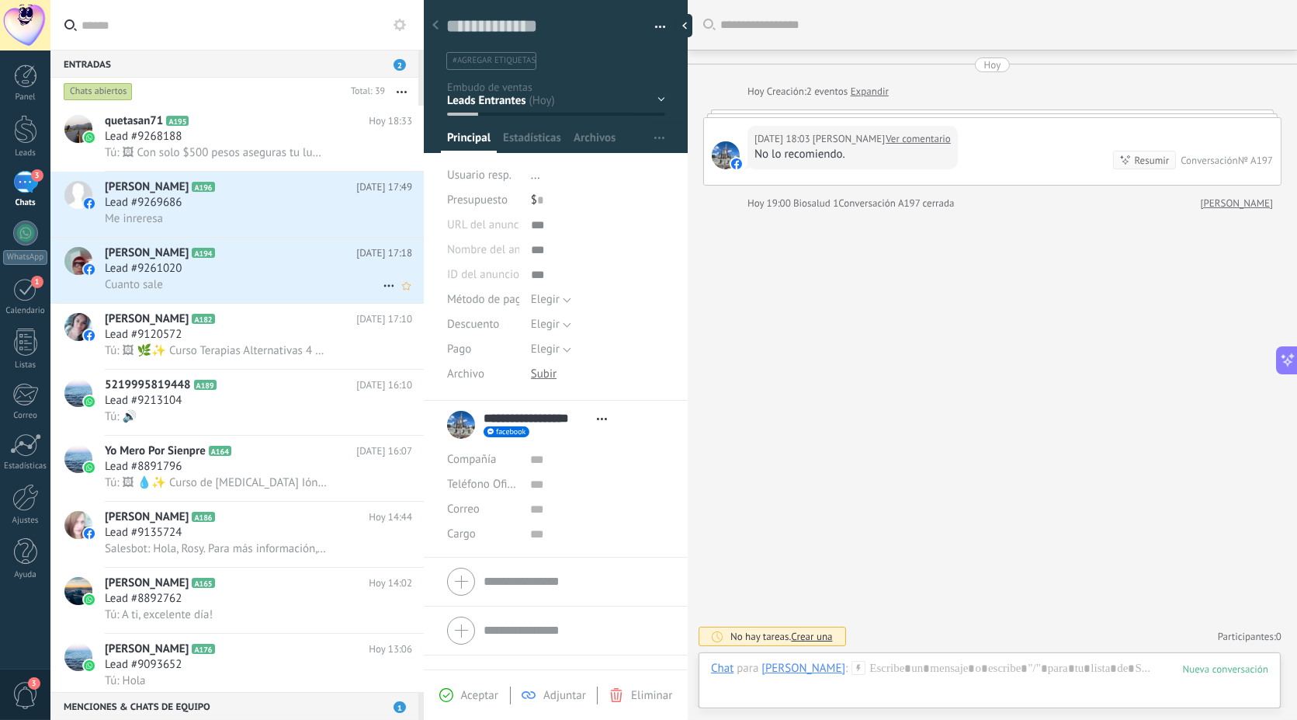
click at [202, 261] on h2 "Lupe Sandoval A194" at bounding box center [231, 253] width 252 height 16
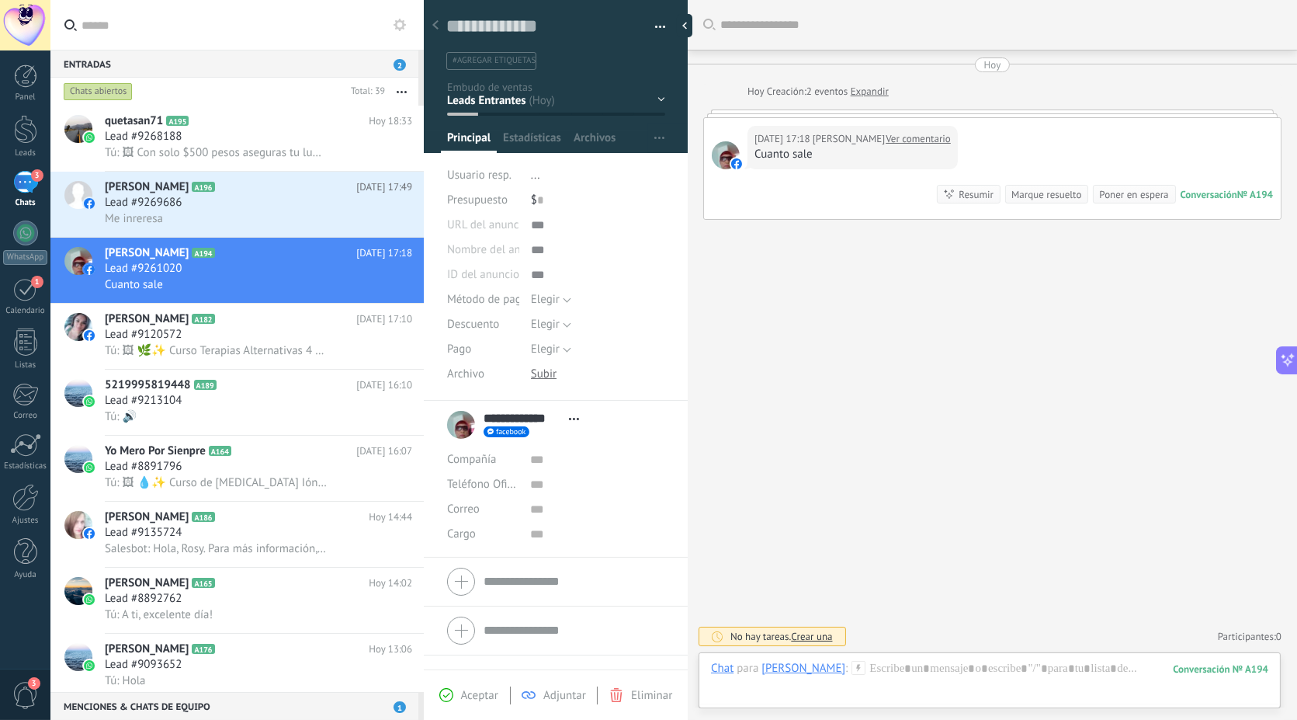
scroll to position [23, 0]
click at [1030, 187] on div "Marque resuelto" at bounding box center [1046, 194] width 70 height 15
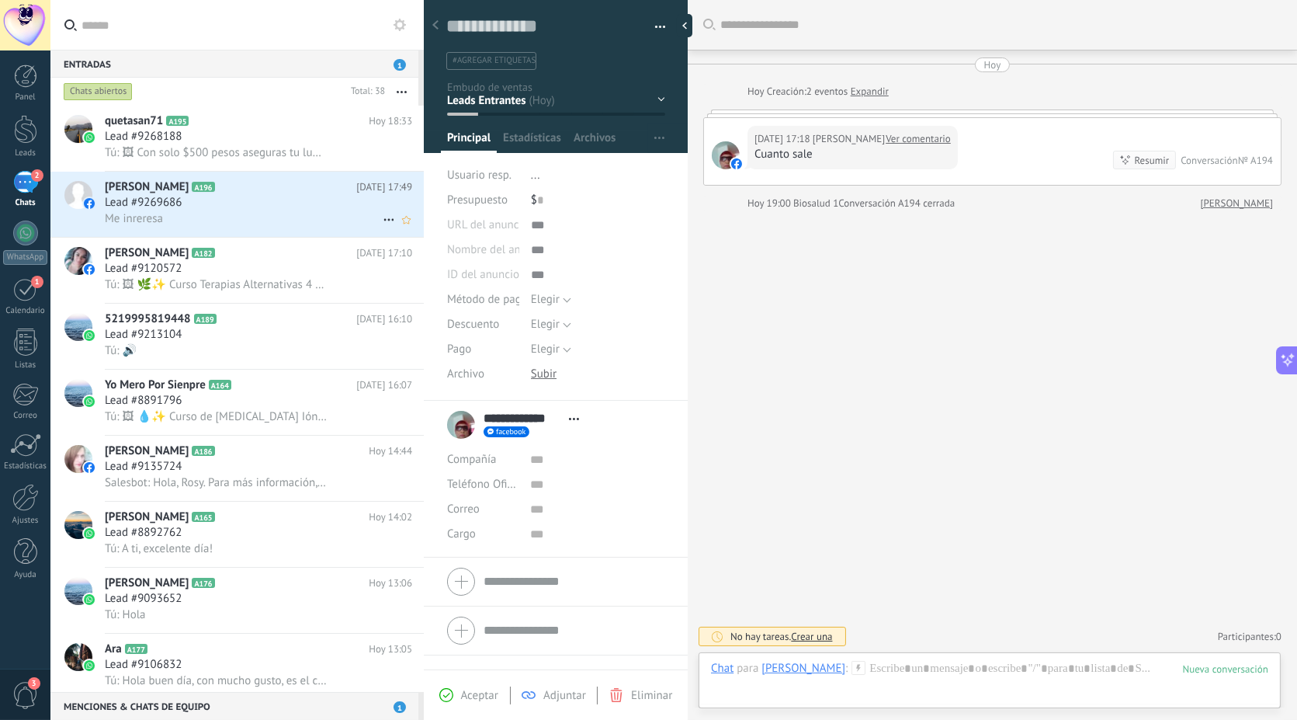
click at [276, 218] on div "Me inreresa" at bounding box center [258, 218] width 307 height 16
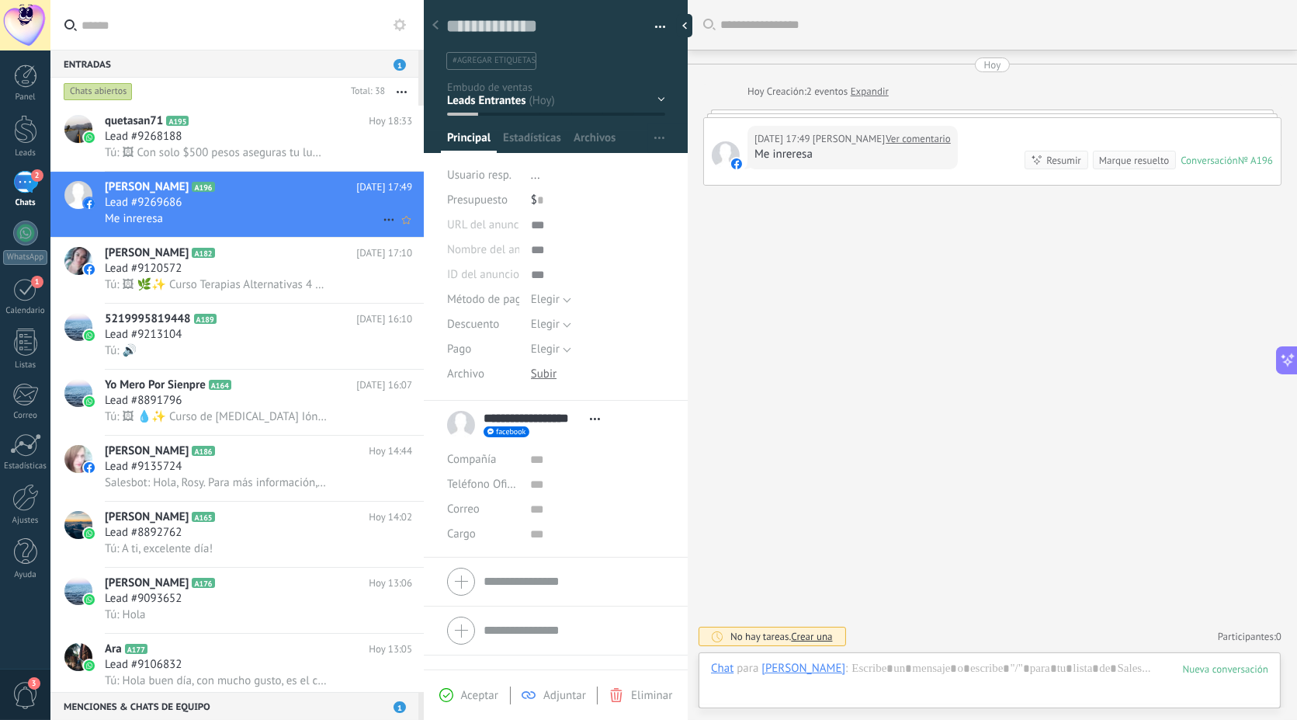
scroll to position [23, 0]
click at [1040, 194] on div "Marque resuelto" at bounding box center [1046, 194] width 70 height 15
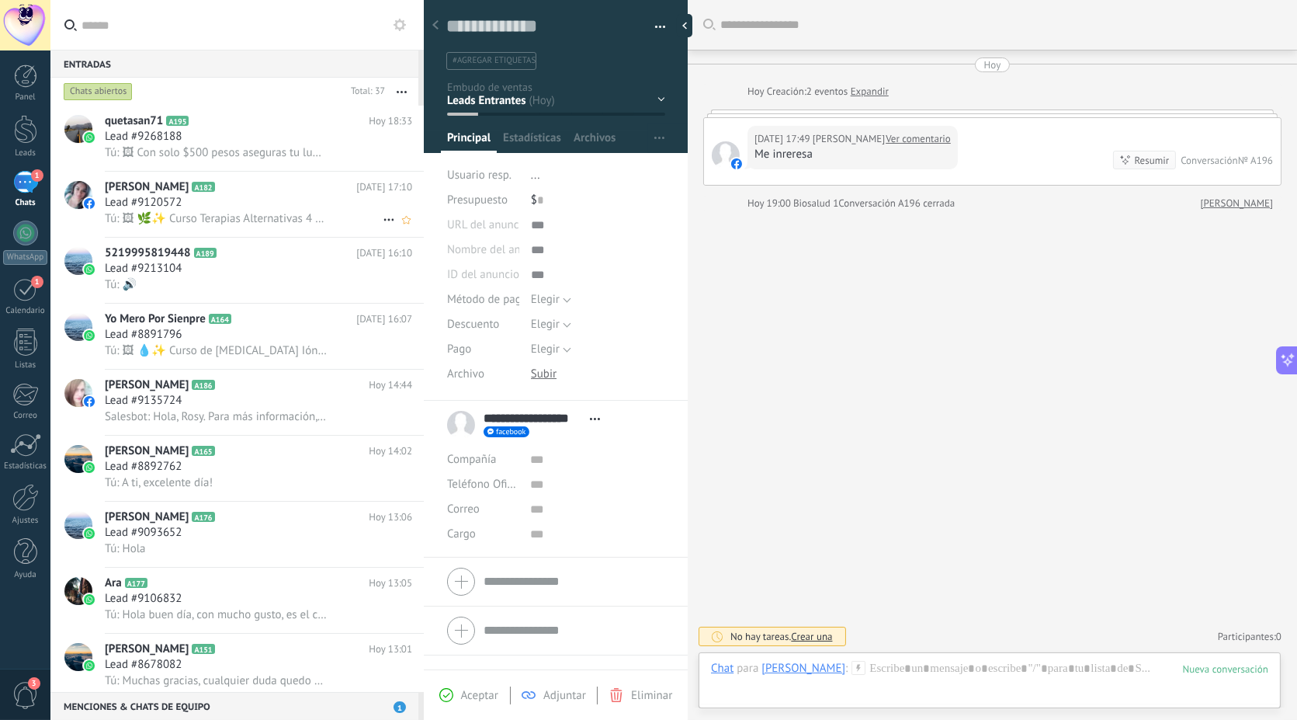
click at [260, 225] on span "Tú: 🖼 🌿✨ Curso Terapias Alternativas 4 en 1 – Saltillo ✨🌿 Aprende en un solo dí…" at bounding box center [216, 218] width 222 height 15
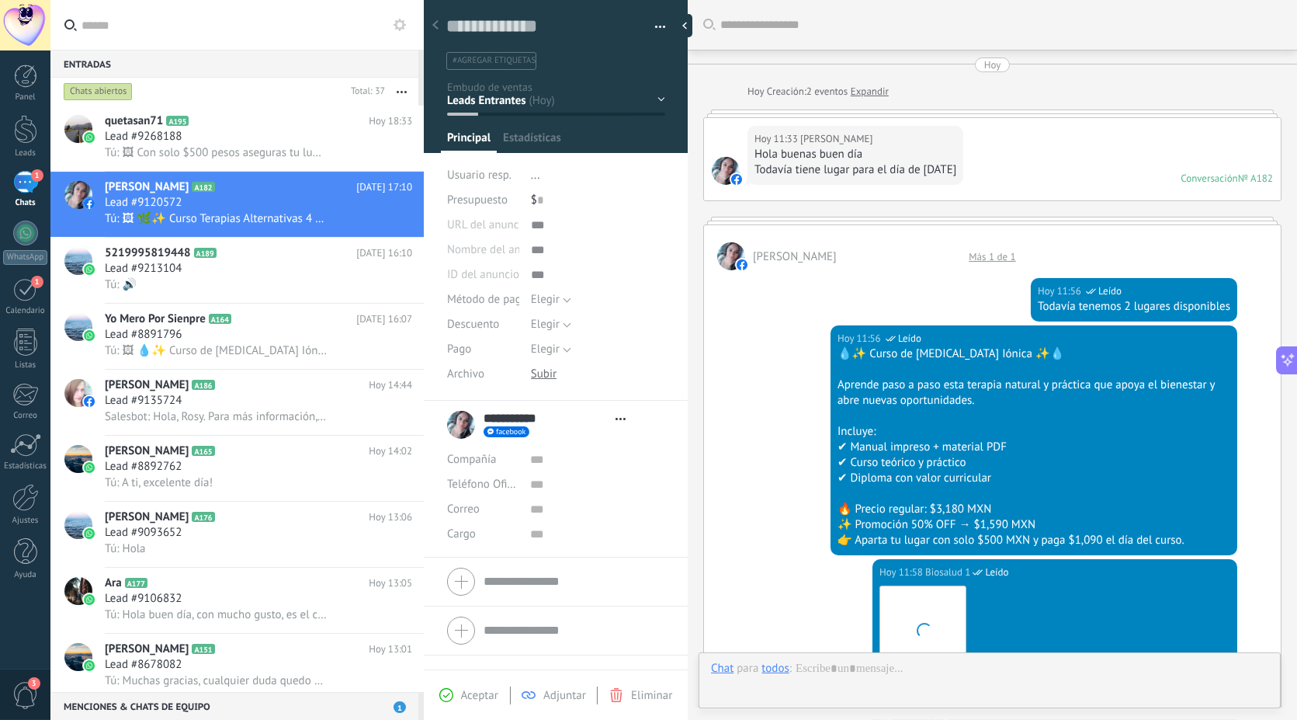
type textarea "**********"
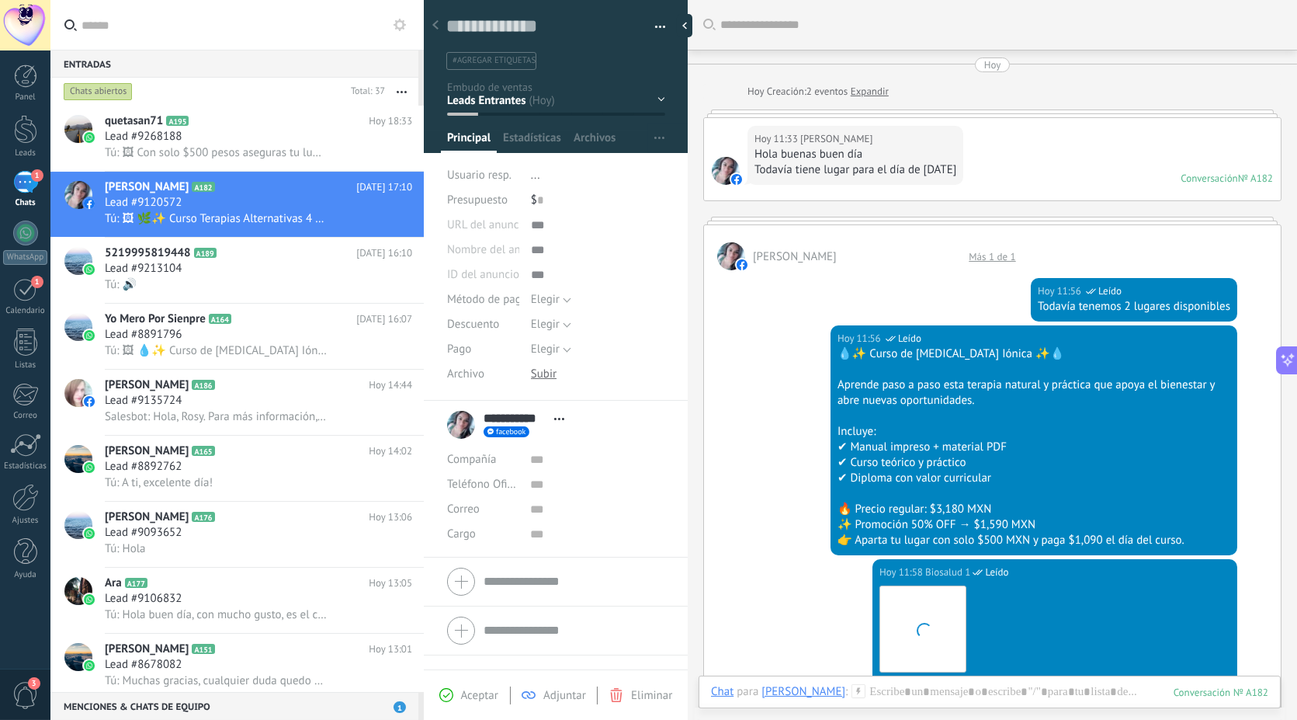
scroll to position [1077, 0]
